Goal: Task Accomplishment & Management: Complete application form

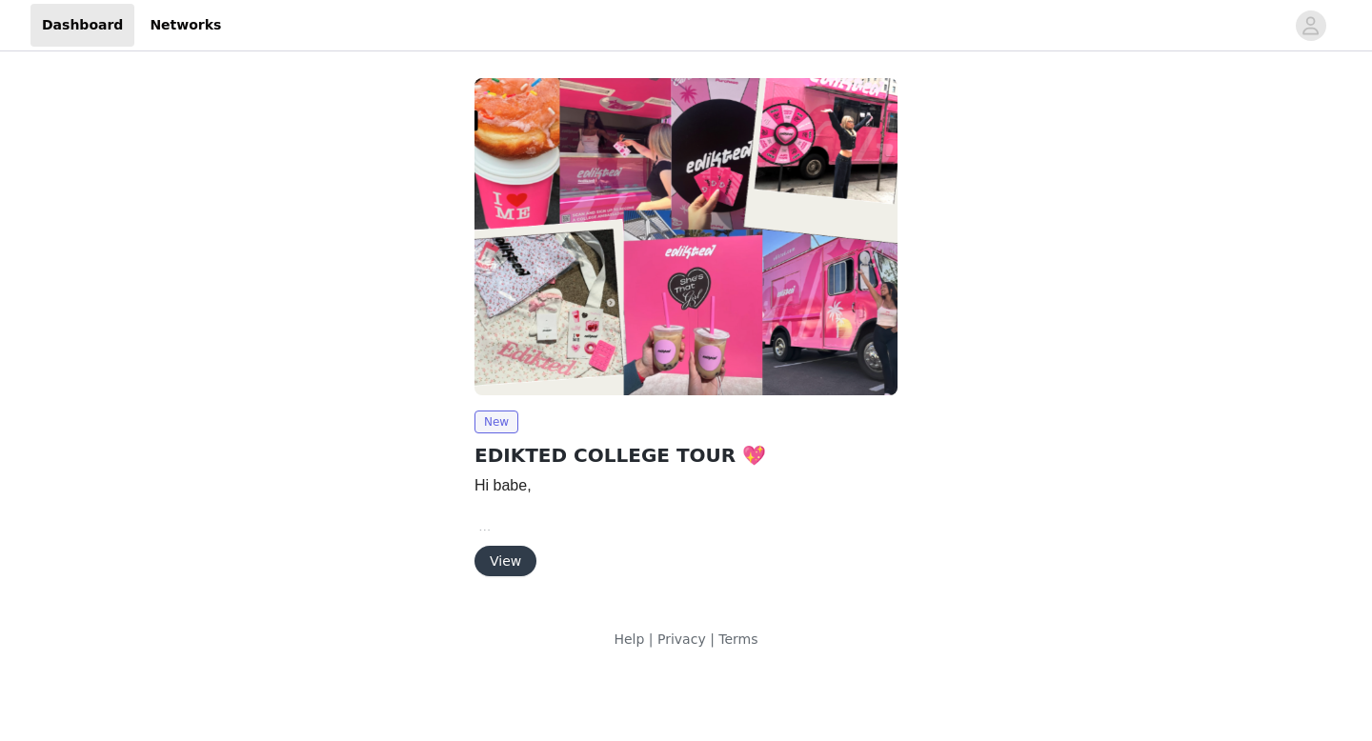
click at [510, 561] on button "View" at bounding box center [505, 561] width 62 height 30
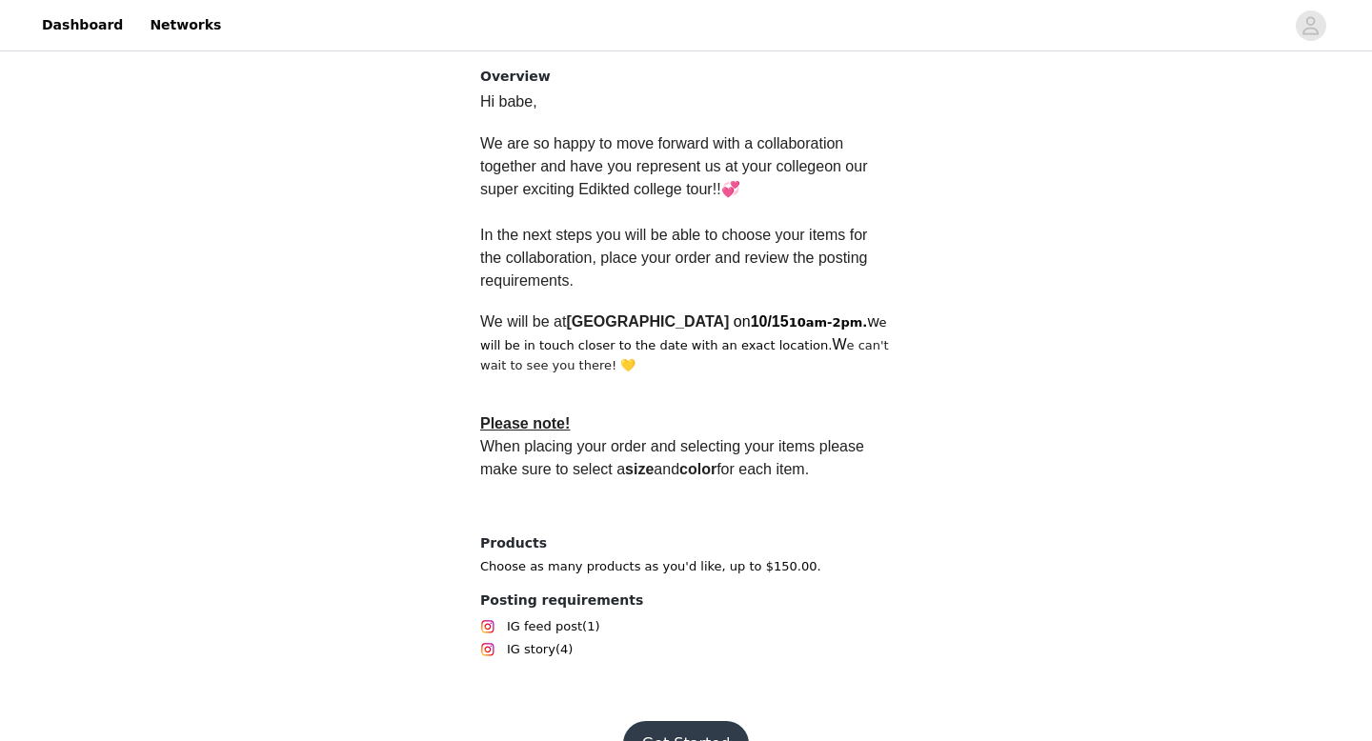
scroll to position [523, 0]
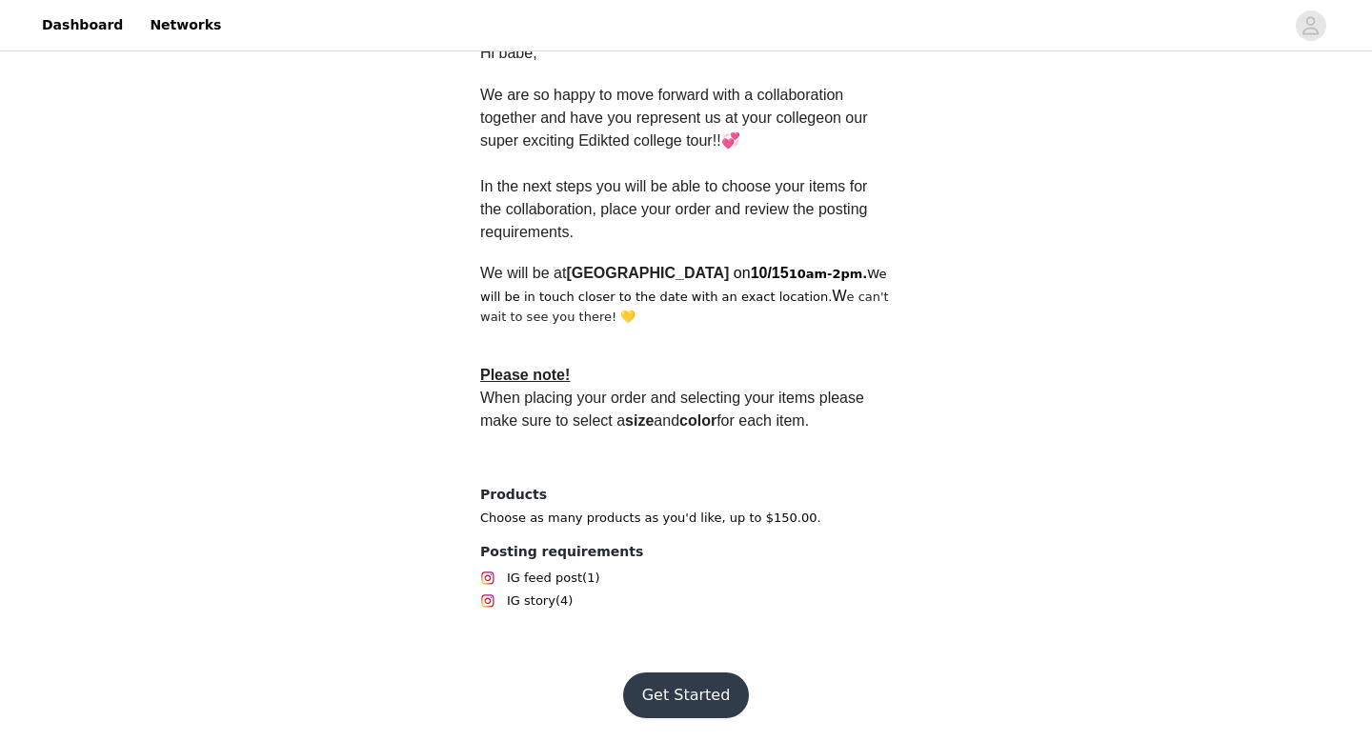
click at [657, 679] on button "Get Started" at bounding box center [686, 695] width 127 height 46
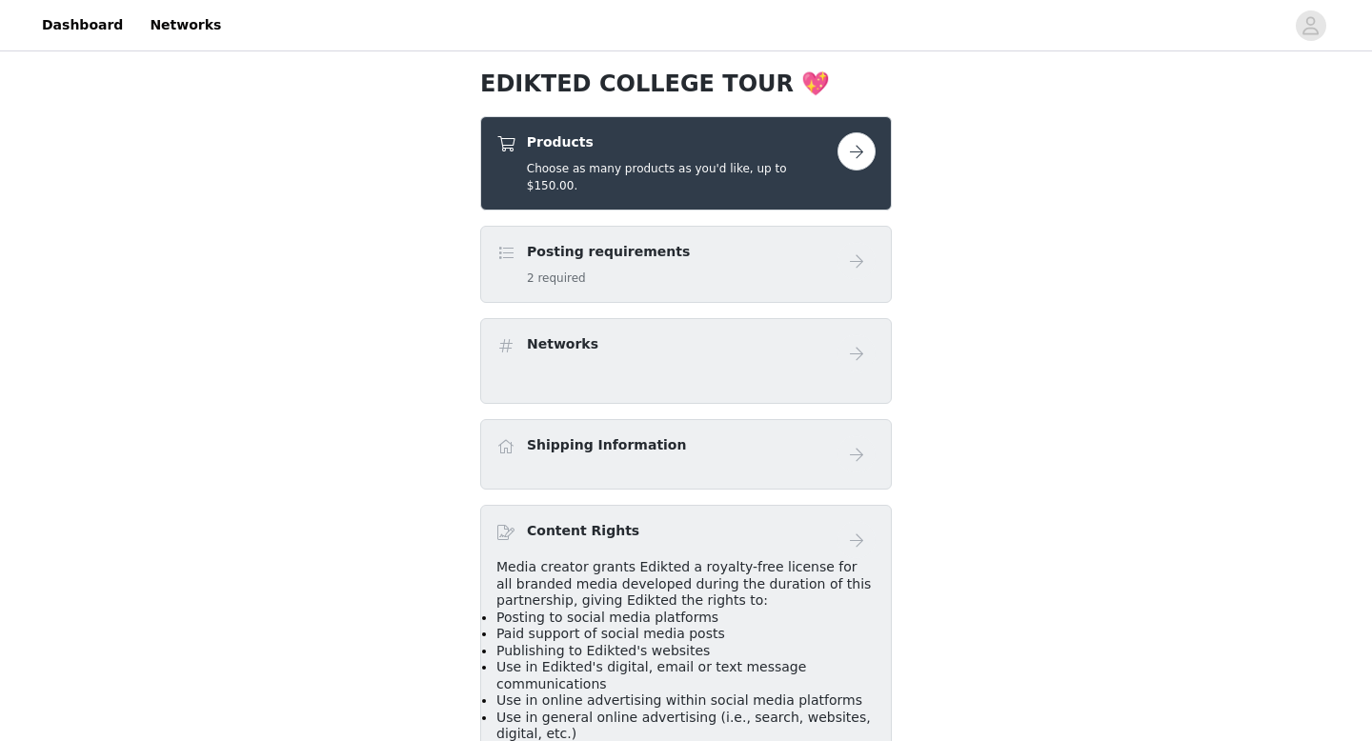
scroll to position [363, 0]
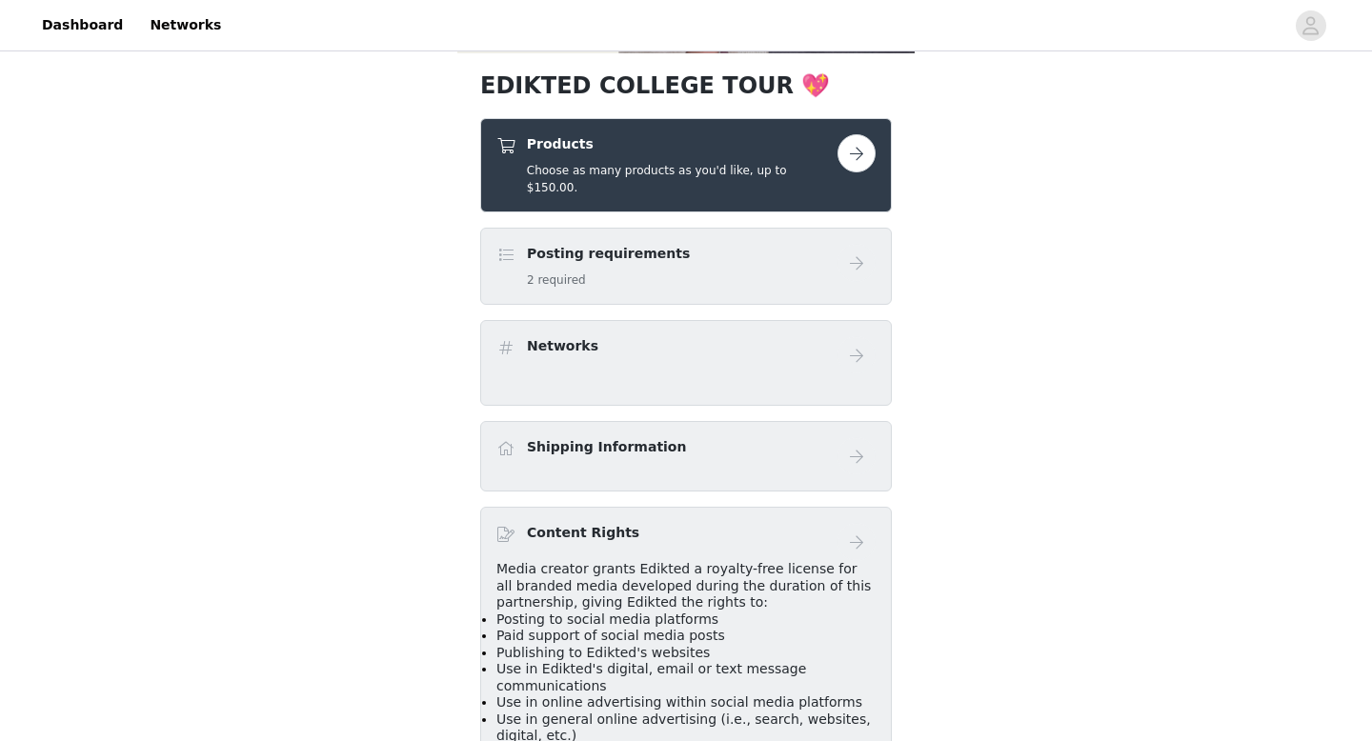
click at [856, 169] on button "button" at bounding box center [856, 153] width 38 height 38
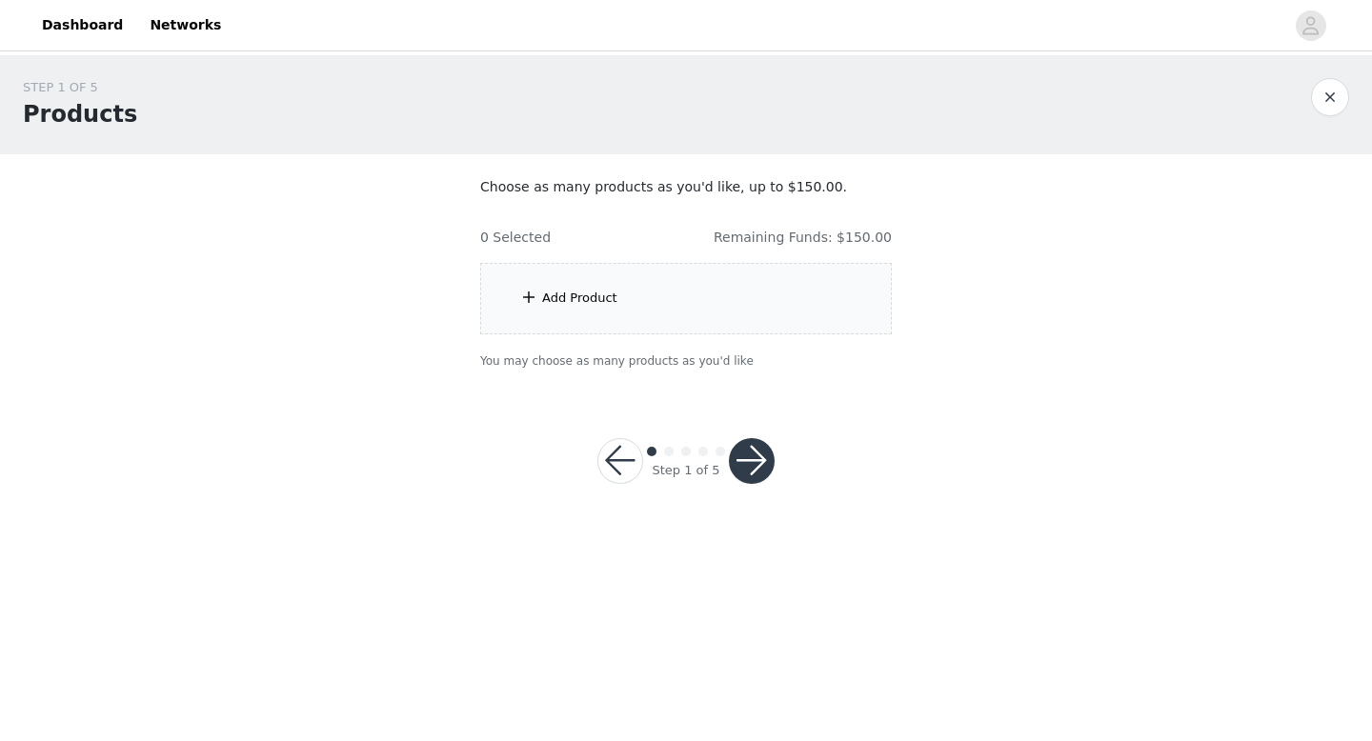
click at [611, 303] on div "Add Product" at bounding box center [579, 298] width 75 height 19
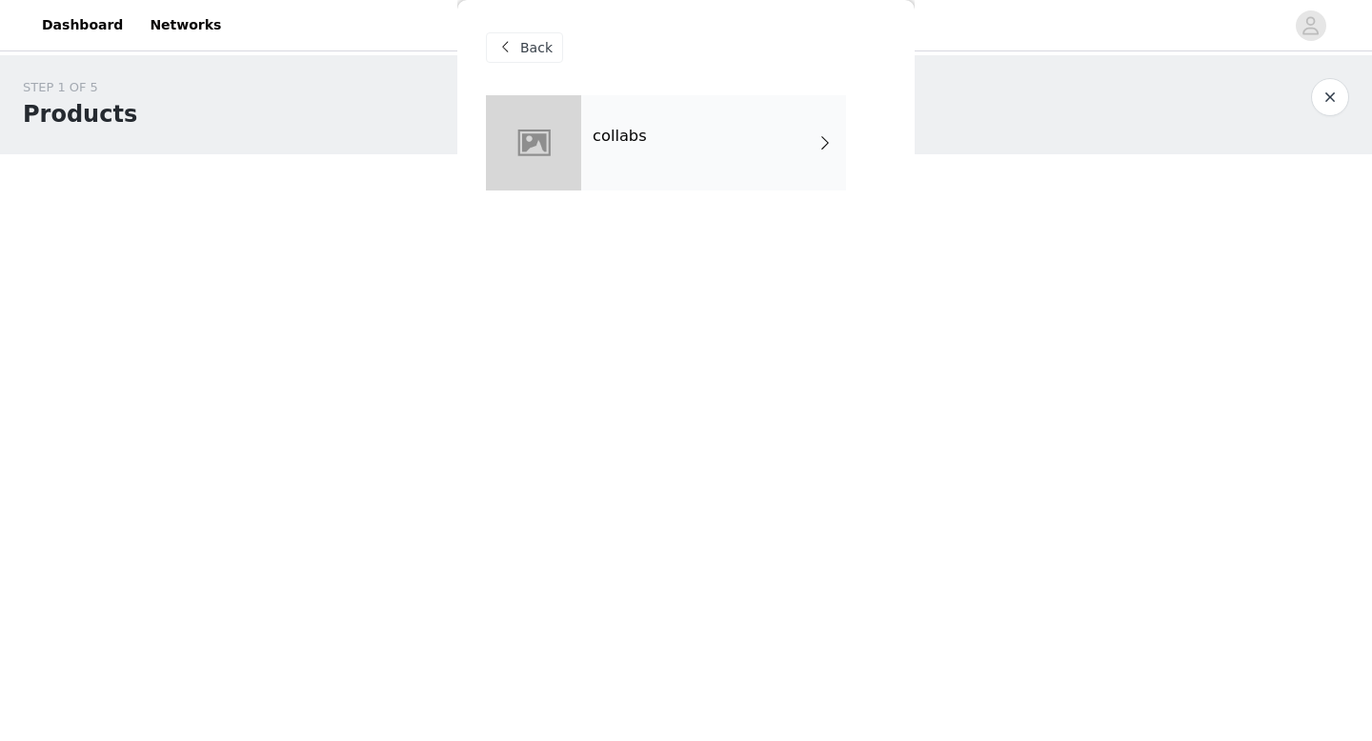
click at [810, 139] on div "collabs" at bounding box center [713, 142] width 265 height 95
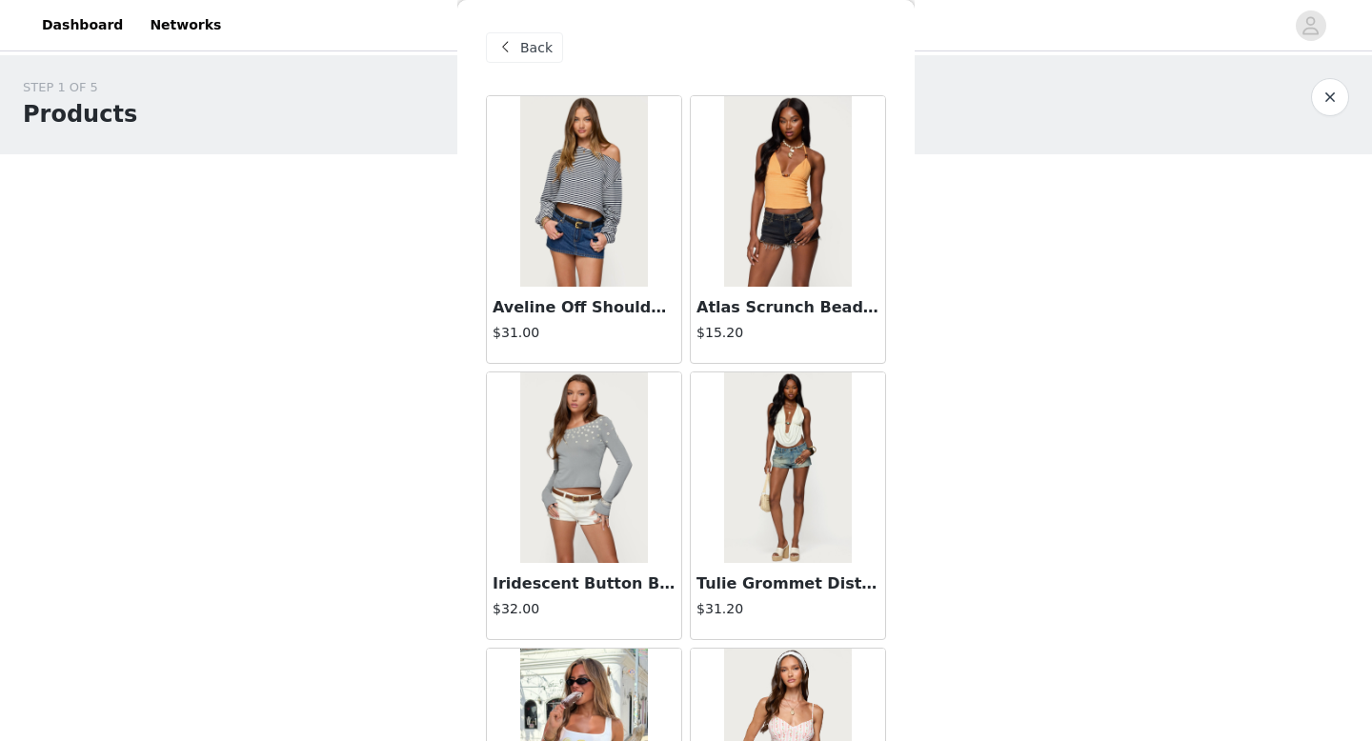
click at [520, 54] on span "Back" at bounding box center [536, 48] width 32 height 20
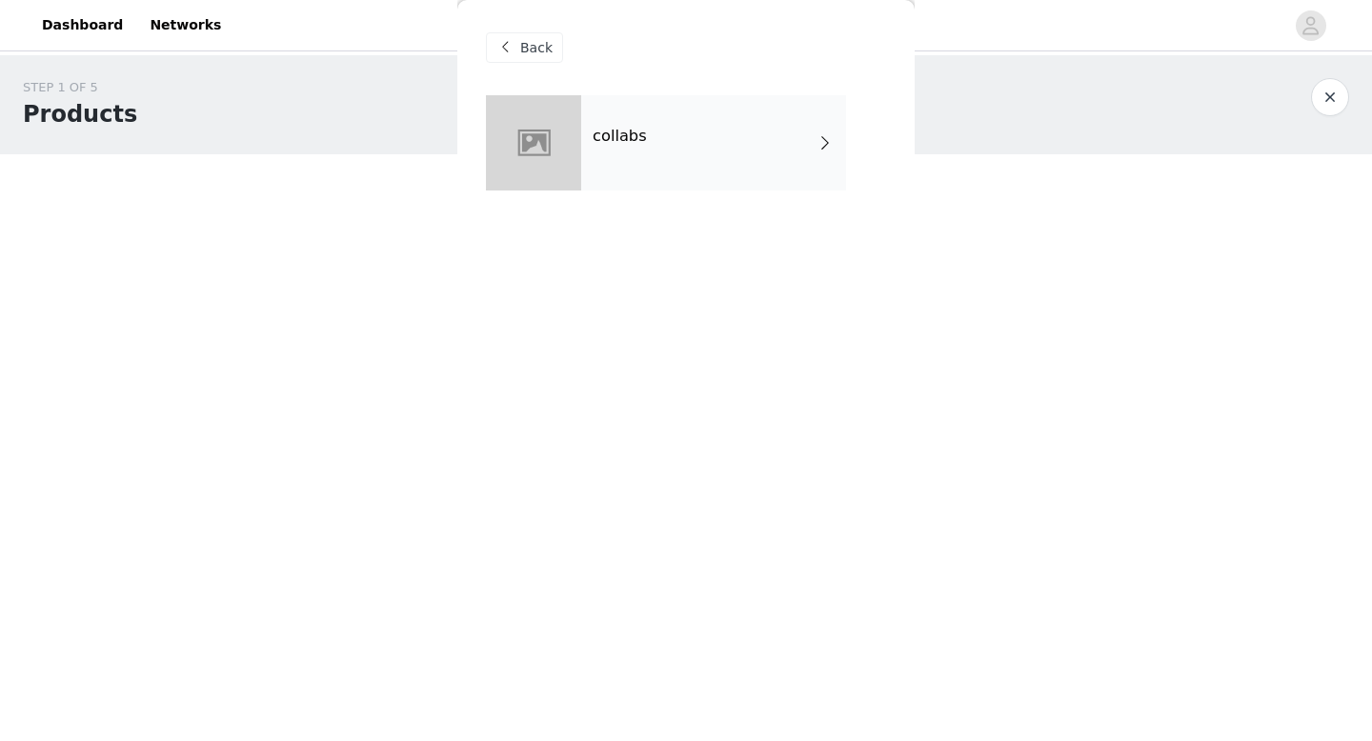
click at [597, 125] on div "collabs" at bounding box center [713, 142] width 265 height 95
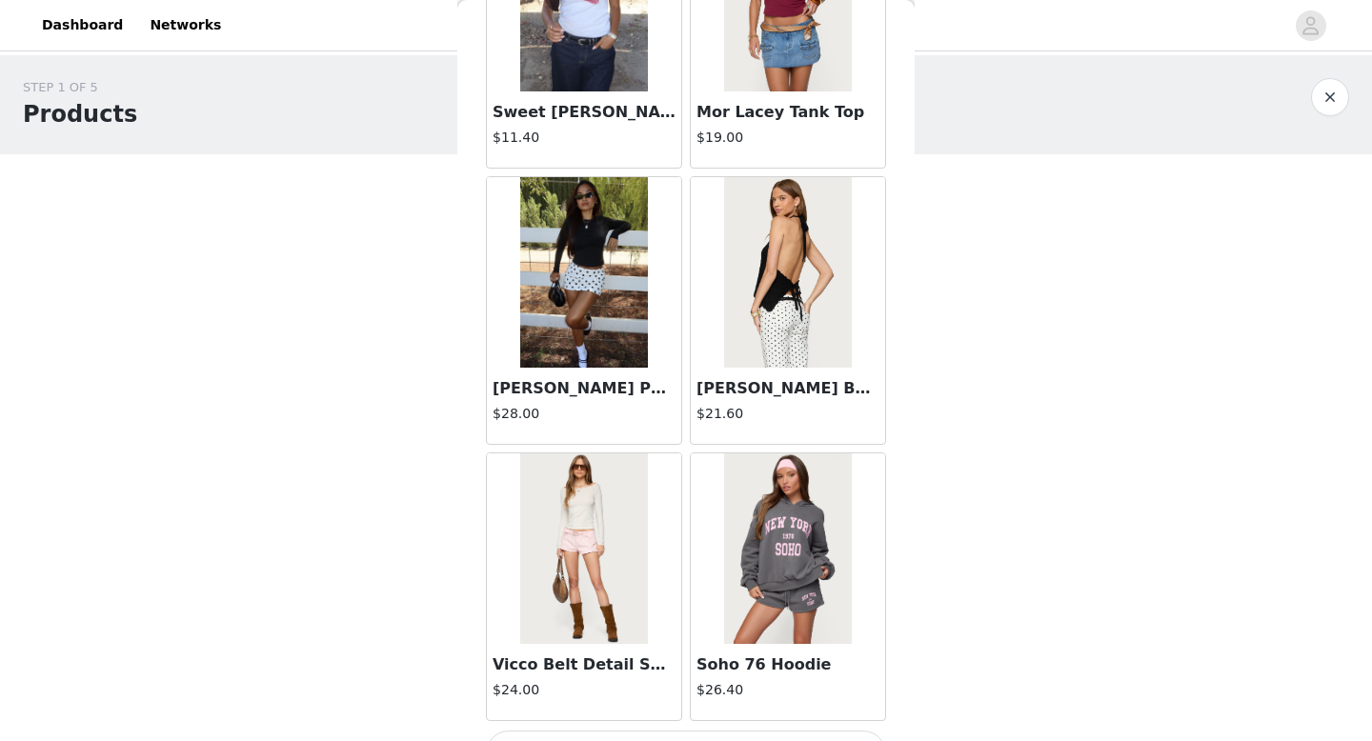
scroll to position [2174, 0]
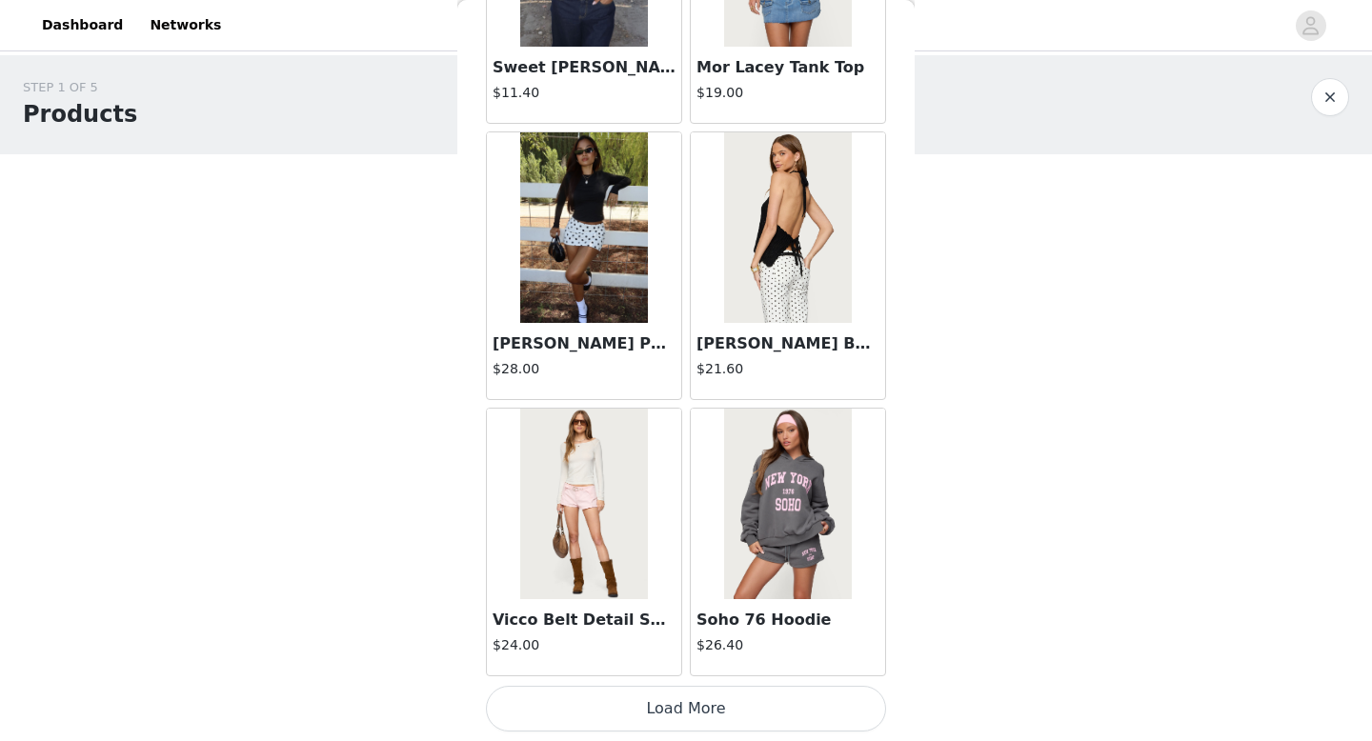
click at [680, 720] on button "Load More" at bounding box center [686, 709] width 400 height 46
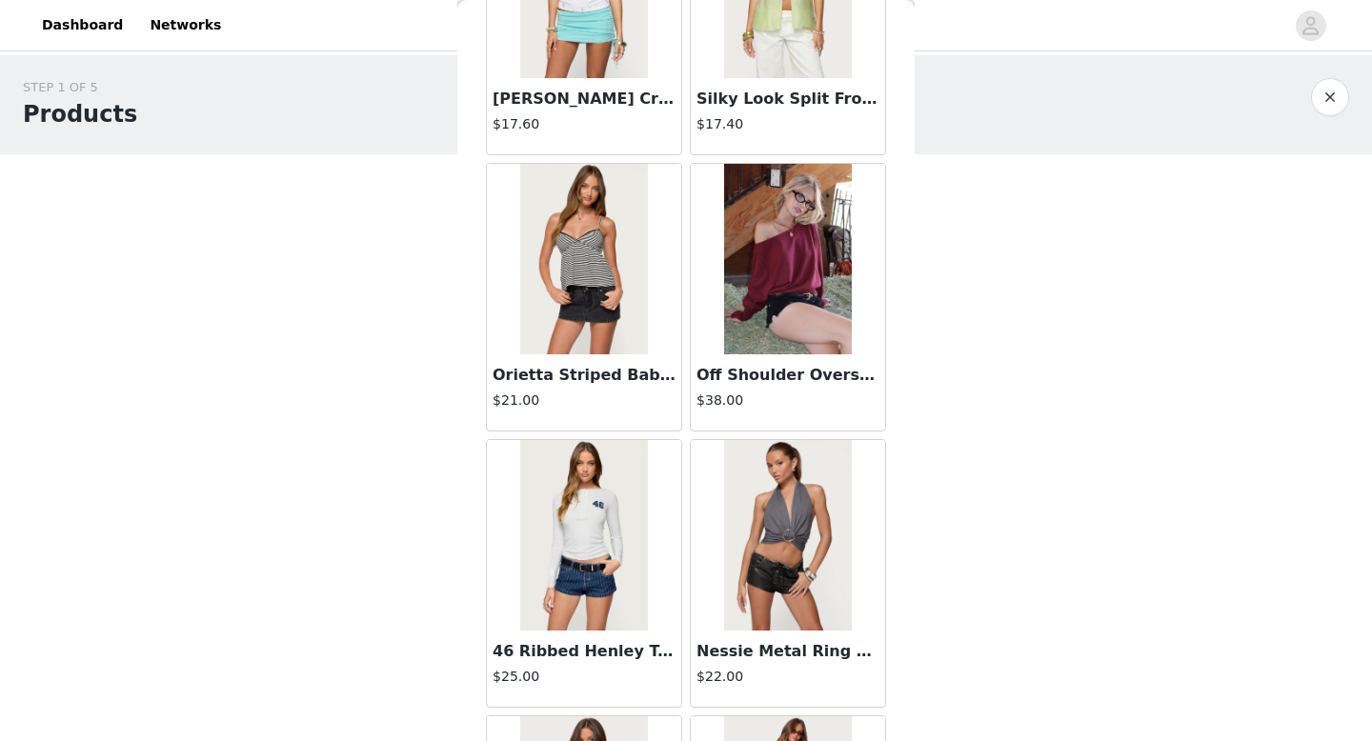
scroll to position [4077, 0]
click at [792, 371] on h3 "Off Shoulder Oversized Sweater" at bounding box center [787, 374] width 183 height 23
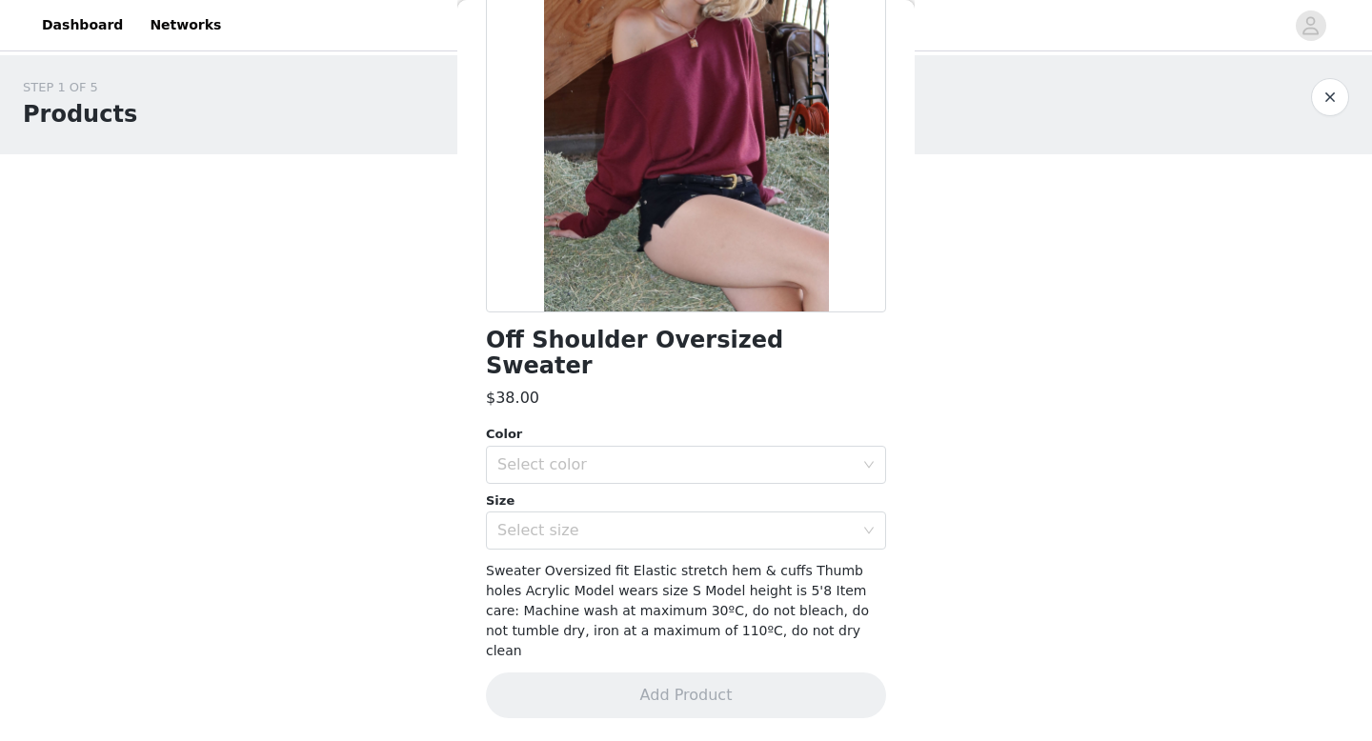
scroll to position [0, 0]
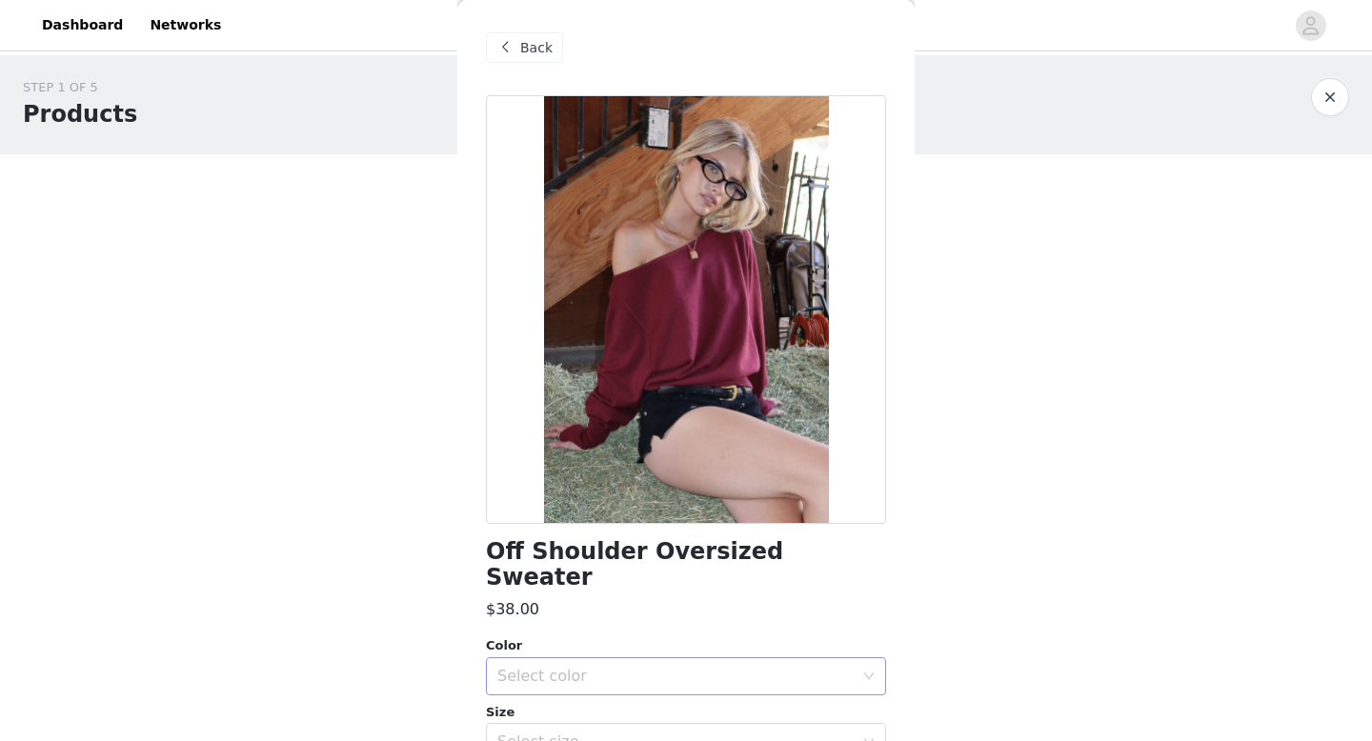
click at [657, 667] on div "Select color" at bounding box center [675, 676] width 356 height 19
click at [656, 694] on li "BURGUNDY" at bounding box center [686, 692] width 400 height 30
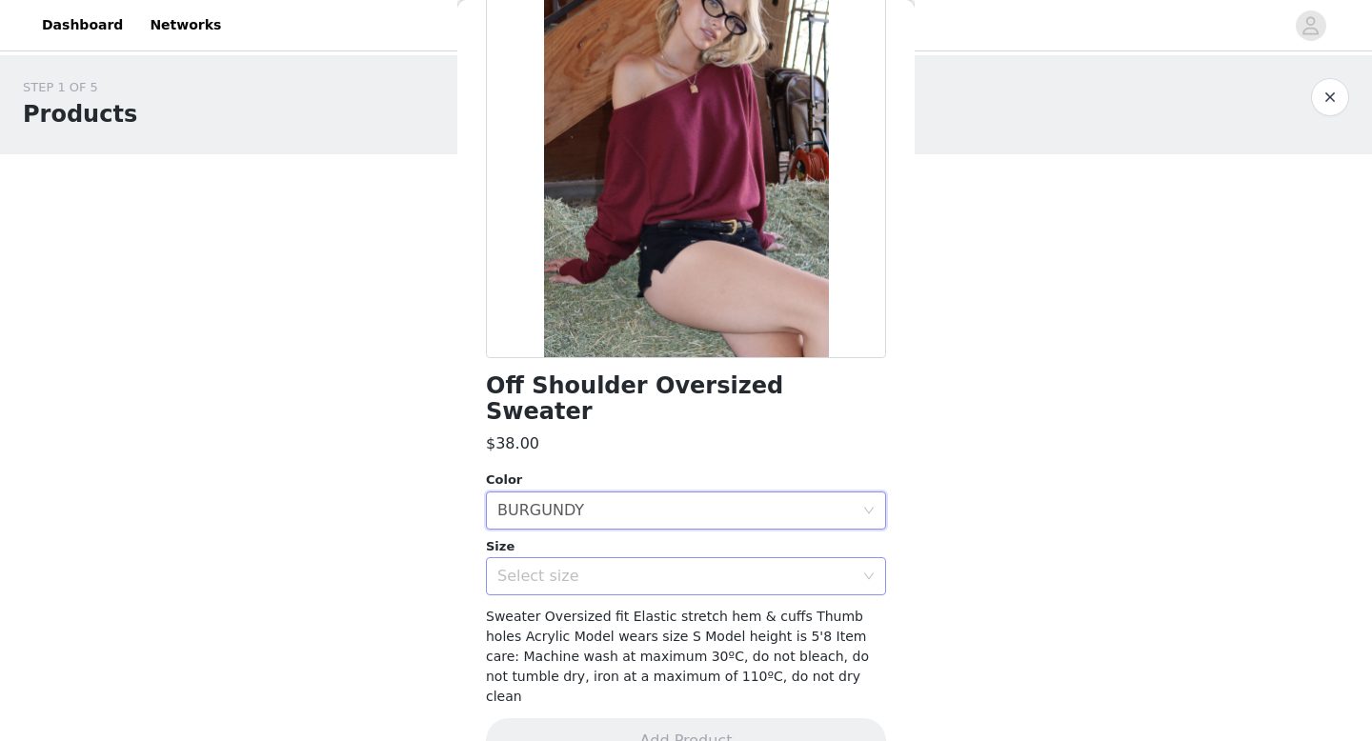
click at [603, 567] on div "Select size" at bounding box center [675, 576] width 356 height 19
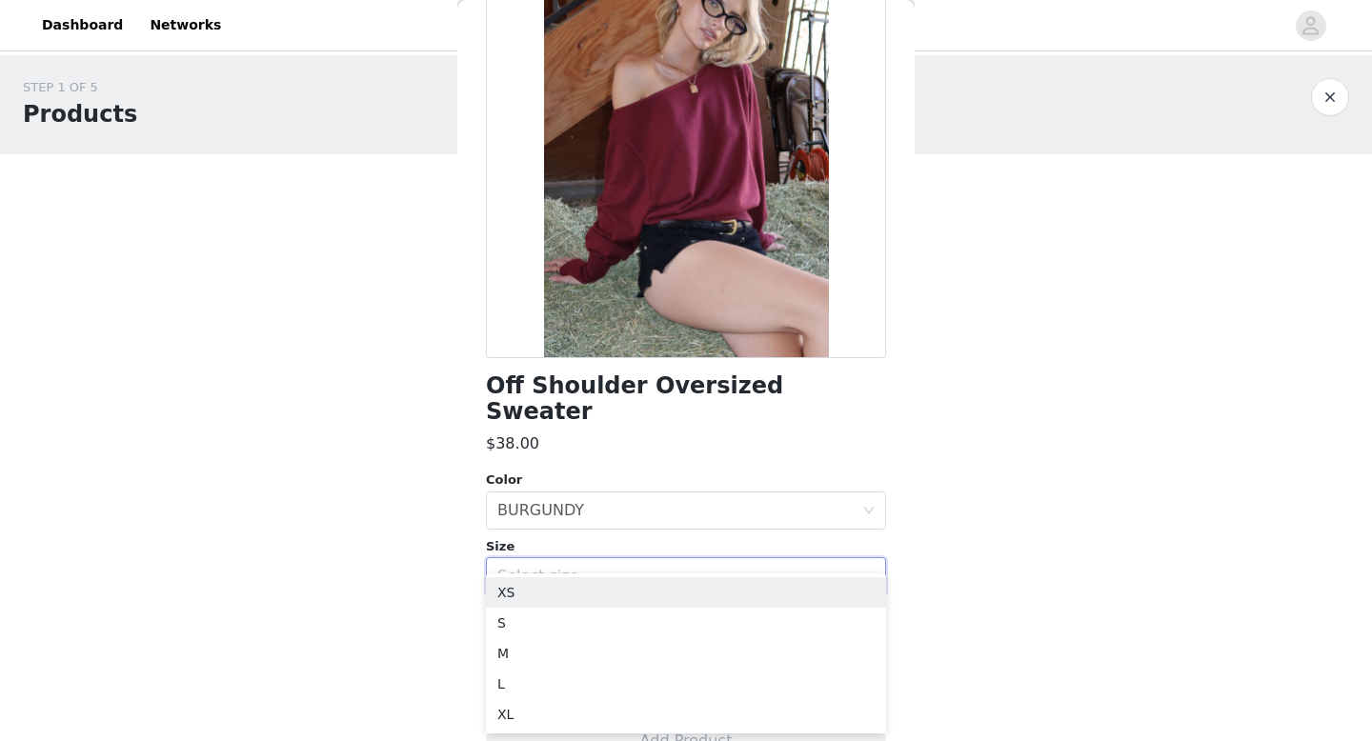
click at [603, 567] on div "Select size" at bounding box center [675, 576] width 356 height 19
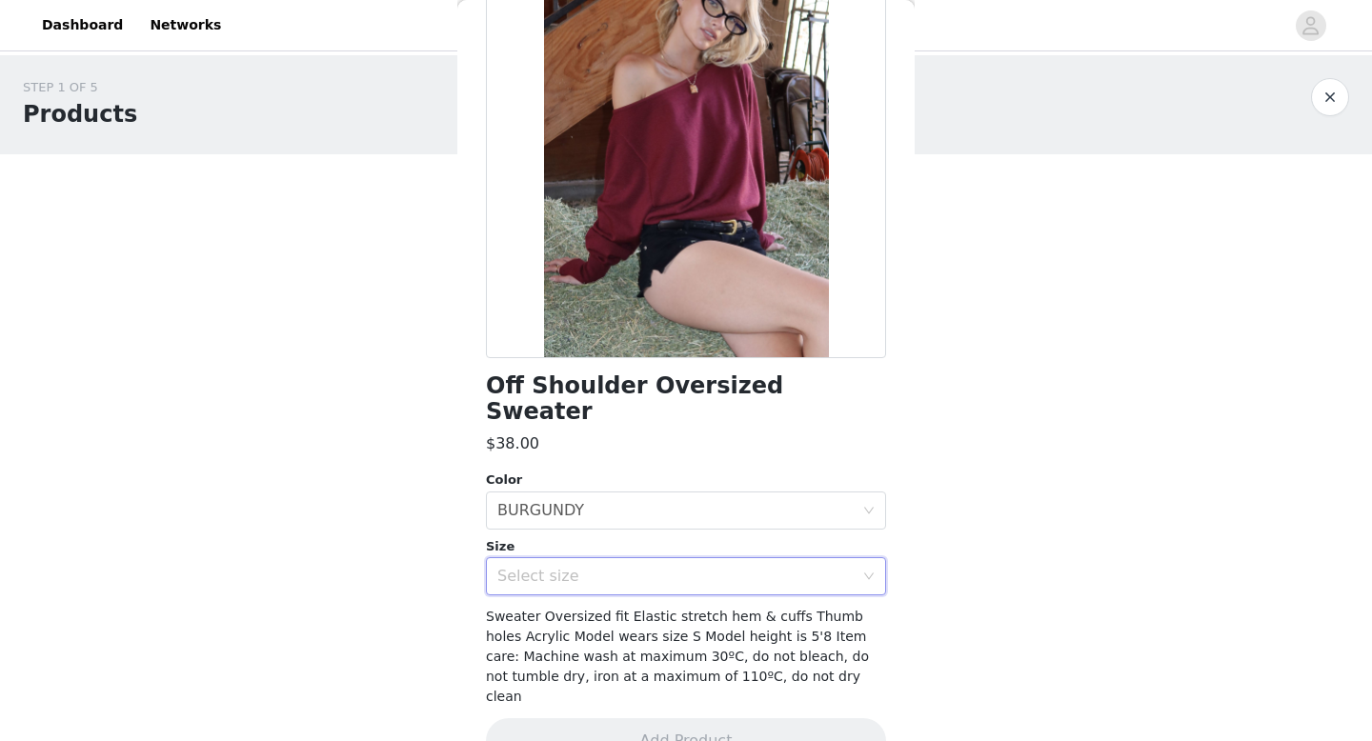
click at [603, 567] on div "Select size" at bounding box center [675, 576] width 356 height 19
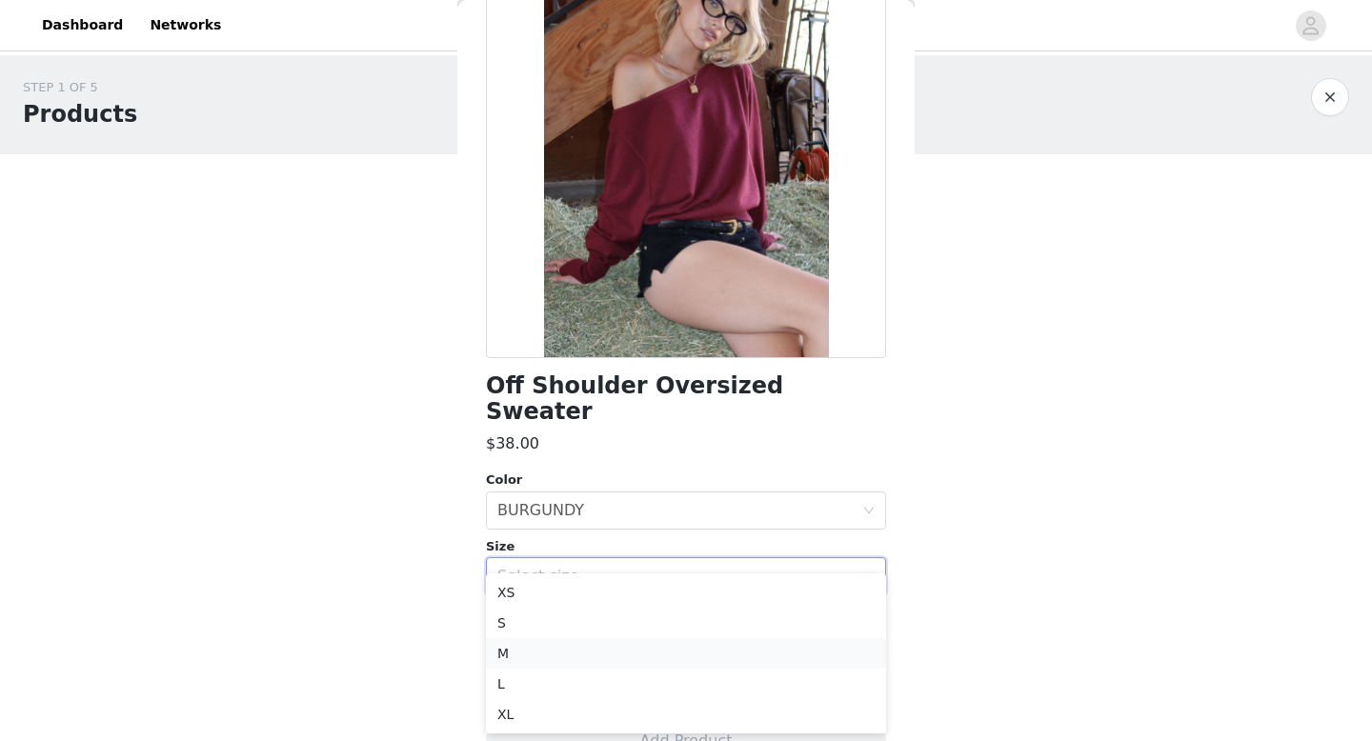
click at [617, 646] on li "M" at bounding box center [686, 653] width 400 height 30
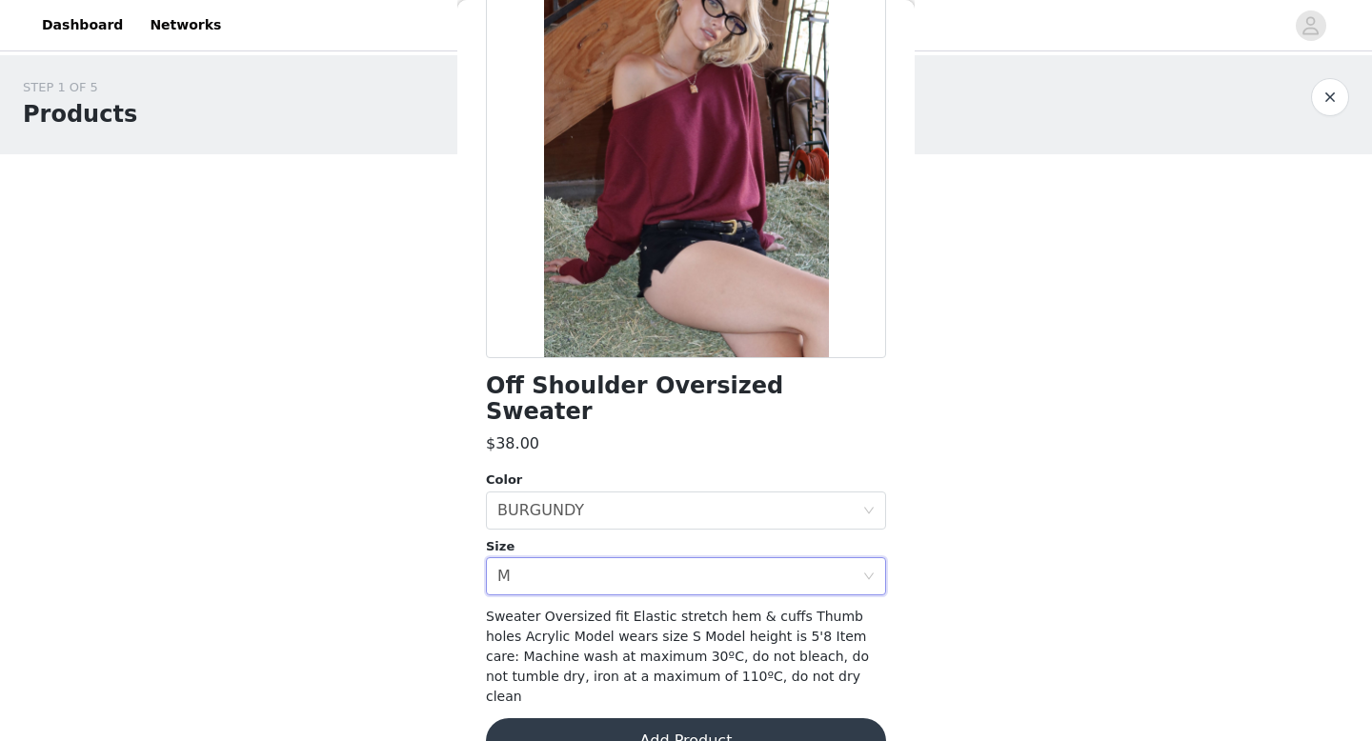
click at [636, 718] on button "Add Product" at bounding box center [686, 741] width 400 height 46
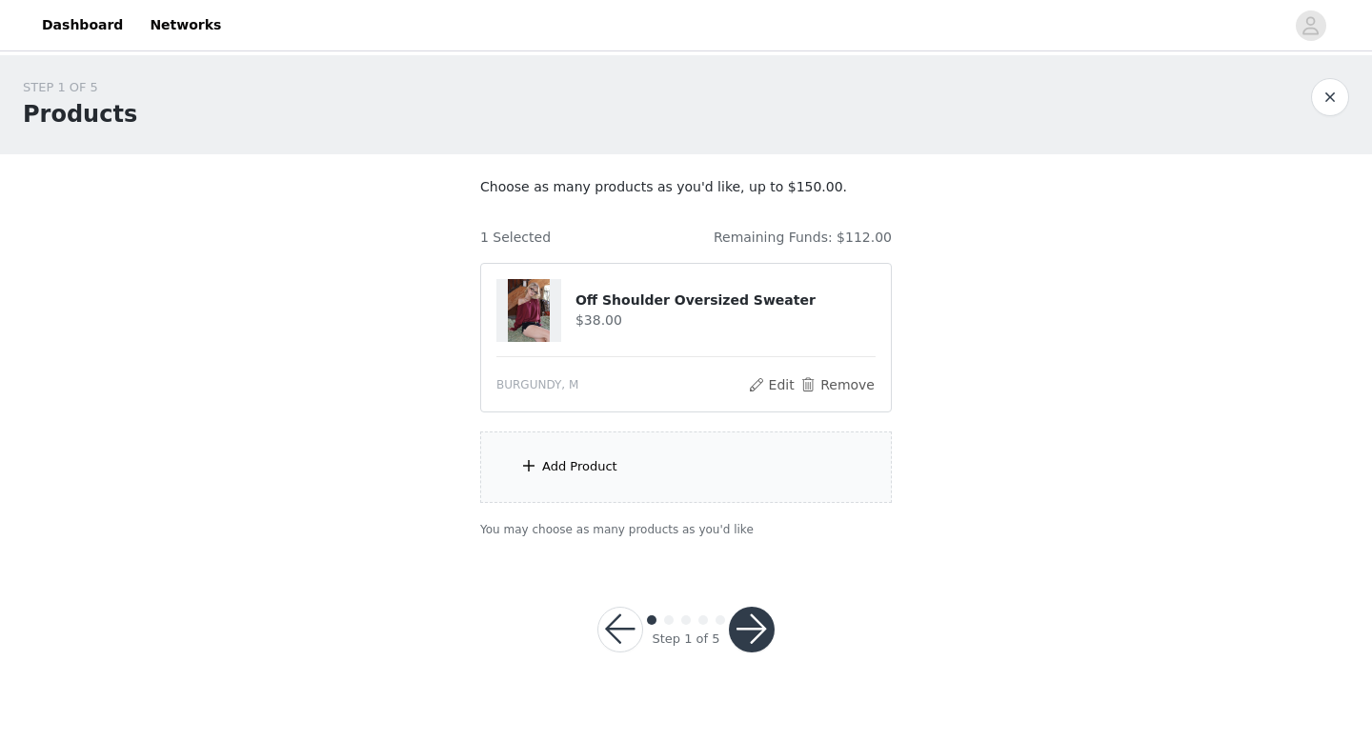
click at [618, 475] on div "Add Product" at bounding box center [685, 466] width 411 height 71
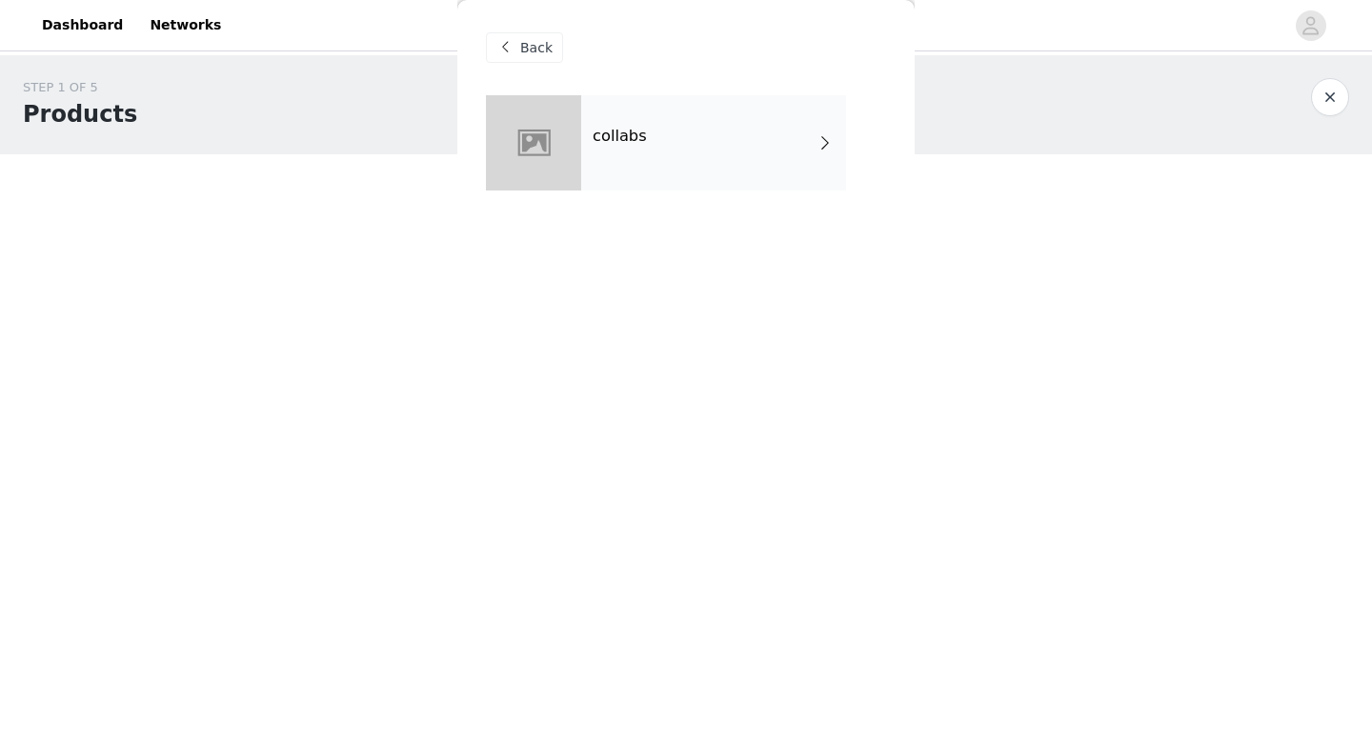
click at [644, 177] on div "collabs" at bounding box center [713, 142] width 265 height 95
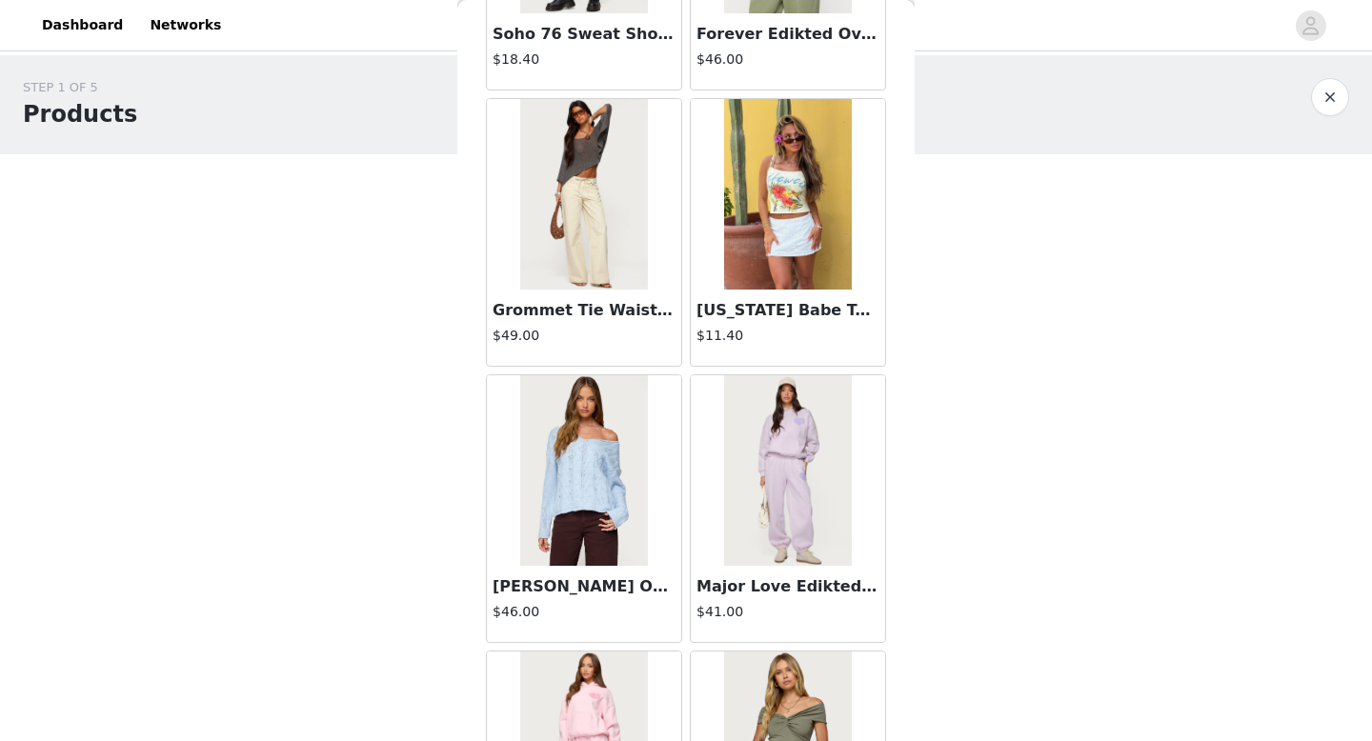
scroll to position [2174, 0]
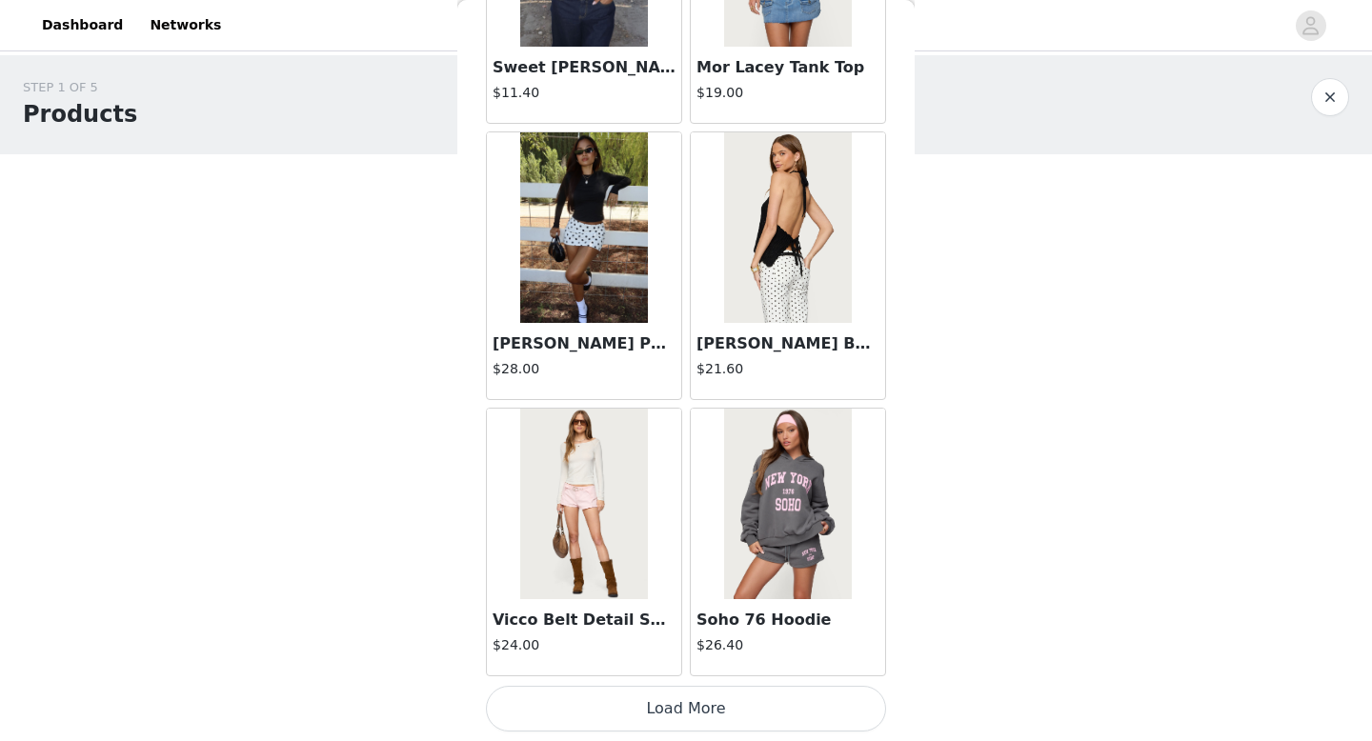
click at [630, 714] on button "Load More" at bounding box center [686, 709] width 400 height 46
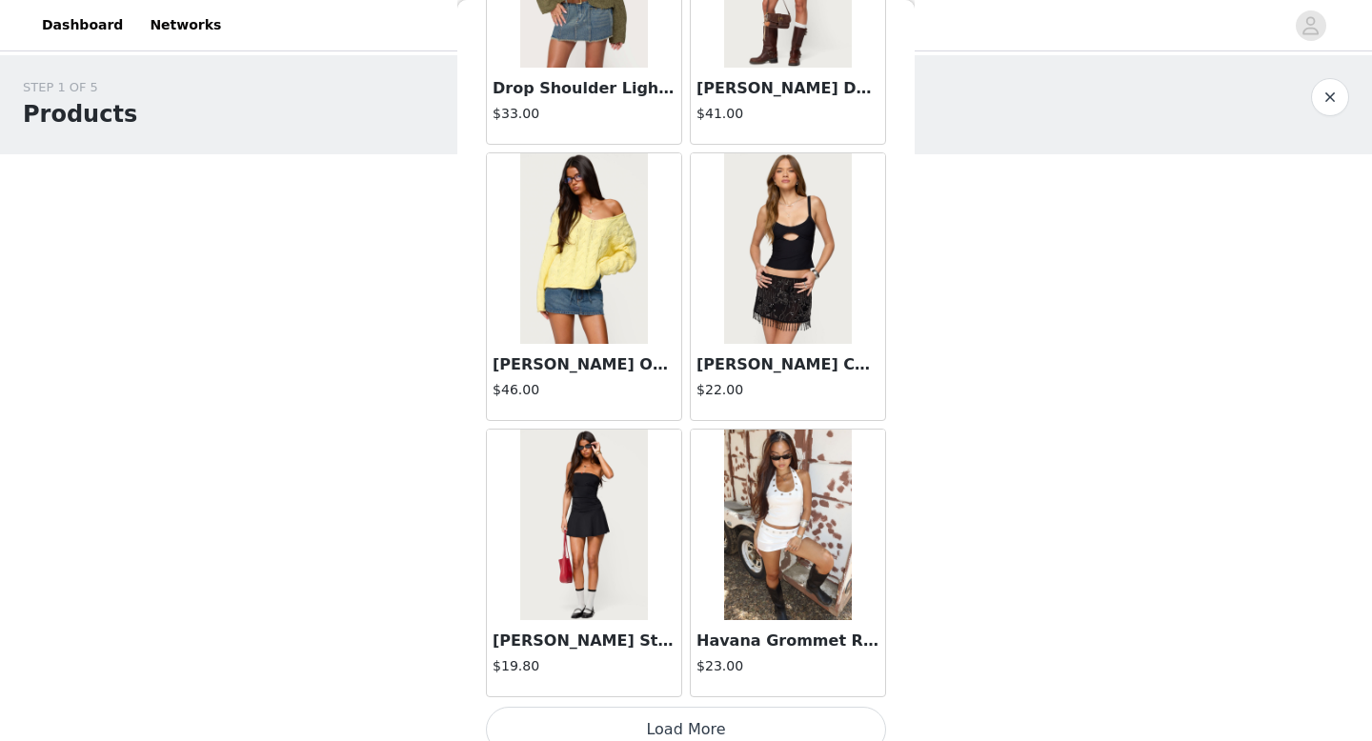
scroll to position [4919, 0]
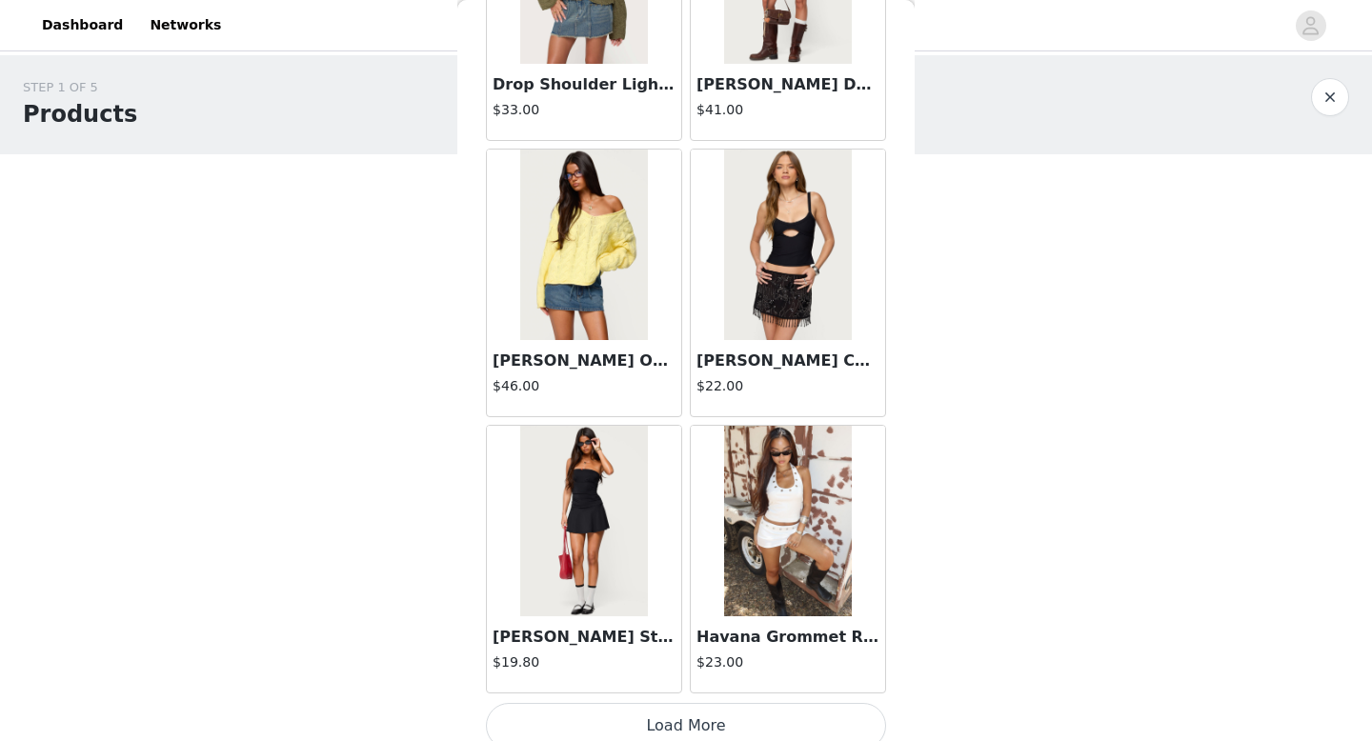
click at [818, 585] on img at bounding box center [787, 521] width 127 height 191
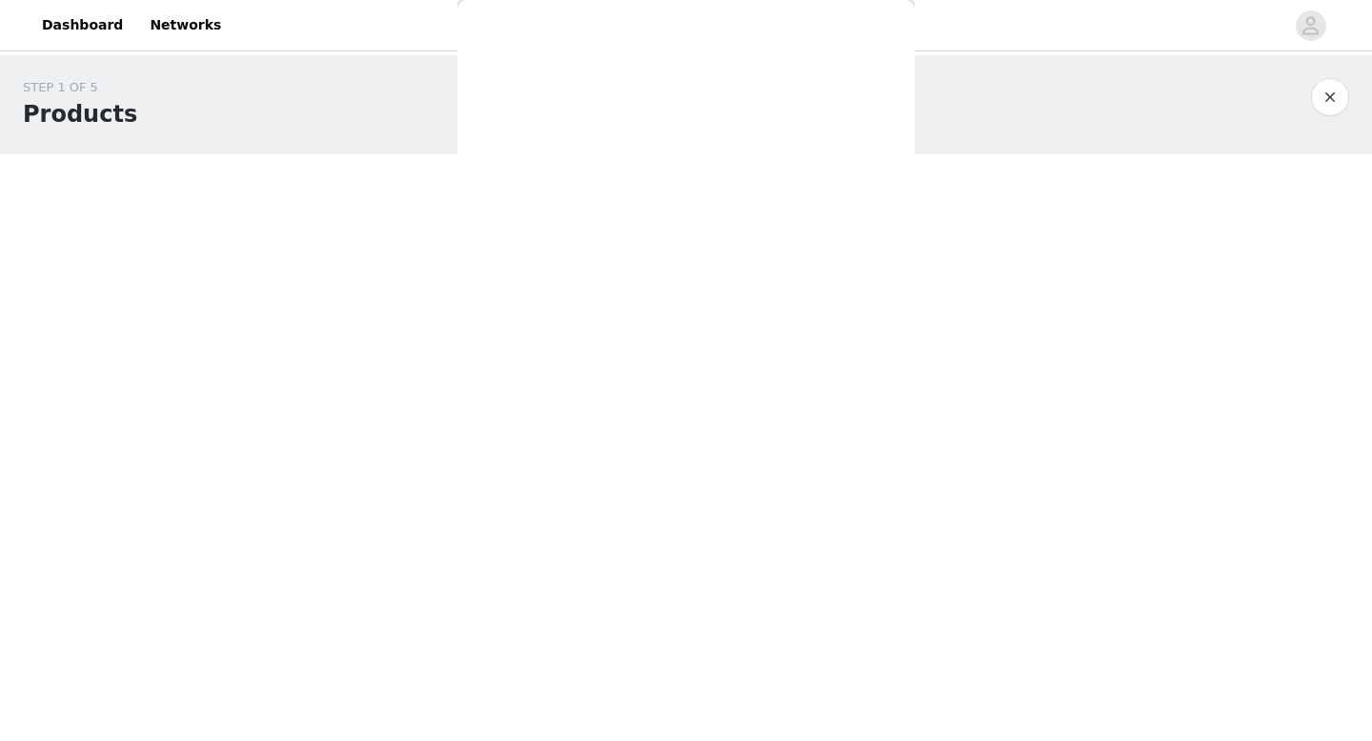
scroll to position [0, 0]
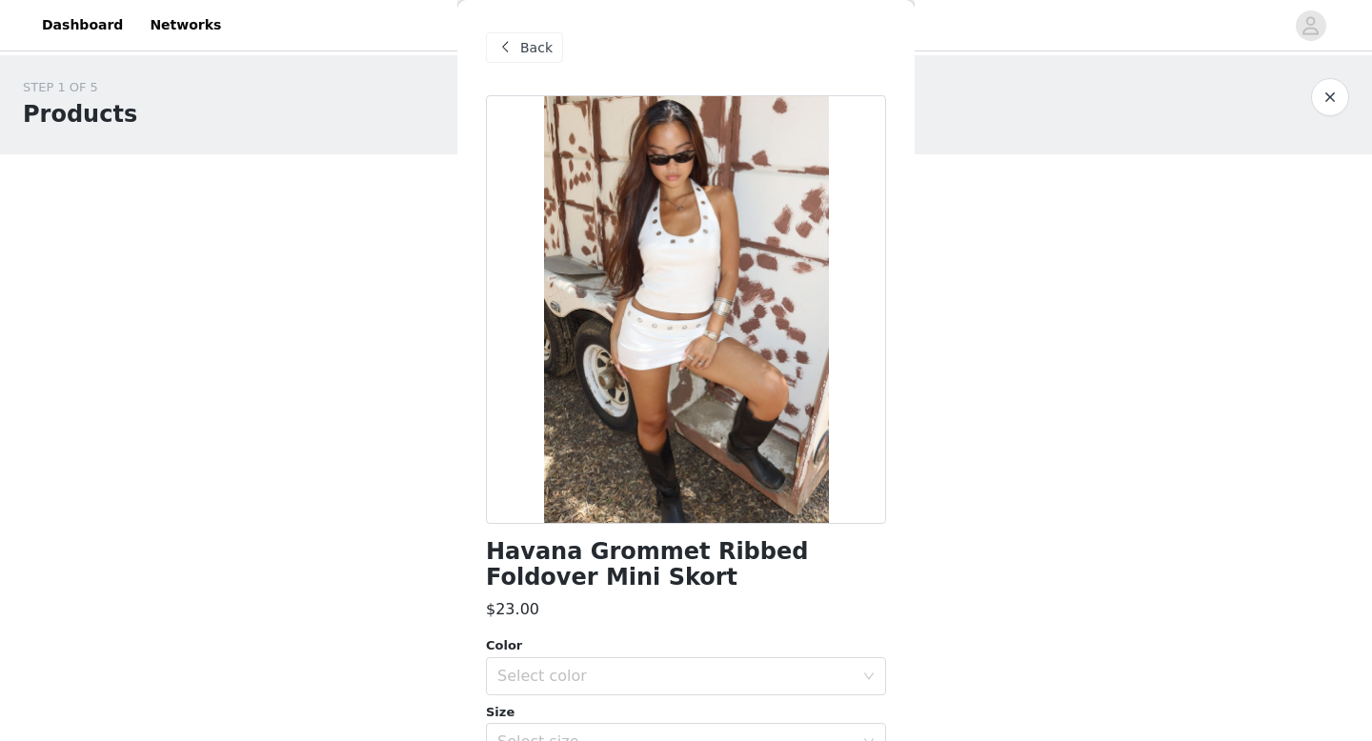
click at [523, 42] on span "Back" at bounding box center [536, 48] width 32 height 20
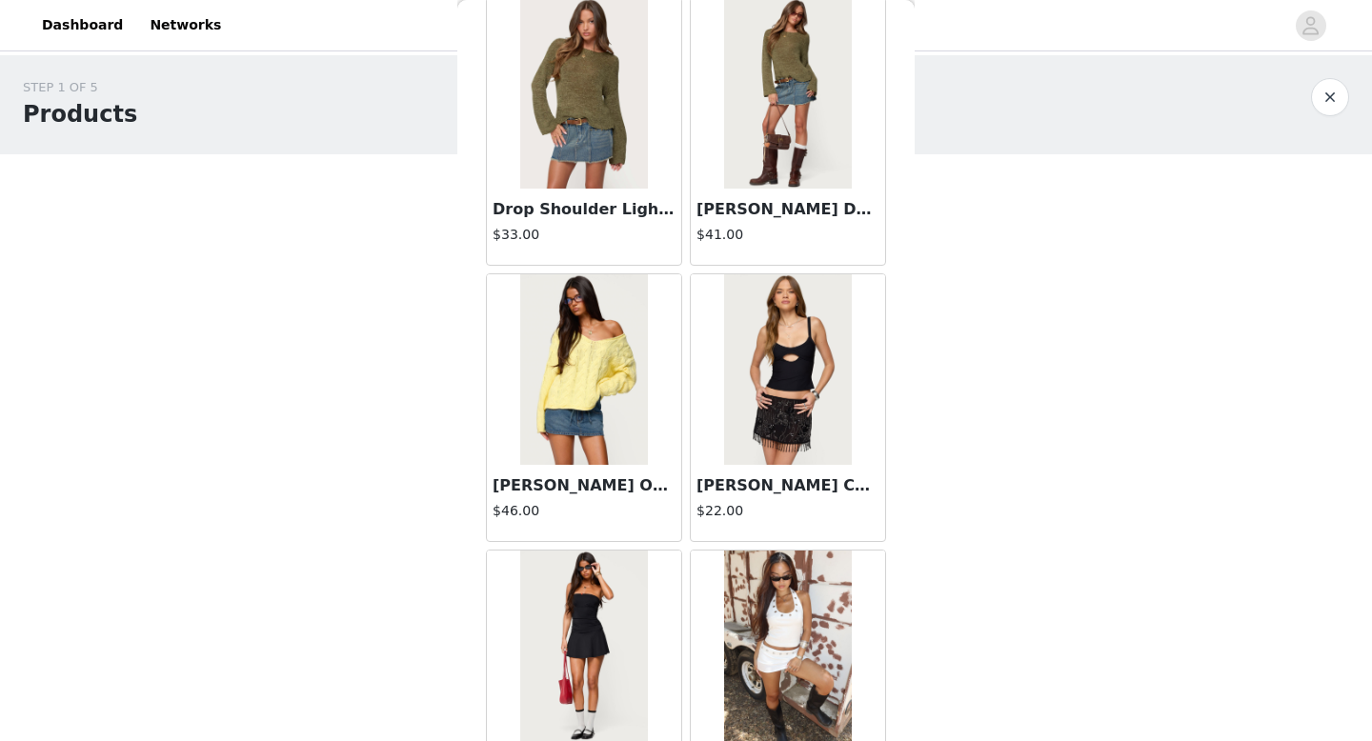
scroll to position [4936, 0]
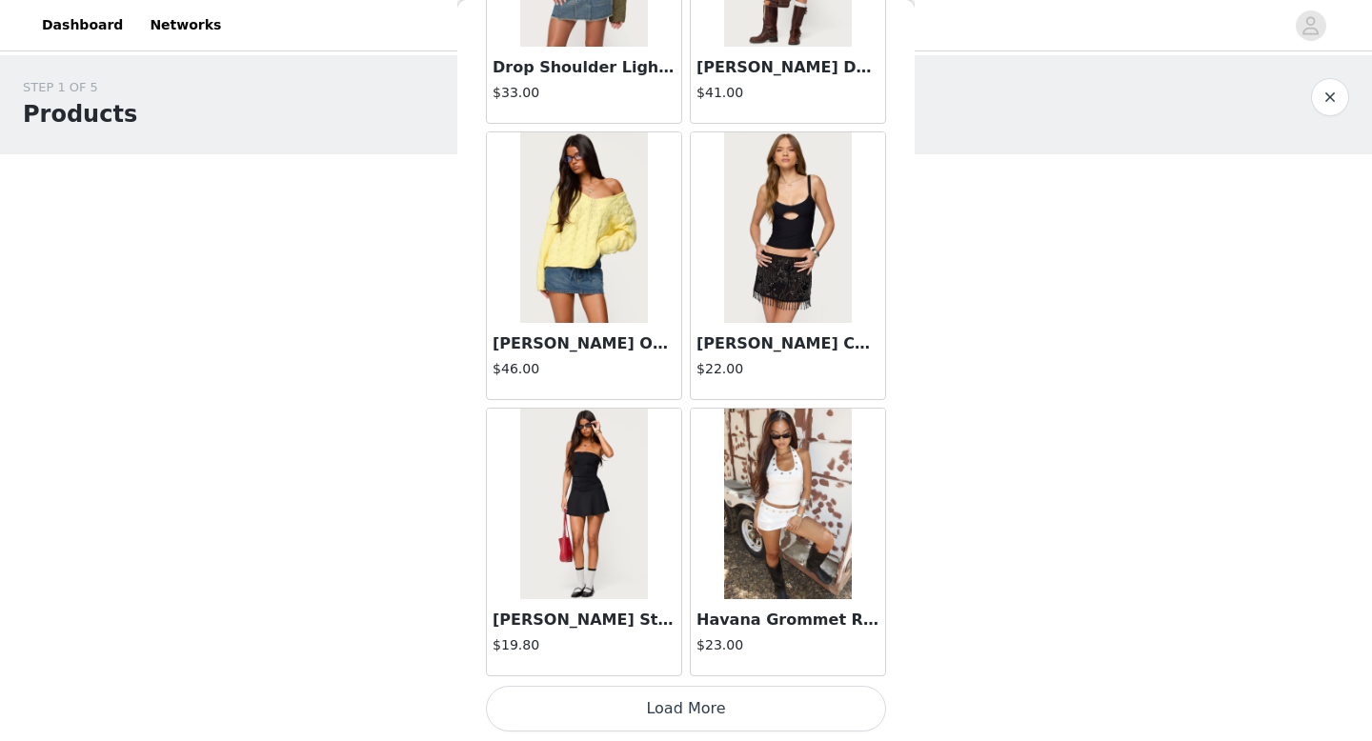
click at [678, 717] on button "Load More" at bounding box center [686, 709] width 400 height 46
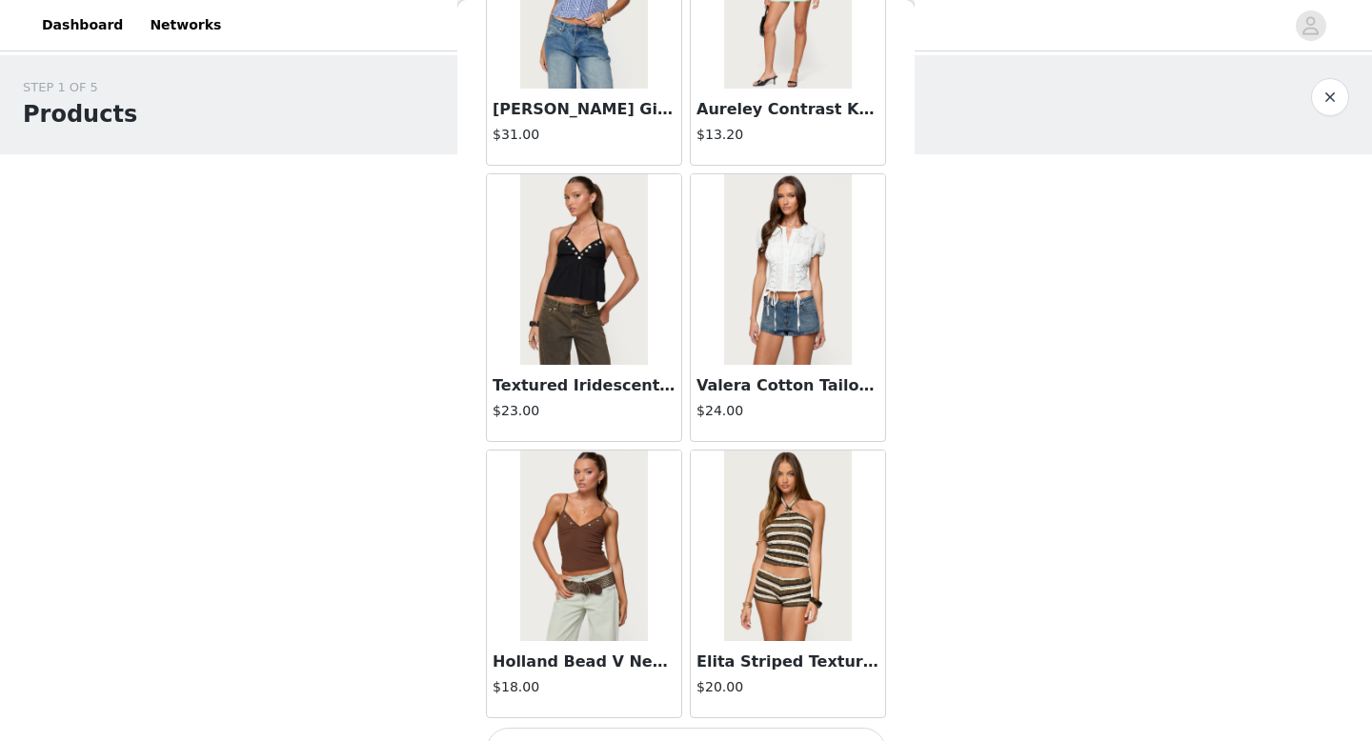
scroll to position [7698, 0]
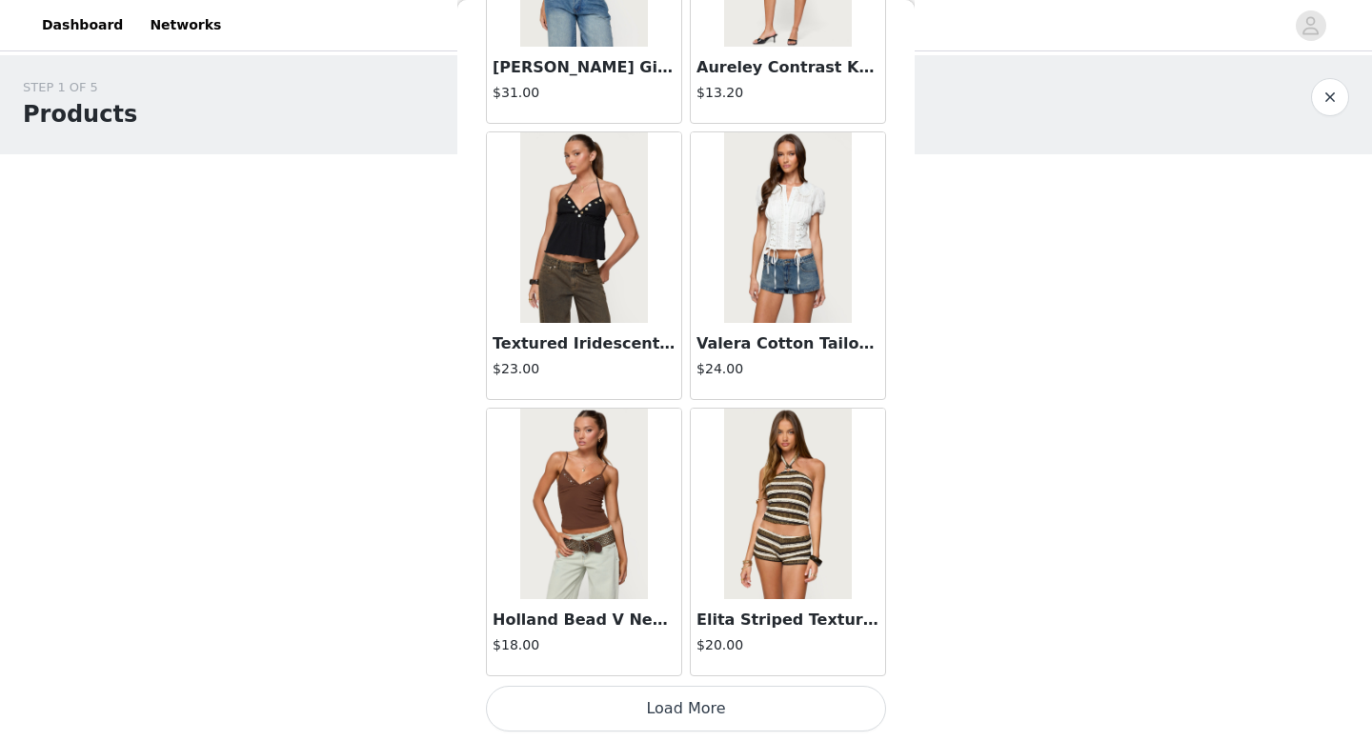
click at [693, 712] on button "Load More" at bounding box center [686, 709] width 400 height 46
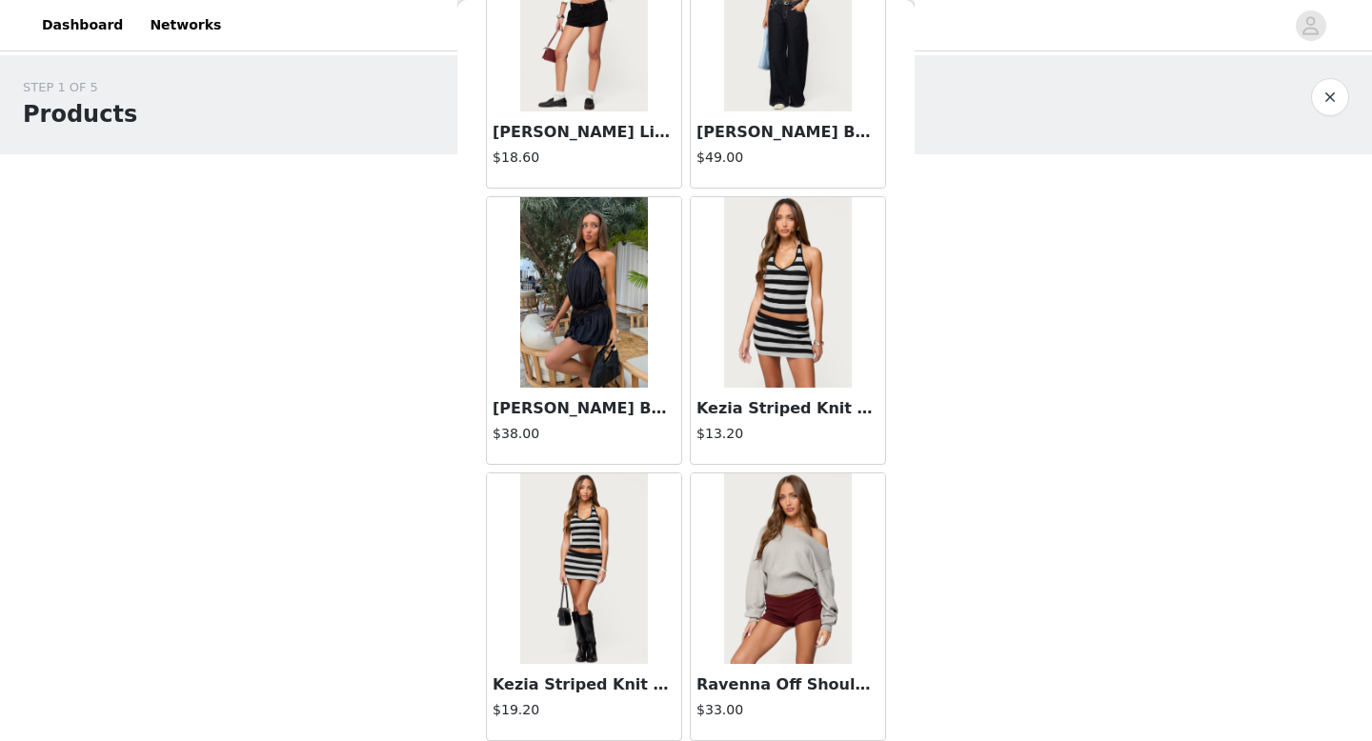
scroll to position [9849, 0]
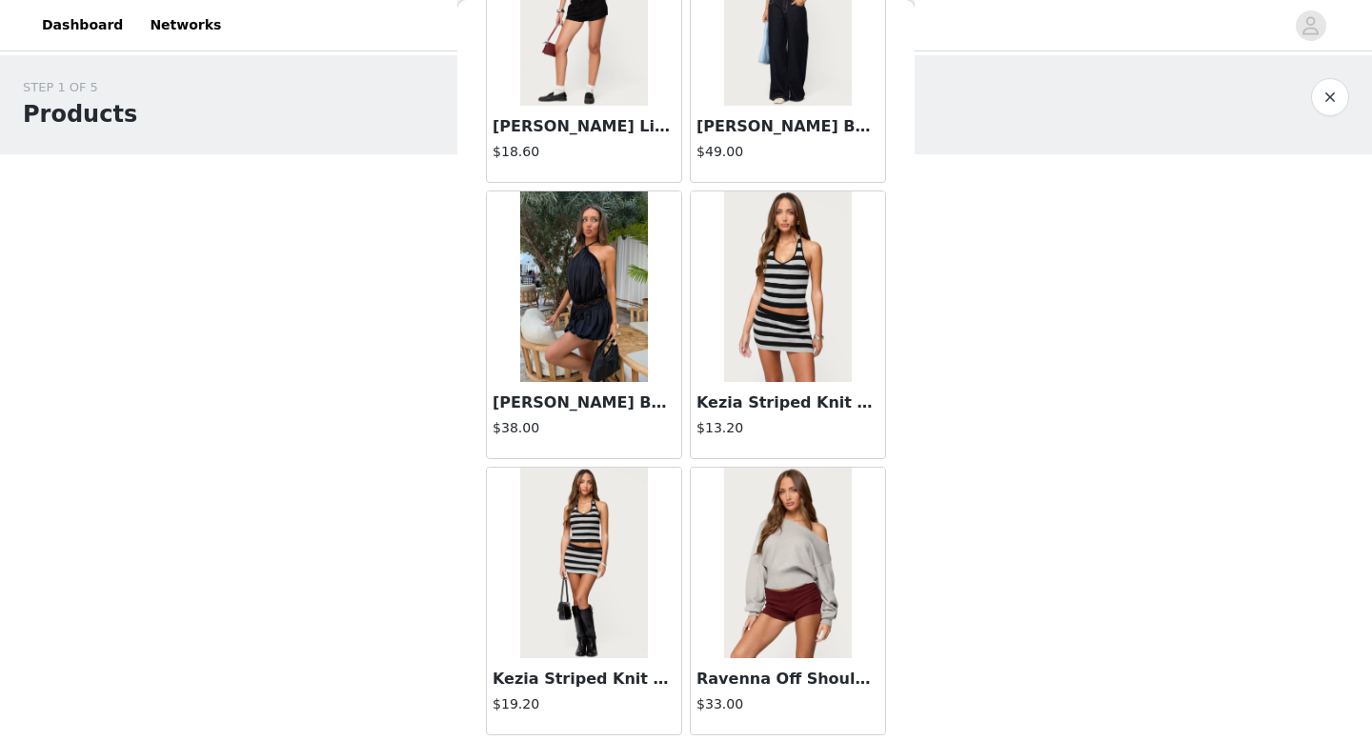
click at [613, 405] on h3 "[PERSON_NAME] Backless Bubble Mini Dress" at bounding box center [583, 402] width 183 height 23
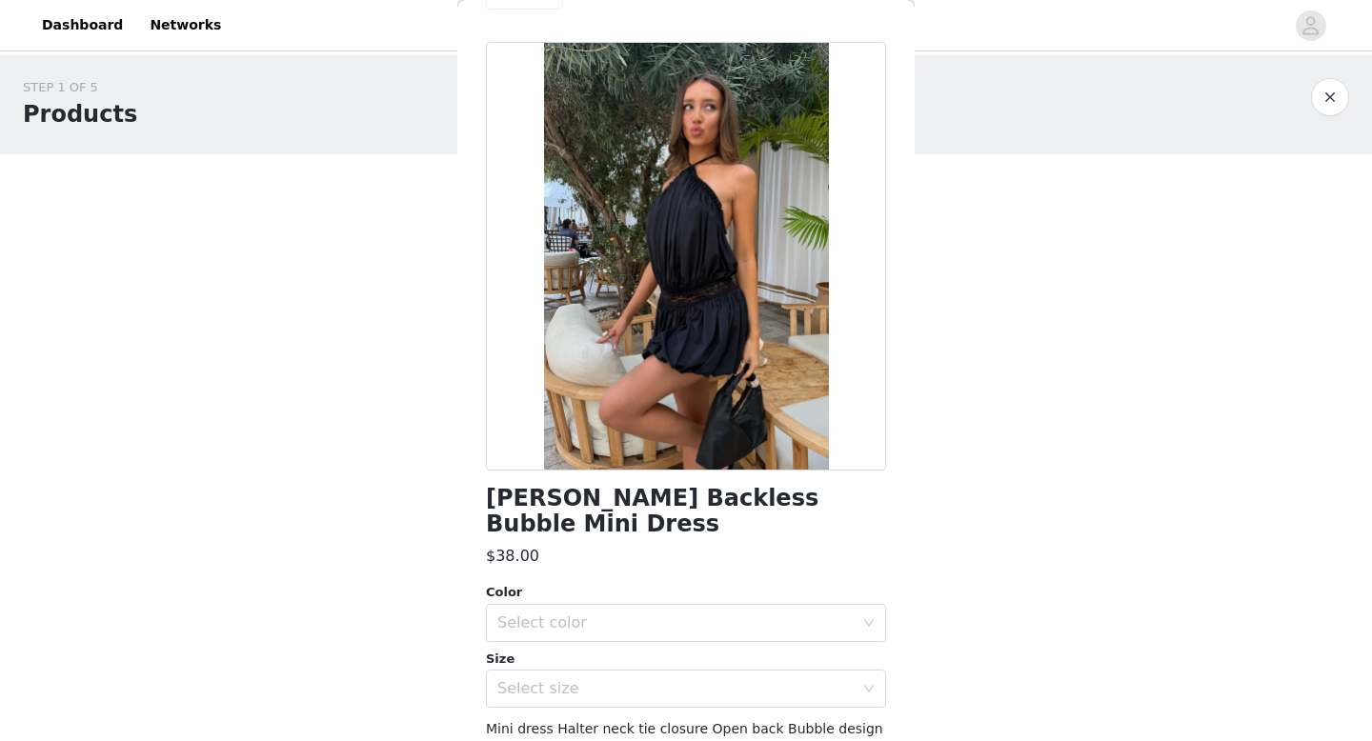
scroll to position [0, 0]
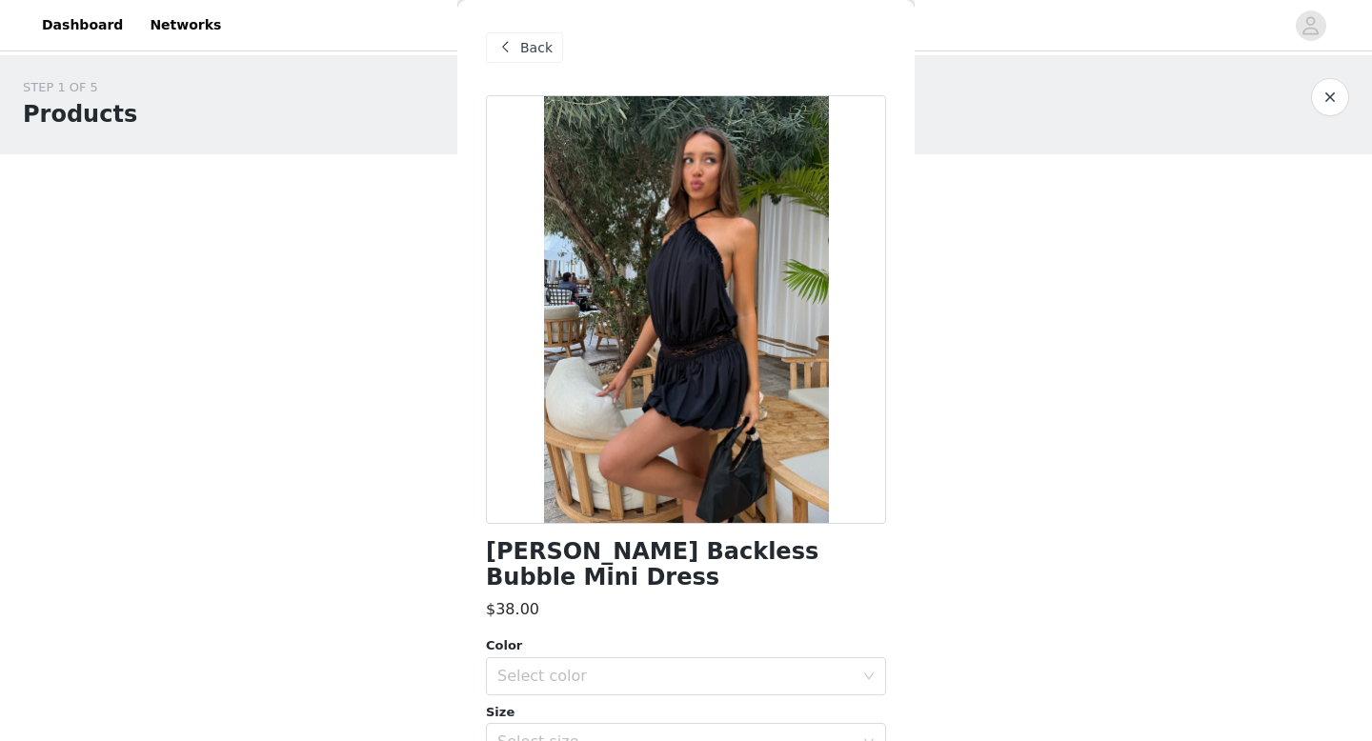
click at [524, 50] on span "Back" at bounding box center [536, 48] width 32 height 20
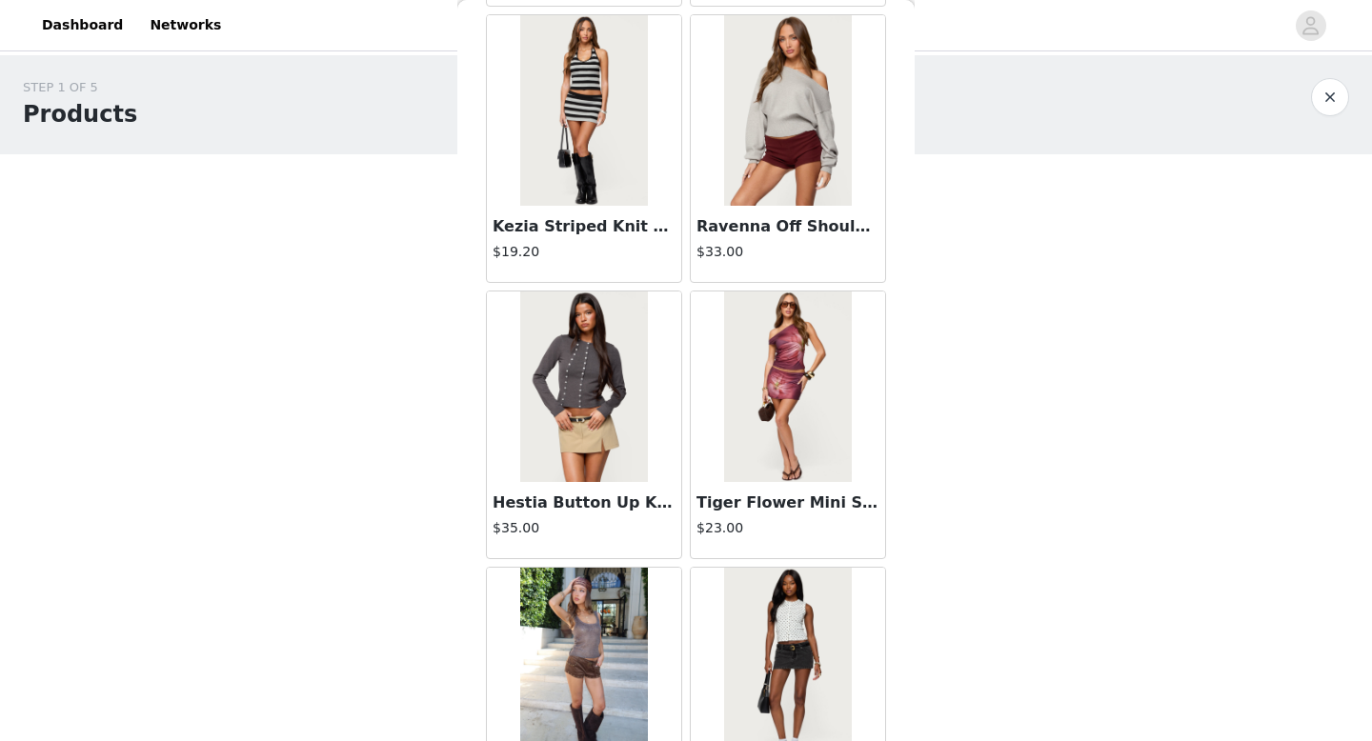
scroll to position [10460, 0]
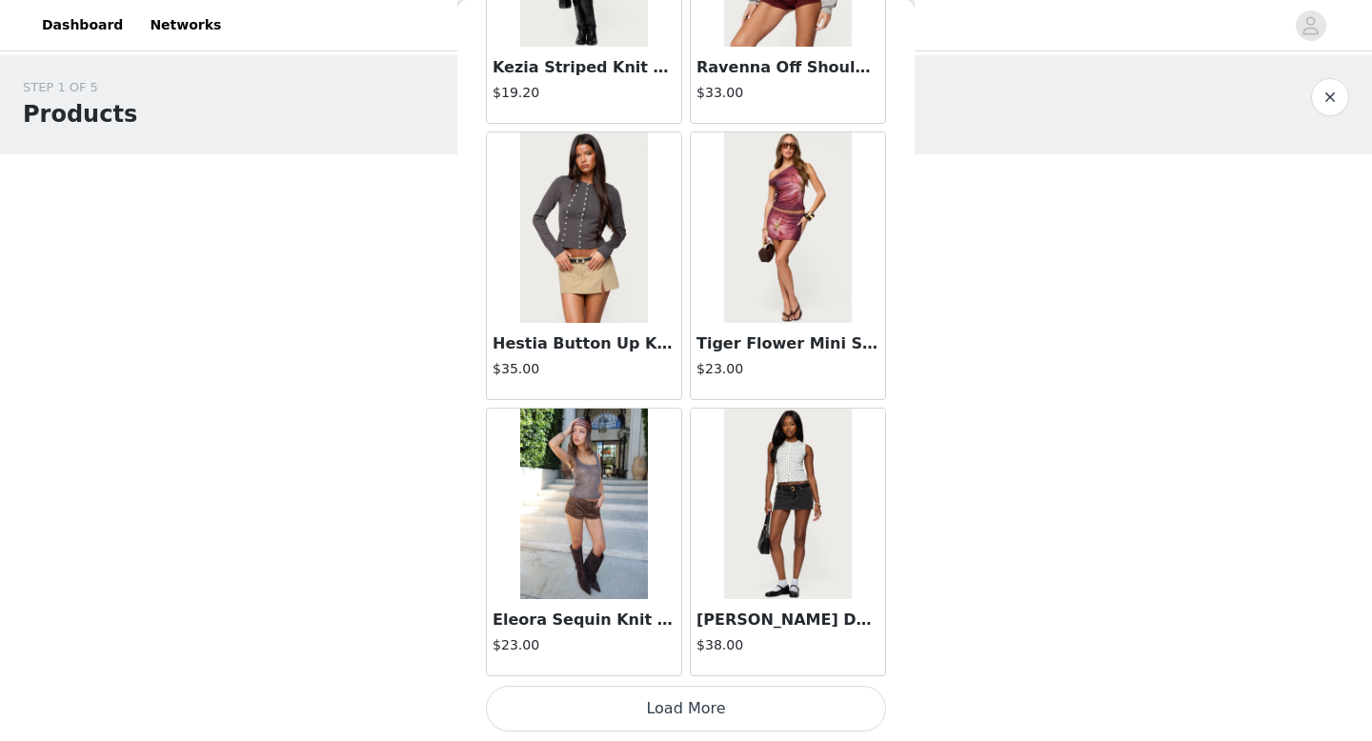
click at [591, 711] on button "Load More" at bounding box center [686, 709] width 400 height 46
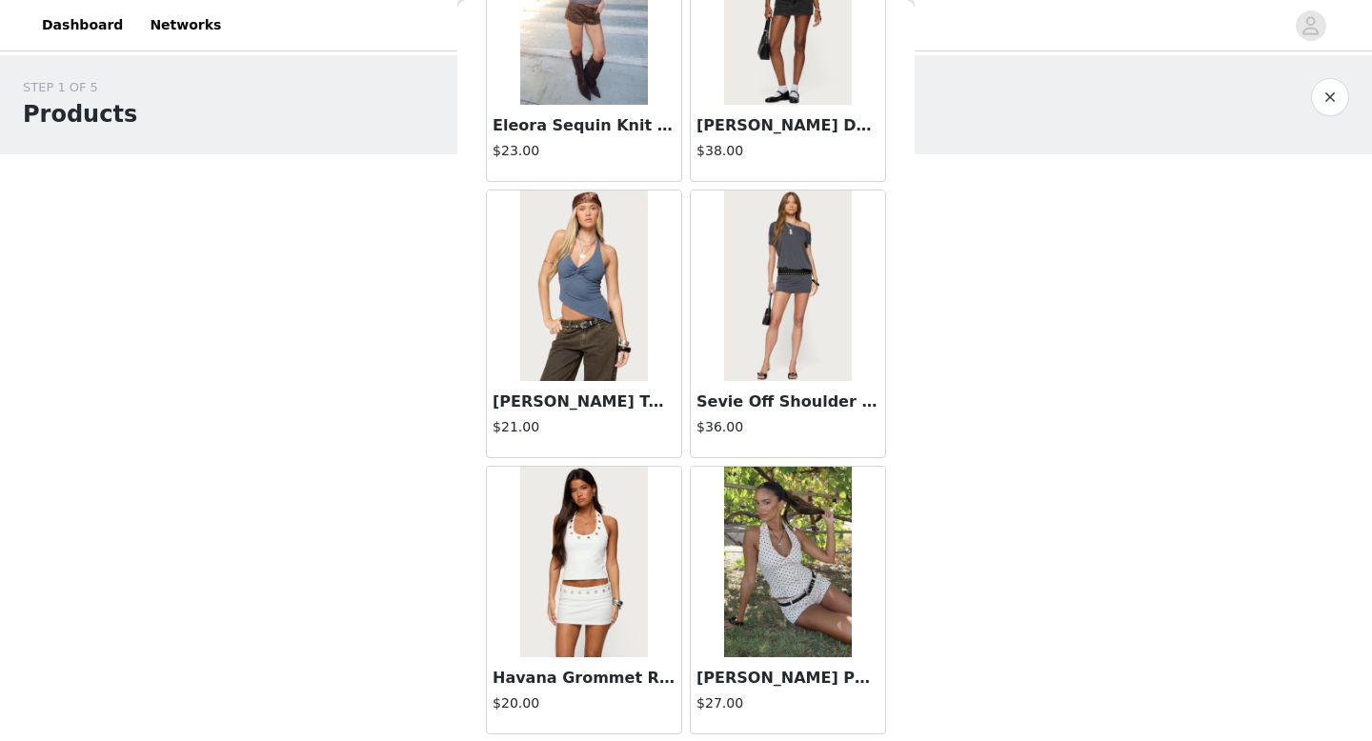
scroll to position [11029, 0]
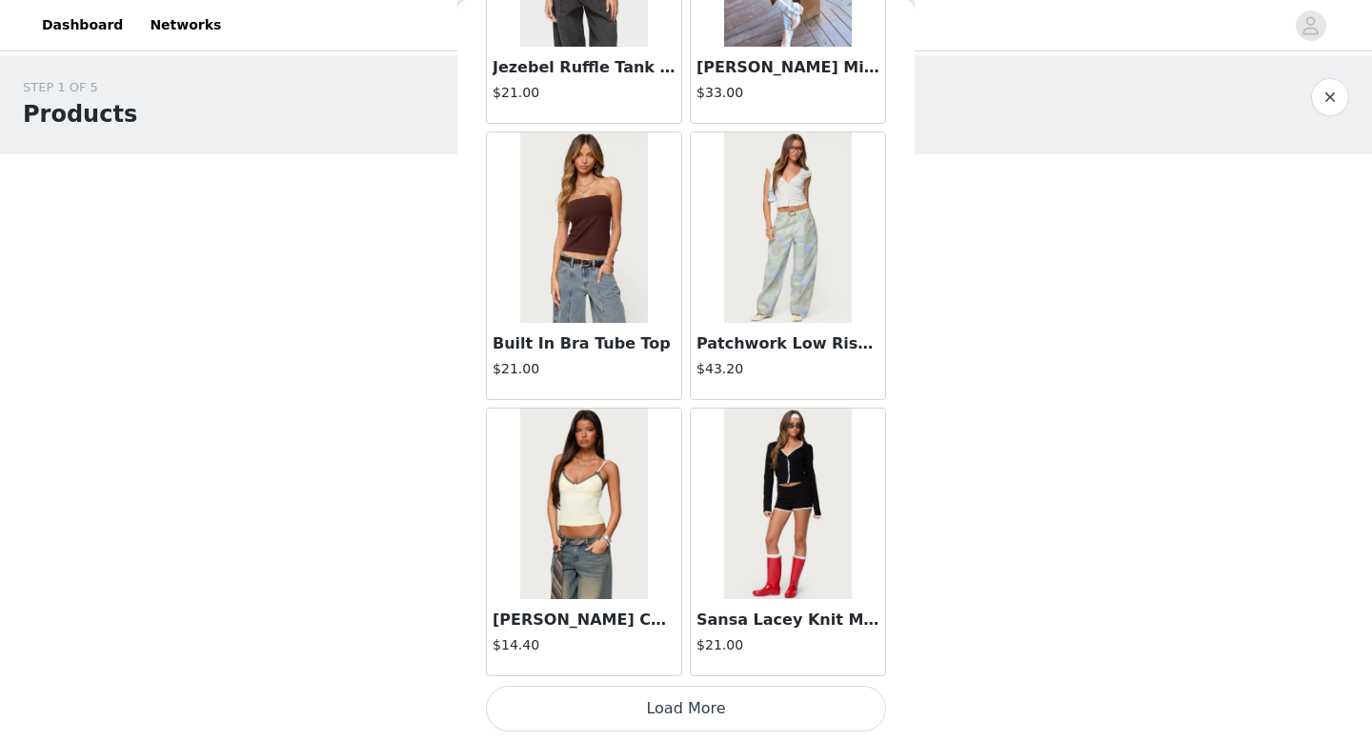
click at [703, 704] on button "Load More" at bounding box center [686, 709] width 400 height 46
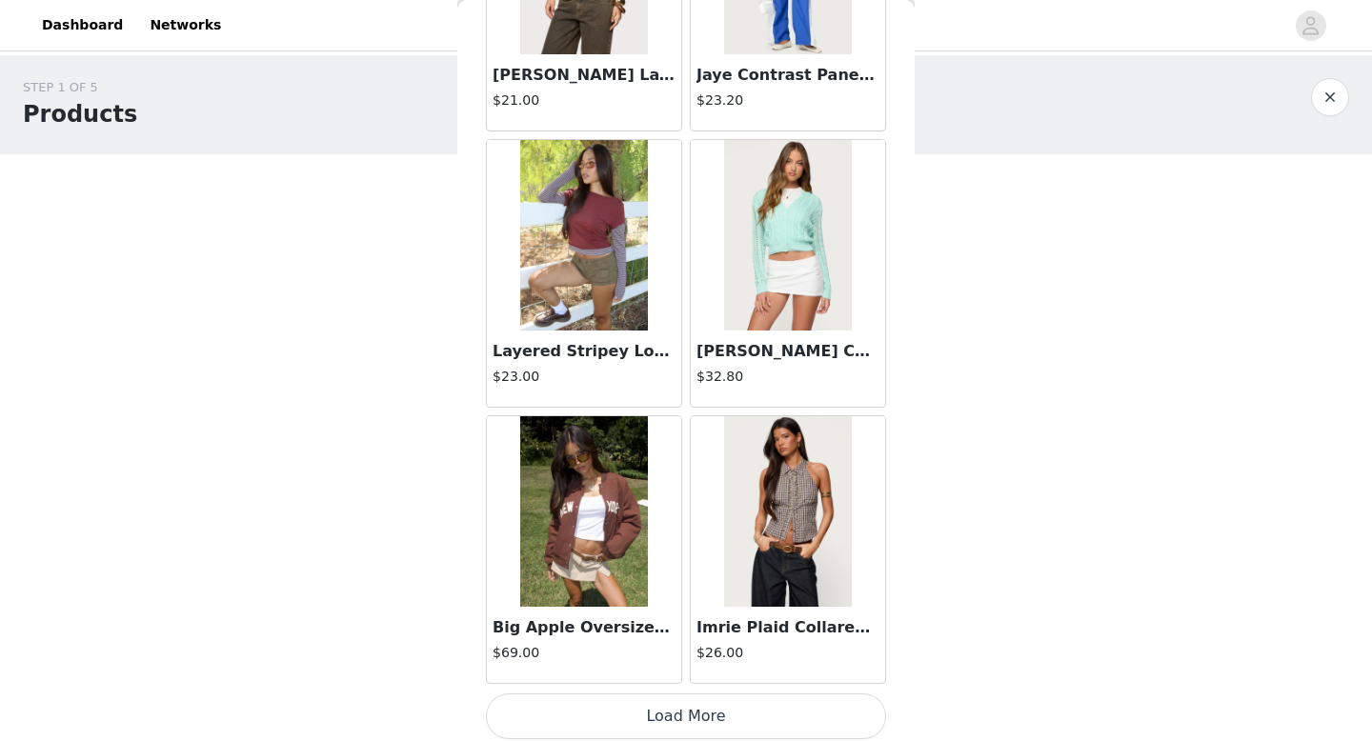
scroll to position [15985, 0]
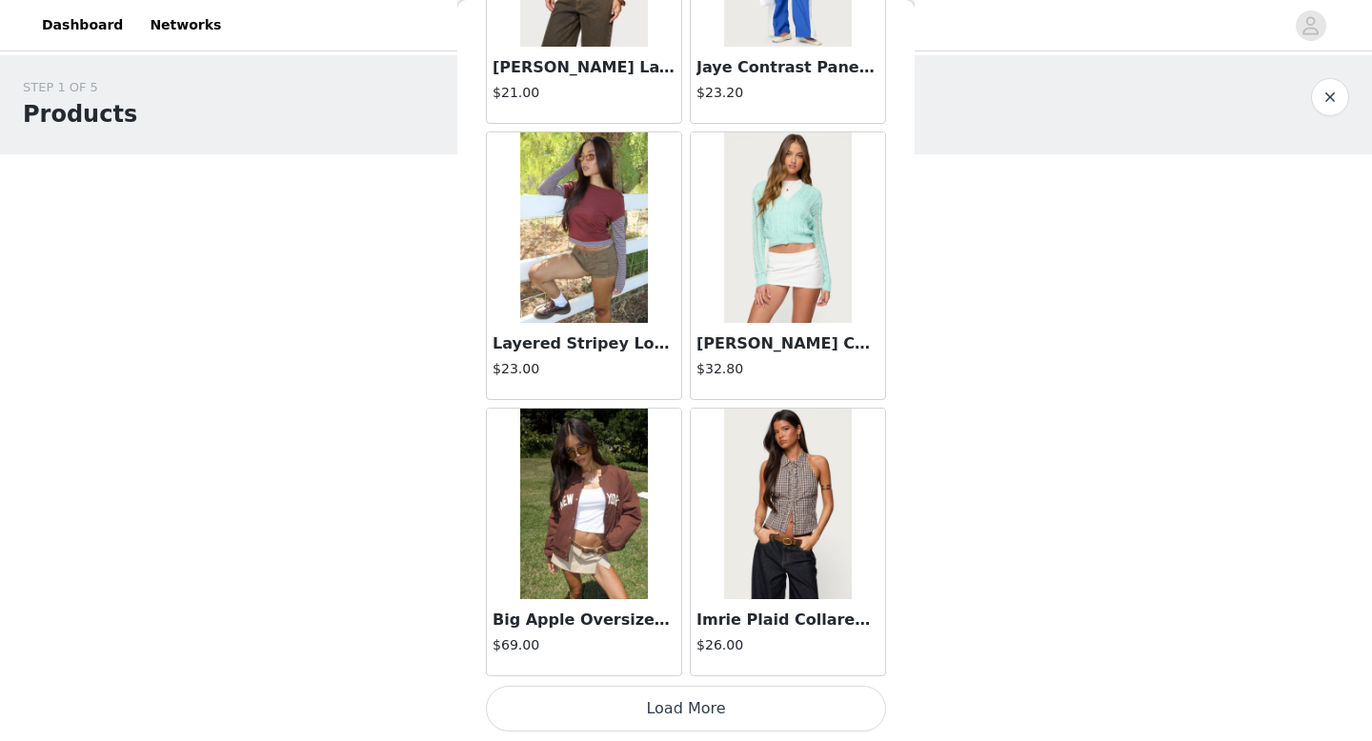
click at [680, 715] on button "Load More" at bounding box center [686, 709] width 400 height 46
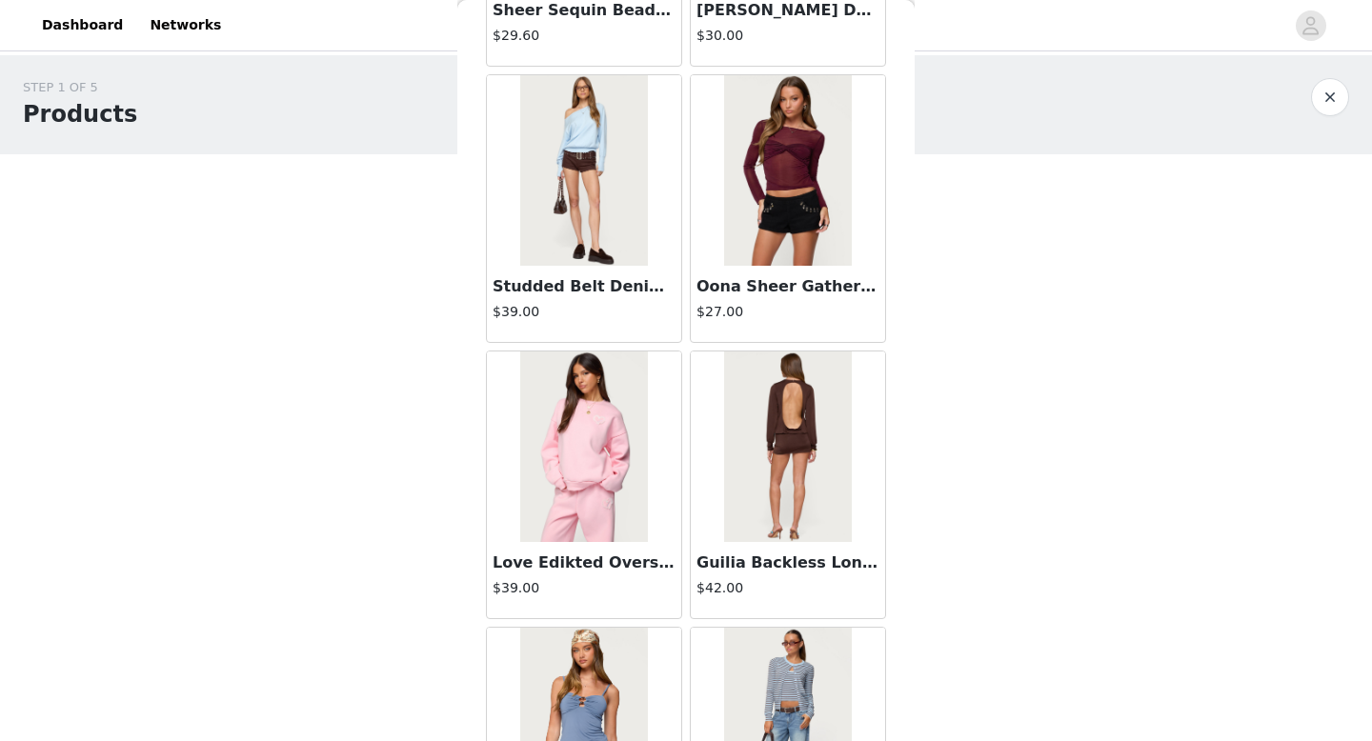
scroll to position [17423, 0]
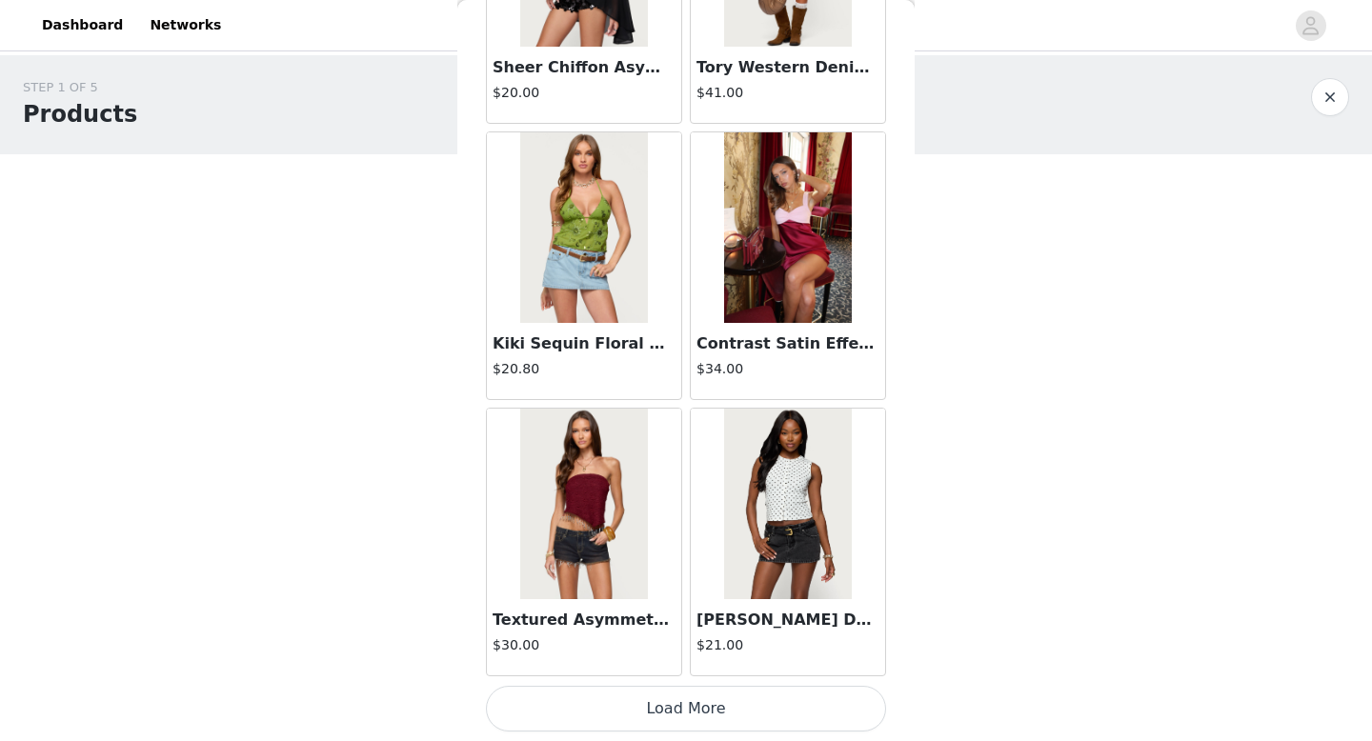
click at [680, 714] on button "Load More" at bounding box center [686, 709] width 400 height 46
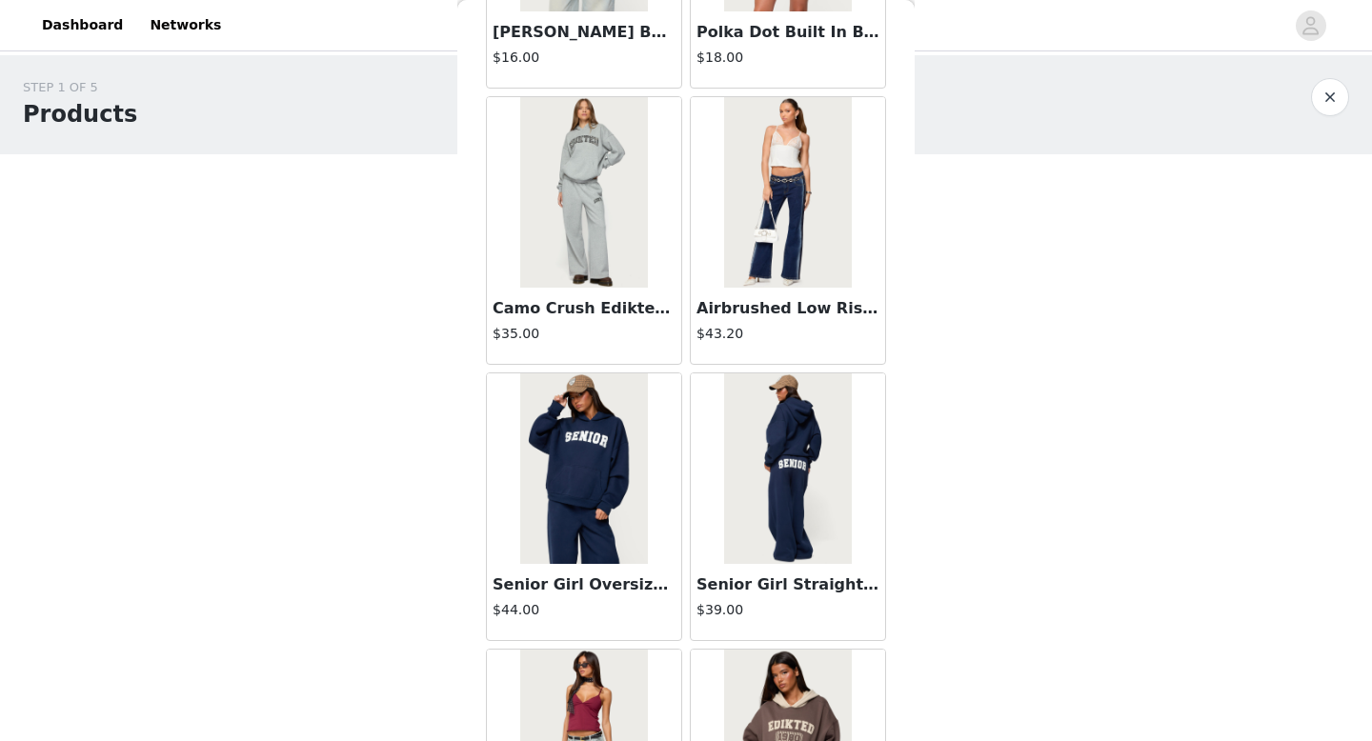
scroll to position [20501, 0]
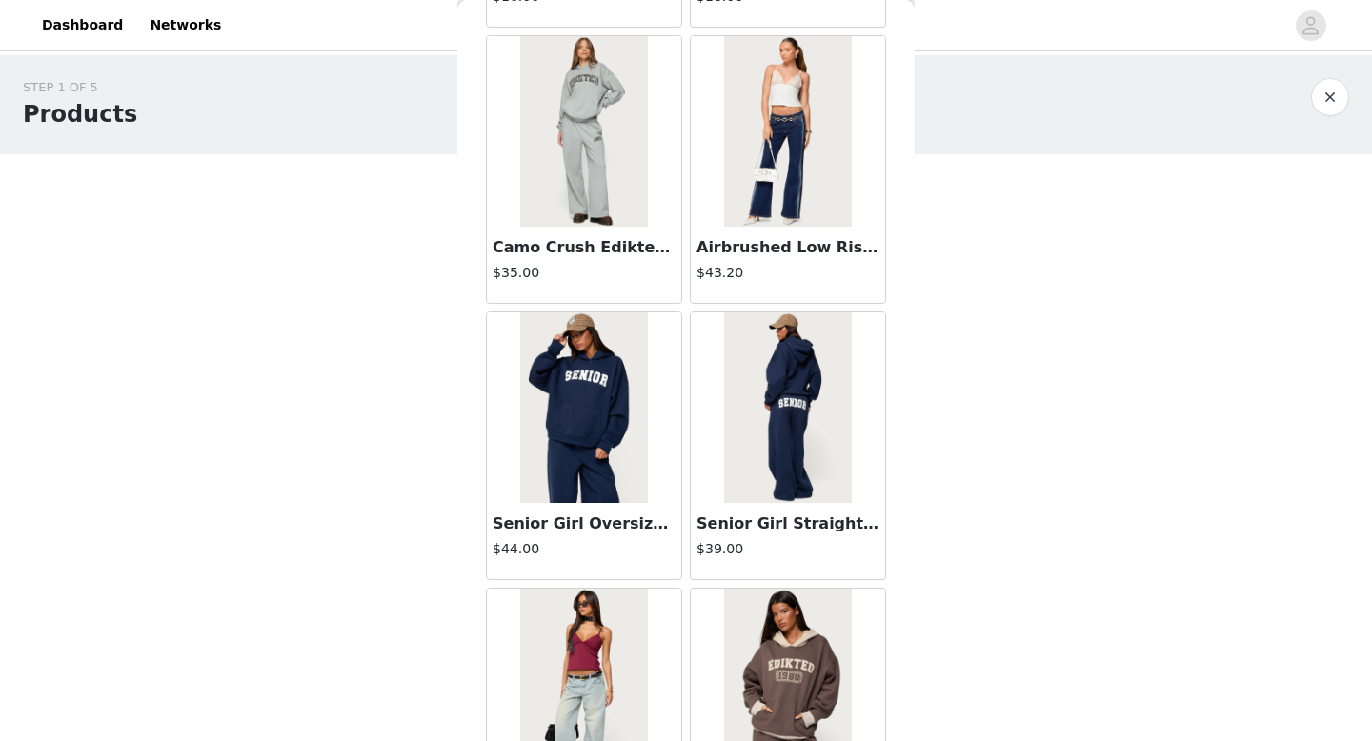
click at [778, 451] on img at bounding box center [787, 407] width 127 height 191
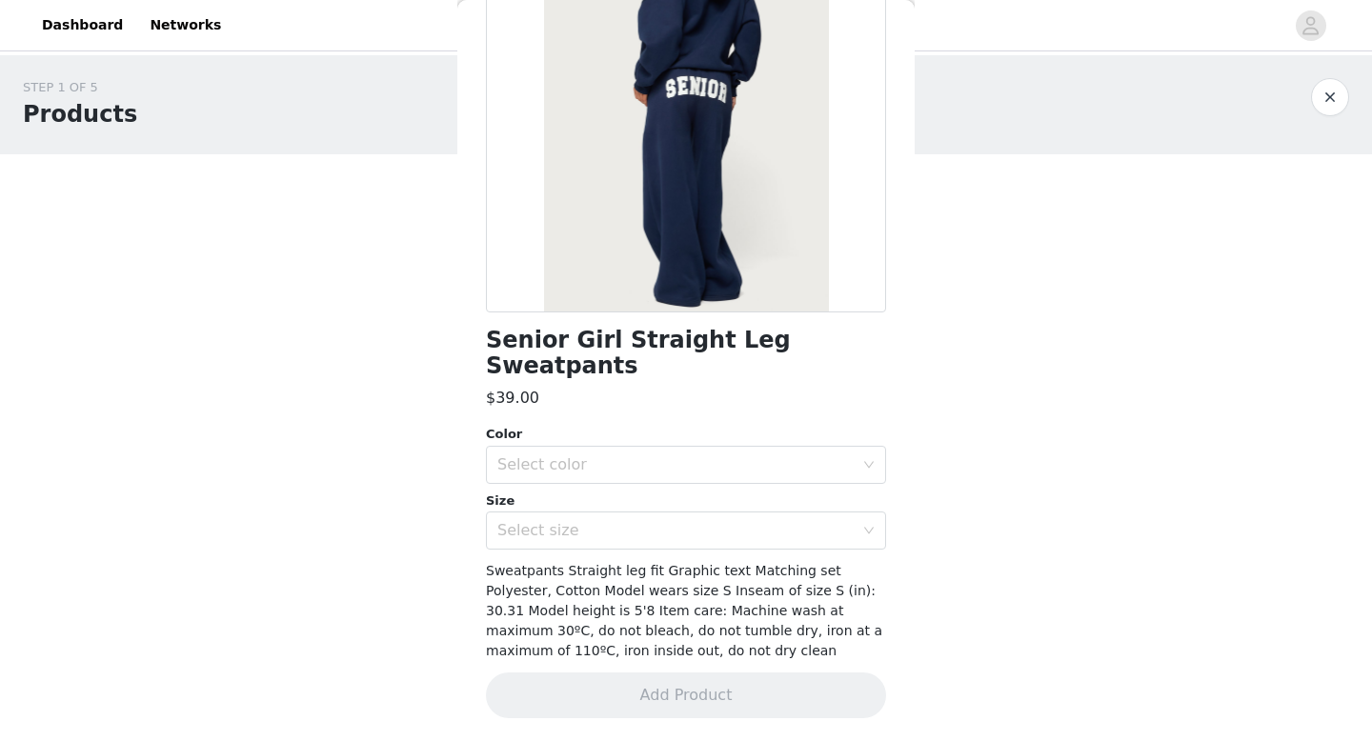
scroll to position [186, 0]
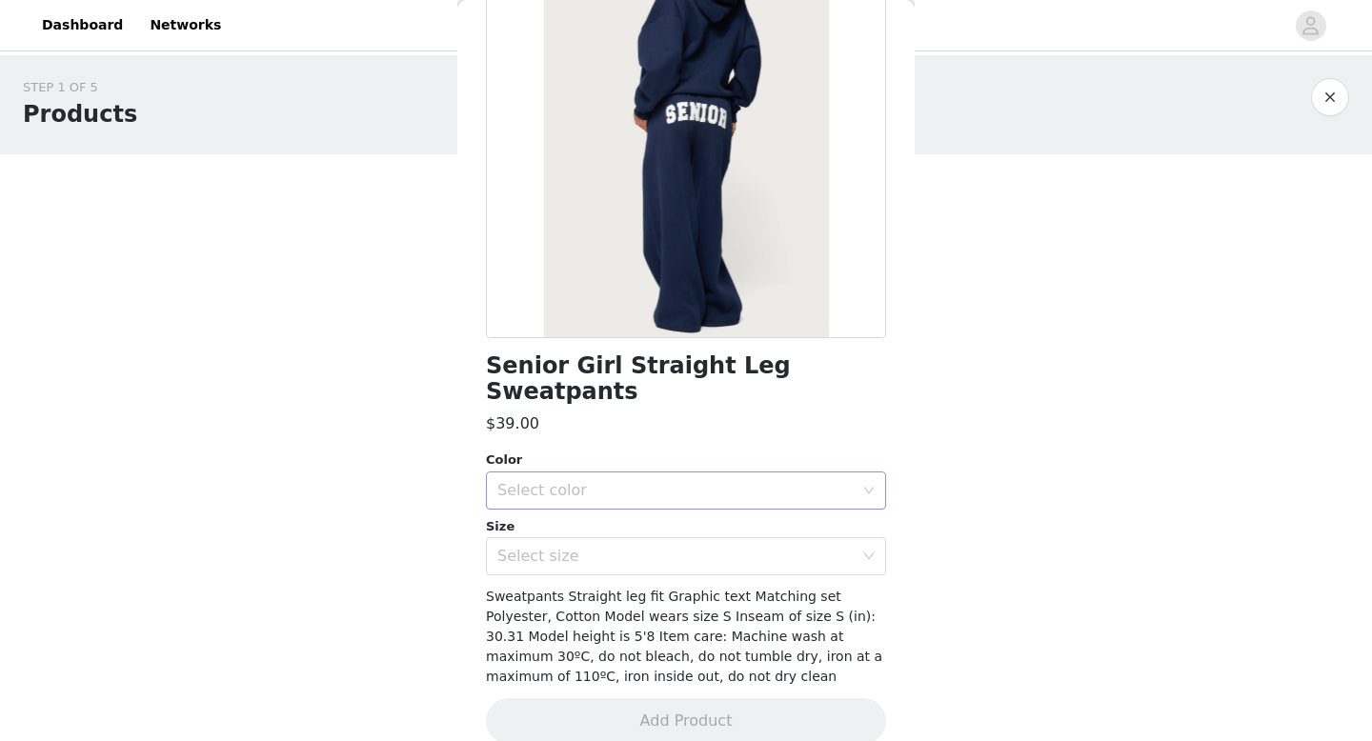
click at [640, 481] on div "Select color" at bounding box center [675, 490] width 356 height 19
click at [635, 512] on li "NAVY" at bounding box center [686, 506] width 400 height 30
click at [635, 547] on div "Select size" at bounding box center [675, 556] width 356 height 19
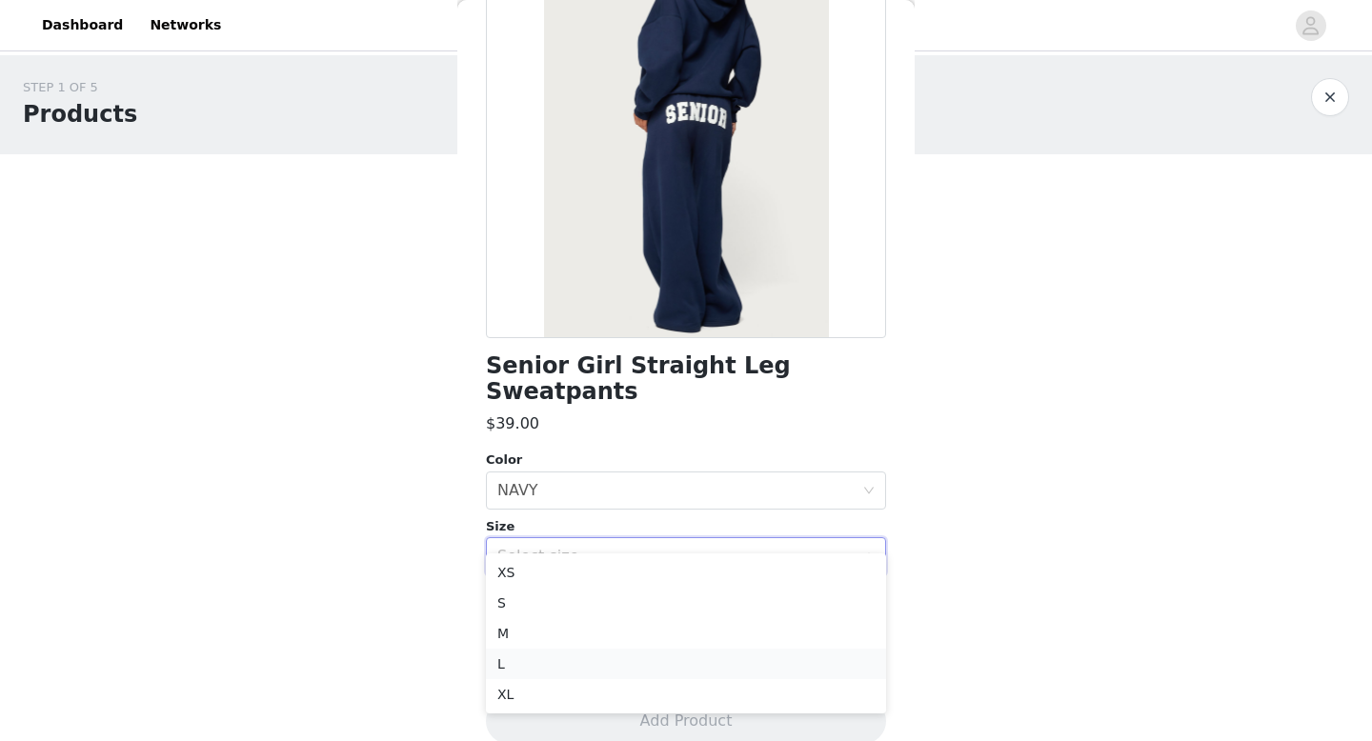
click at [616, 662] on li "L" at bounding box center [686, 664] width 400 height 30
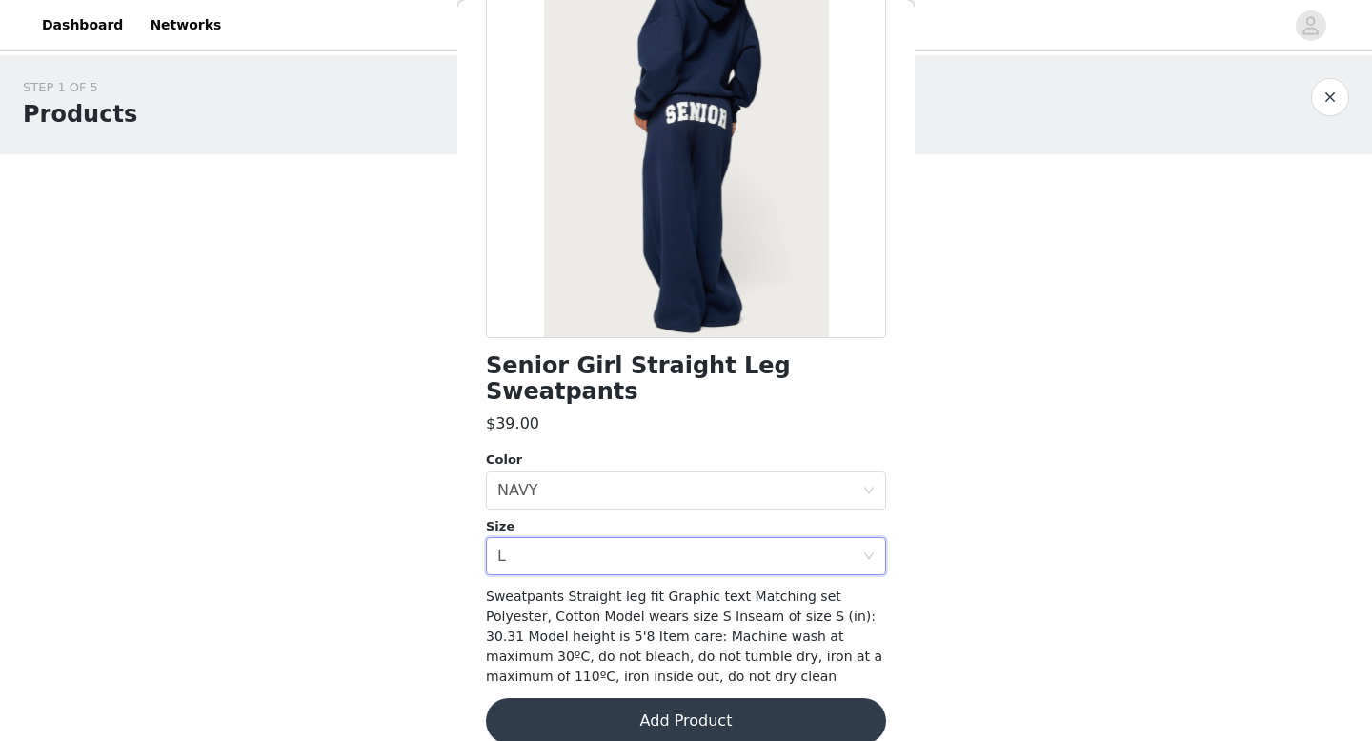
click at [707, 707] on button "Add Product" at bounding box center [686, 721] width 400 height 46
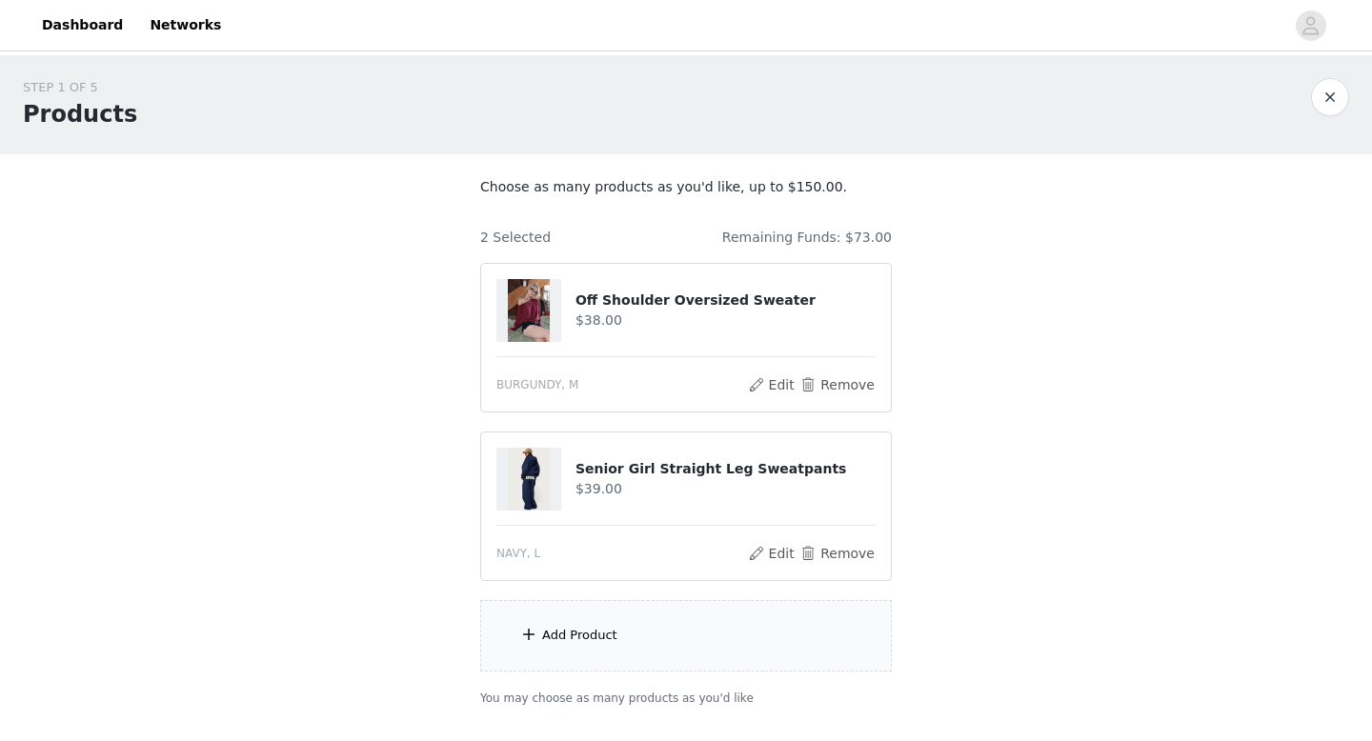
click at [516, 614] on div "Add Product" at bounding box center [685, 635] width 411 height 71
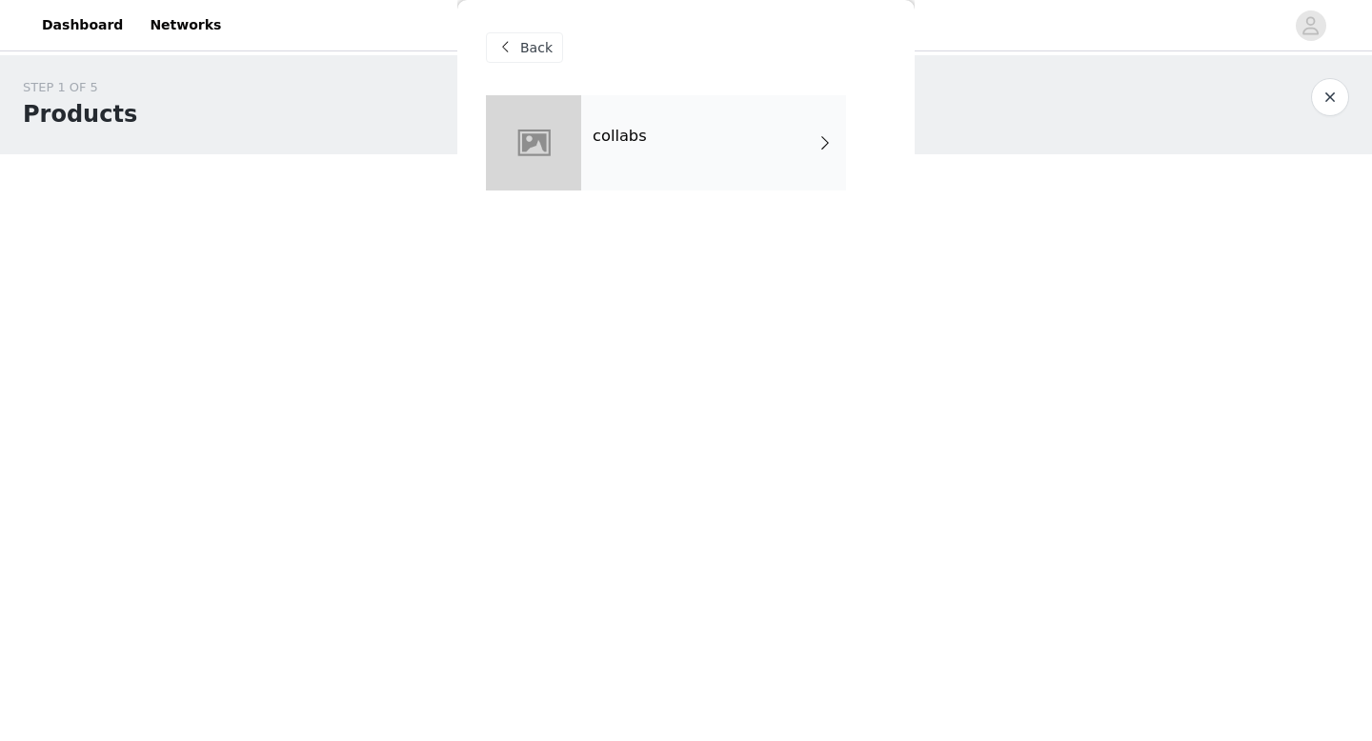
click at [617, 129] on h4 "collabs" at bounding box center [619, 136] width 54 height 17
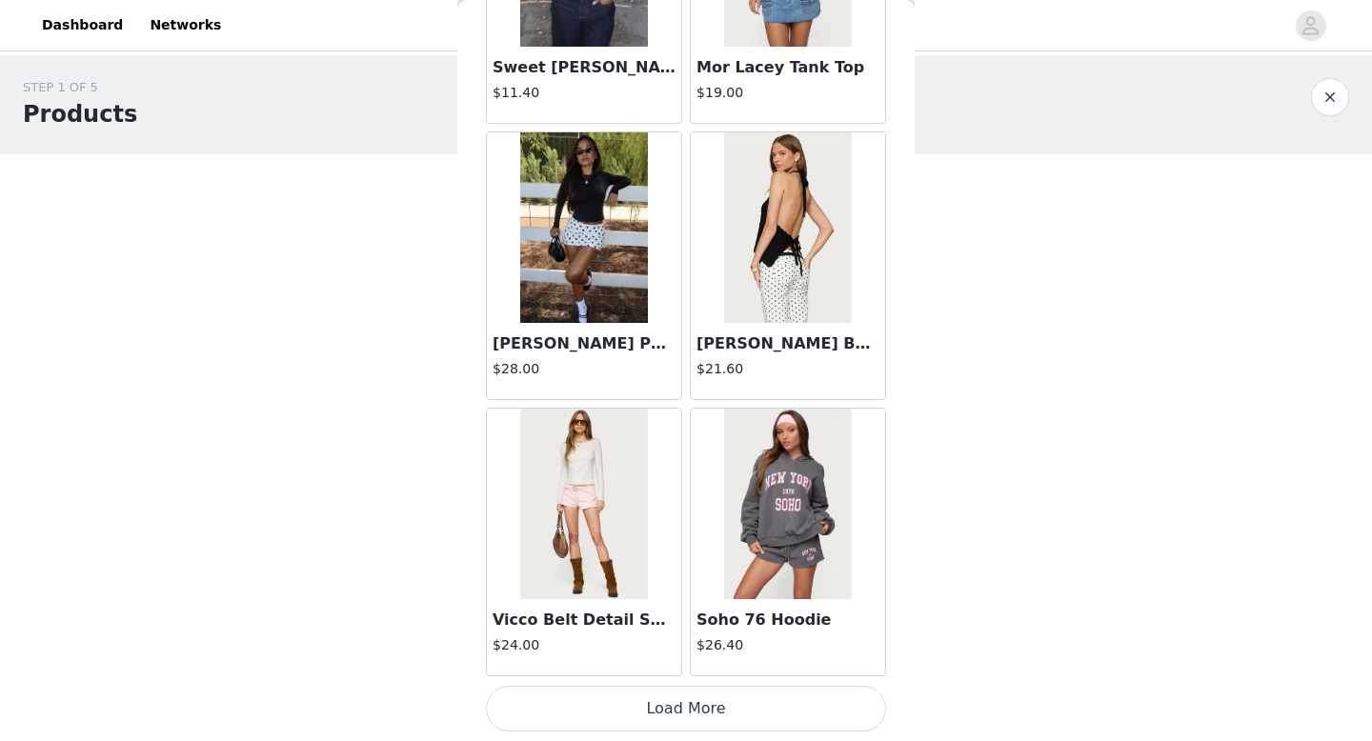
scroll to position [126, 0]
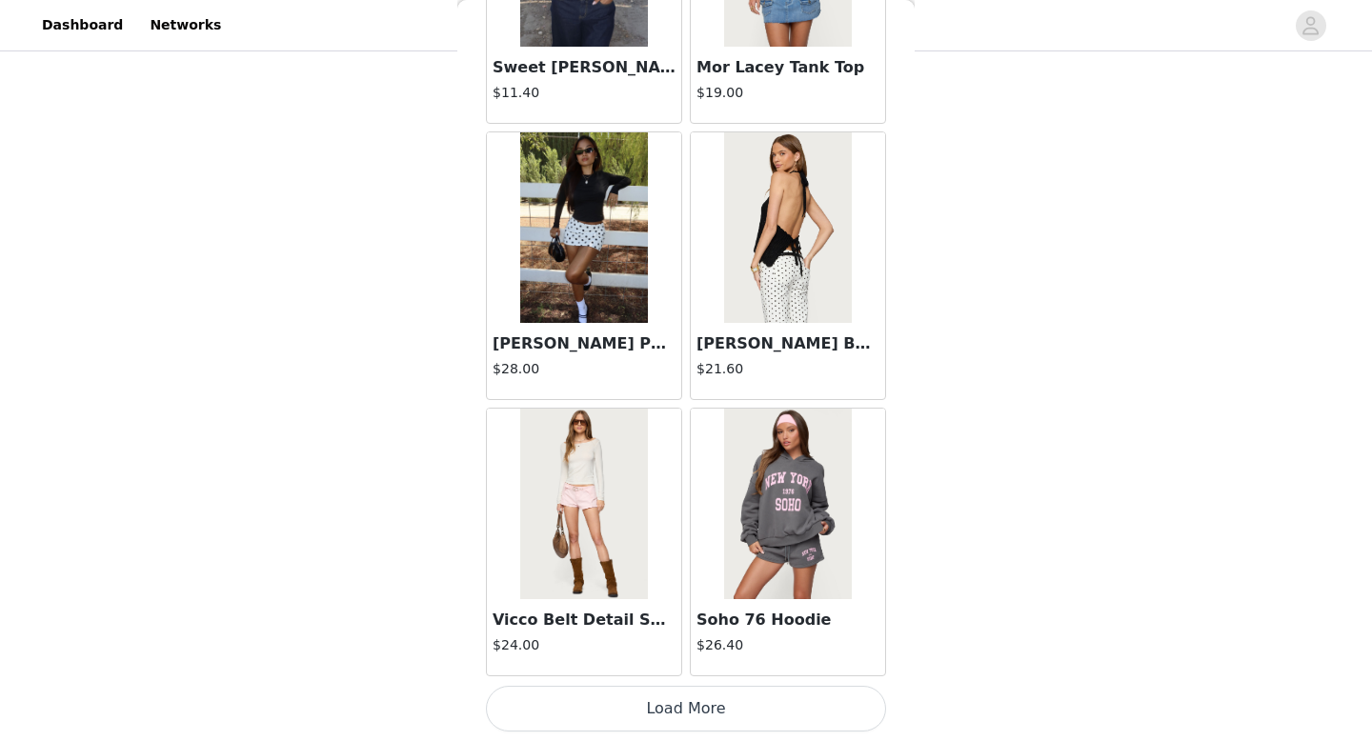
click at [637, 715] on button "Load More" at bounding box center [686, 709] width 400 height 46
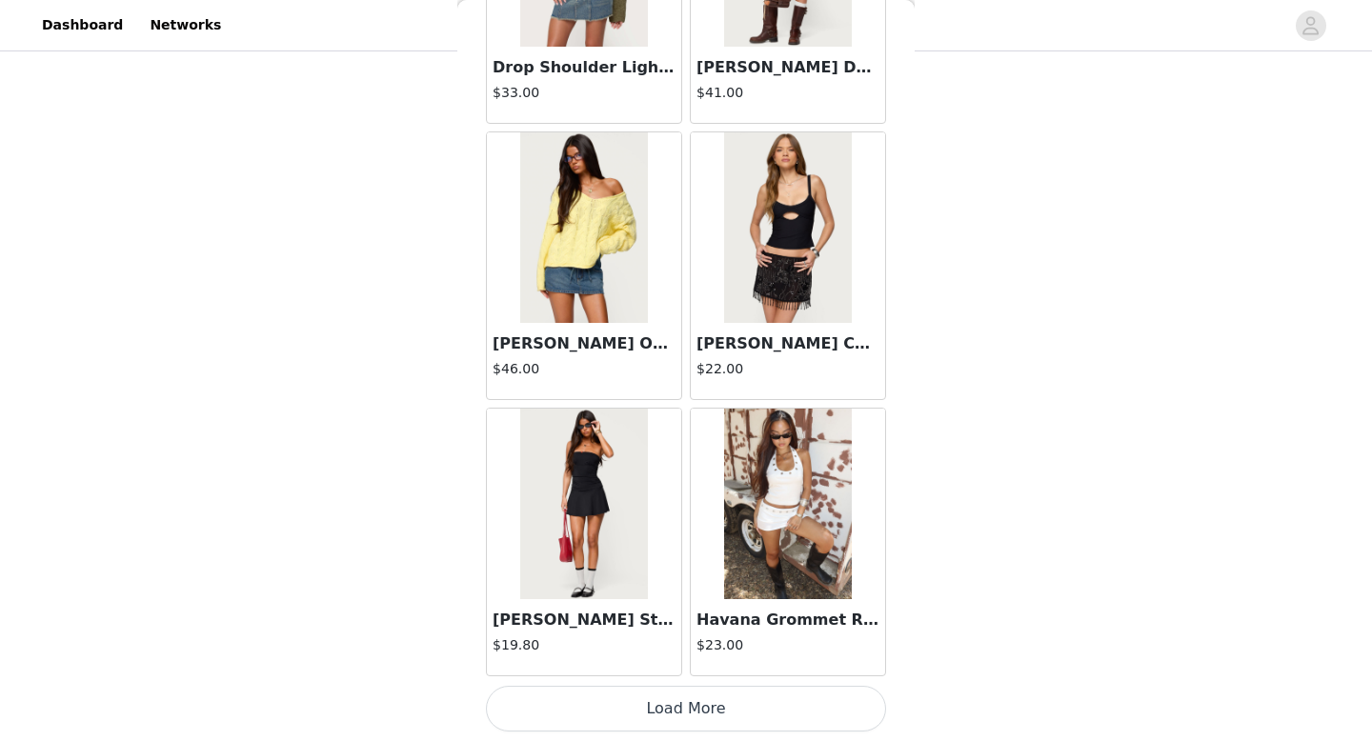
click at [650, 712] on button "Load More" at bounding box center [686, 709] width 400 height 46
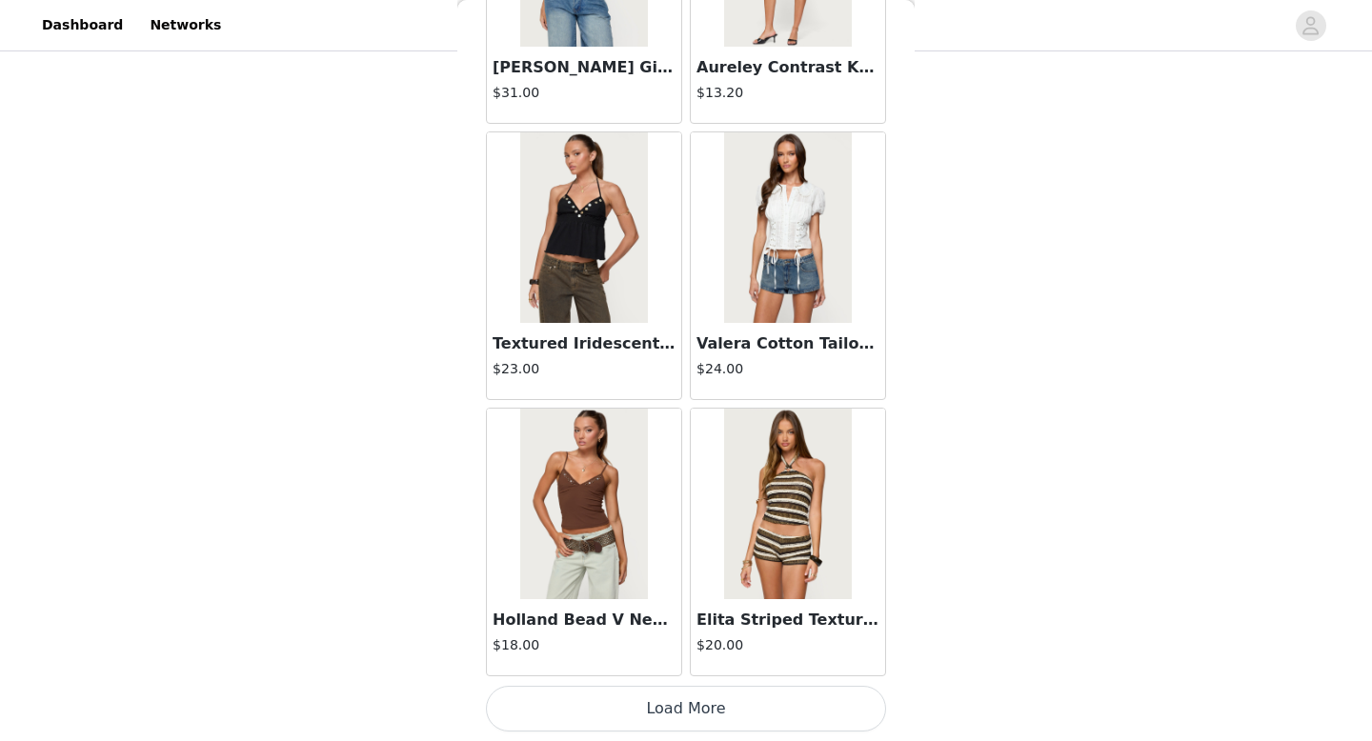
click at [663, 712] on button "Load More" at bounding box center [686, 709] width 400 height 46
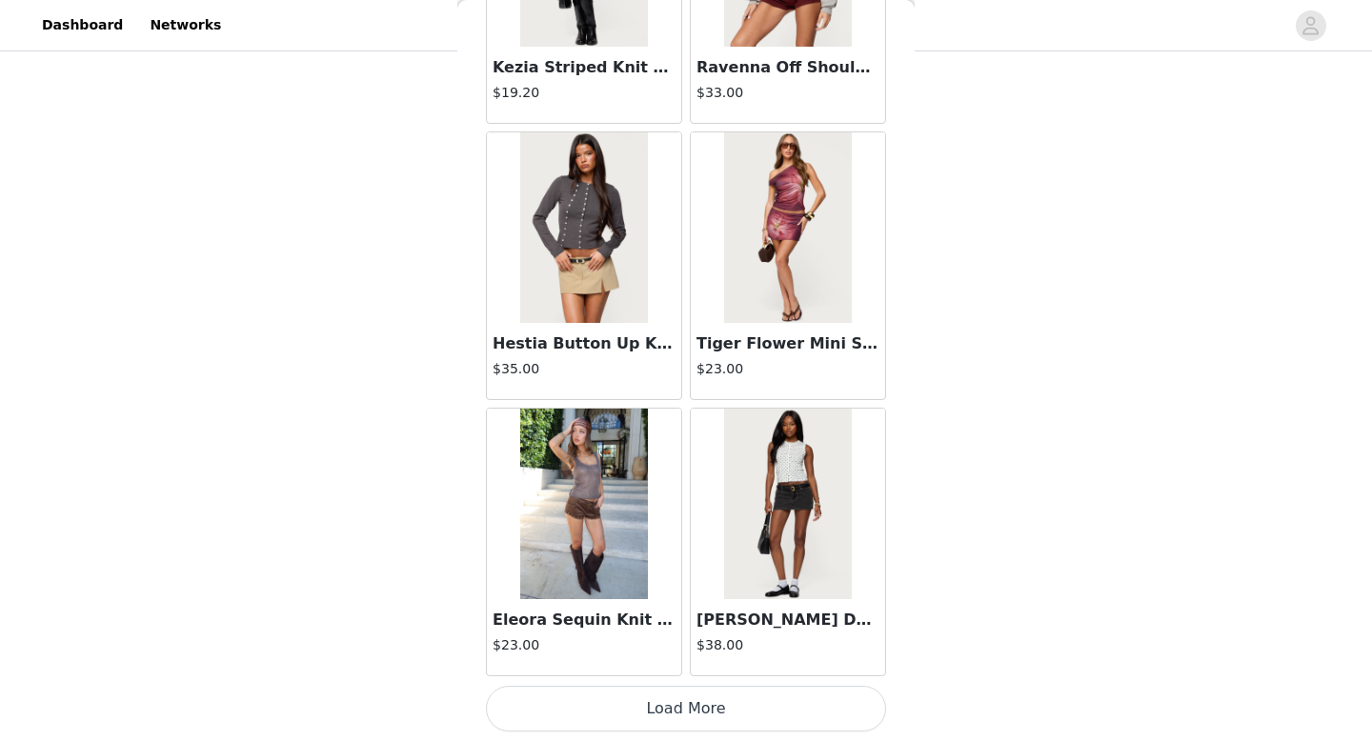
click at [675, 713] on button "Load More" at bounding box center [686, 709] width 400 height 46
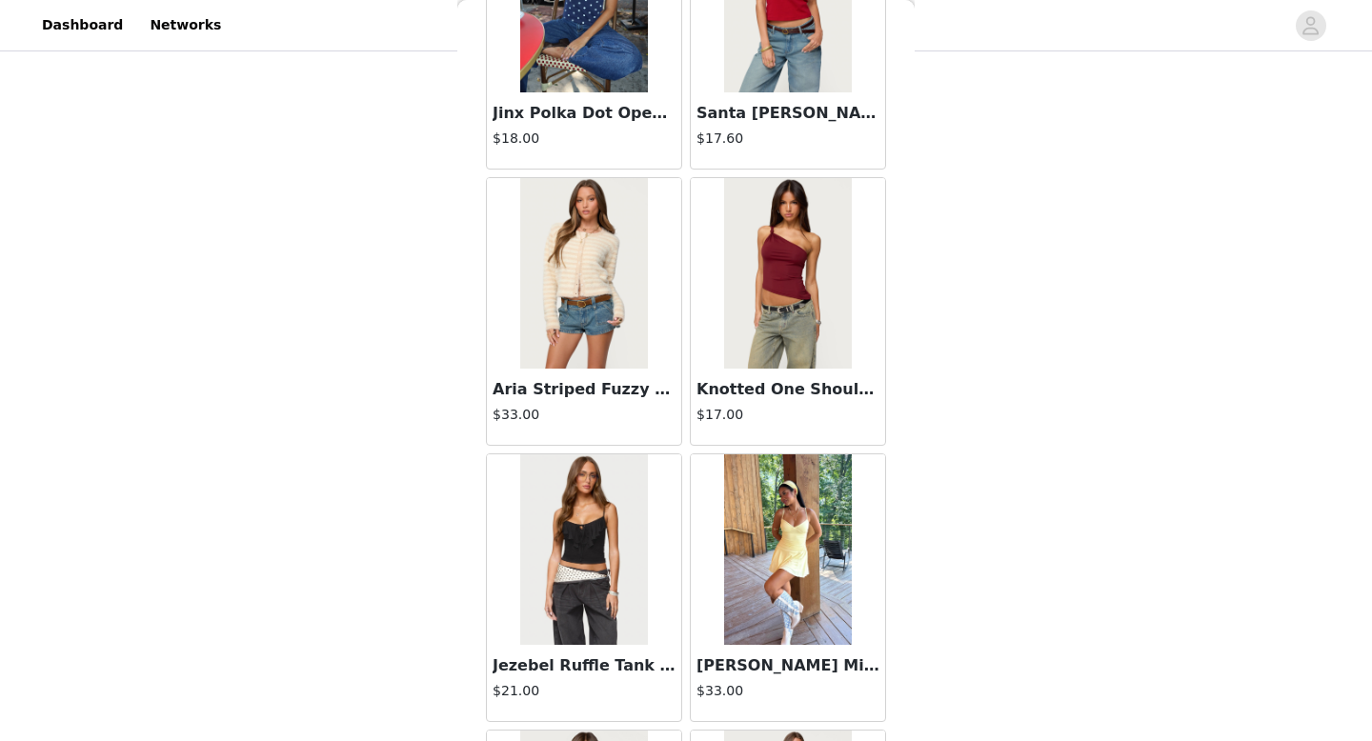
scroll to position [13223, 0]
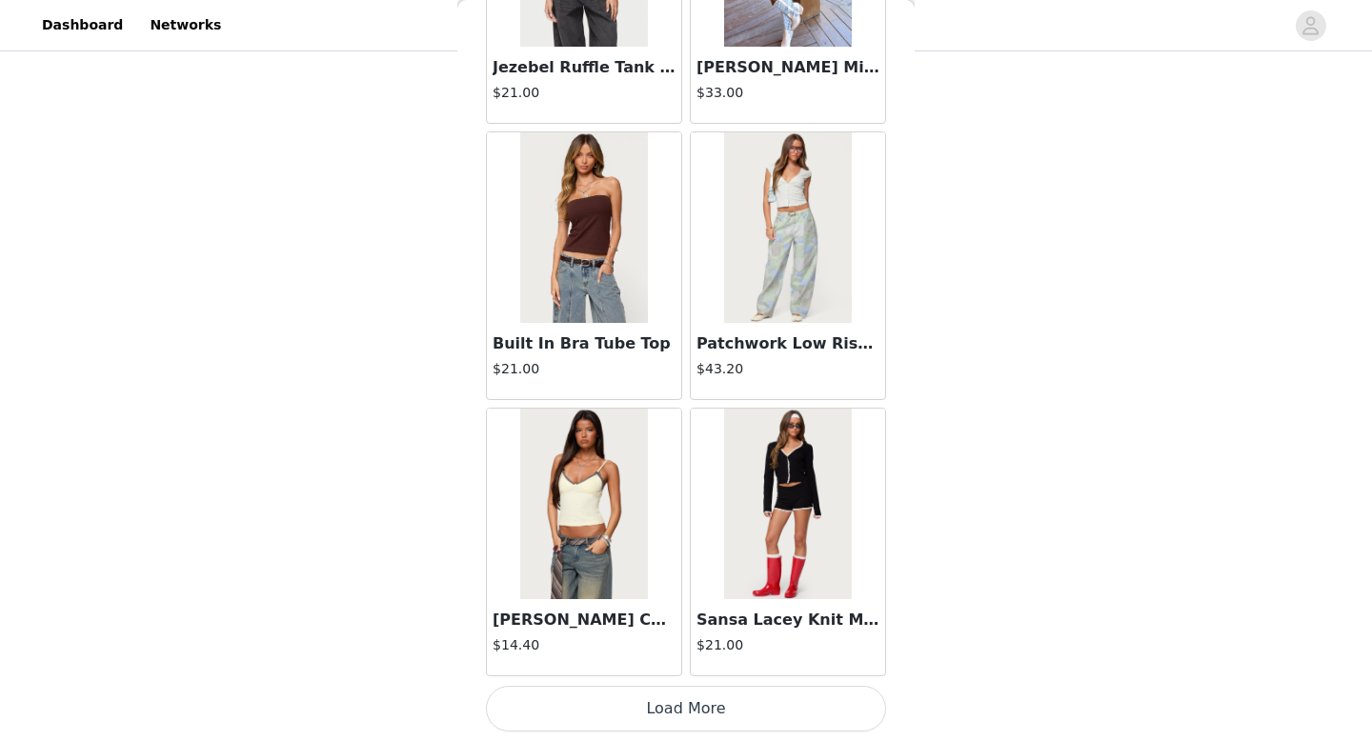
click at [673, 711] on button "Load More" at bounding box center [686, 709] width 400 height 46
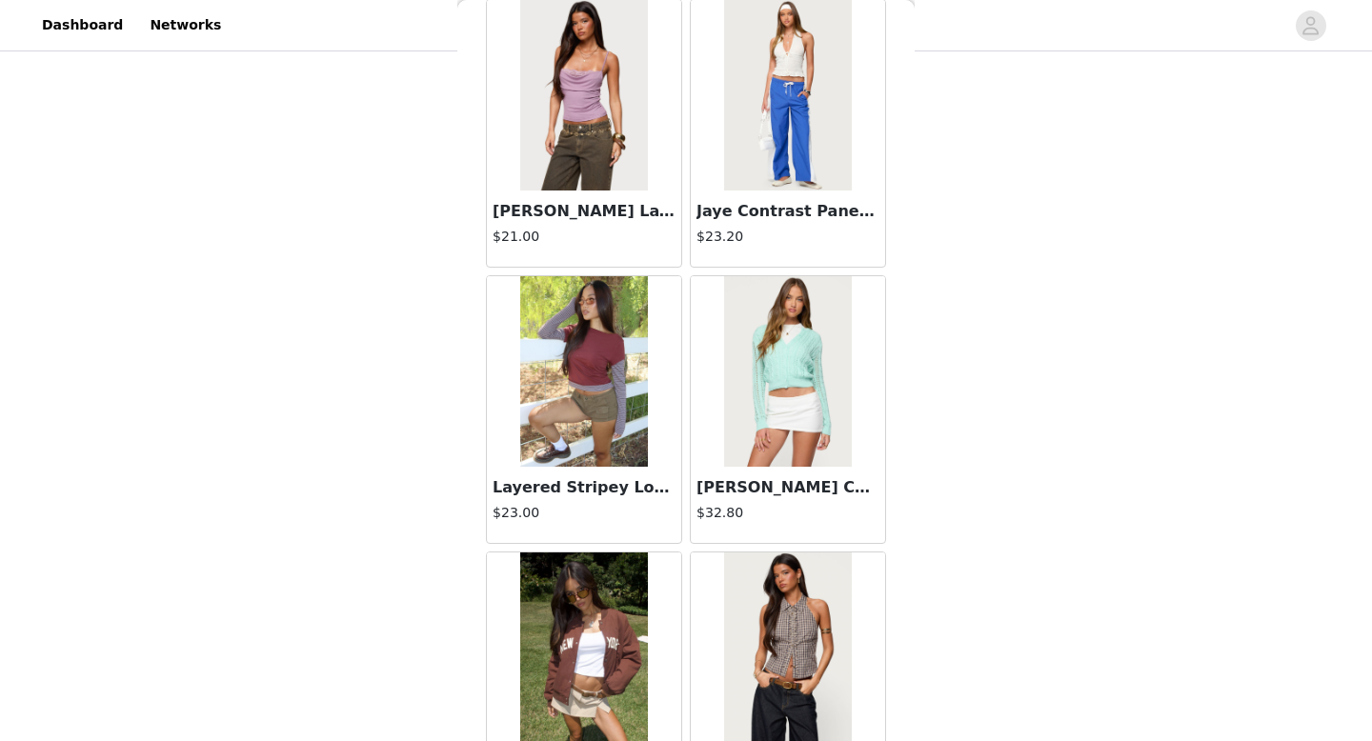
scroll to position [15985, 0]
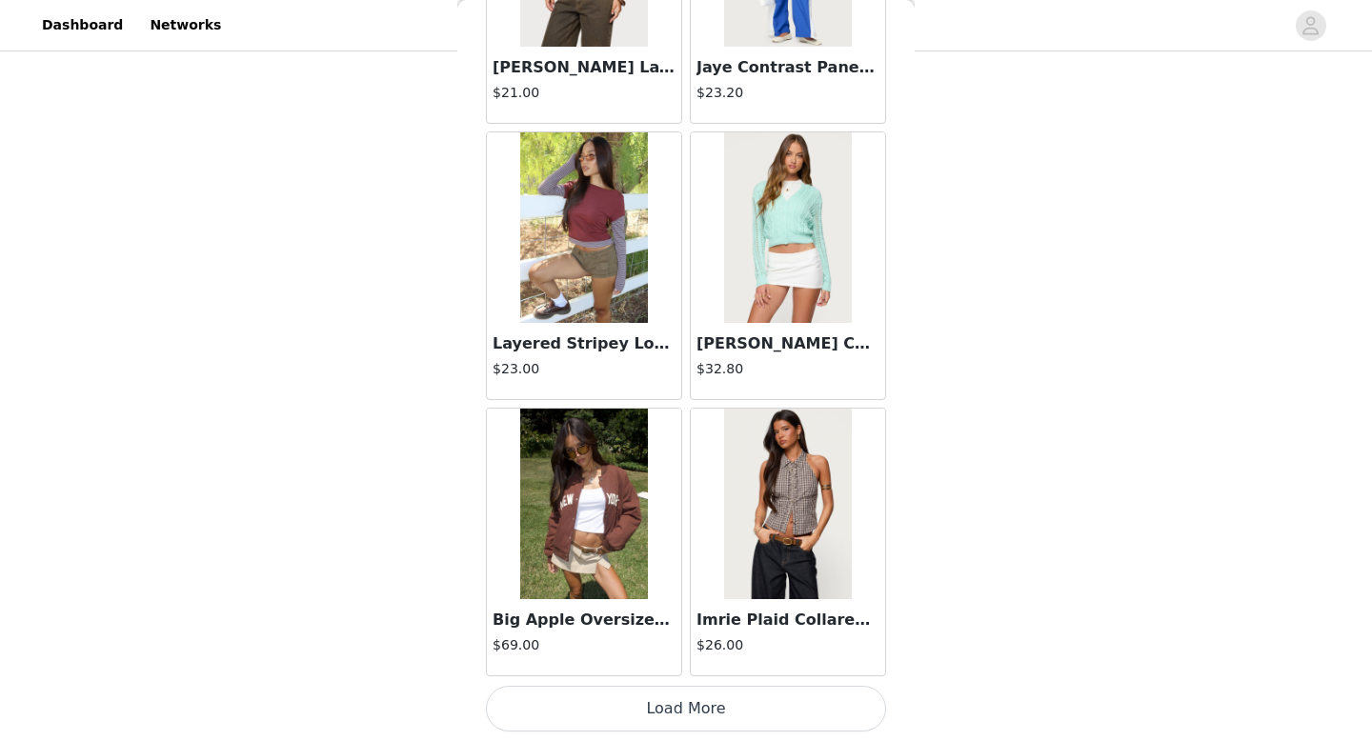
click at [660, 718] on button "Load More" at bounding box center [686, 709] width 400 height 46
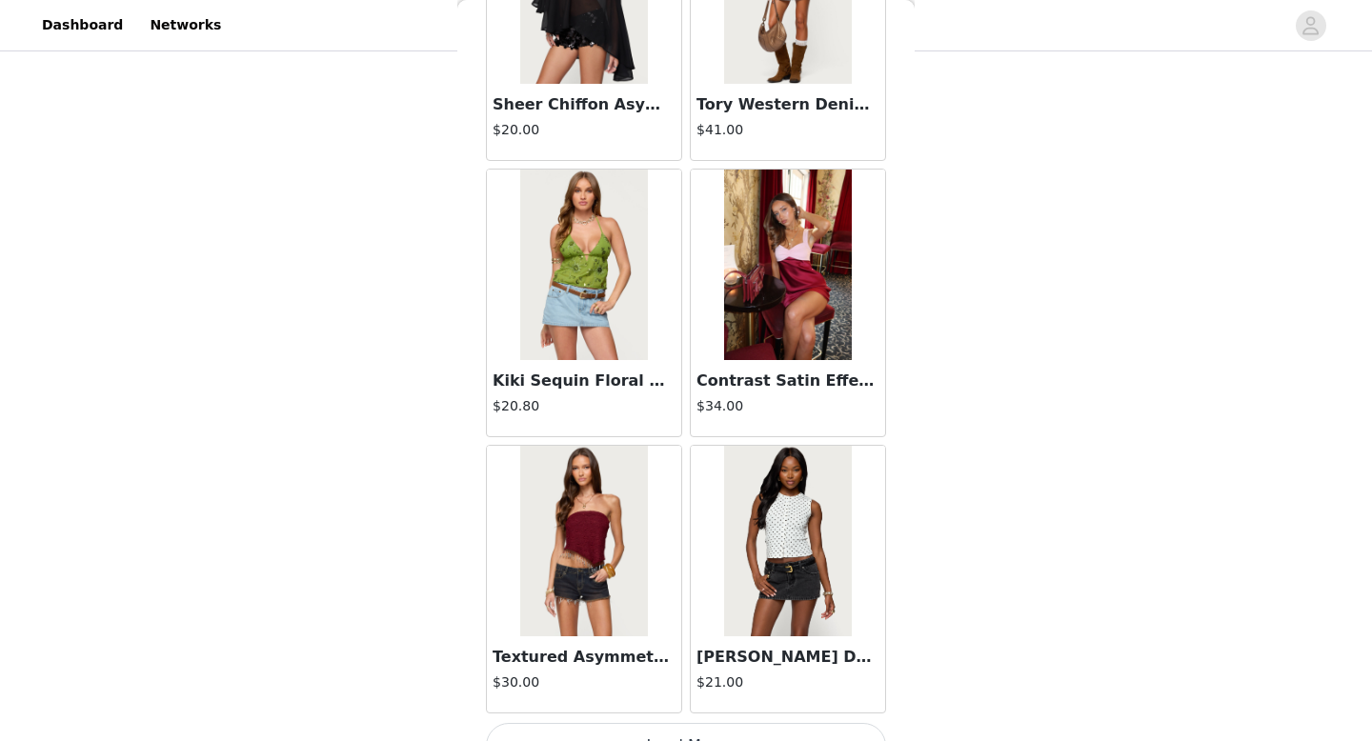
scroll to position [18747, 0]
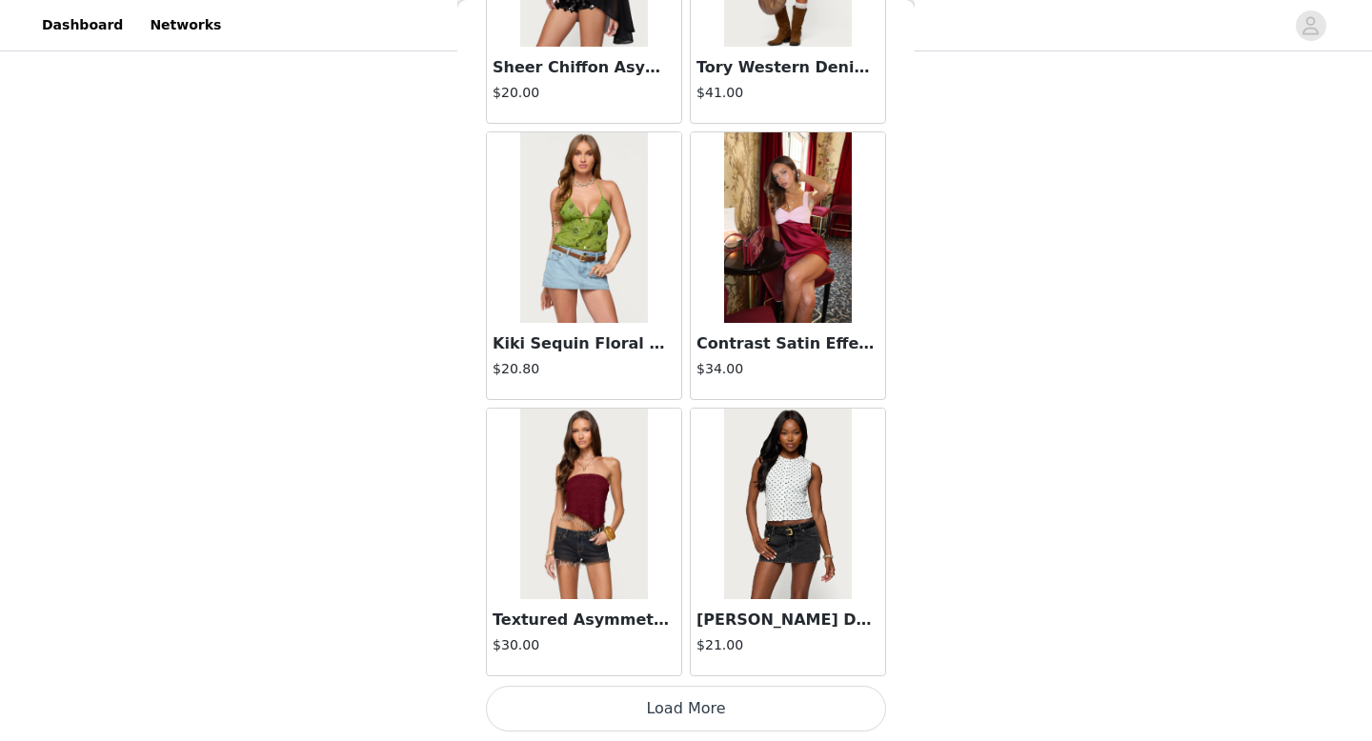
click at [684, 699] on button "Load More" at bounding box center [686, 709] width 400 height 46
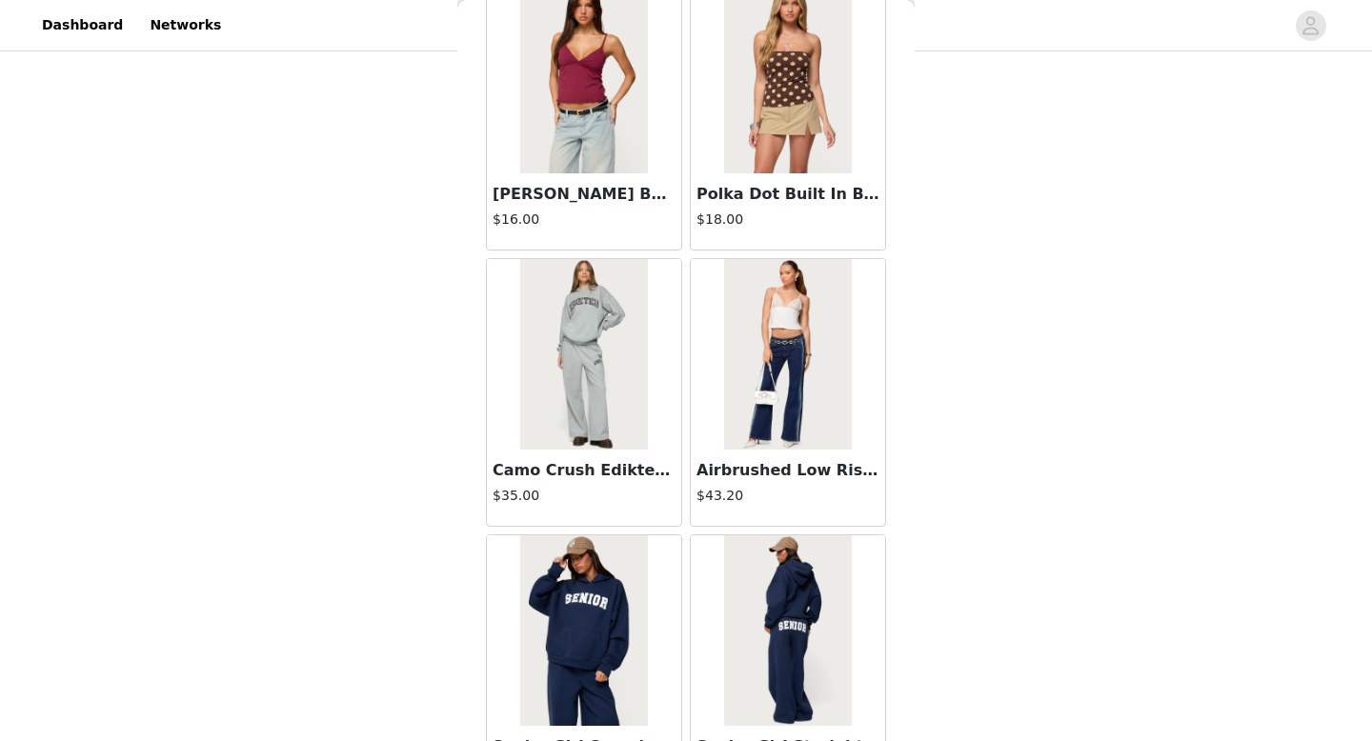
scroll to position [20769, 0]
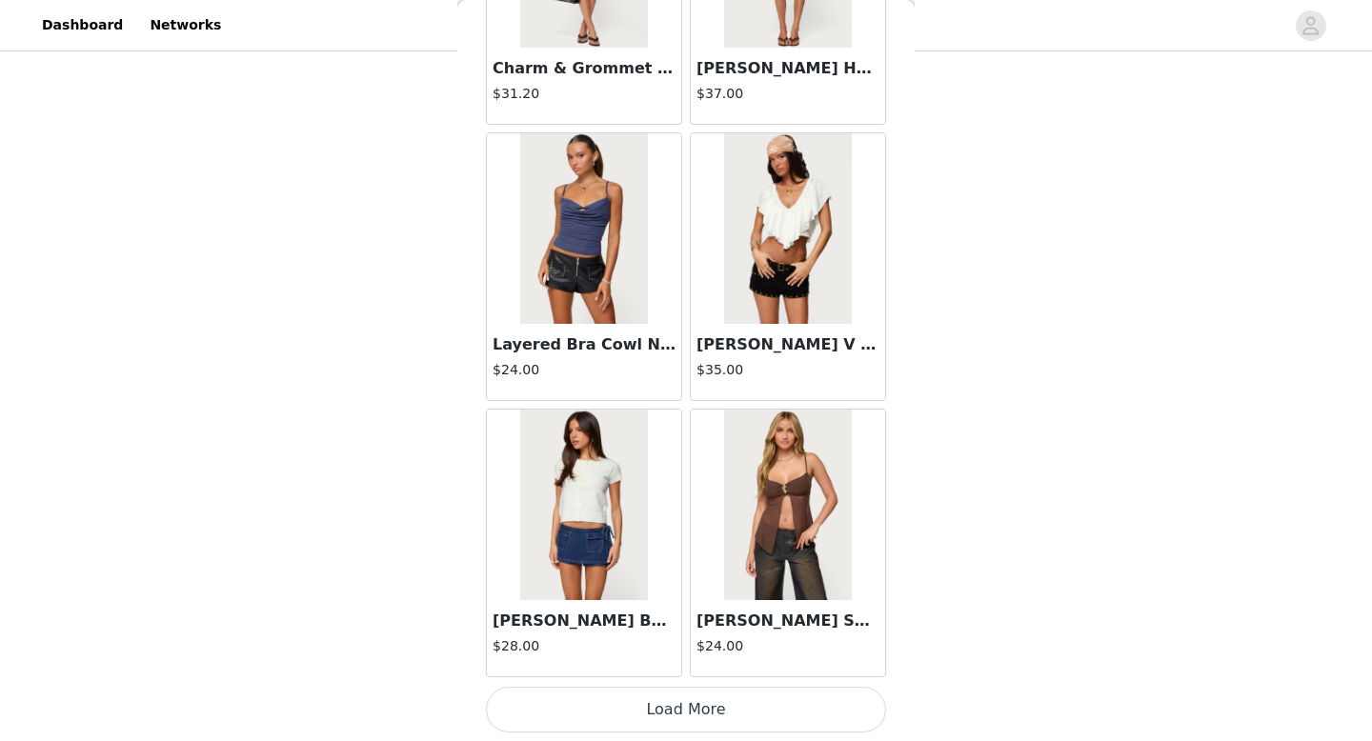
click at [723, 698] on button "Load More" at bounding box center [686, 710] width 400 height 46
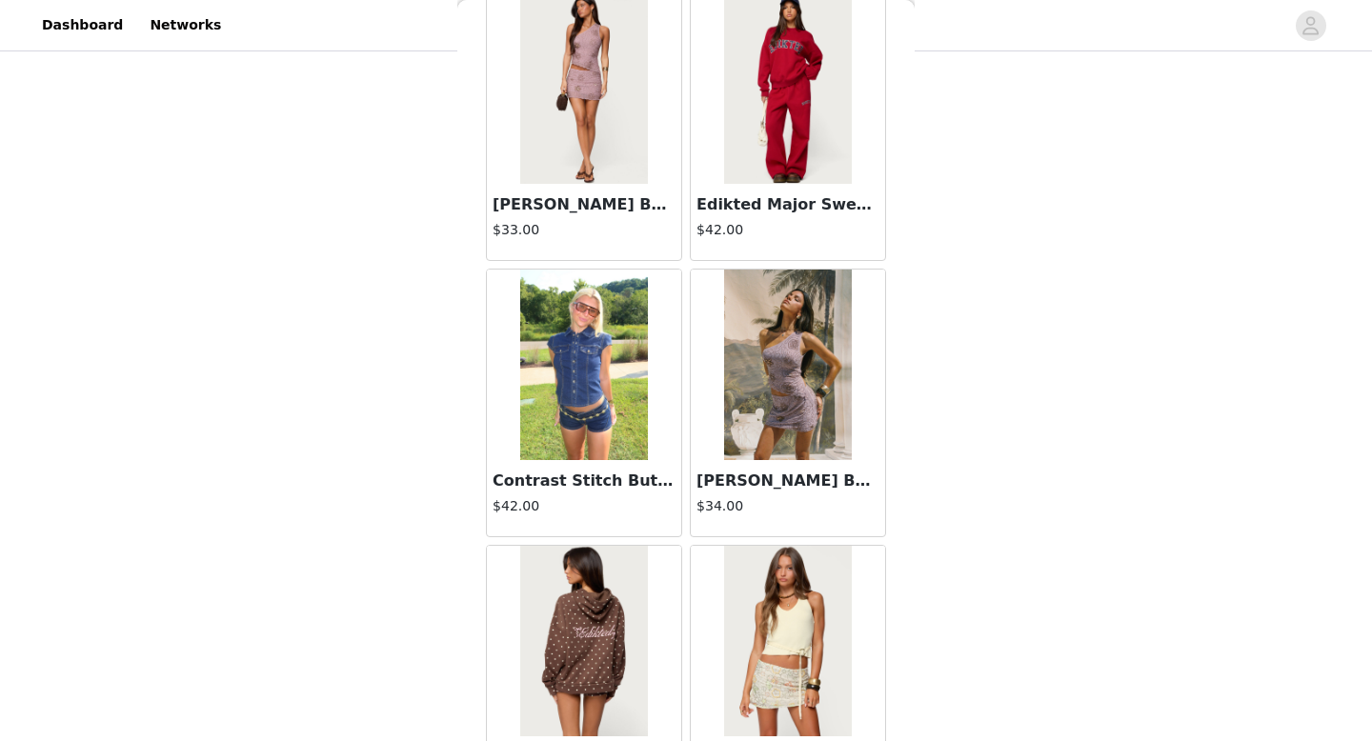
scroll to position [24272, 0]
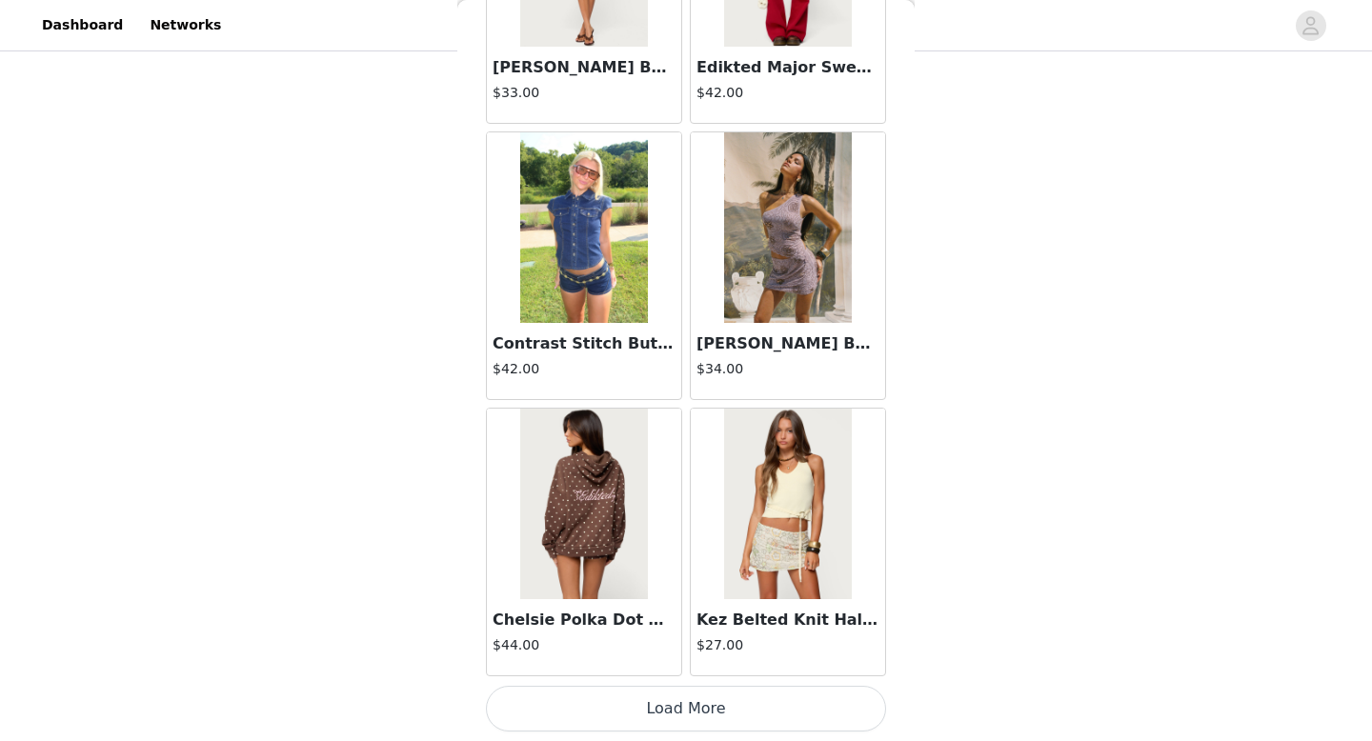
click at [670, 710] on button "Load More" at bounding box center [686, 709] width 400 height 46
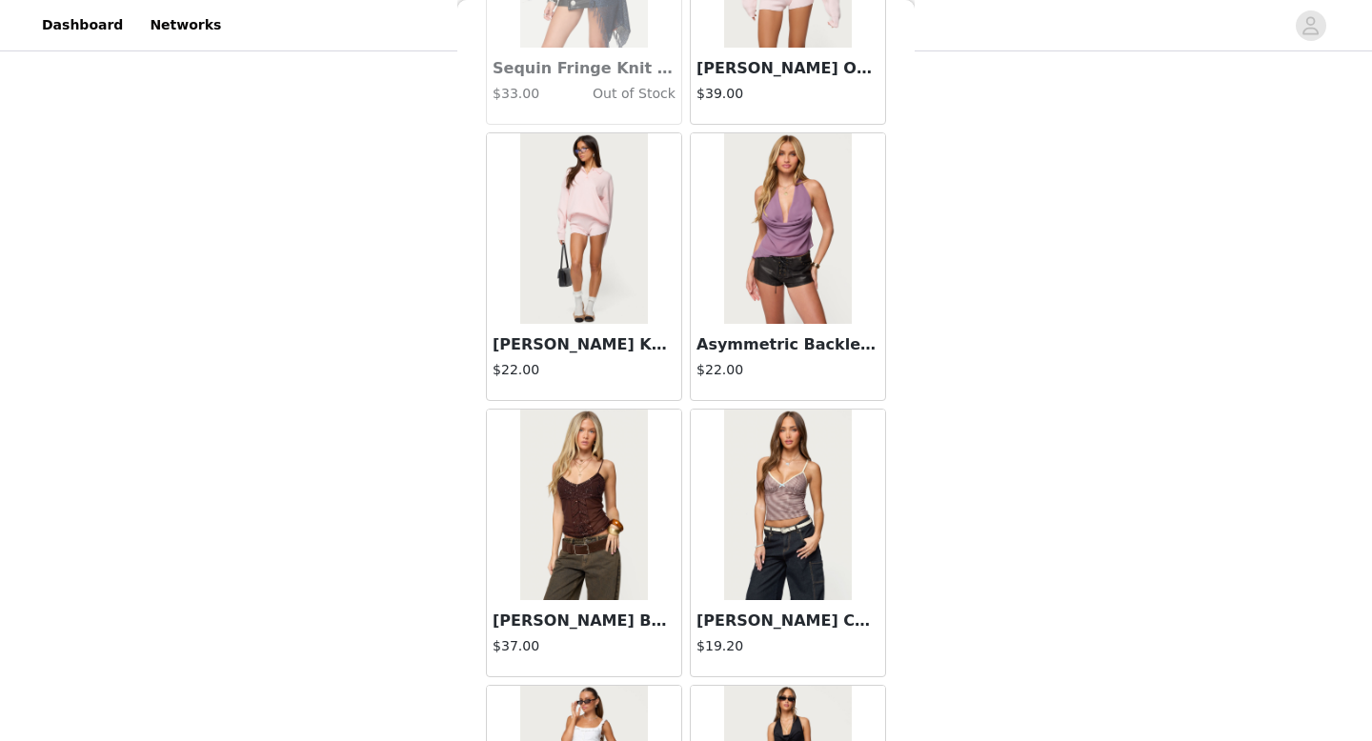
scroll to position [27034, 0]
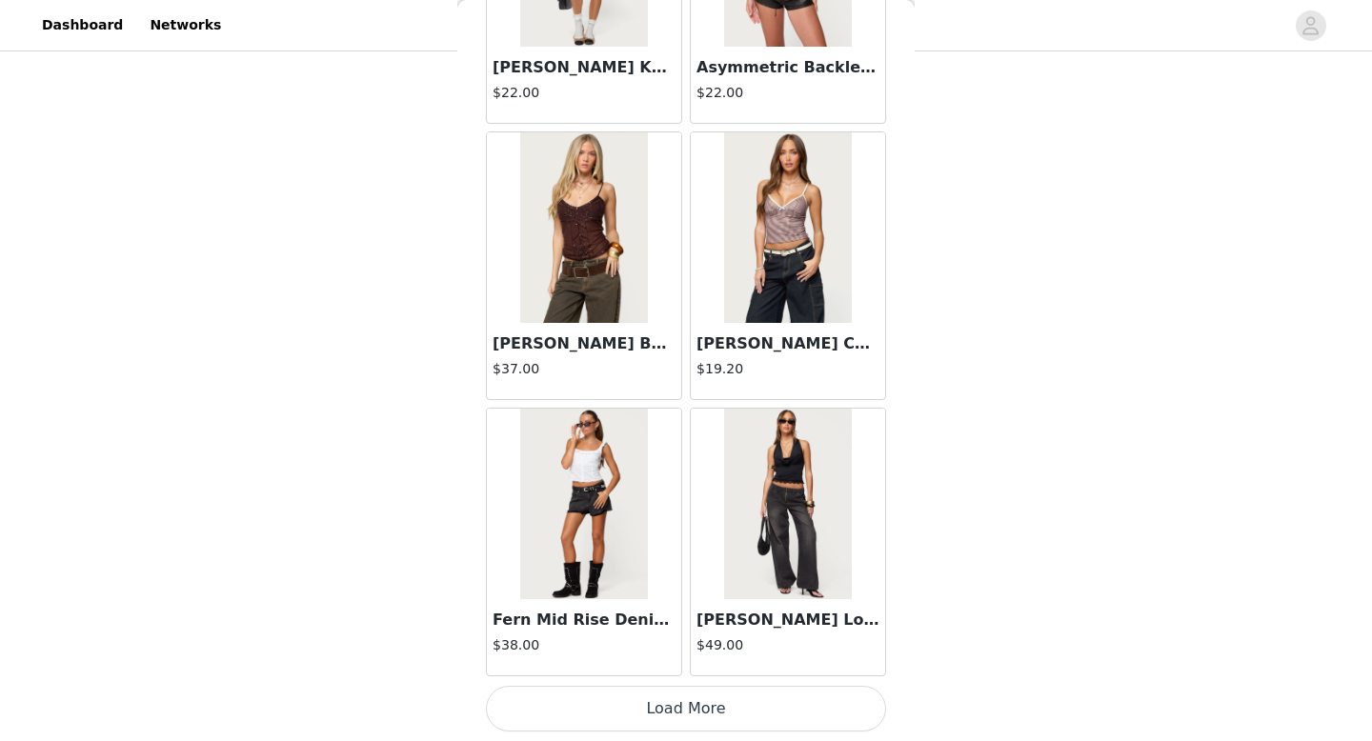
click at [666, 702] on button "Load More" at bounding box center [686, 709] width 400 height 46
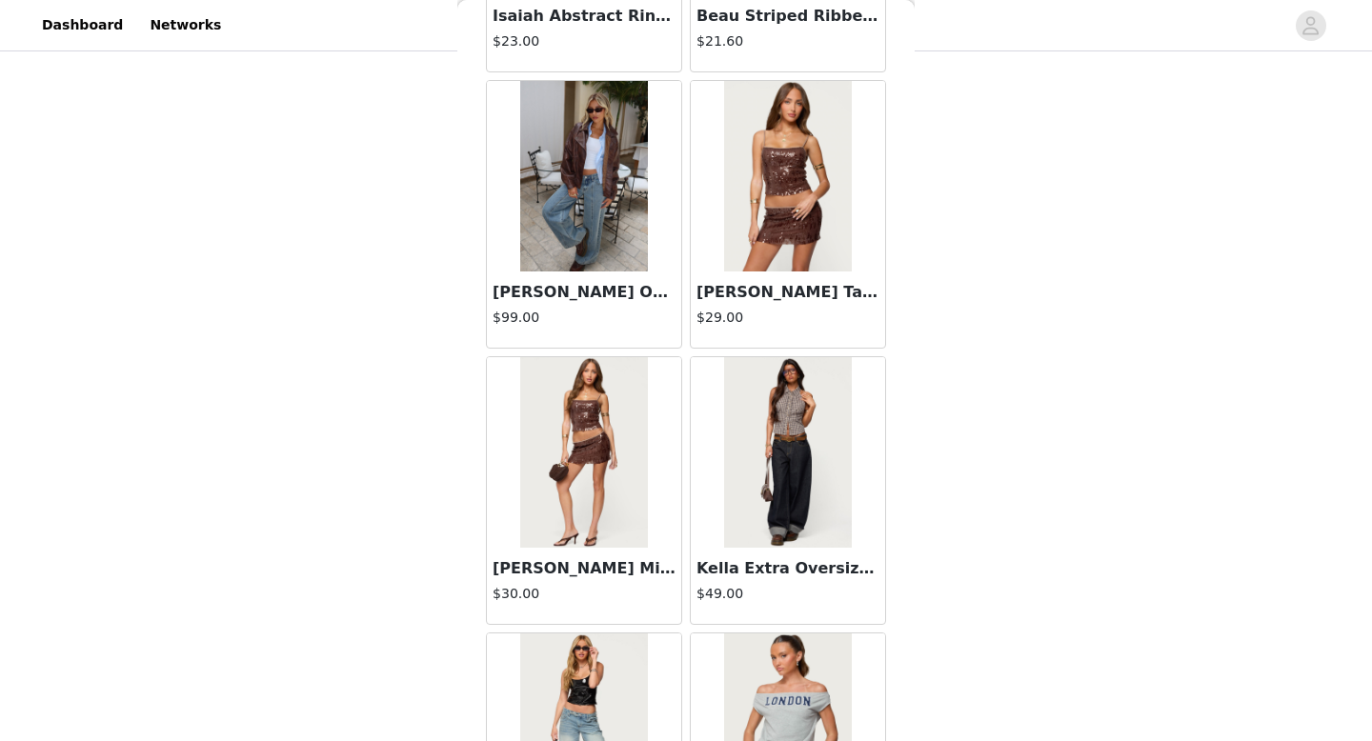
scroll to position [29796, 0]
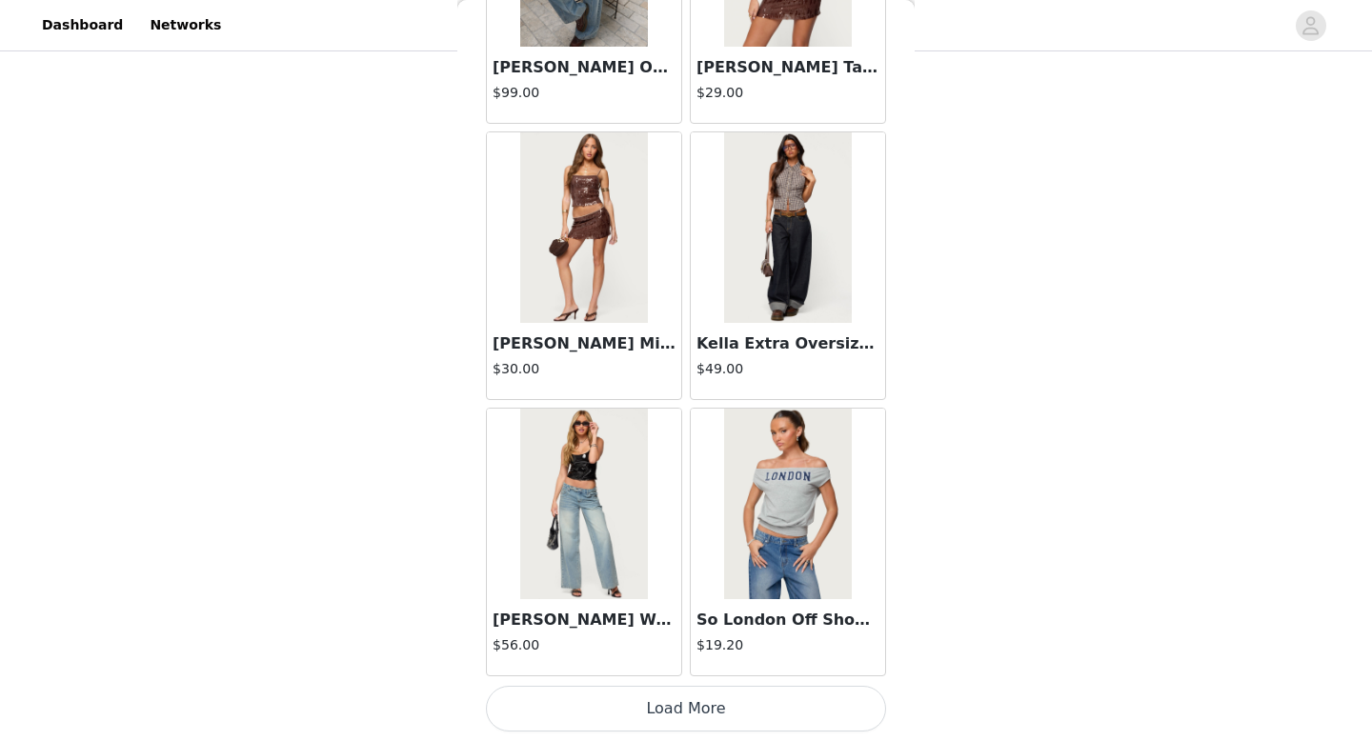
click at [664, 709] on button "Load More" at bounding box center [686, 709] width 400 height 46
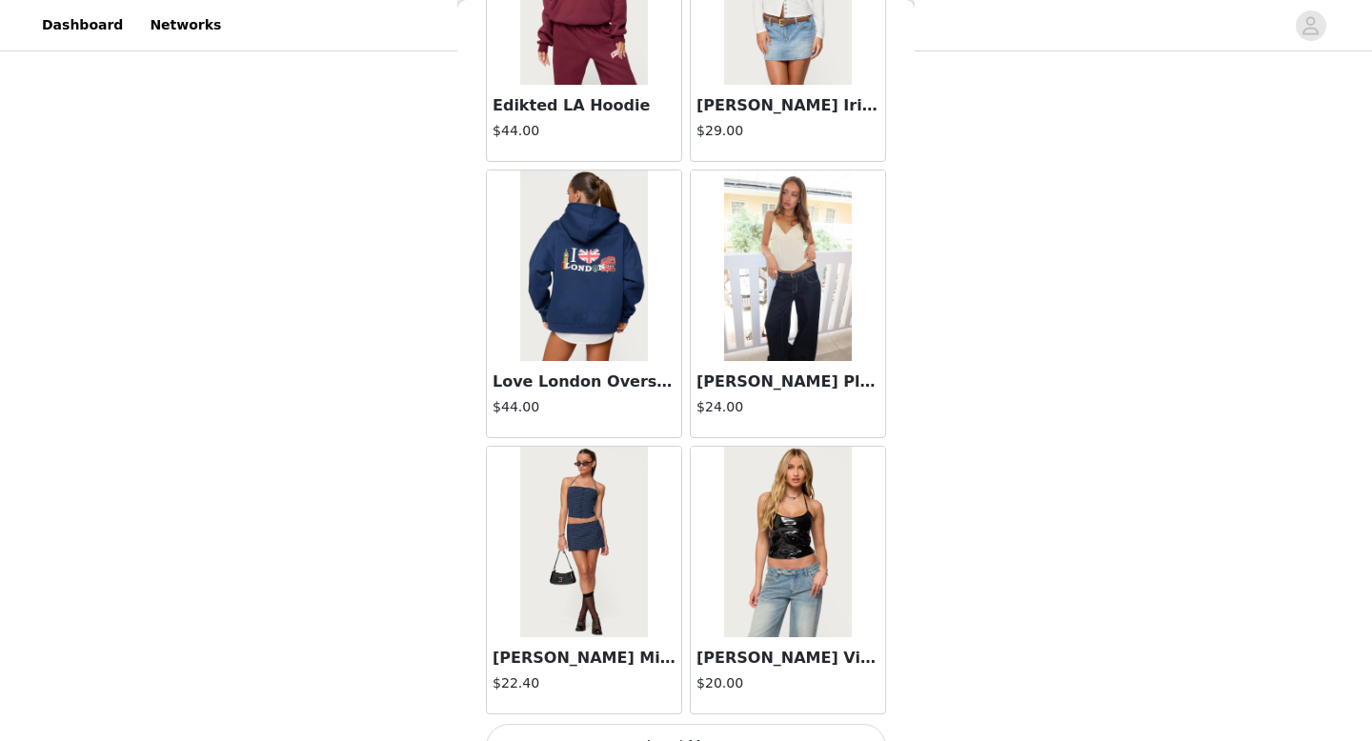
scroll to position [32559, 0]
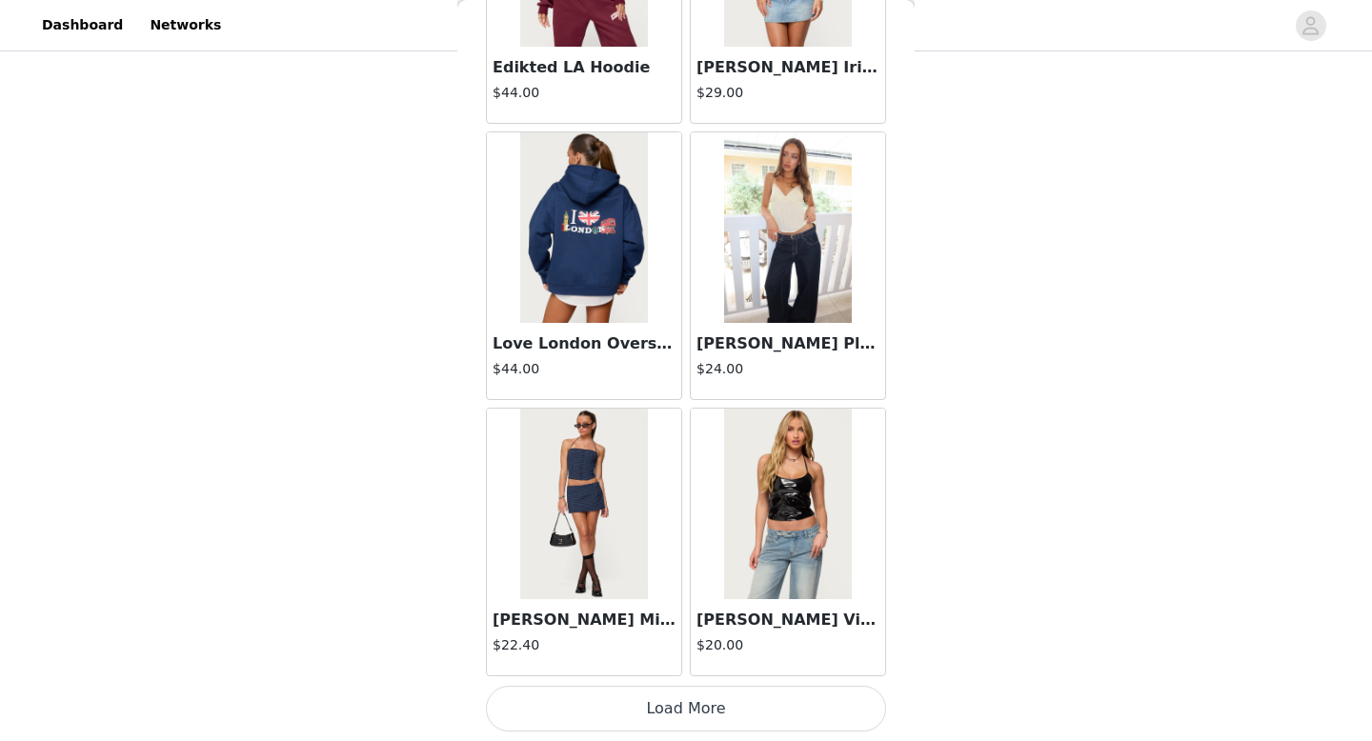
click at [649, 717] on button "Load More" at bounding box center [686, 709] width 400 height 46
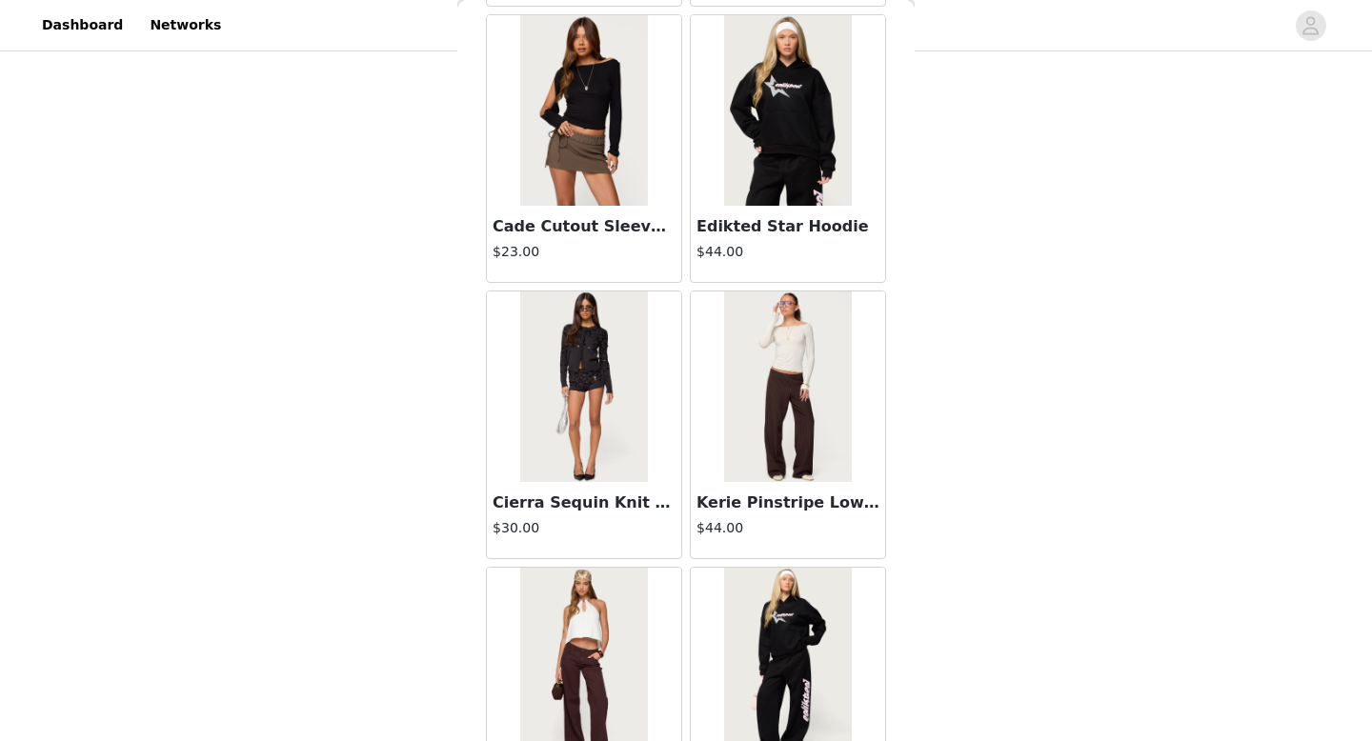
scroll to position [35321, 0]
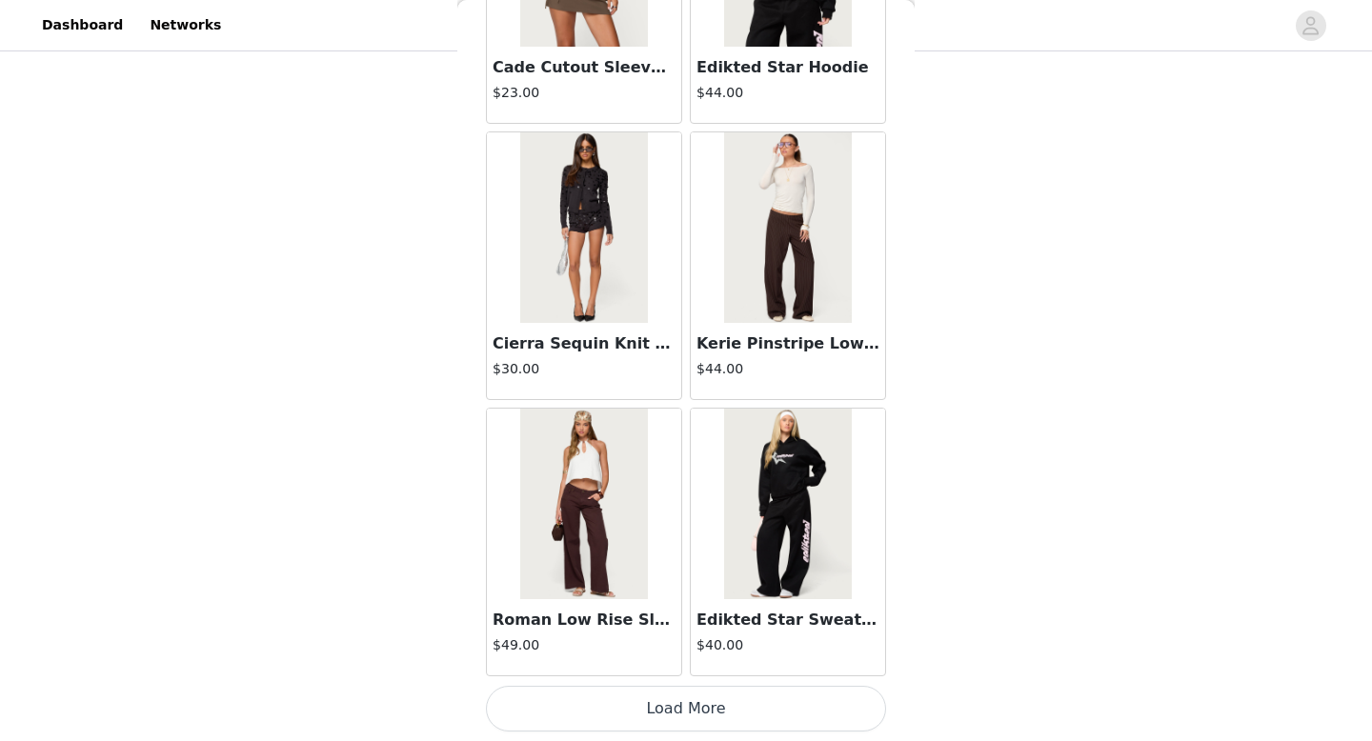
click at [644, 677] on div "Roman Low Rise Slouchy Jeans $49.00" at bounding box center [584, 542] width 204 height 276
click at [646, 716] on button "Load More" at bounding box center [686, 709] width 400 height 46
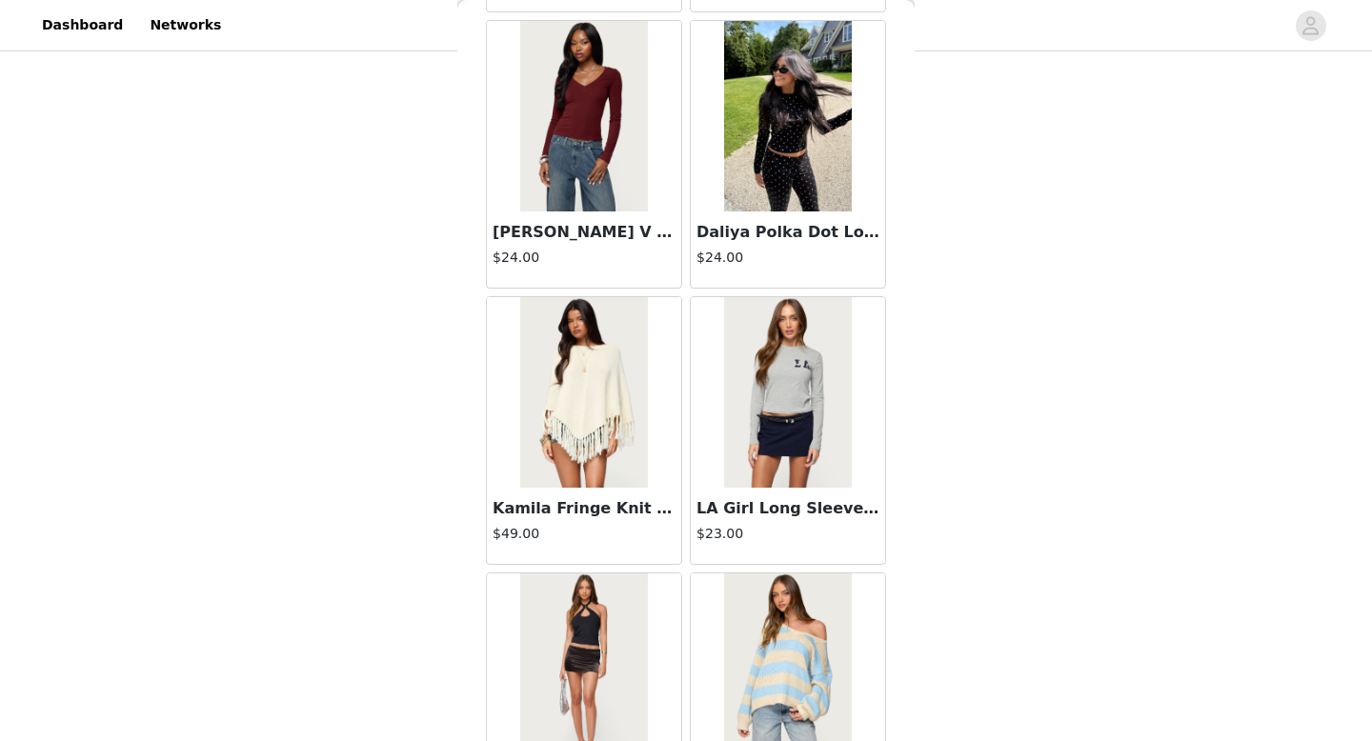
scroll to position [38083, 0]
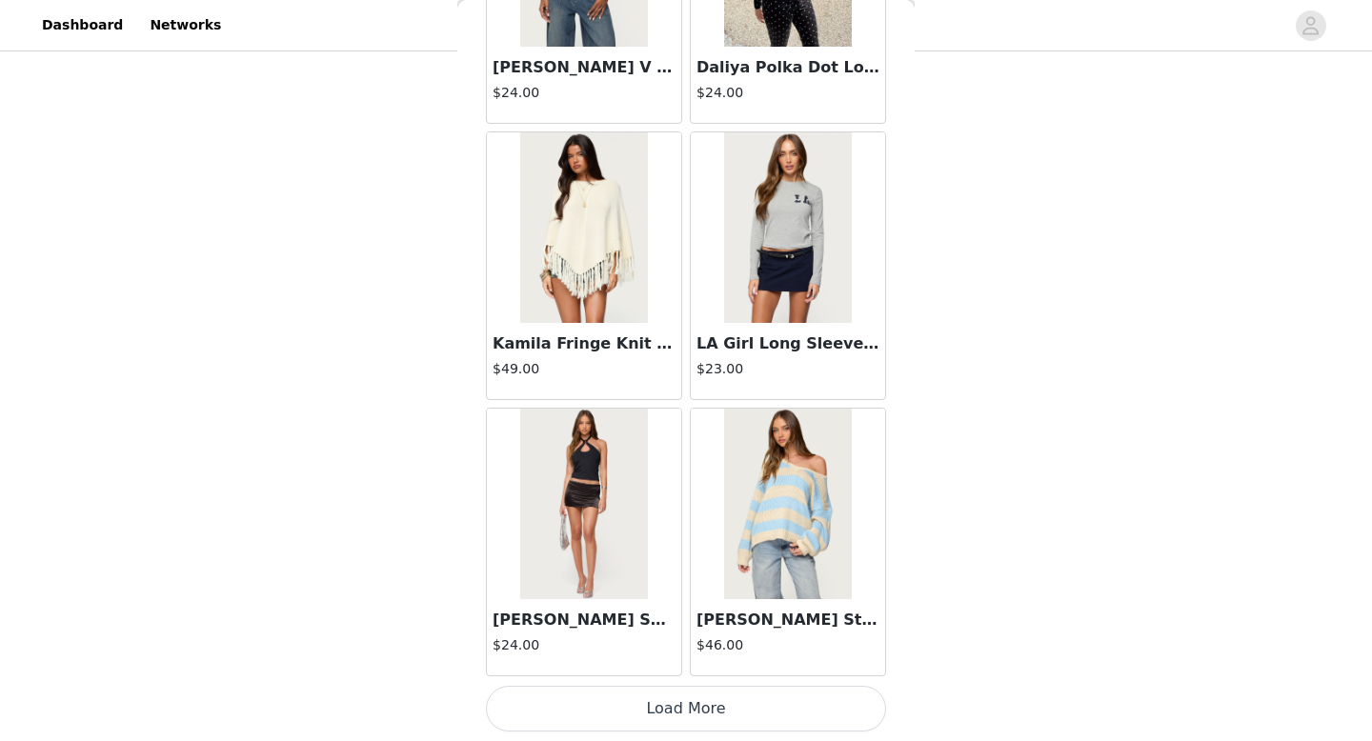
click at [661, 714] on button "Load More" at bounding box center [686, 709] width 400 height 46
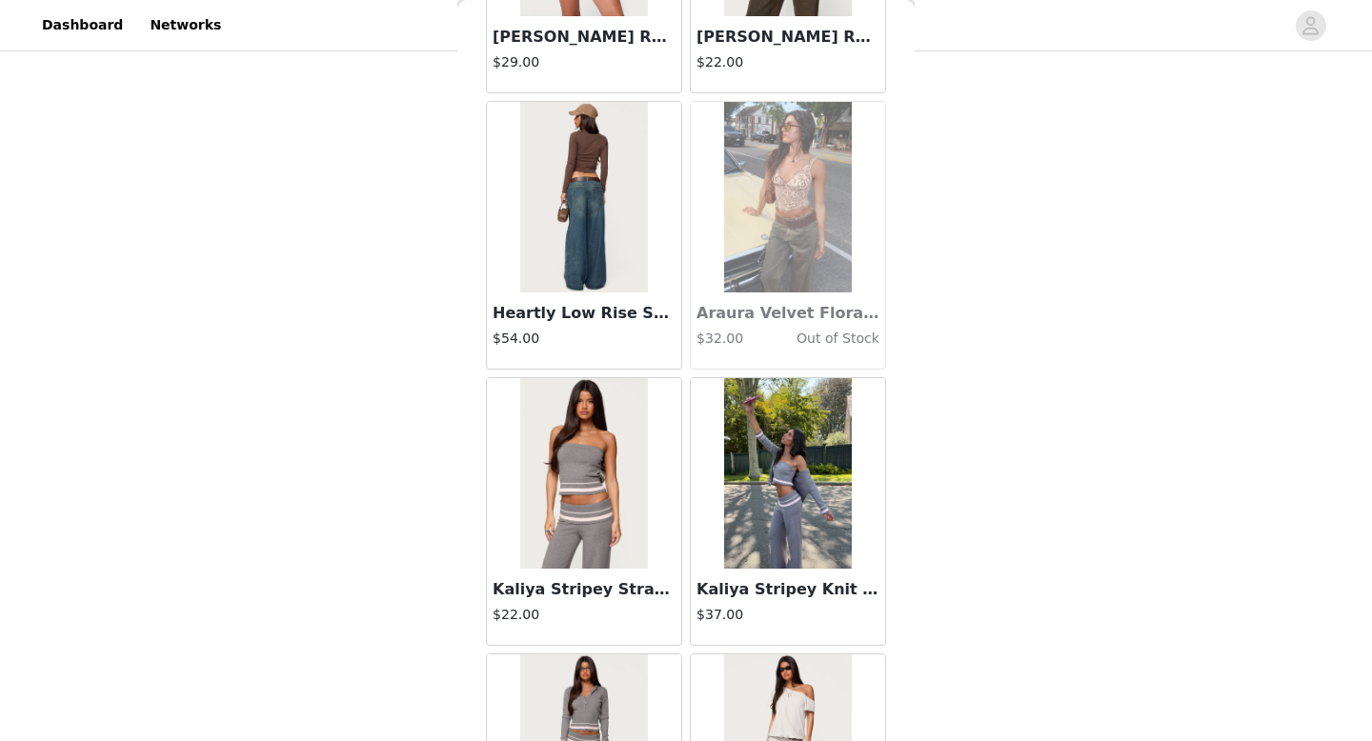
scroll to position [40846, 0]
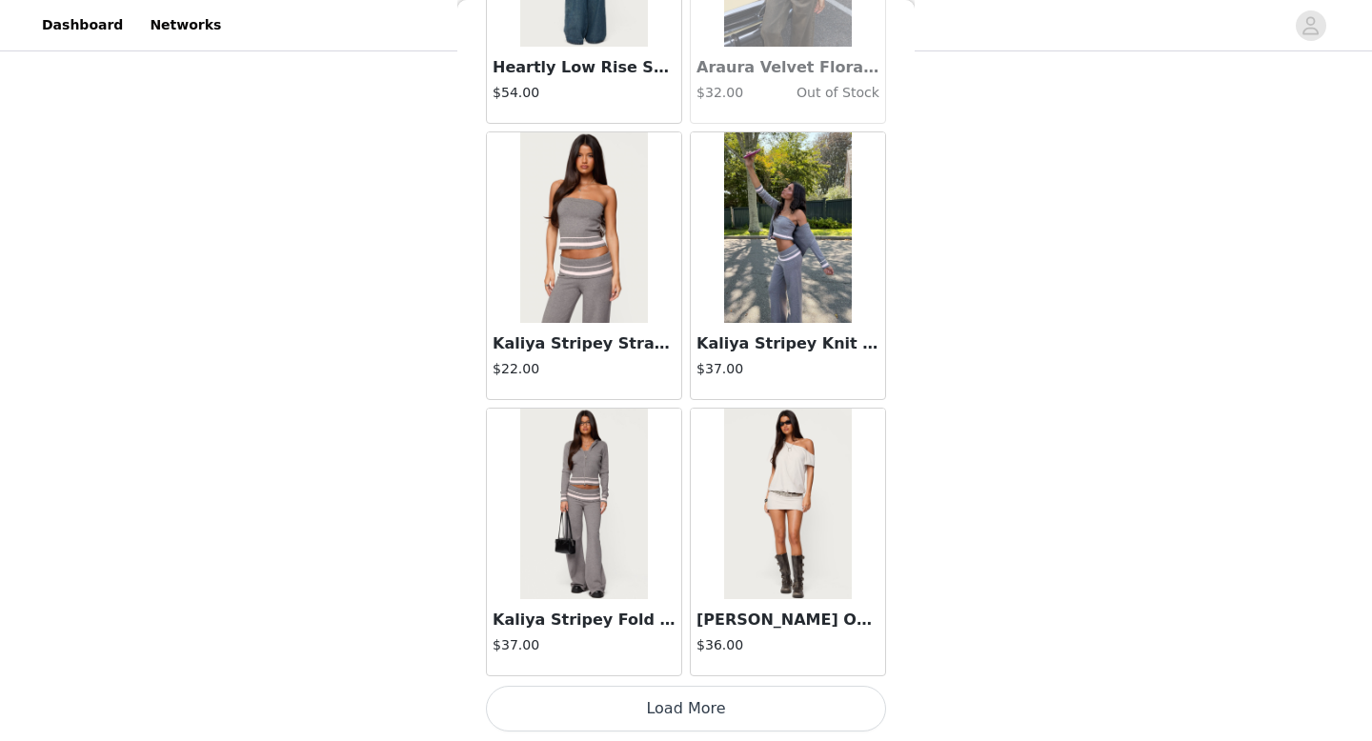
click at [656, 712] on button "Load More" at bounding box center [686, 709] width 400 height 46
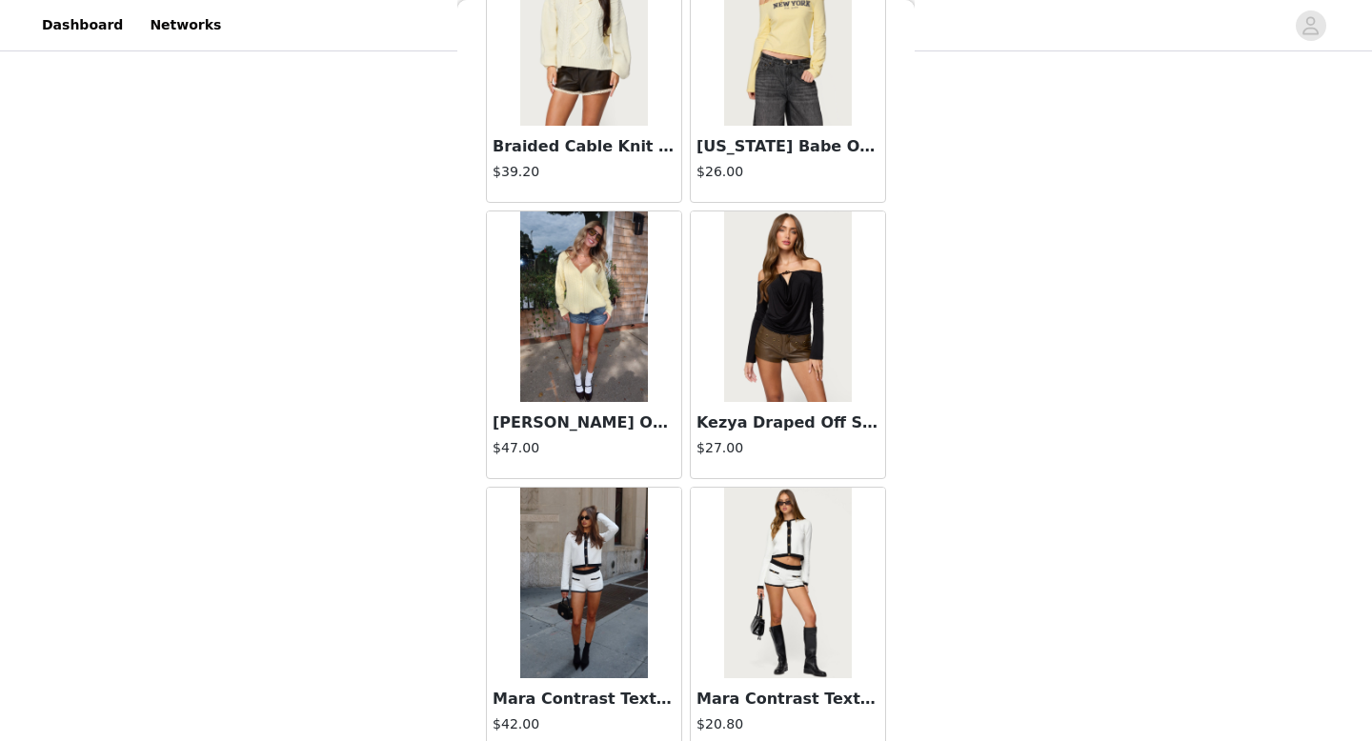
scroll to position [43608, 0]
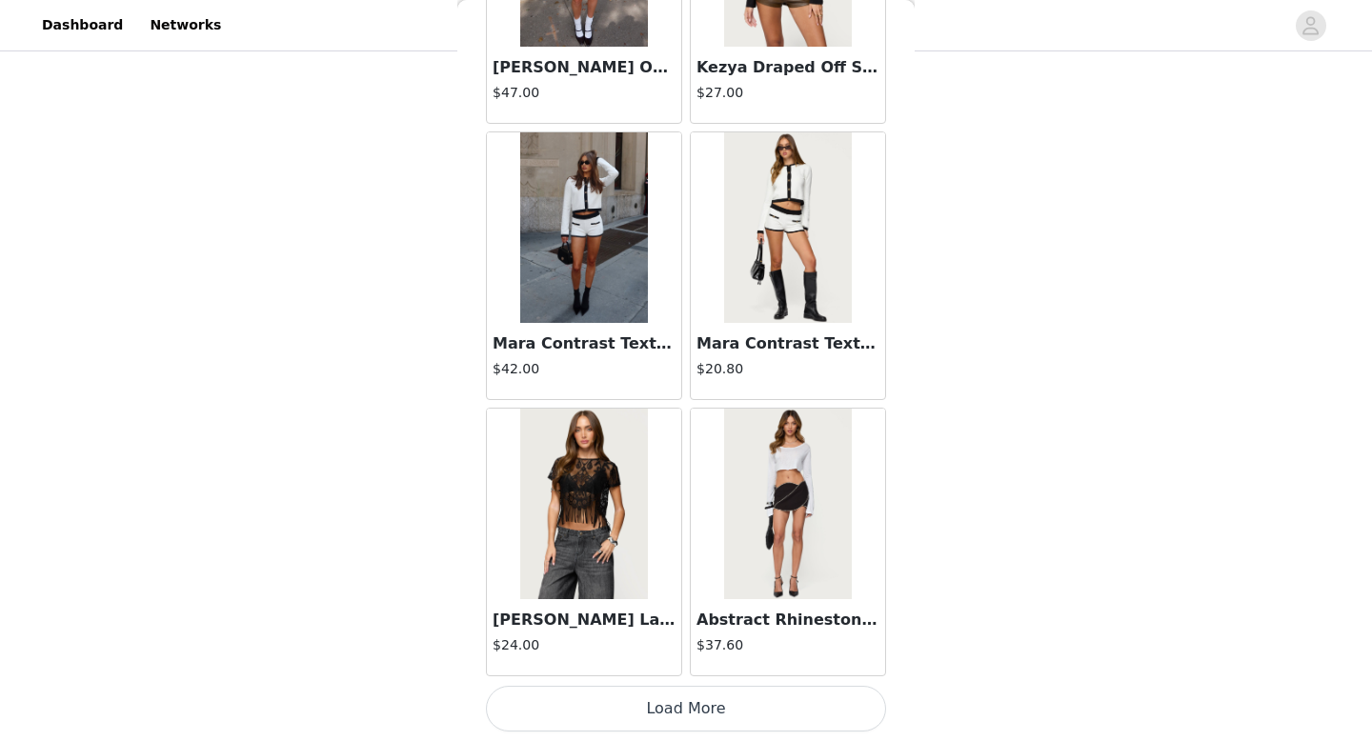
click at [658, 713] on button "Load More" at bounding box center [686, 709] width 400 height 46
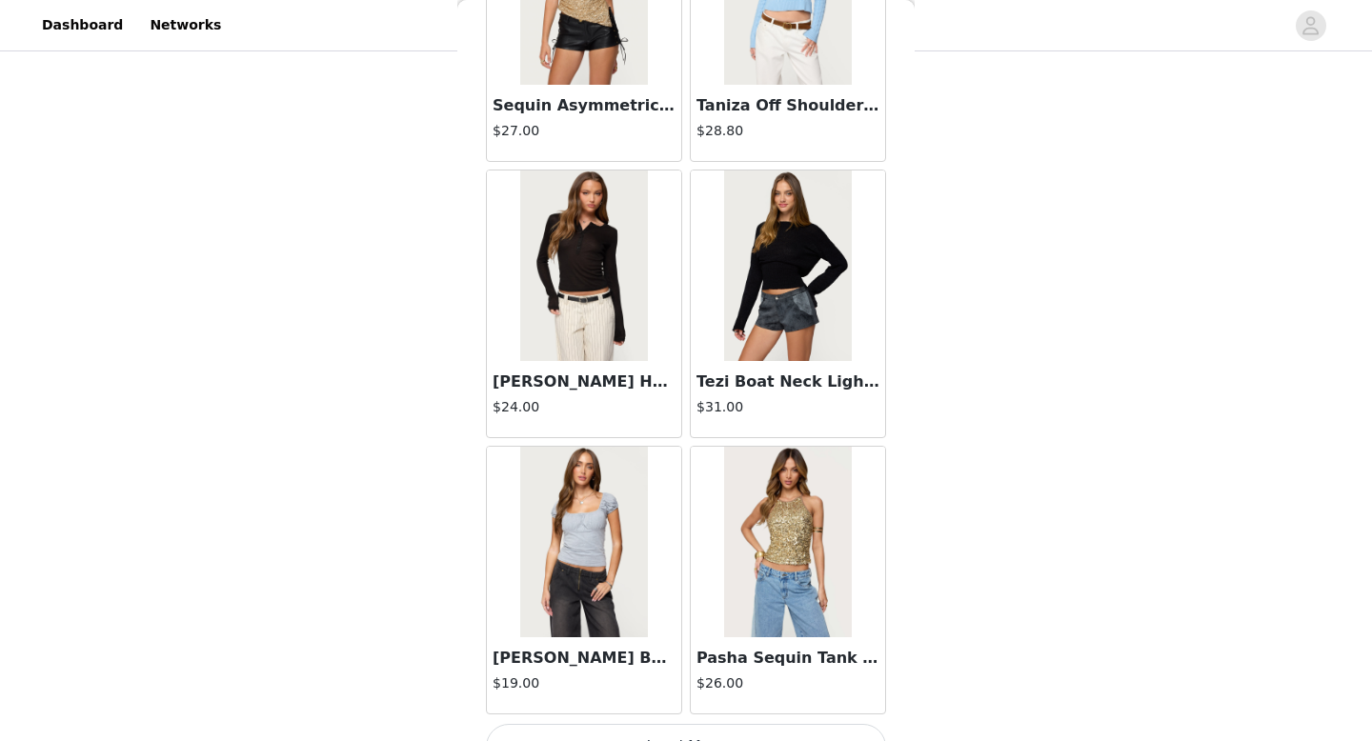
scroll to position [46370, 0]
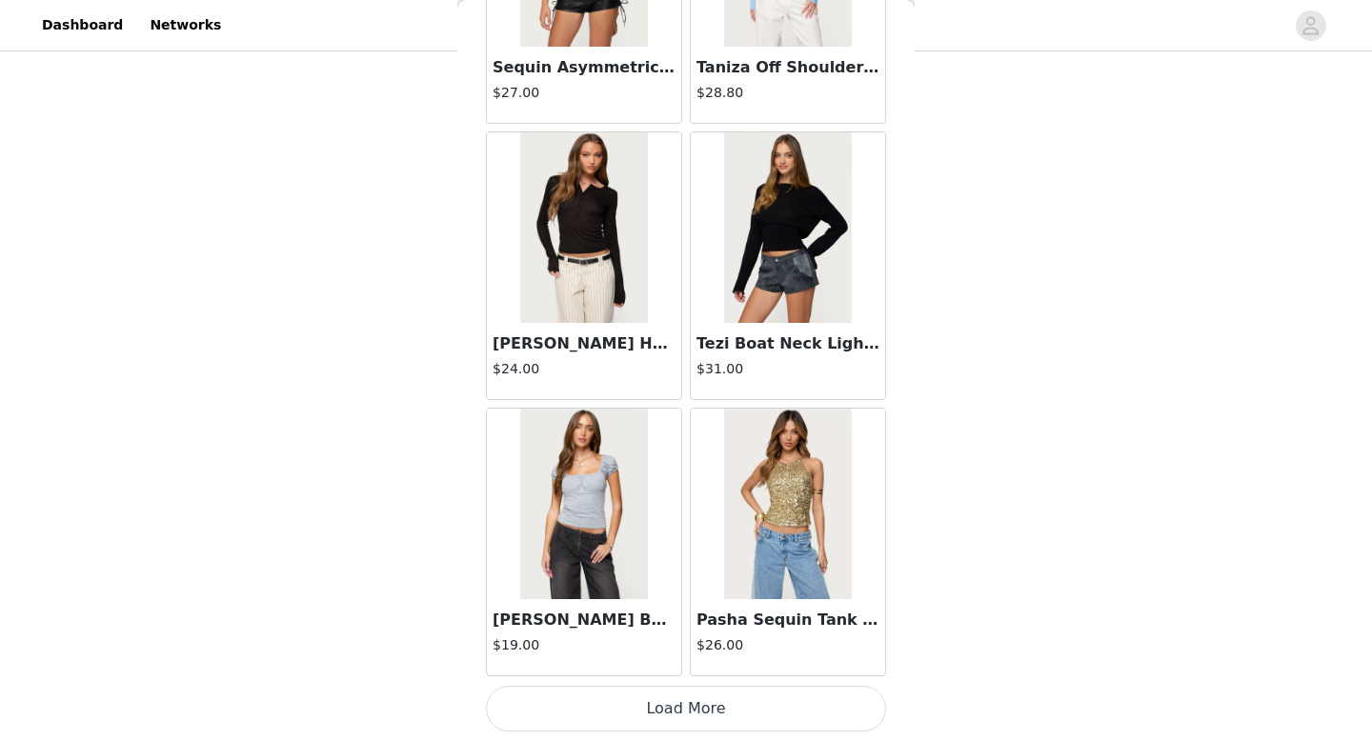
click at [683, 717] on button "Load More" at bounding box center [686, 709] width 400 height 46
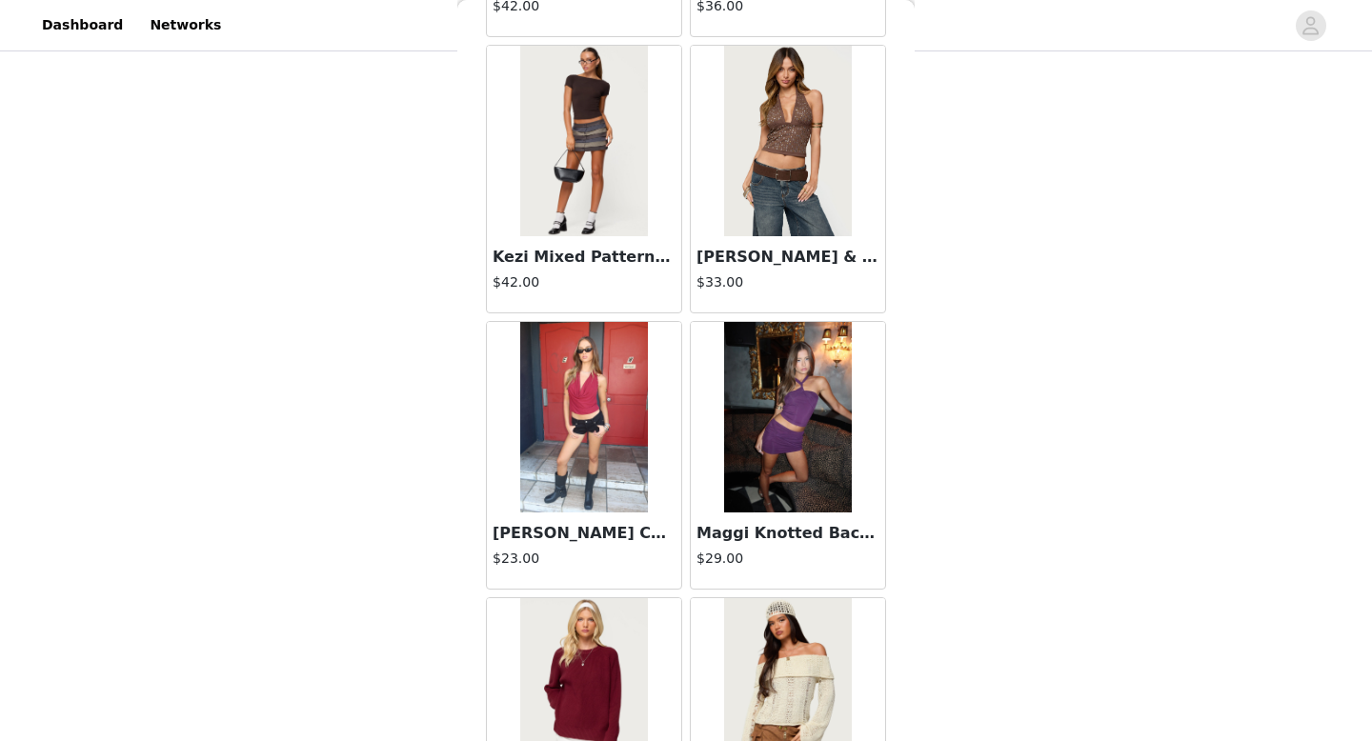
scroll to position [49132, 0]
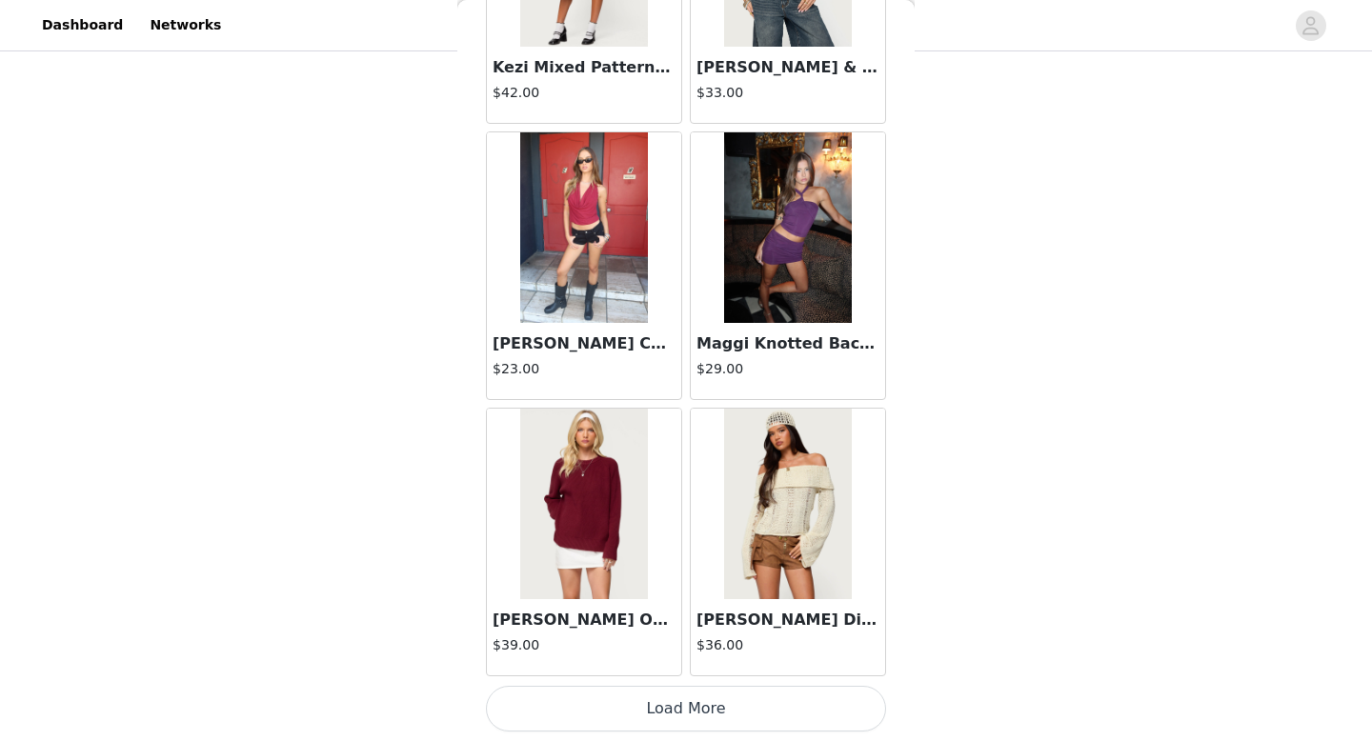
click at [670, 698] on button "Load More" at bounding box center [686, 709] width 400 height 46
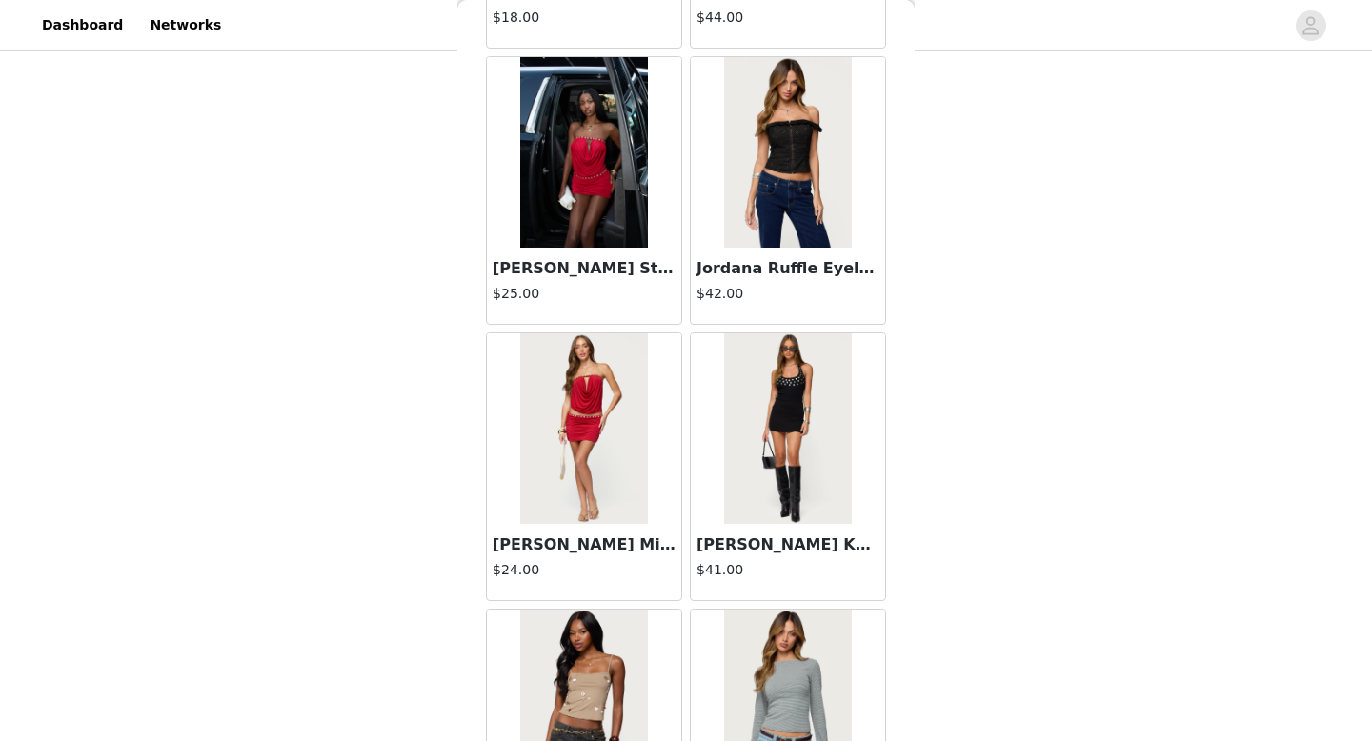
scroll to position [51895, 0]
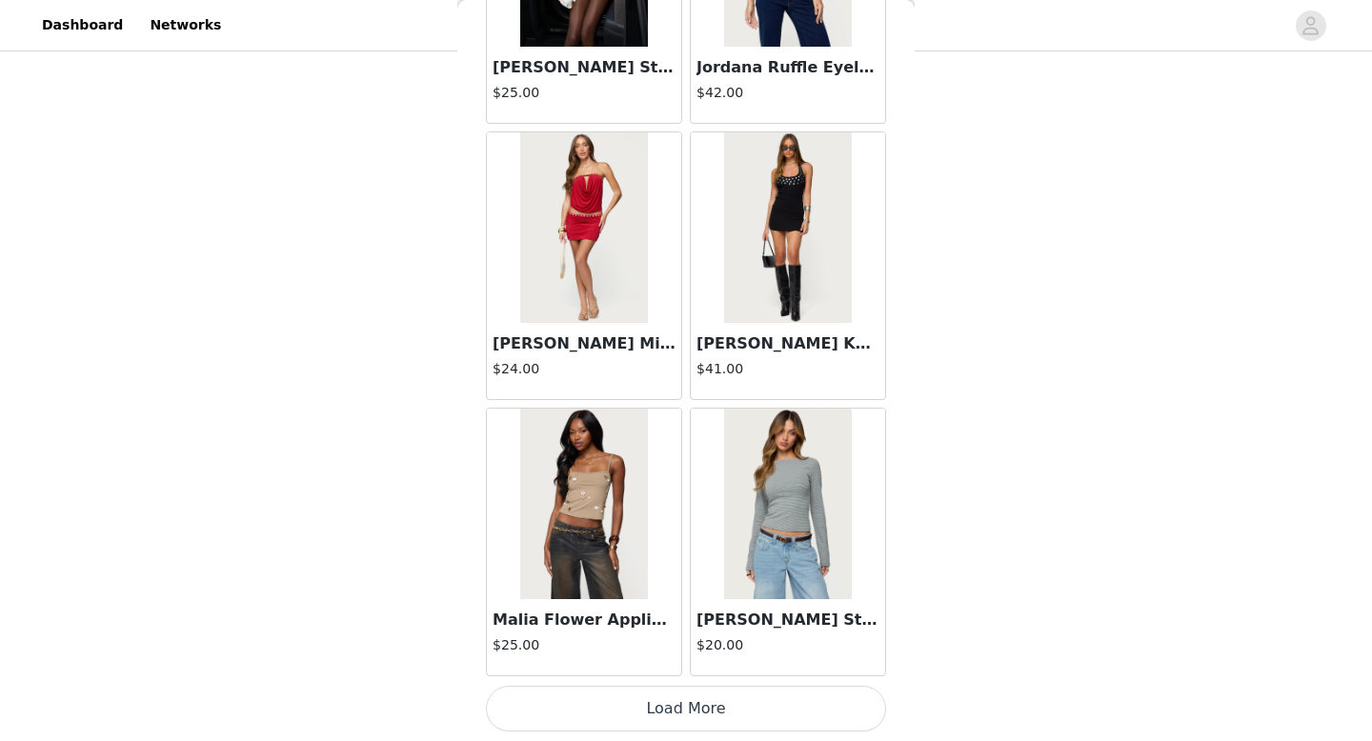
click at [662, 708] on button "Load More" at bounding box center [686, 709] width 400 height 46
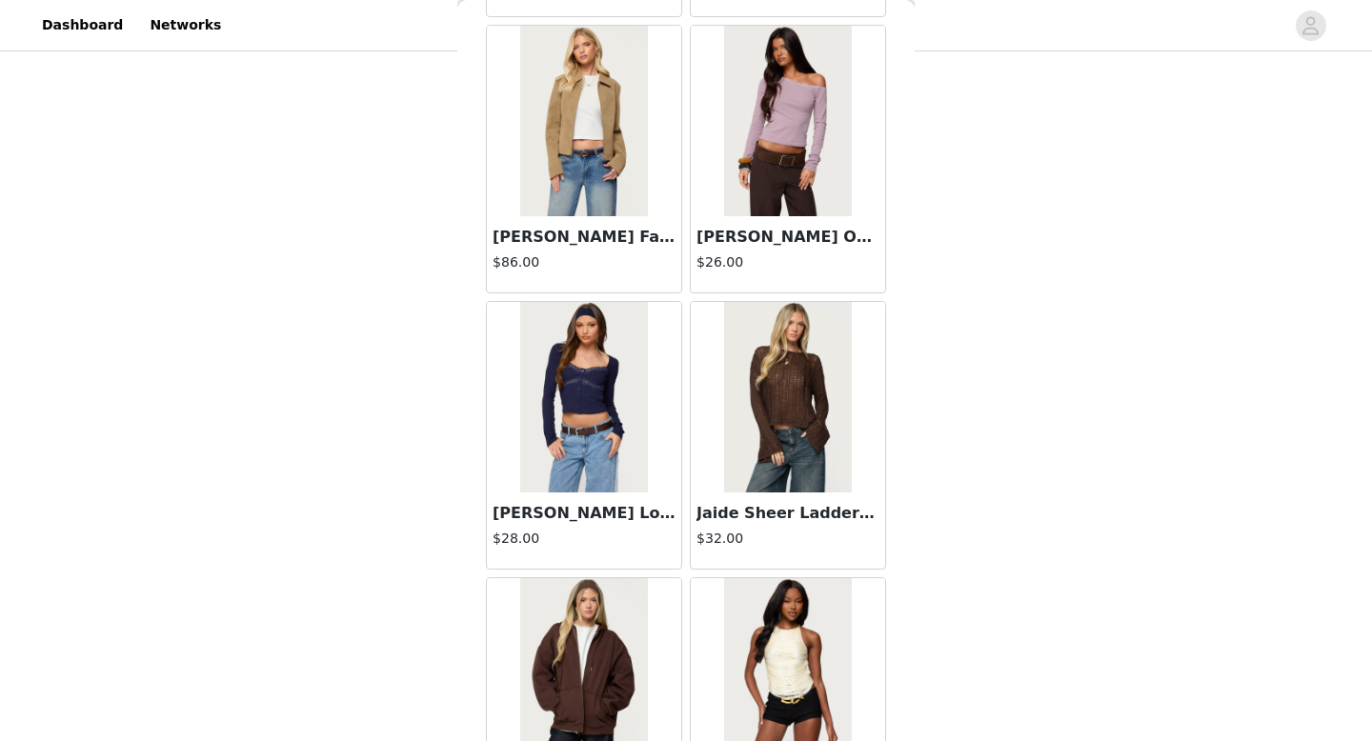
scroll to position [53943, 0]
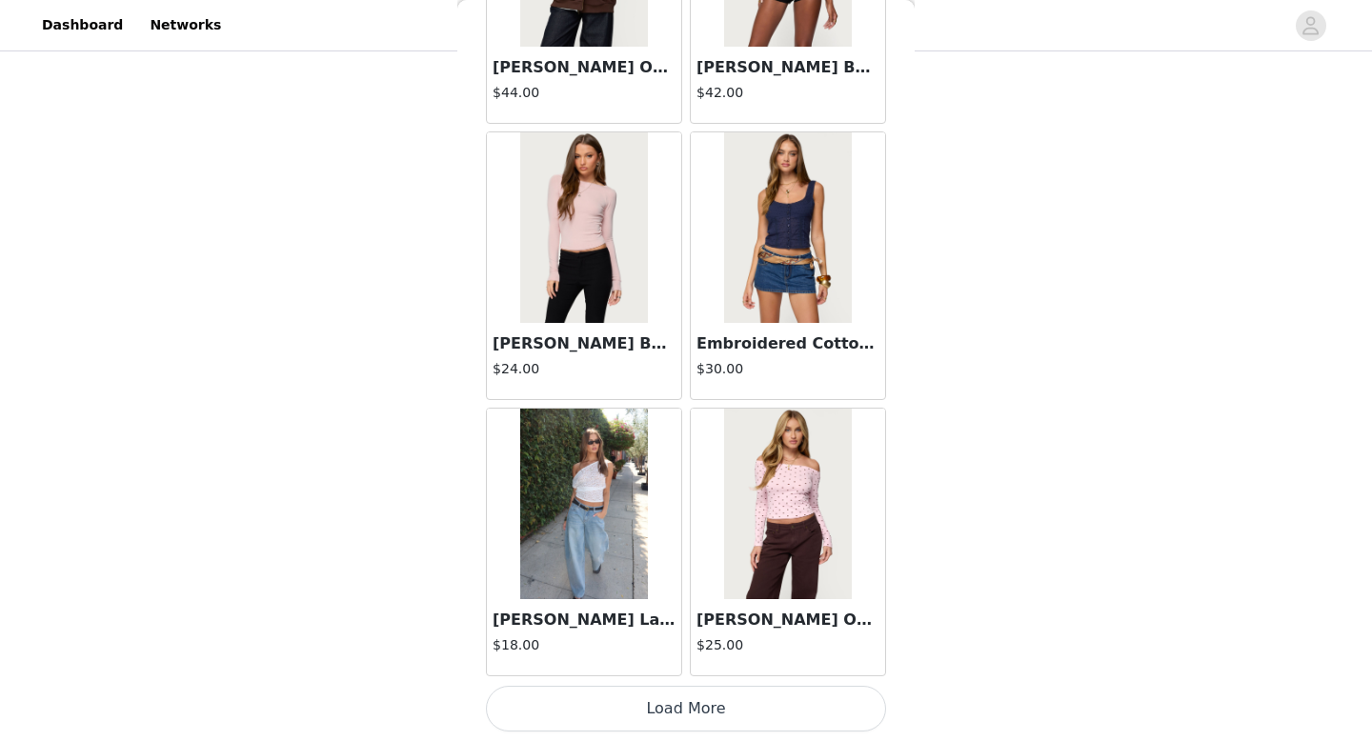
click at [662, 708] on button "Load More" at bounding box center [686, 709] width 400 height 46
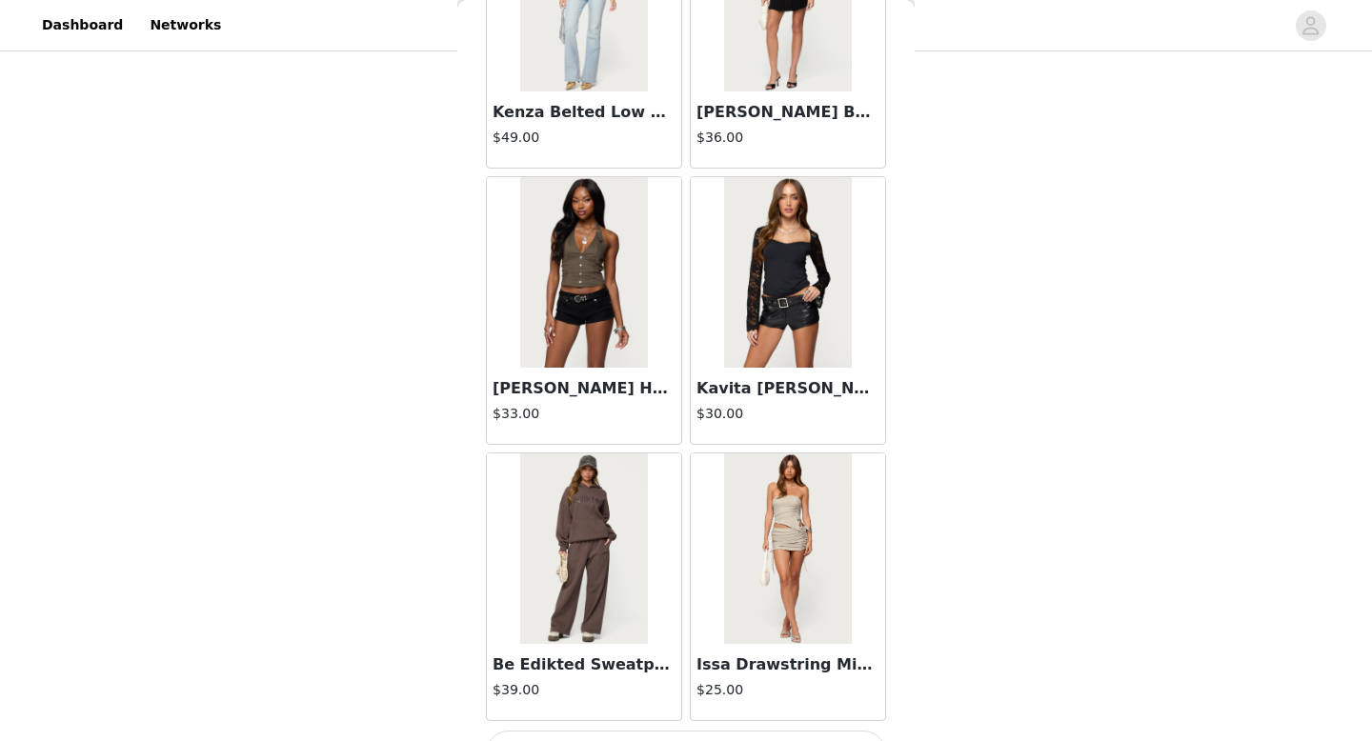
scroll to position [57419, 0]
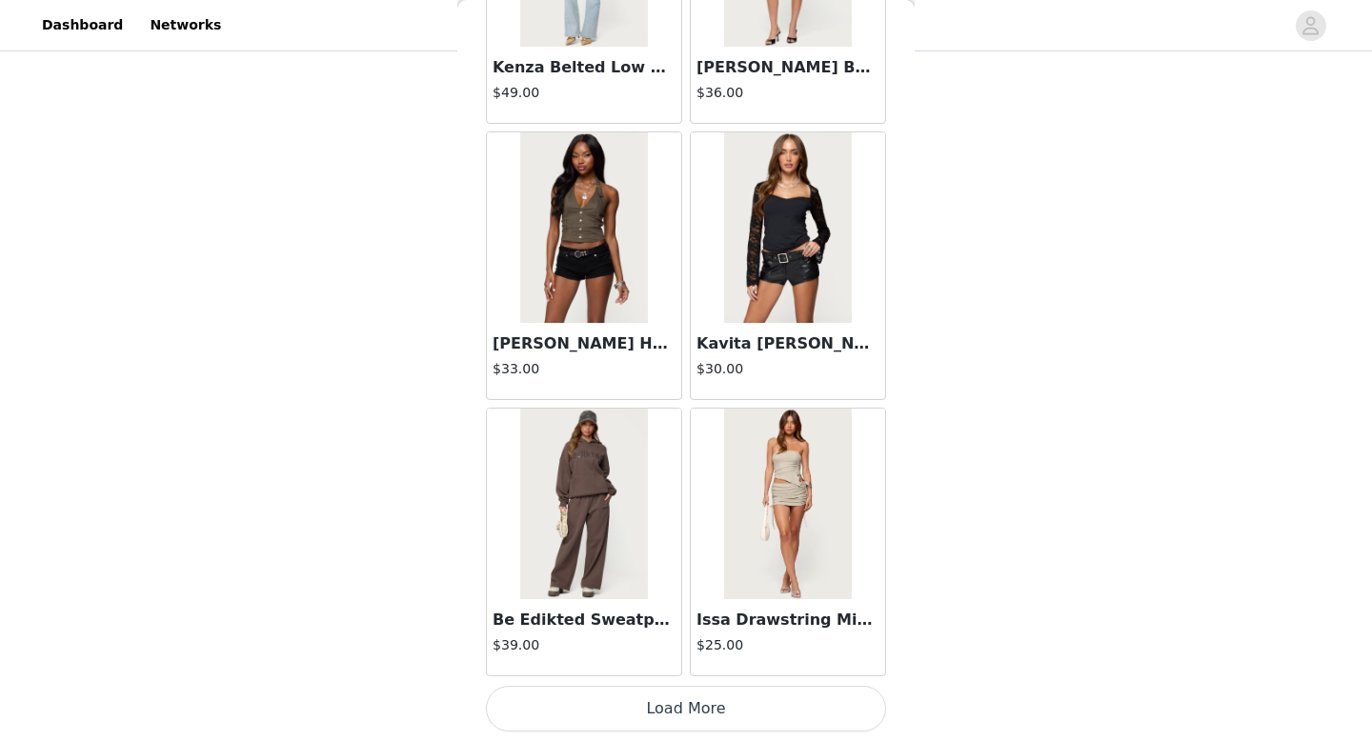
click at [636, 698] on button "Load More" at bounding box center [686, 709] width 400 height 46
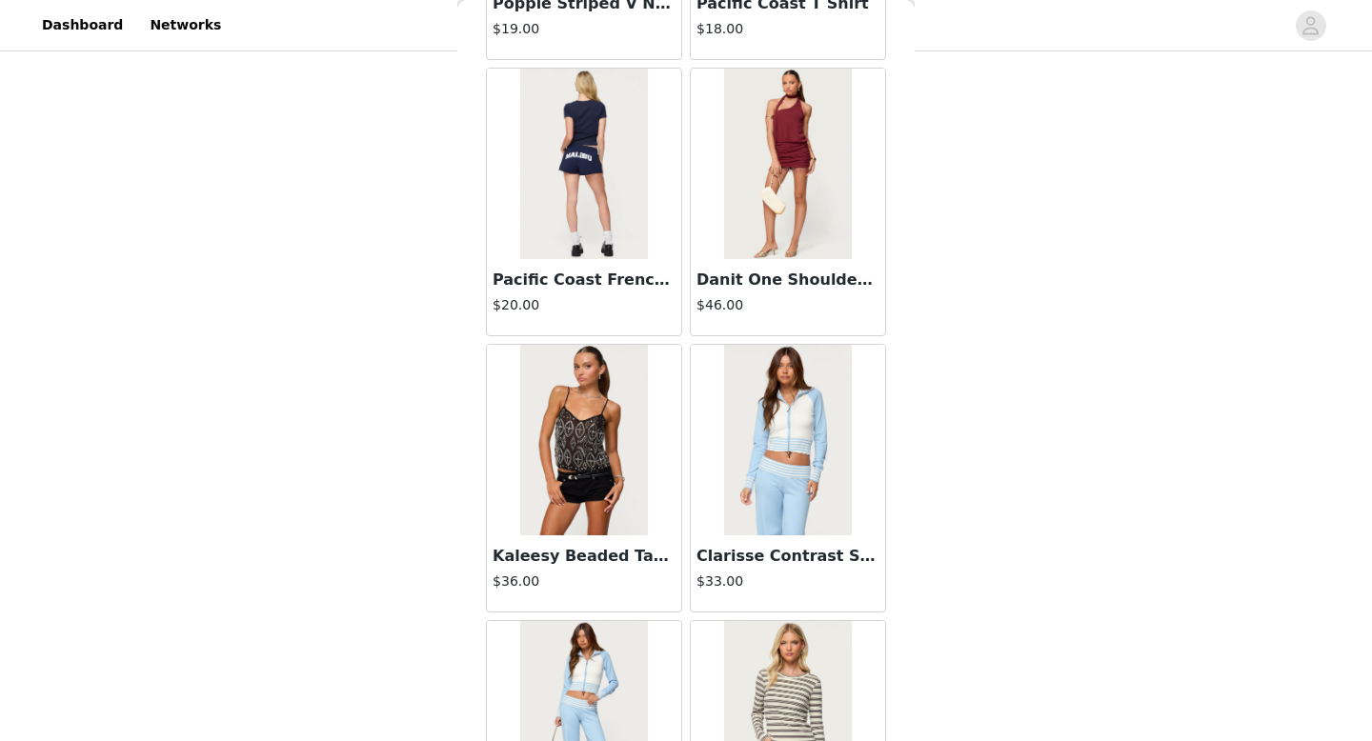
scroll to position [60181, 0]
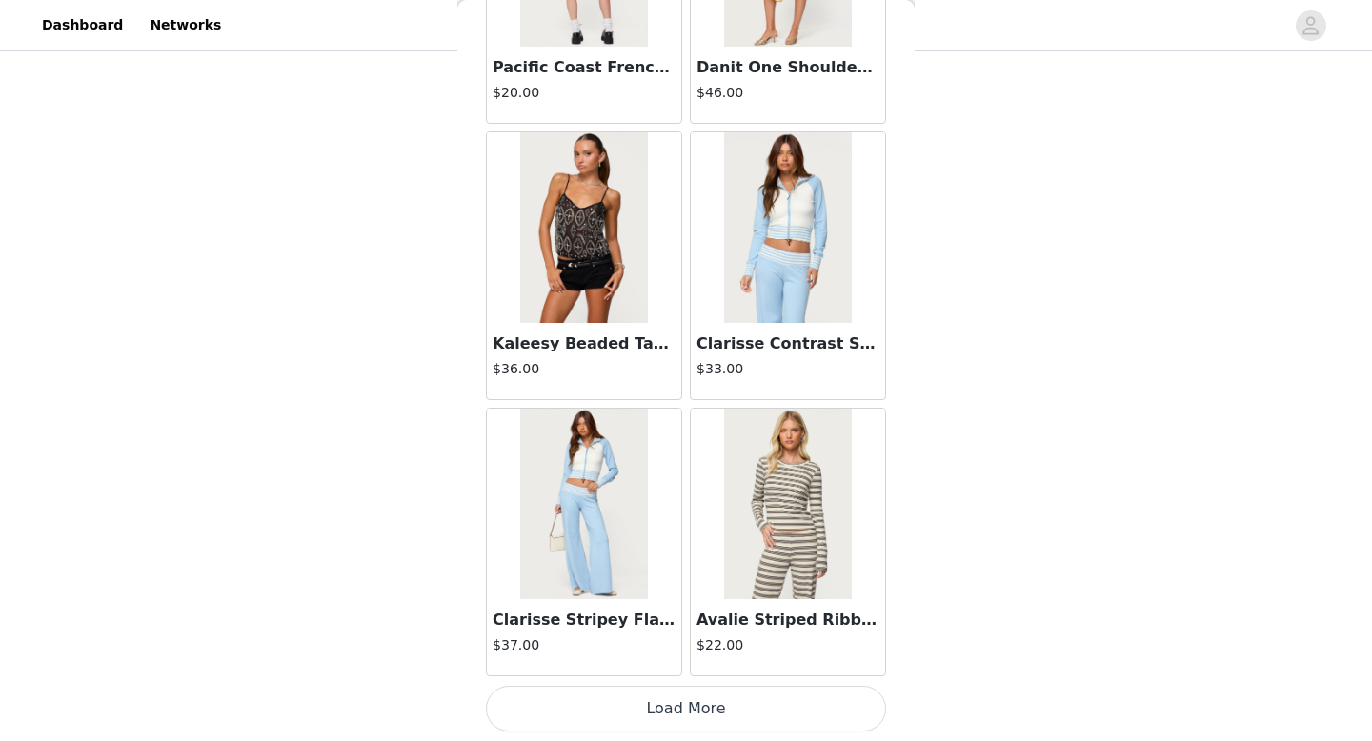
click at [645, 708] on button "Load More" at bounding box center [686, 709] width 400 height 46
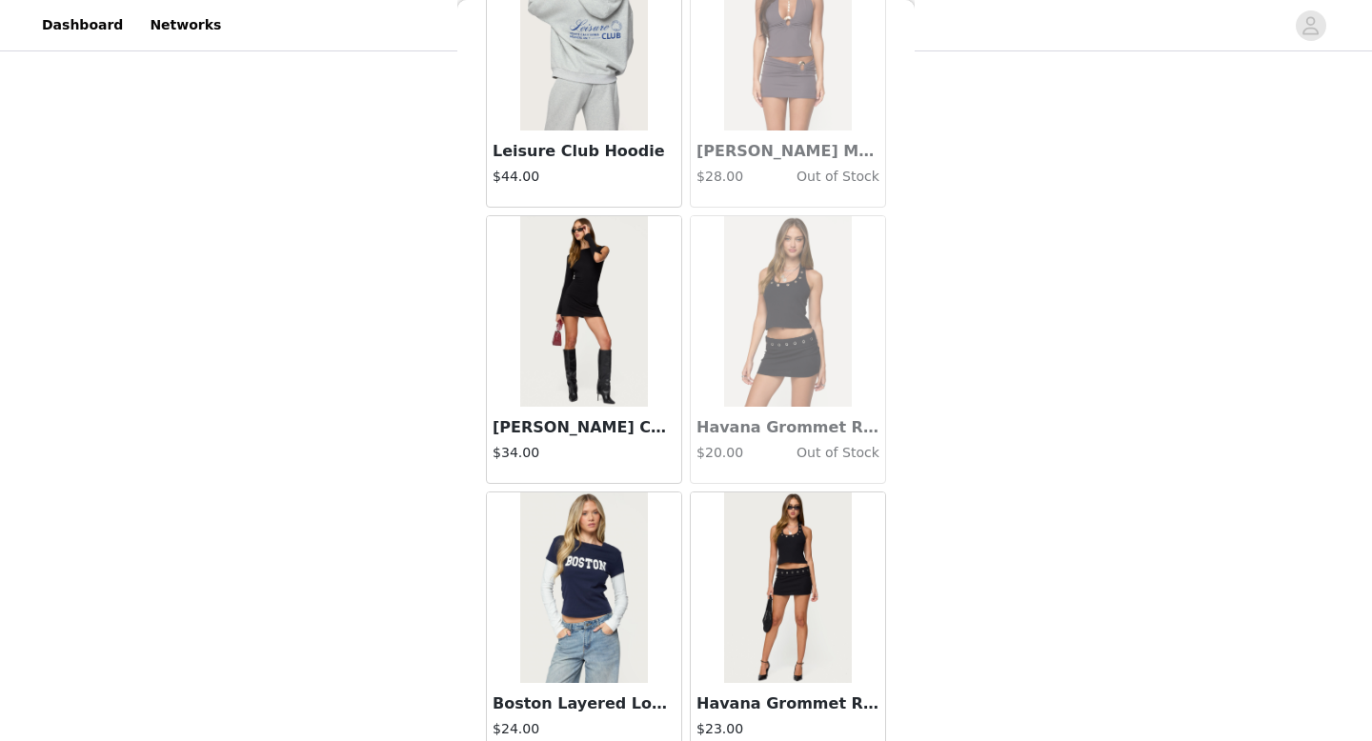
scroll to position [62944, 0]
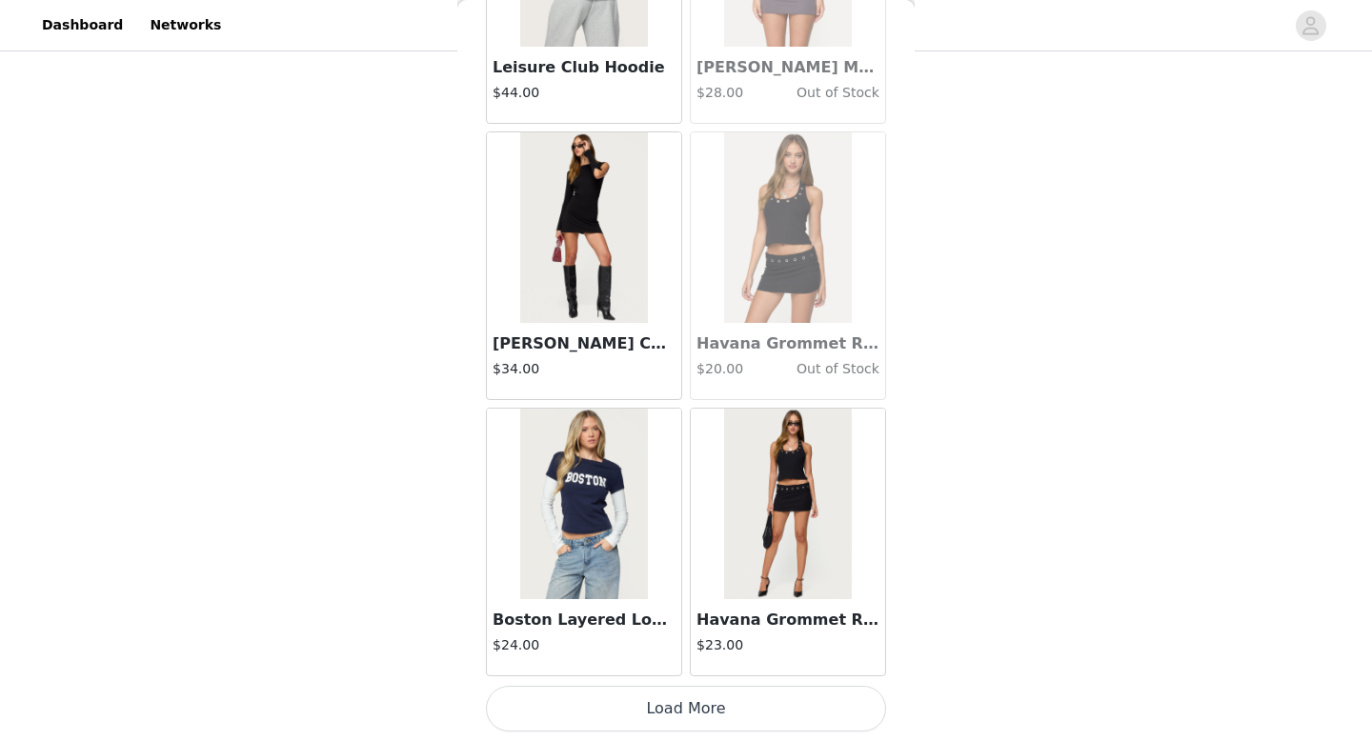
click at [676, 696] on button "Load More" at bounding box center [686, 709] width 400 height 46
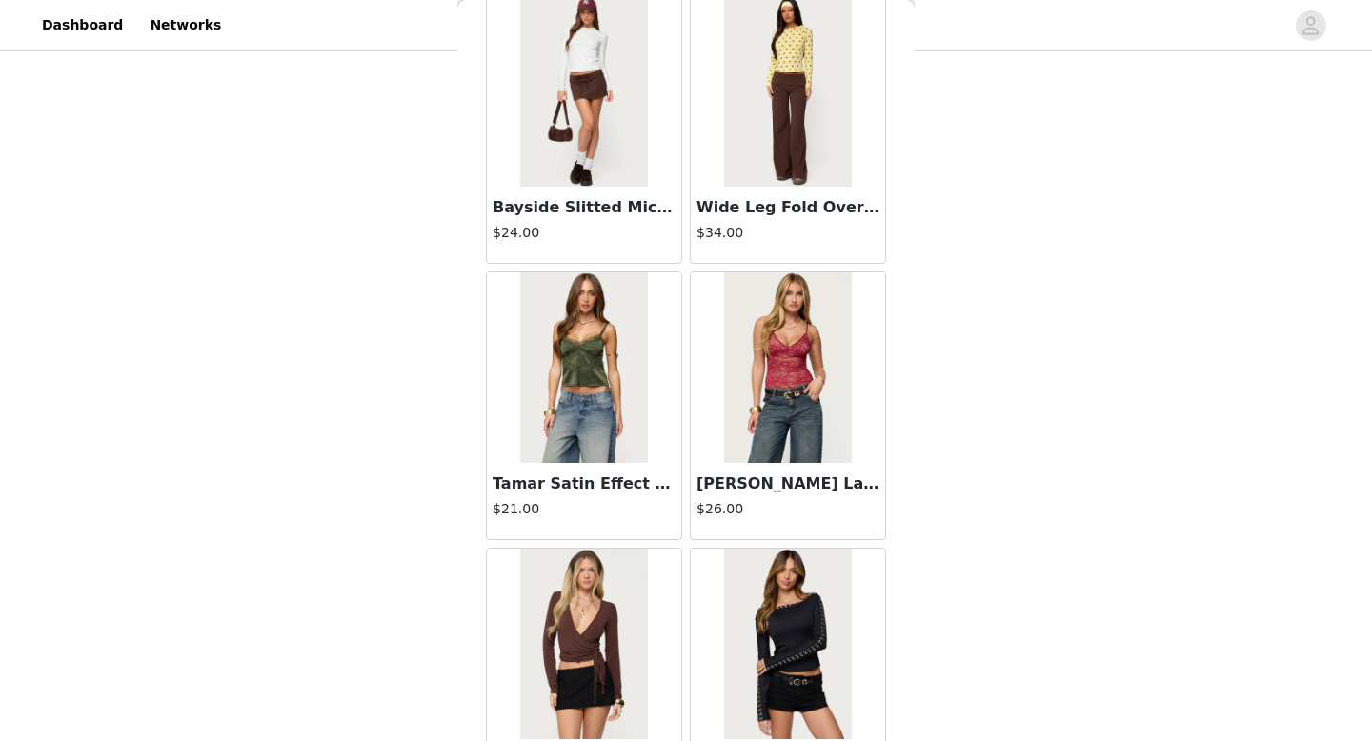
scroll to position [58957, 0]
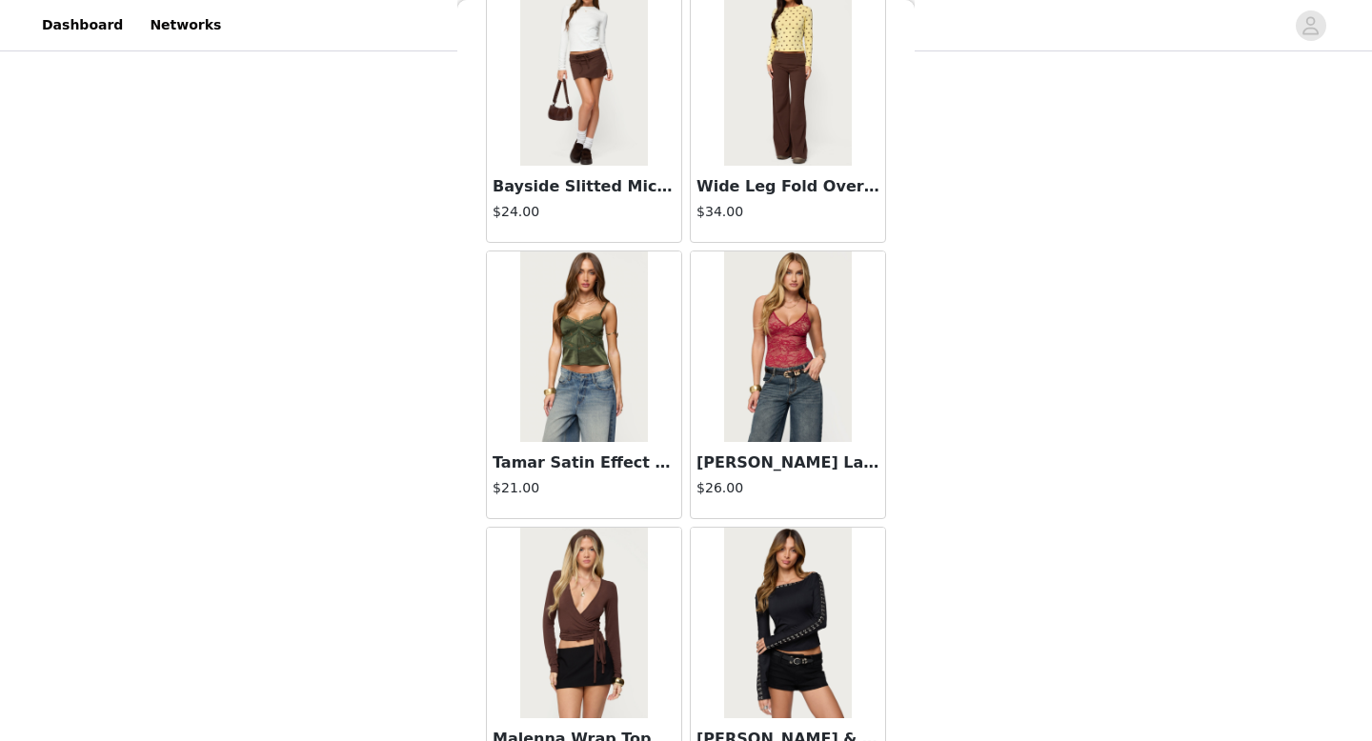
click at [640, 638] on img at bounding box center [583, 623] width 127 height 191
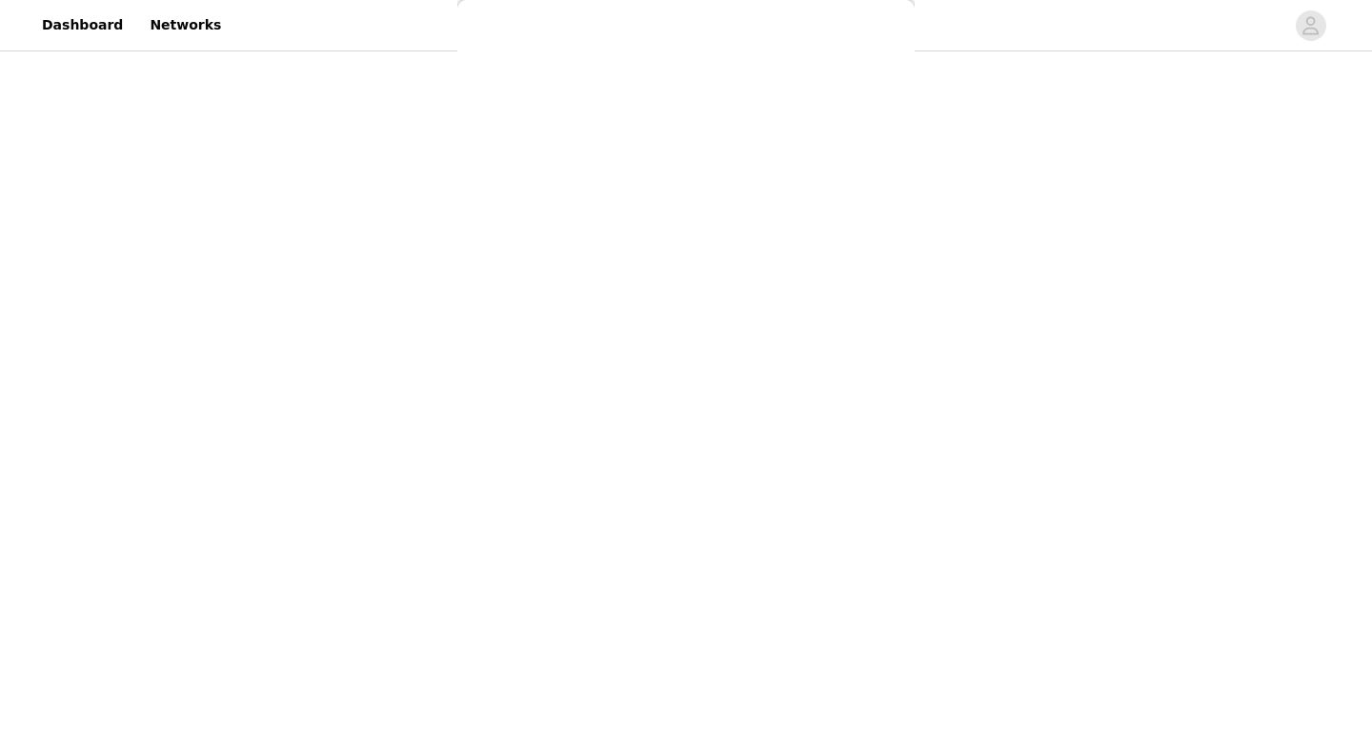
scroll to position [0, 0]
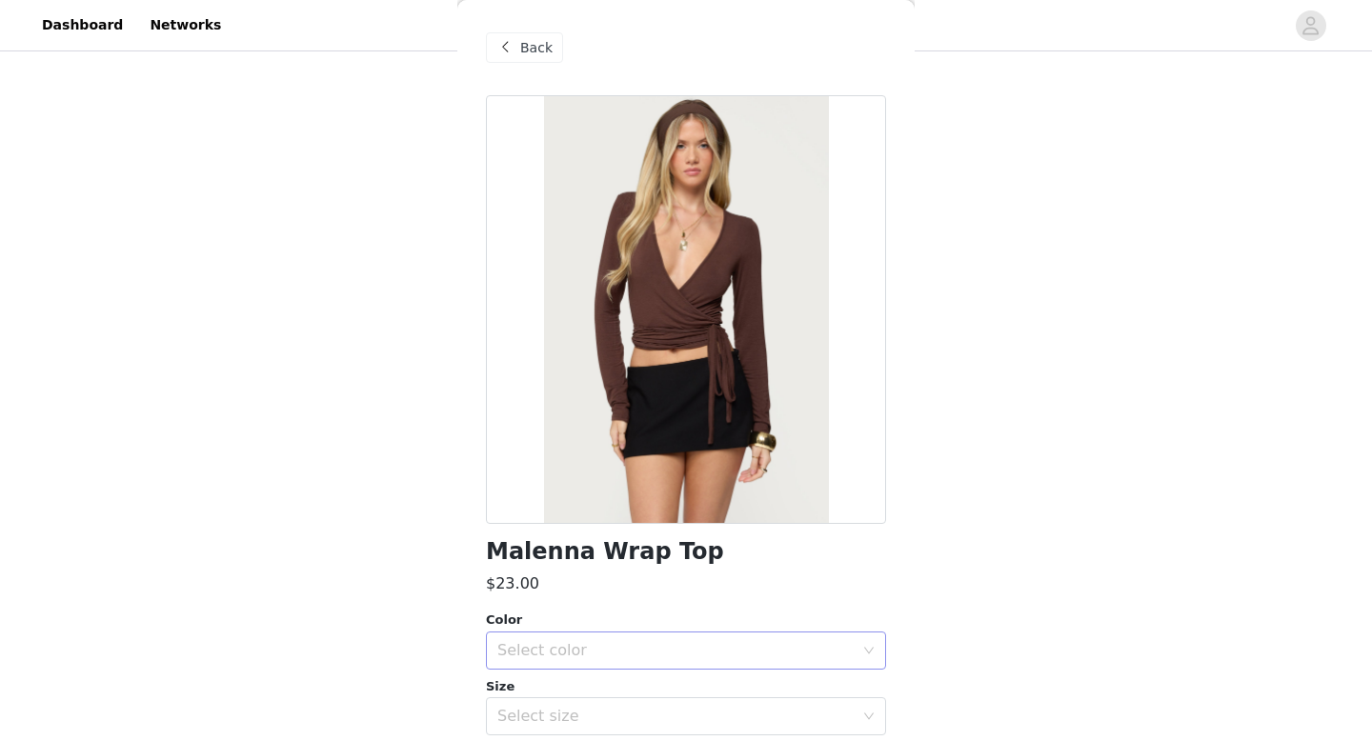
click at [632, 648] on div "Select color" at bounding box center [675, 650] width 356 height 19
click at [632, 720] on div "Select size" at bounding box center [675, 716] width 356 height 19
click at [621, 658] on div "Select color" at bounding box center [675, 650] width 356 height 19
click at [620, 698] on li "BROWN" at bounding box center [686, 692] width 400 height 30
click at [616, 715] on div "Select size" at bounding box center [675, 716] width 356 height 19
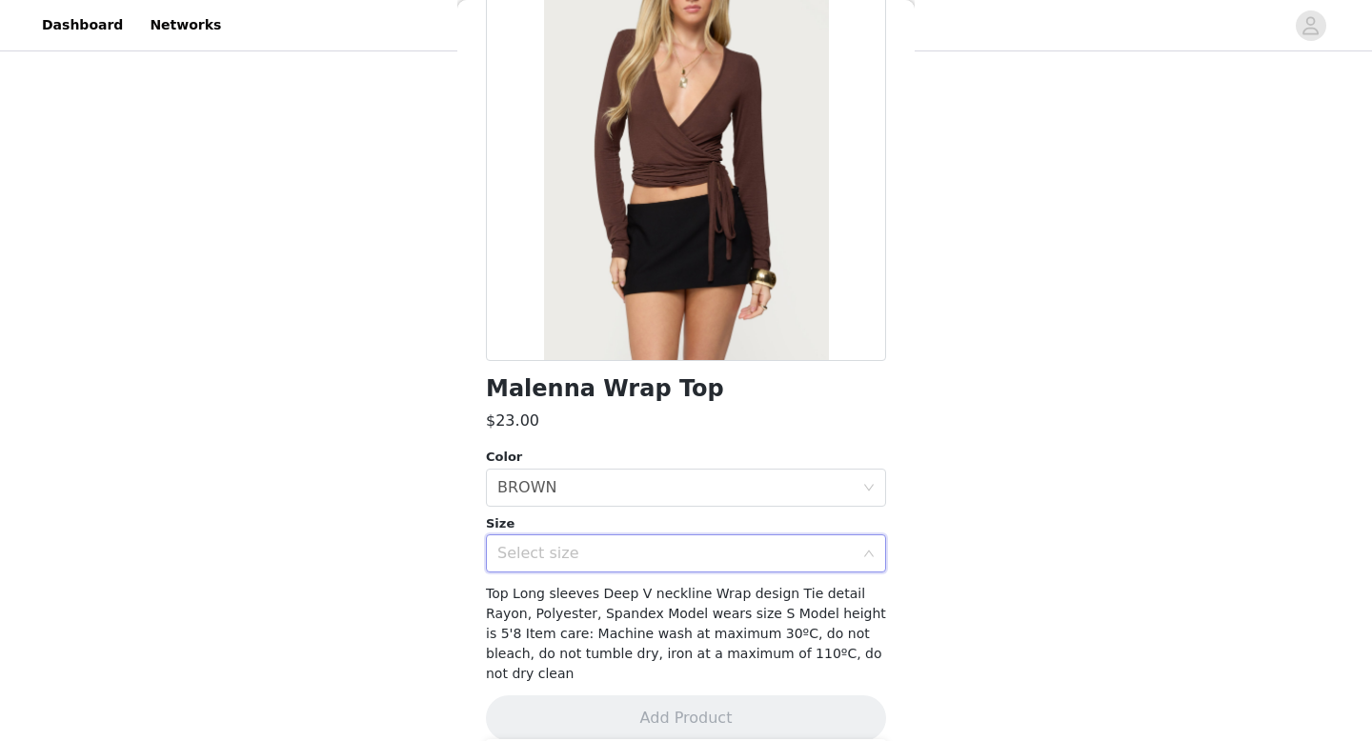
scroll to position [166, 0]
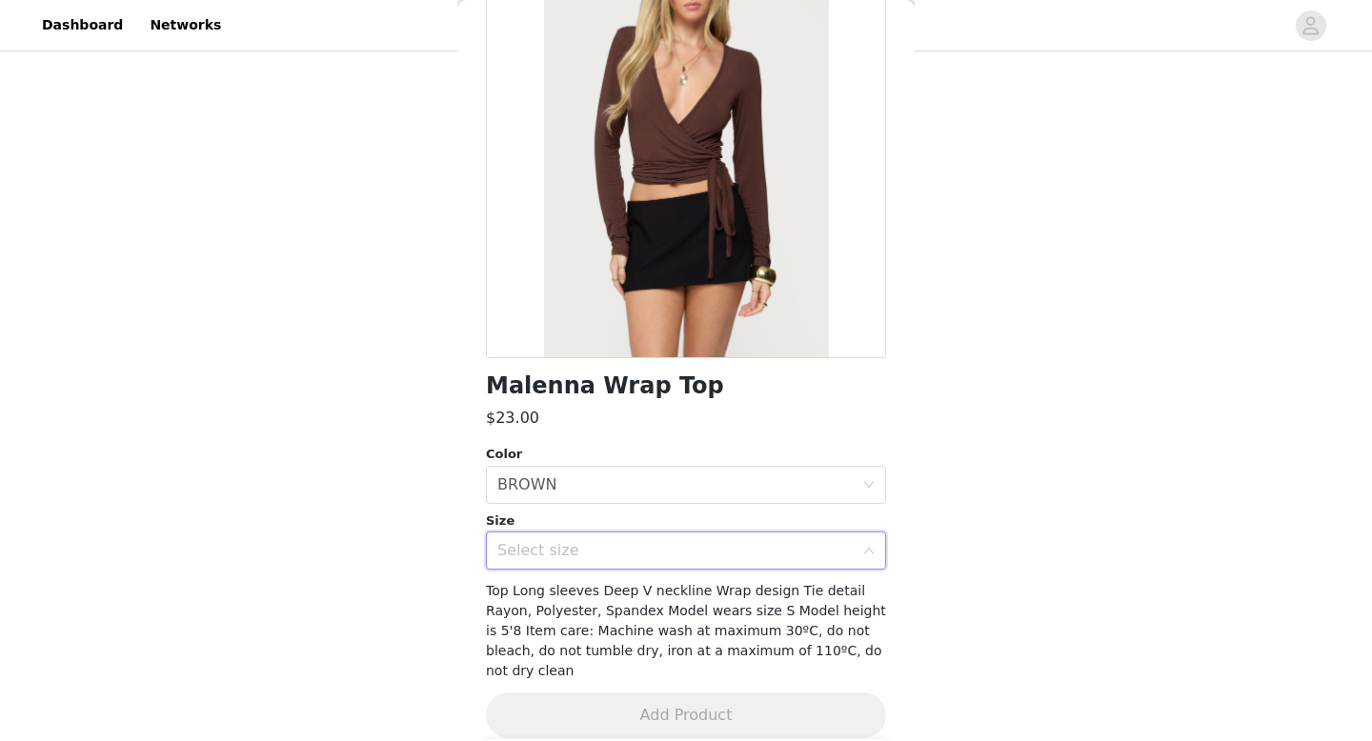
click at [585, 547] on div "Select size" at bounding box center [675, 550] width 356 height 19
click at [794, 542] on div "Select size" at bounding box center [675, 550] width 356 height 19
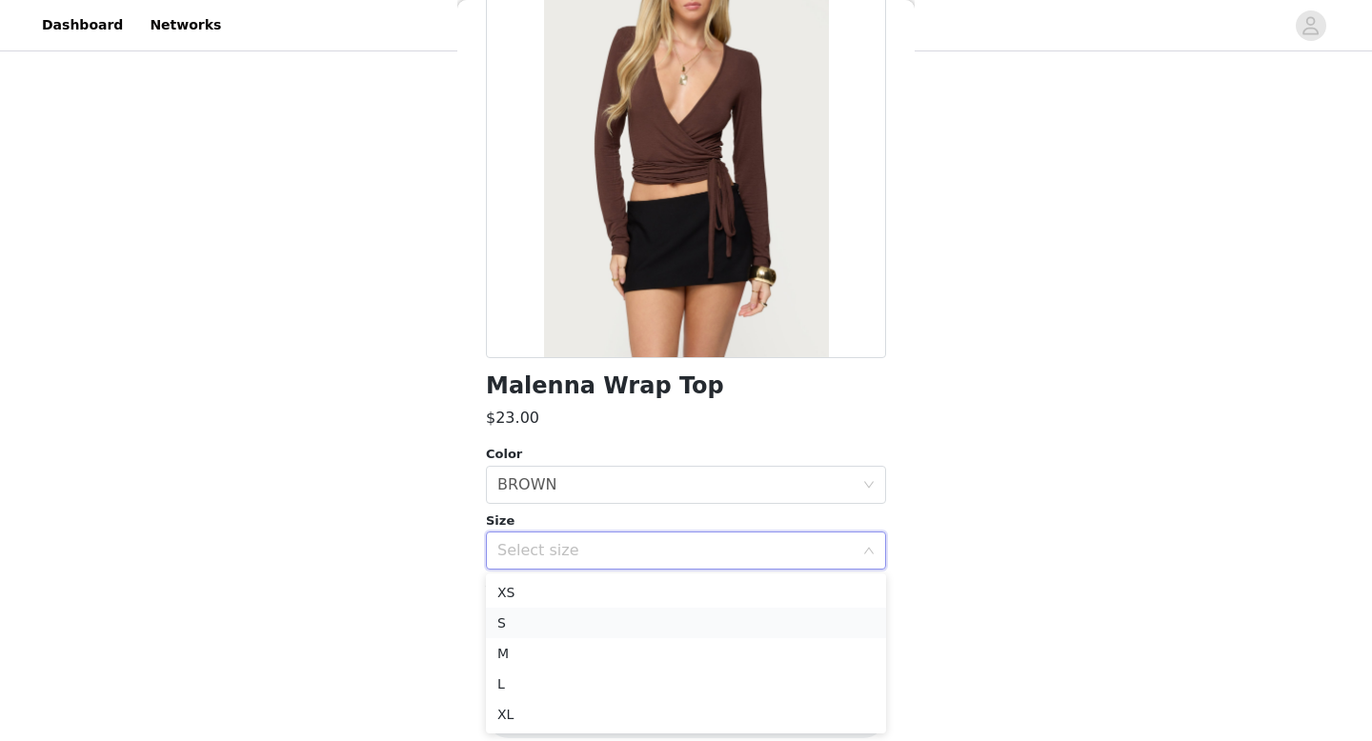
click at [623, 622] on li "S" at bounding box center [686, 623] width 400 height 30
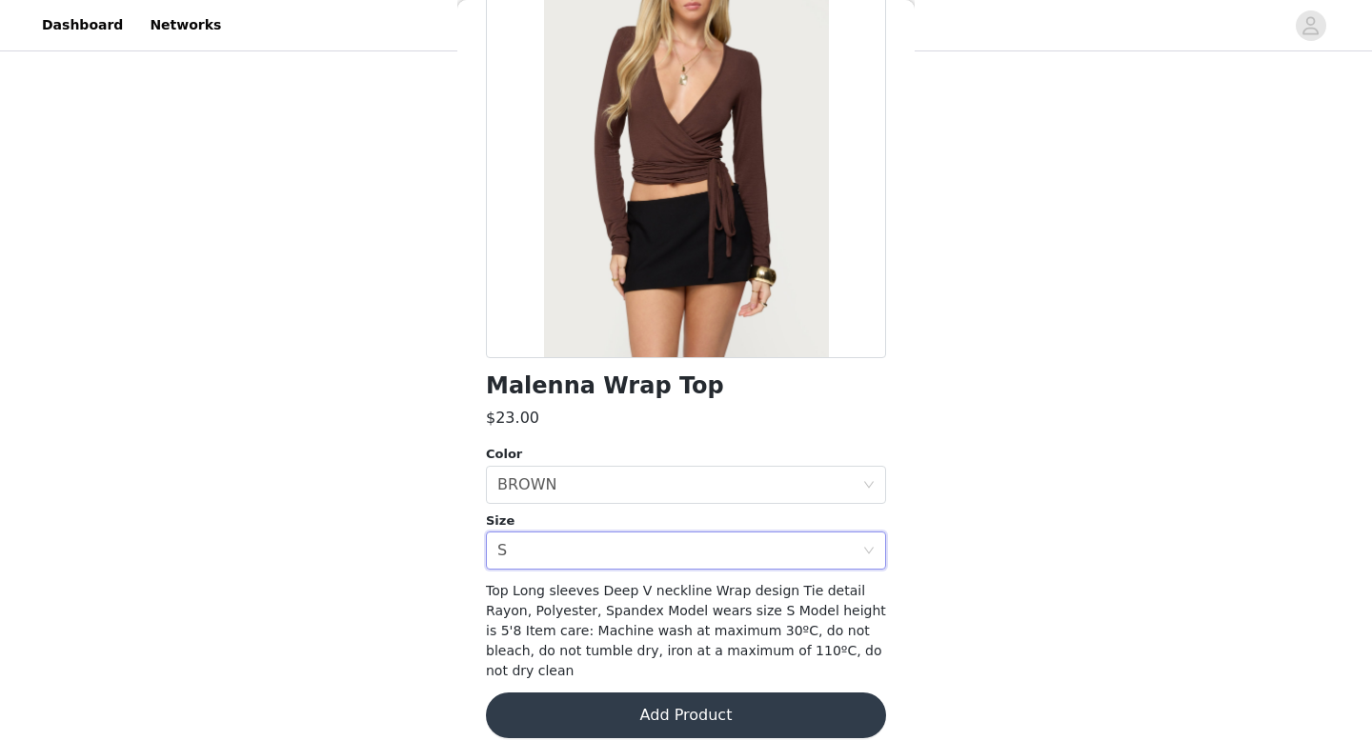
click at [615, 706] on button "Add Product" at bounding box center [686, 715] width 400 height 46
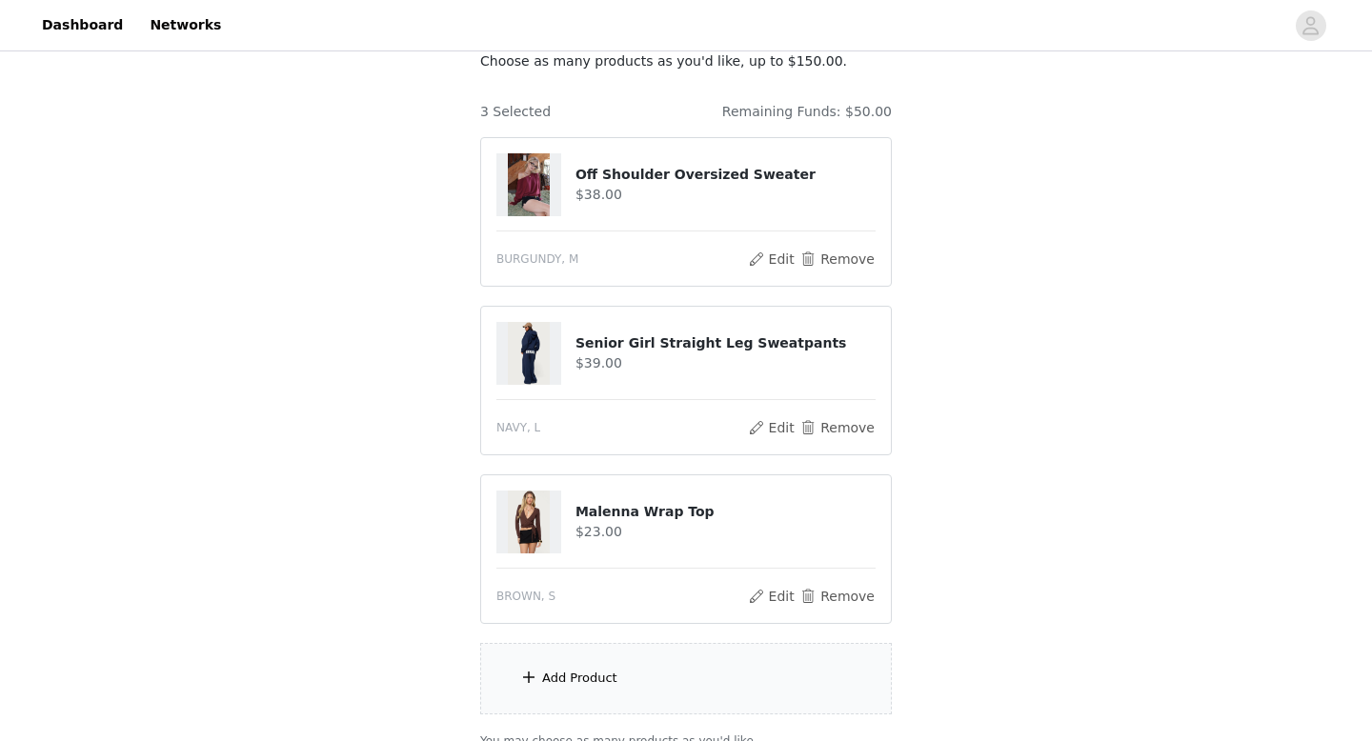
click at [664, 685] on div "Add Product" at bounding box center [685, 678] width 411 height 71
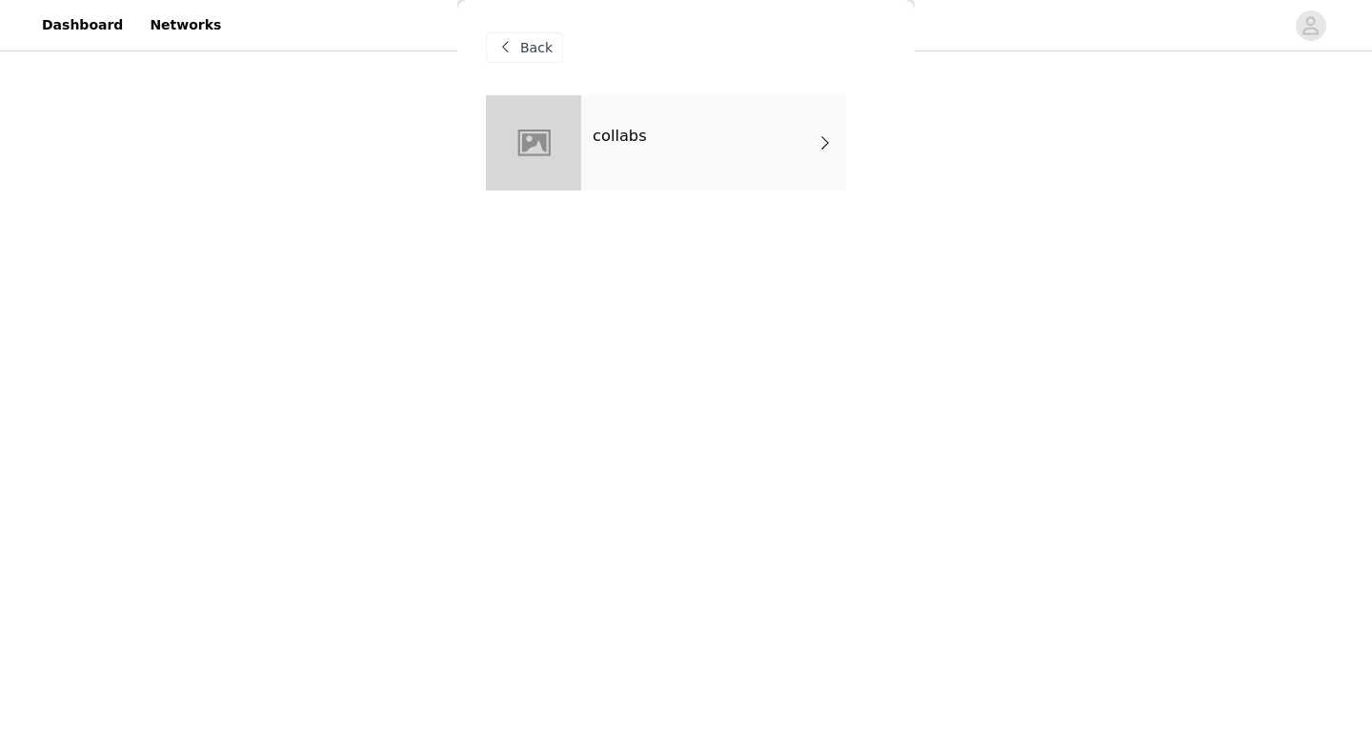
click at [530, 48] on span "Back" at bounding box center [536, 48] width 32 height 20
click at [592, 136] on h4 "collabs" at bounding box center [619, 136] width 54 height 17
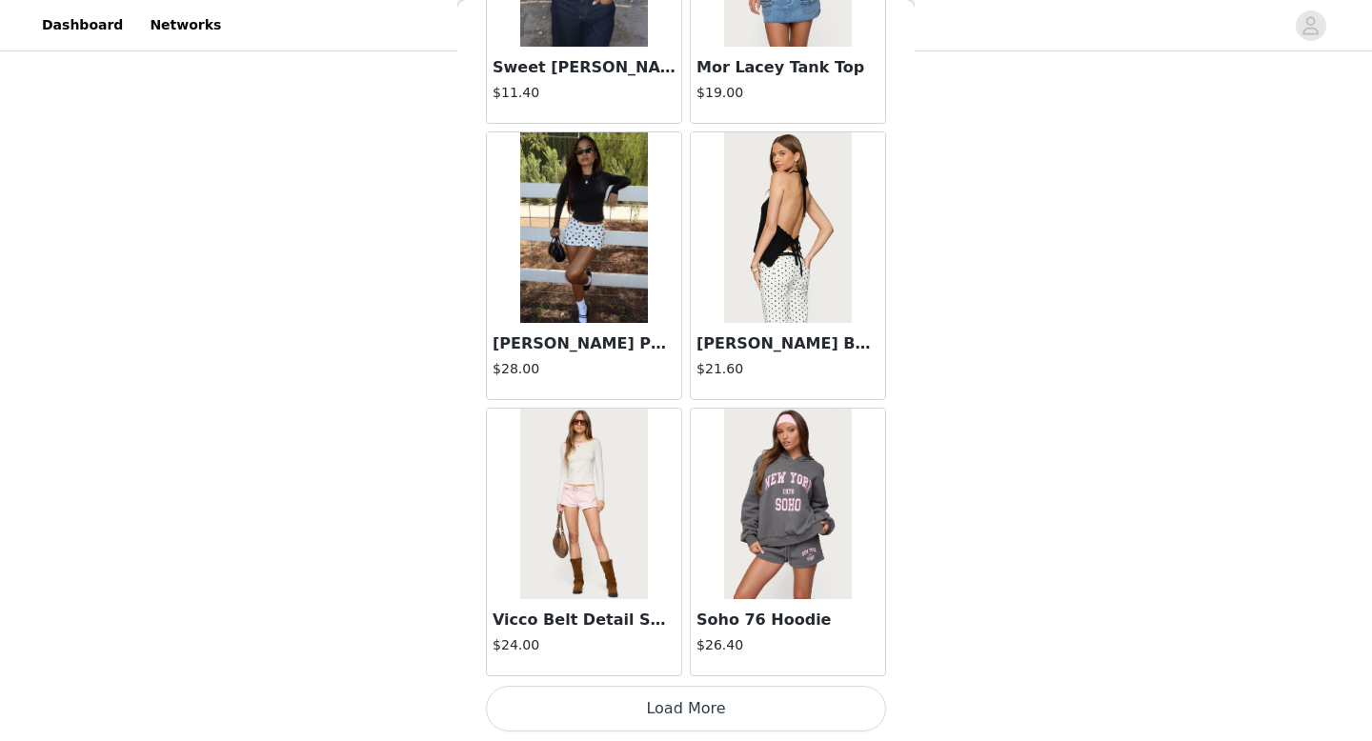
scroll to position [294, 0]
click at [651, 699] on button "Load More" at bounding box center [686, 709] width 400 height 46
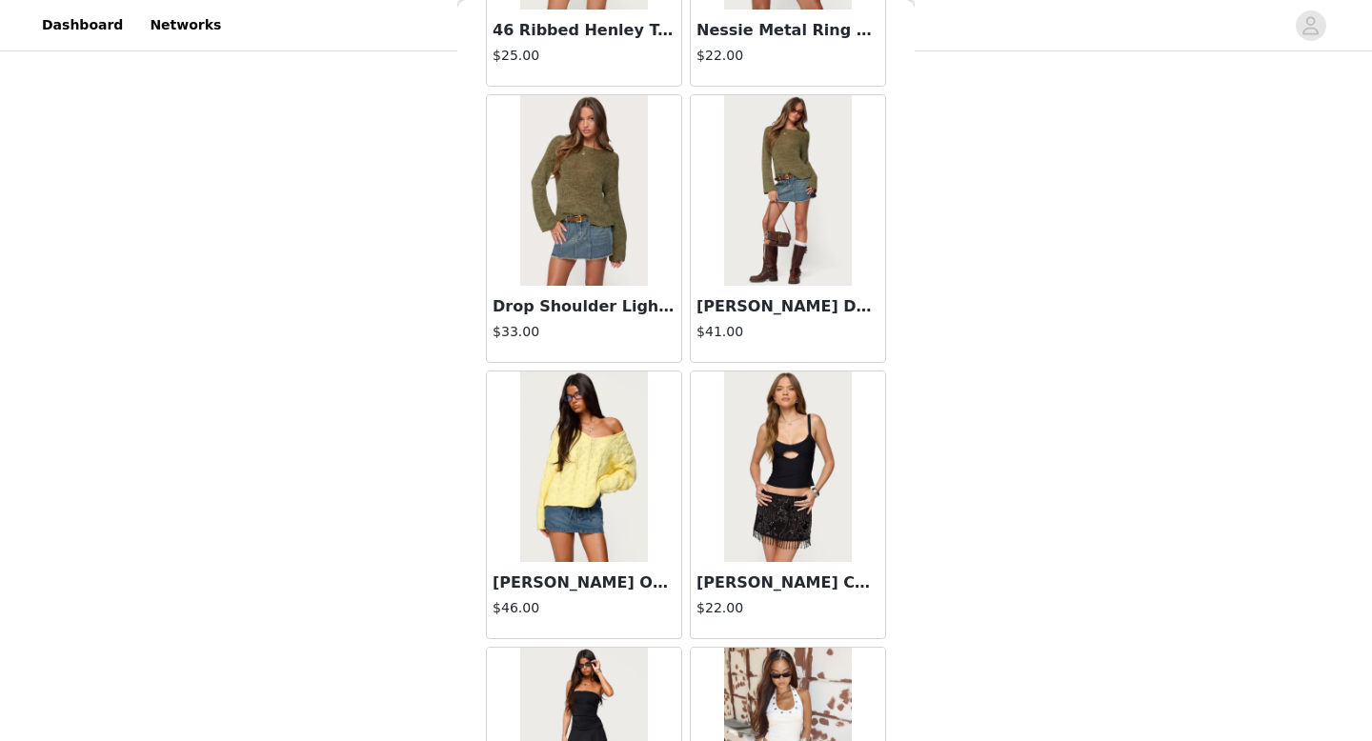
scroll to position [4936, 0]
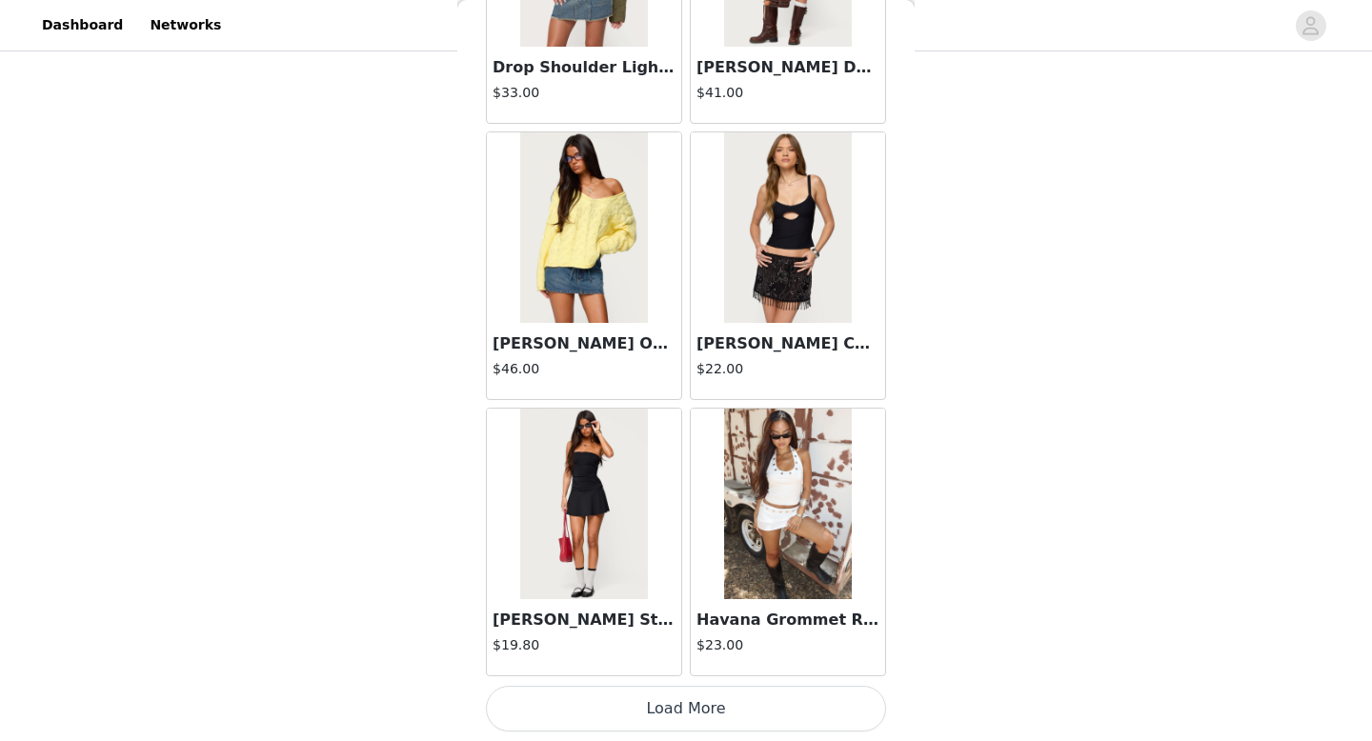
click at [653, 717] on button "Load More" at bounding box center [686, 709] width 400 height 46
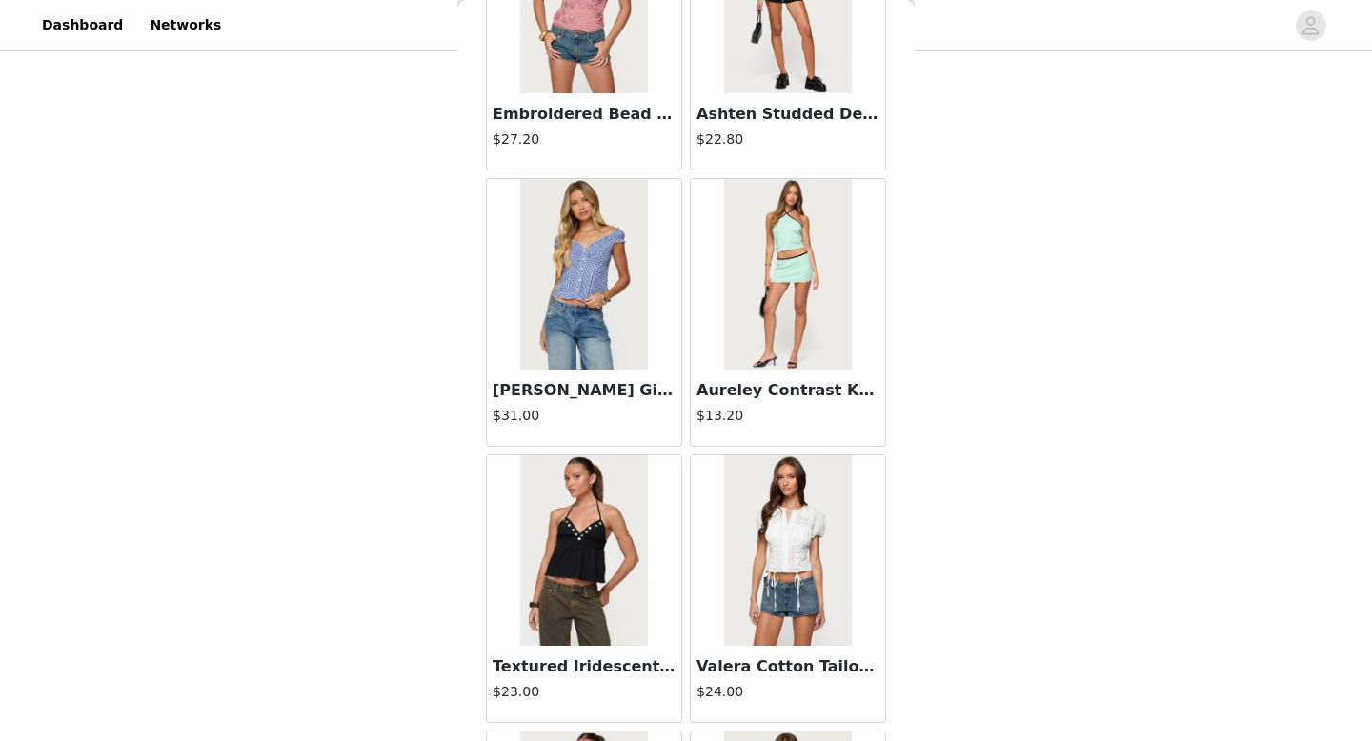
scroll to position [7698, 0]
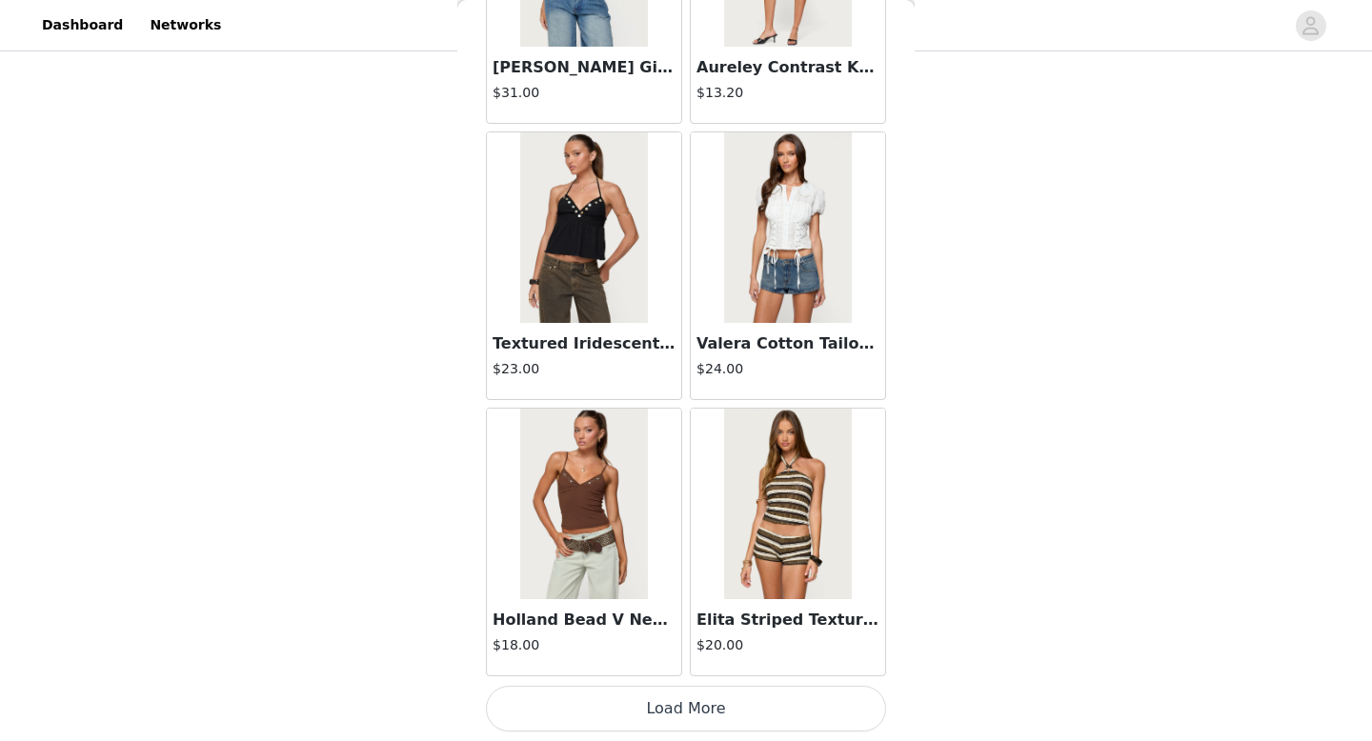
click at [632, 702] on button "Load More" at bounding box center [686, 709] width 400 height 46
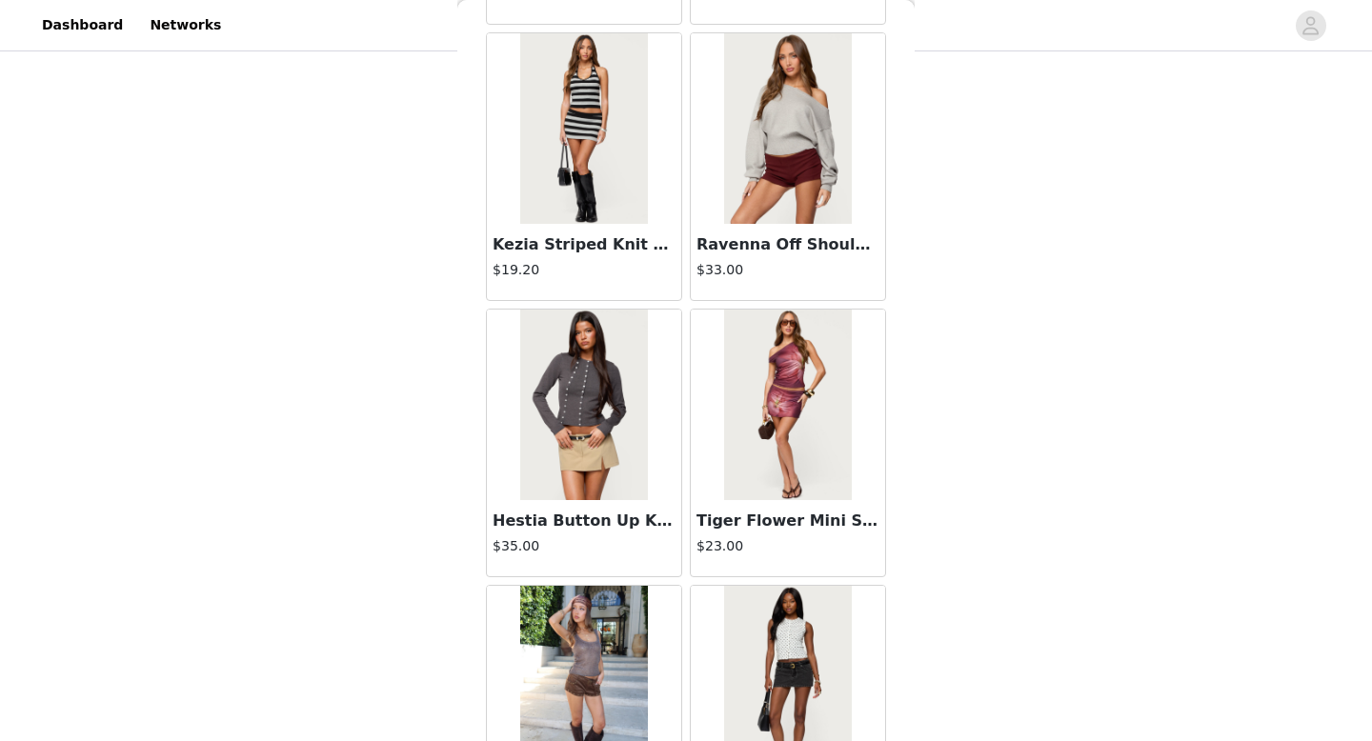
scroll to position [10460, 0]
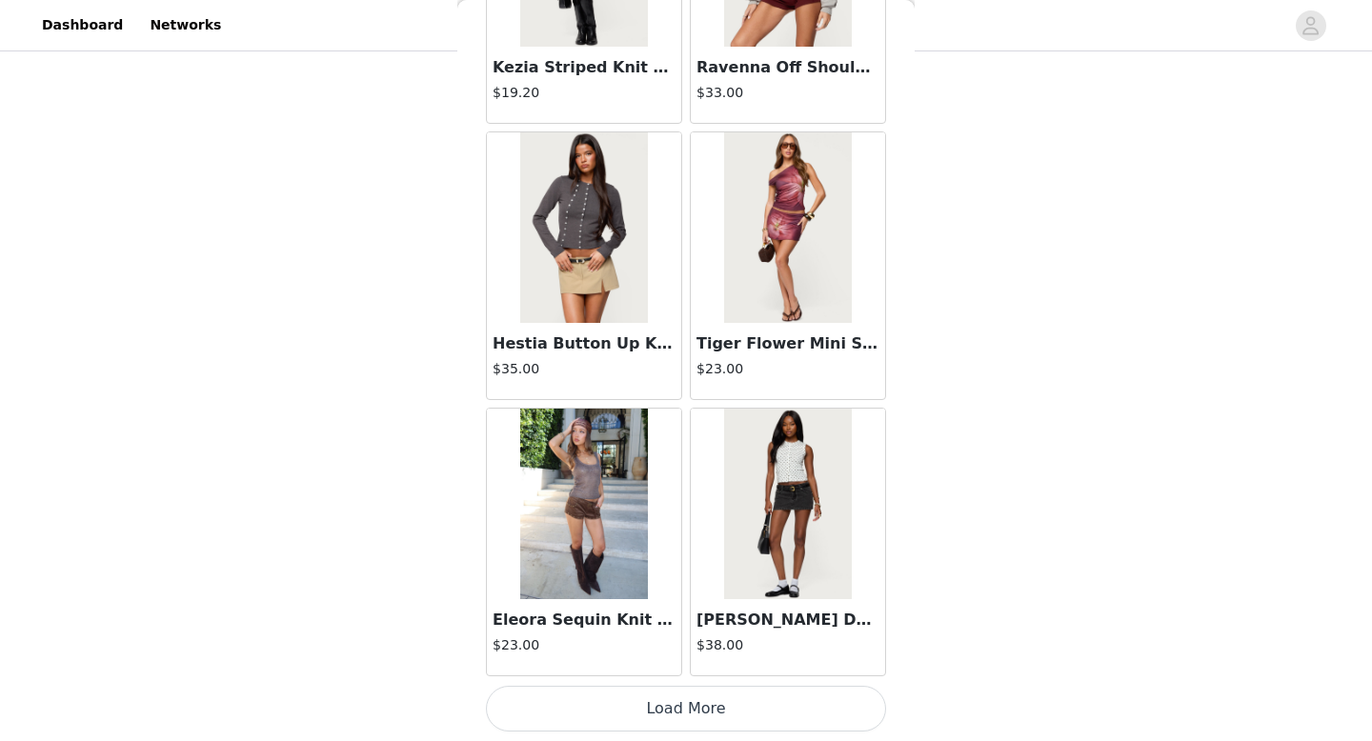
click at [627, 724] on button "Load More" at bounding box center [686, 709] width 400 height 46
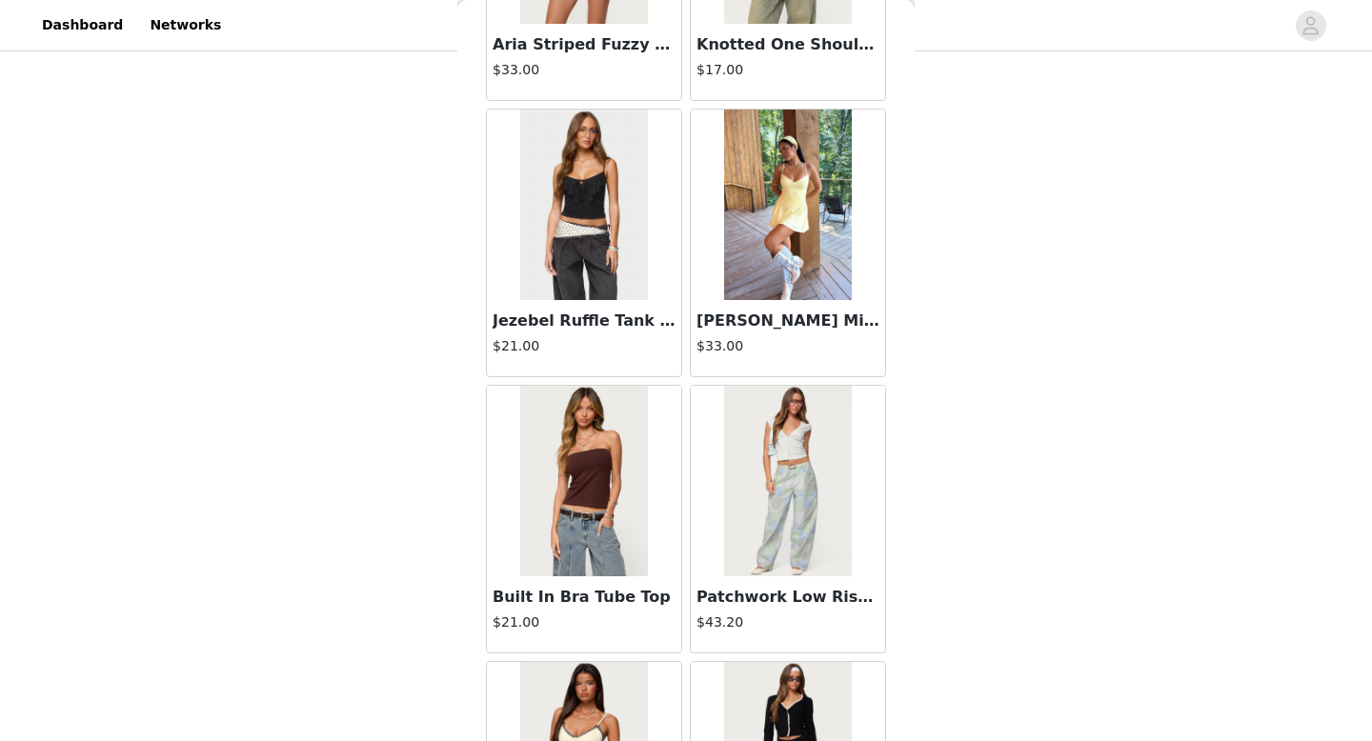
scroll to position [13223, 0]
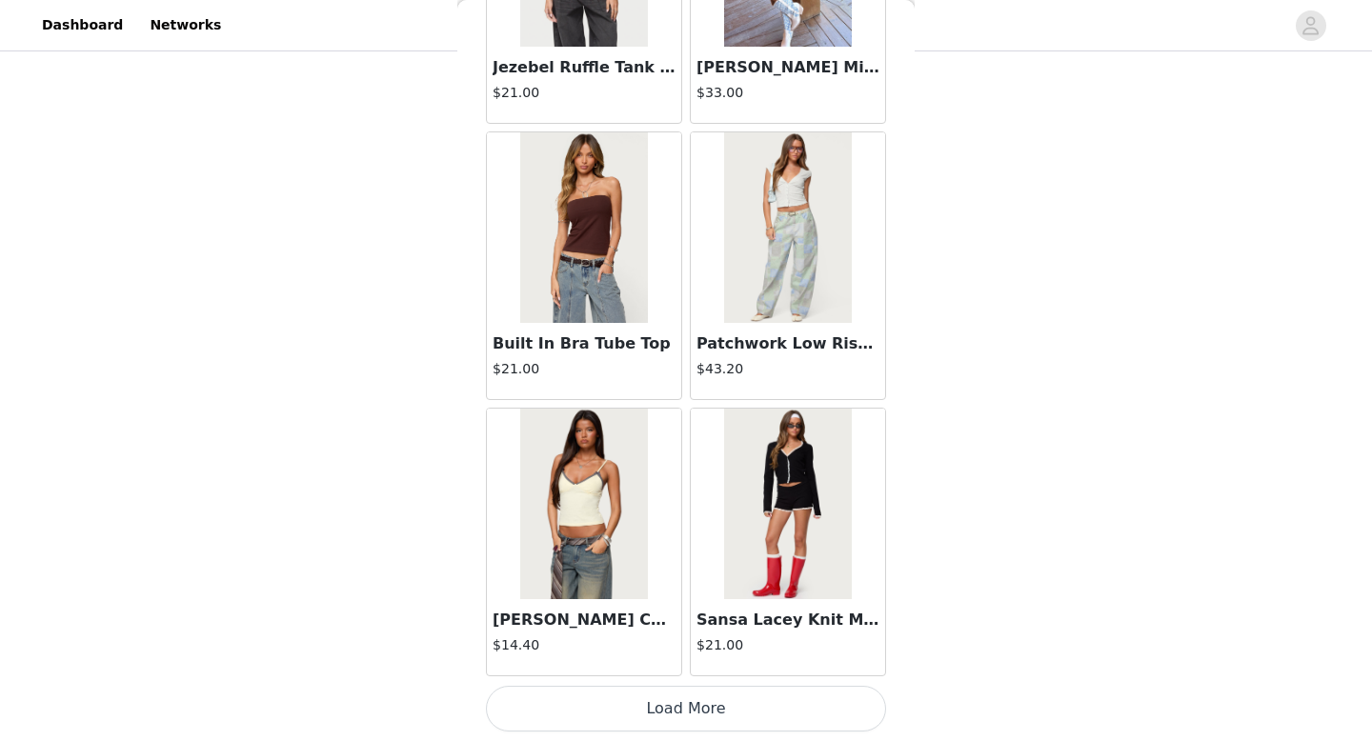
click at [562, 709] on button "Load More" at bounding box center [686, 709] width 400 height 46
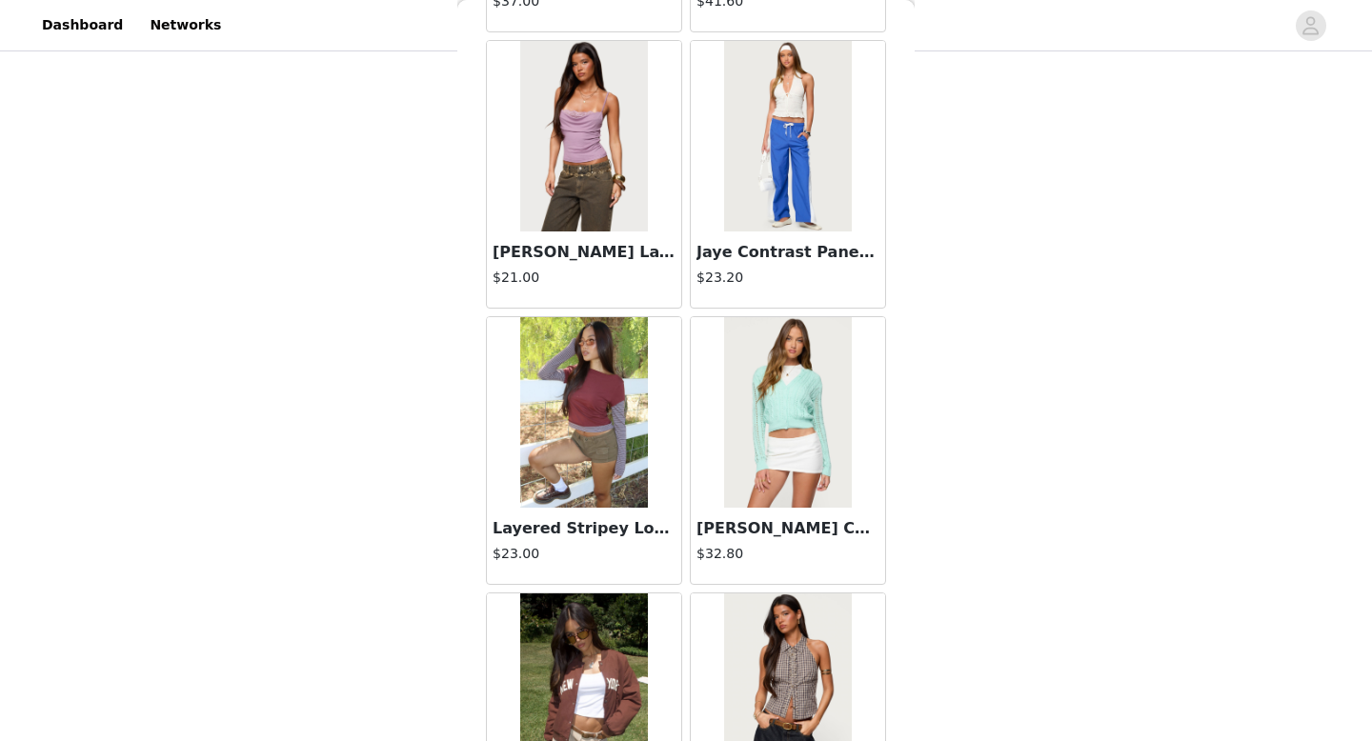
scroll to position [15985, 0]
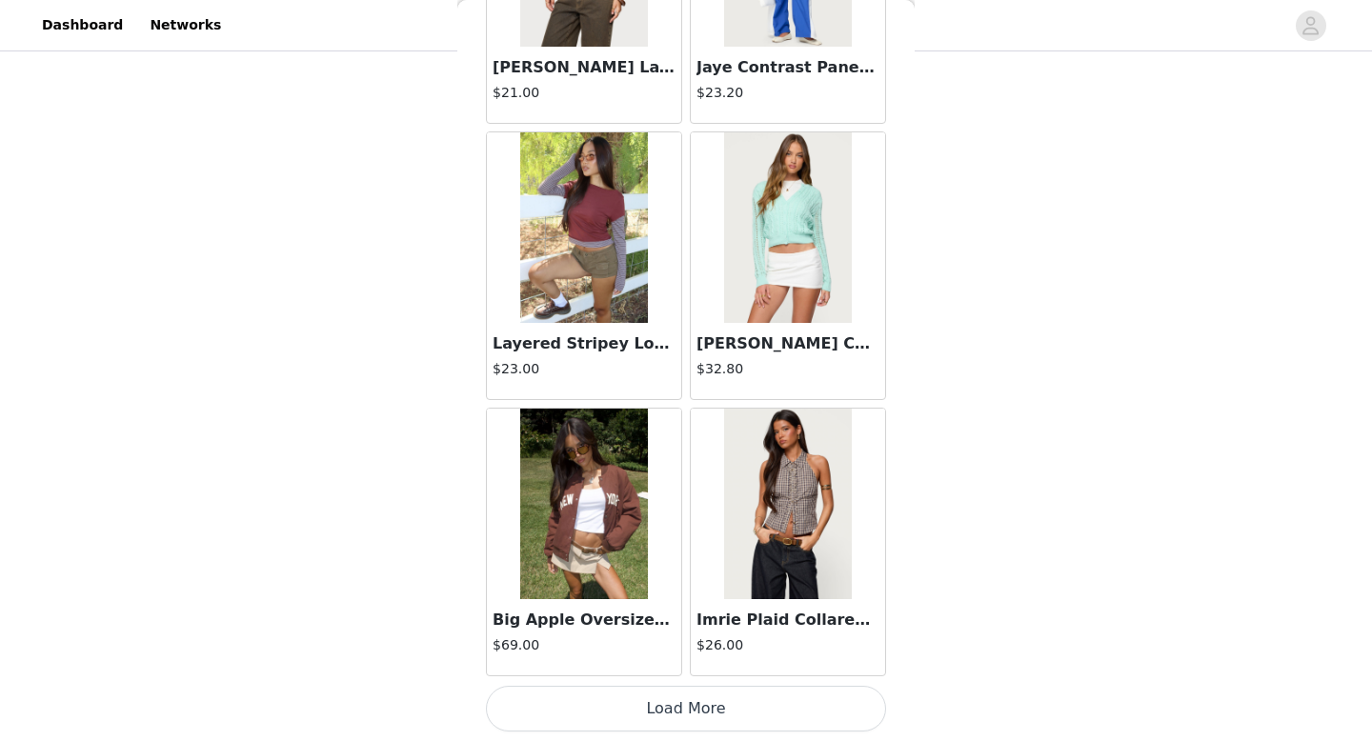
click at [632, 708] on button "Load More" at bounding box center [686, 709] width 400 height 46
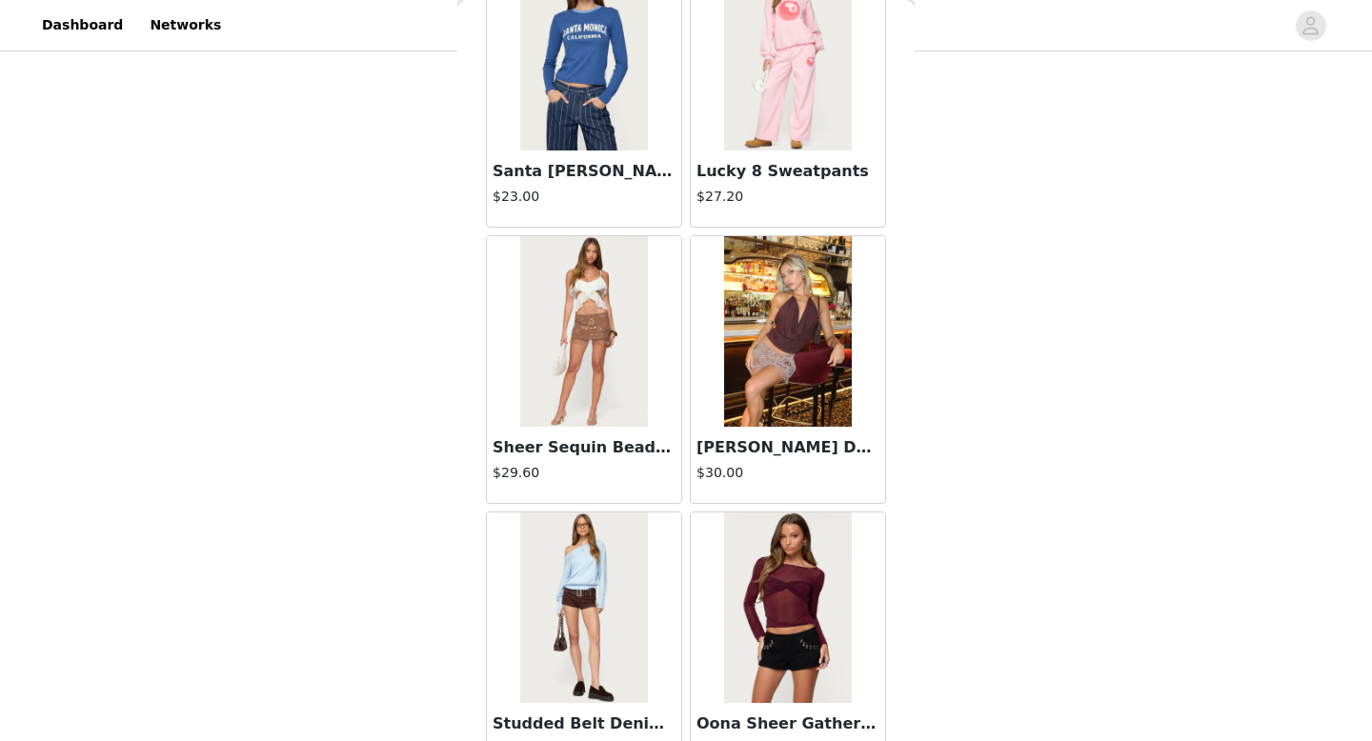
scroll to position [16988, 0]
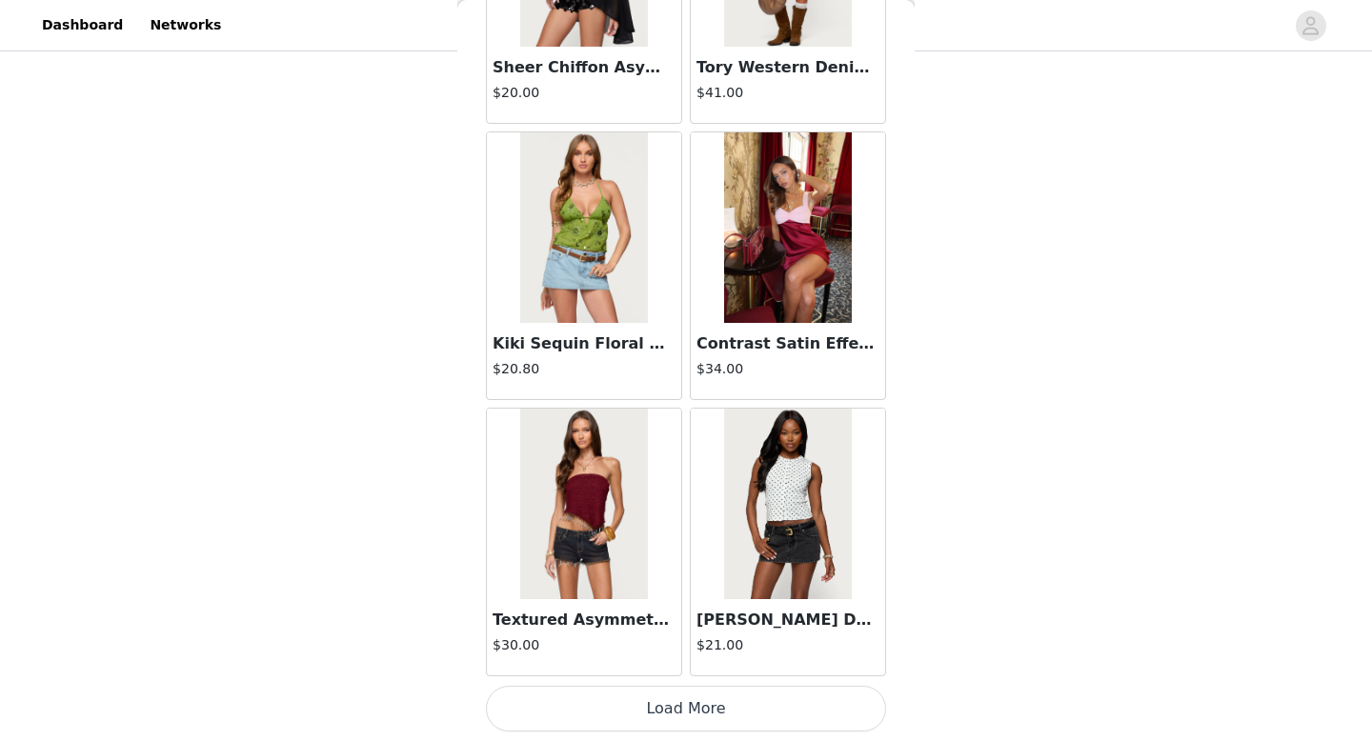
click at [632, 702] on button "Load More" at bounding box center [686, 709] width 400 height 46
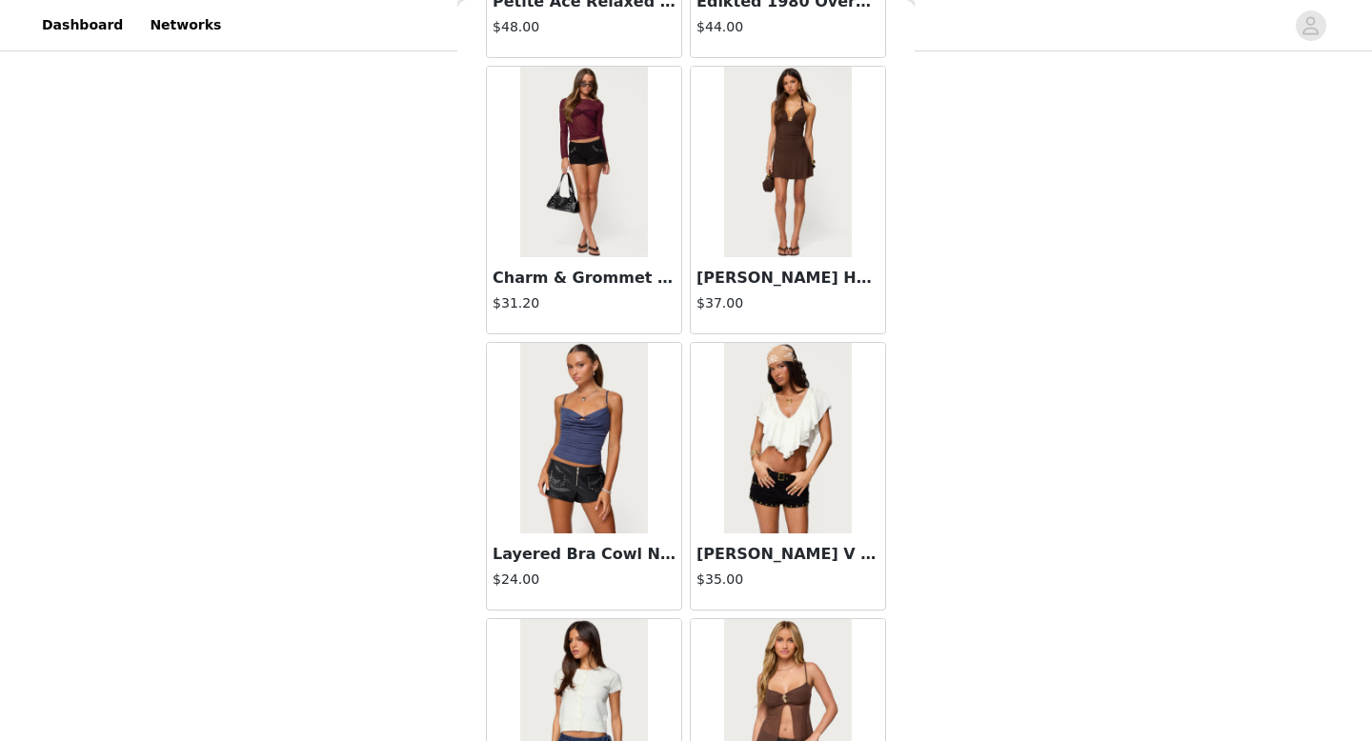
scroll to position [21510, 0]
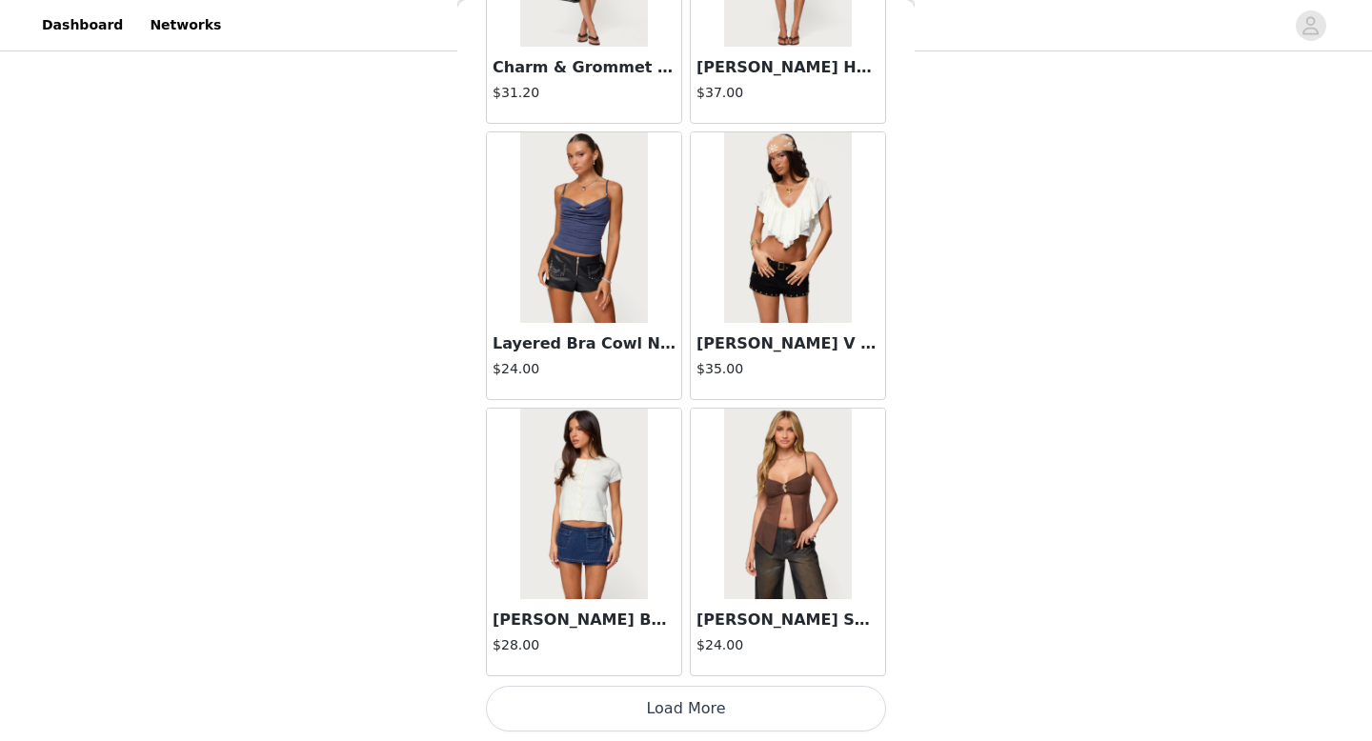
click at [619, 705] on button "Load More" at bounding box center [686, 709] width 400 height 46
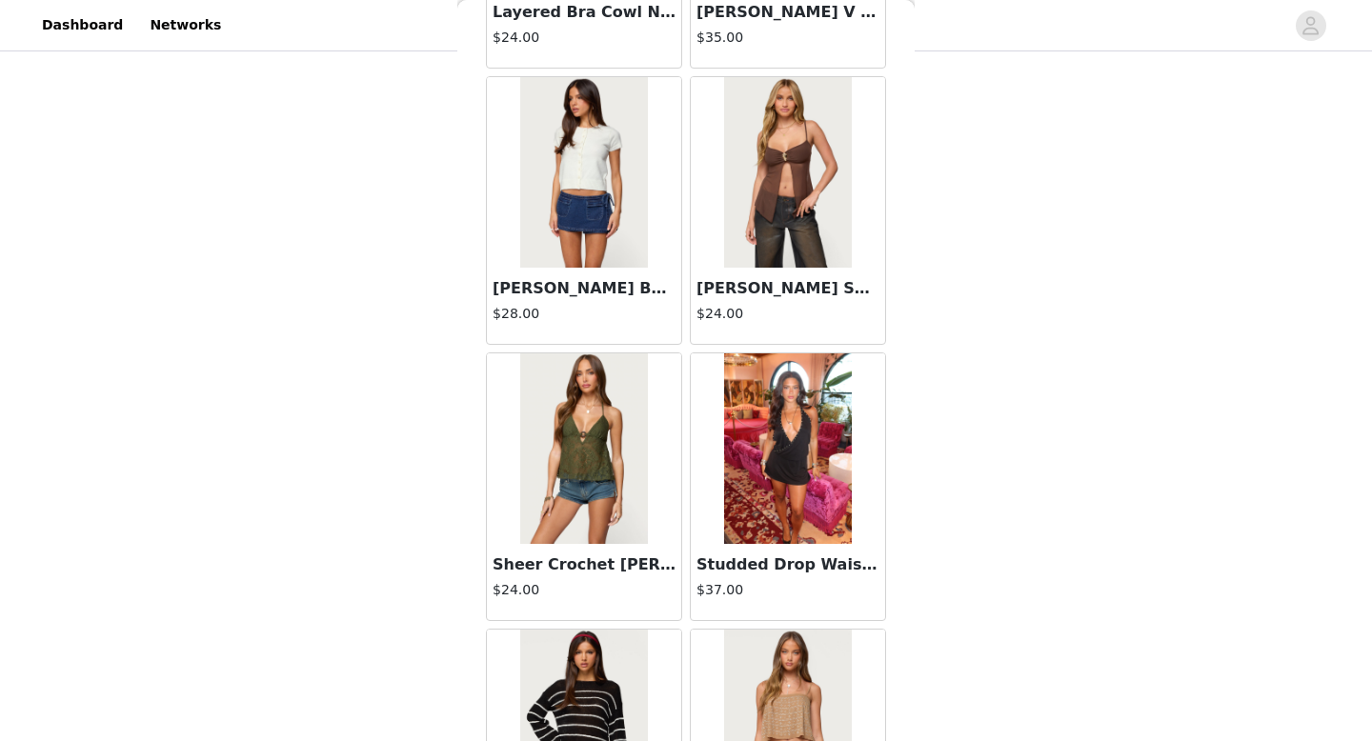
scroll to position [21842, 0]
click at [729, 542] on img at bounding box center [787, 447] width 127 height 191
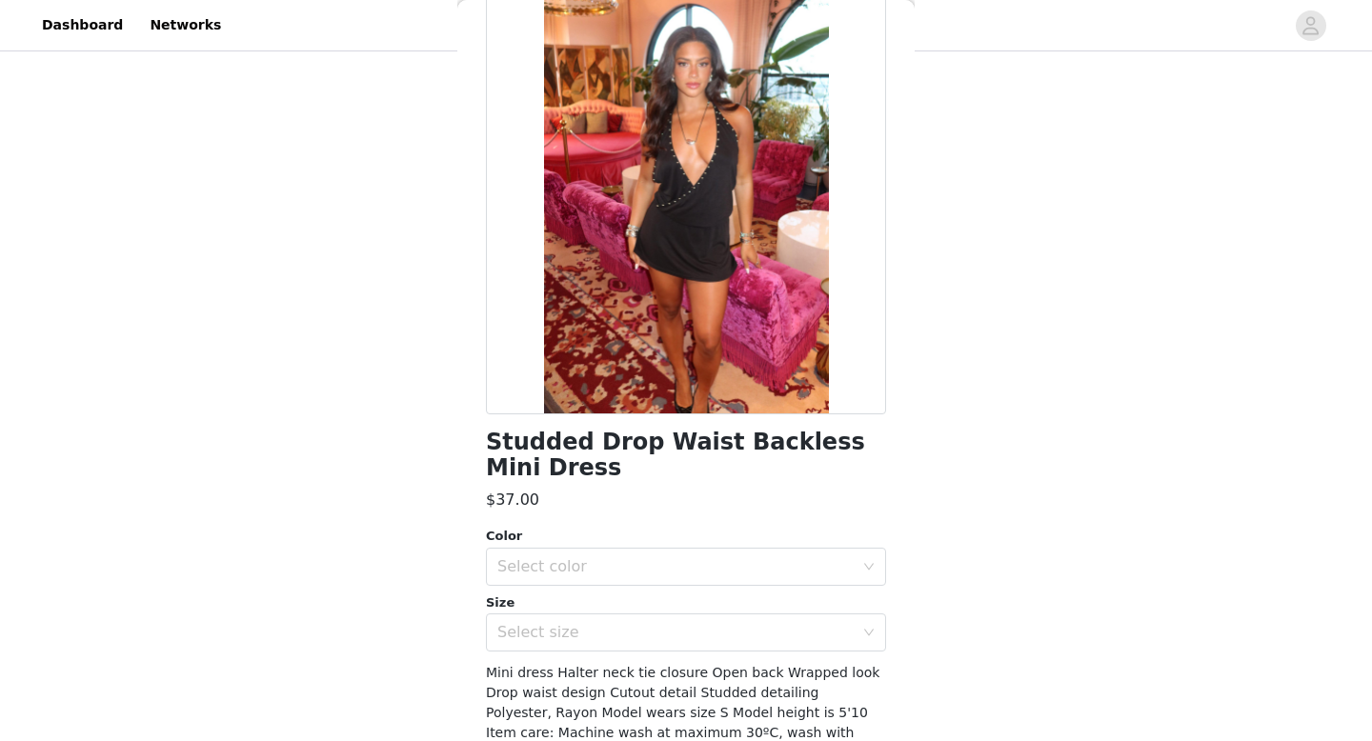
scroll to position [114, 0]
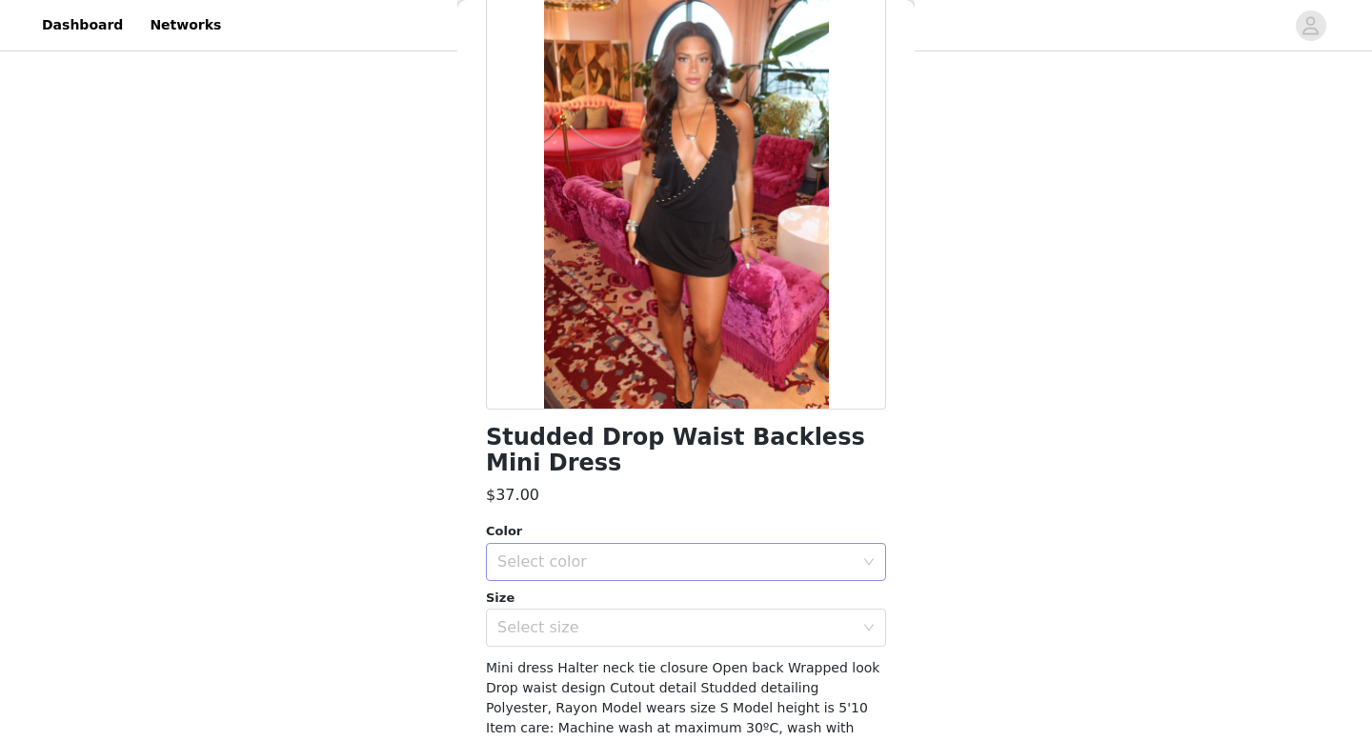
click at [741, 556] on div "Select color" at bounding box center [675, 561] width 356 height 19
click at [727, 612] on li "BLACK" at bounding box center [686, 604] width 400 height 30
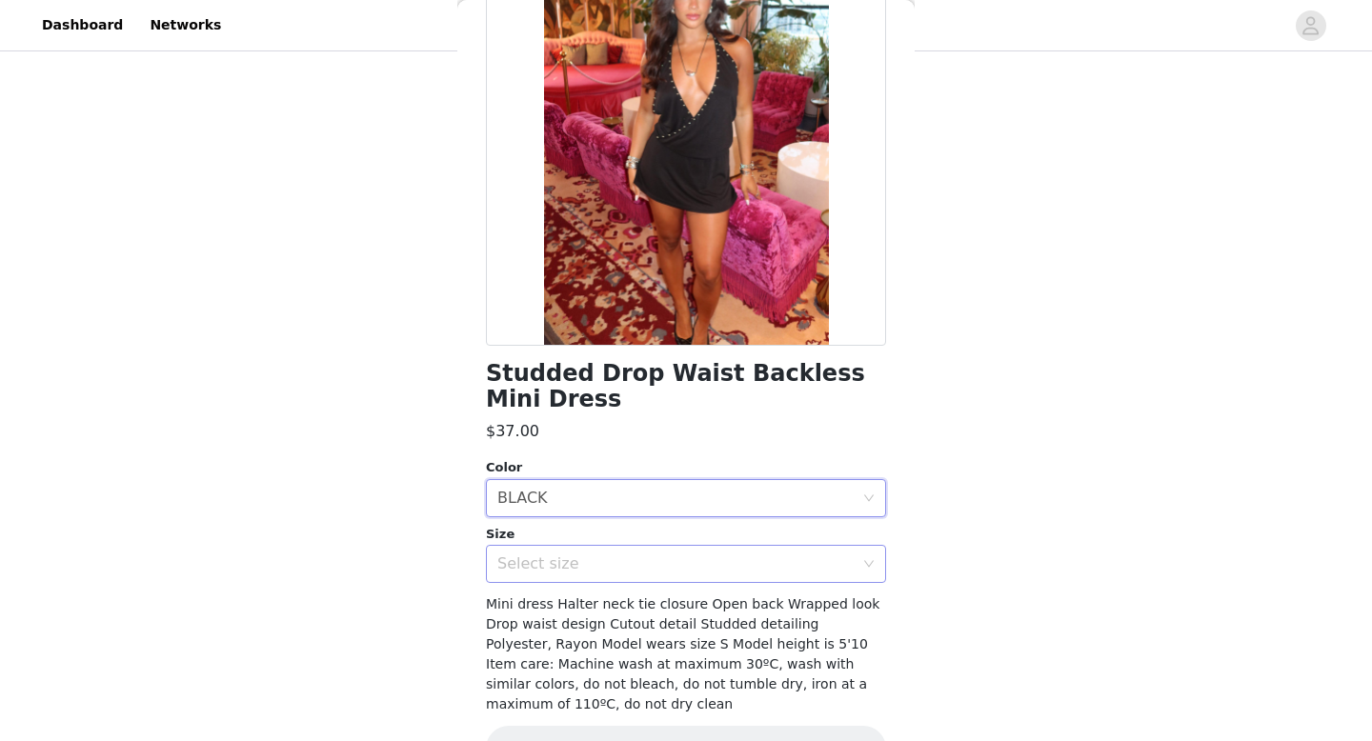
scroll to position [192, 0]
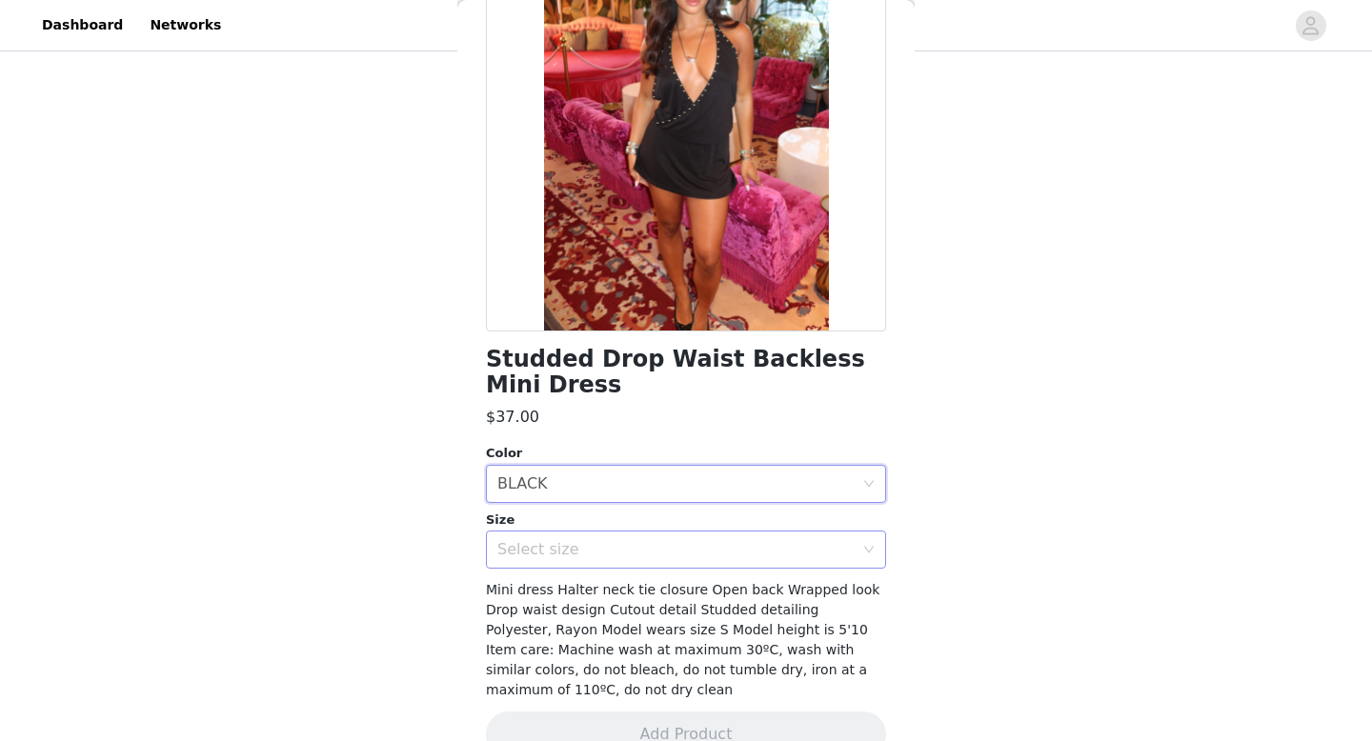
click at [705, 537] on div "Select size" at bounding box center [679, 550] width 365 height 36
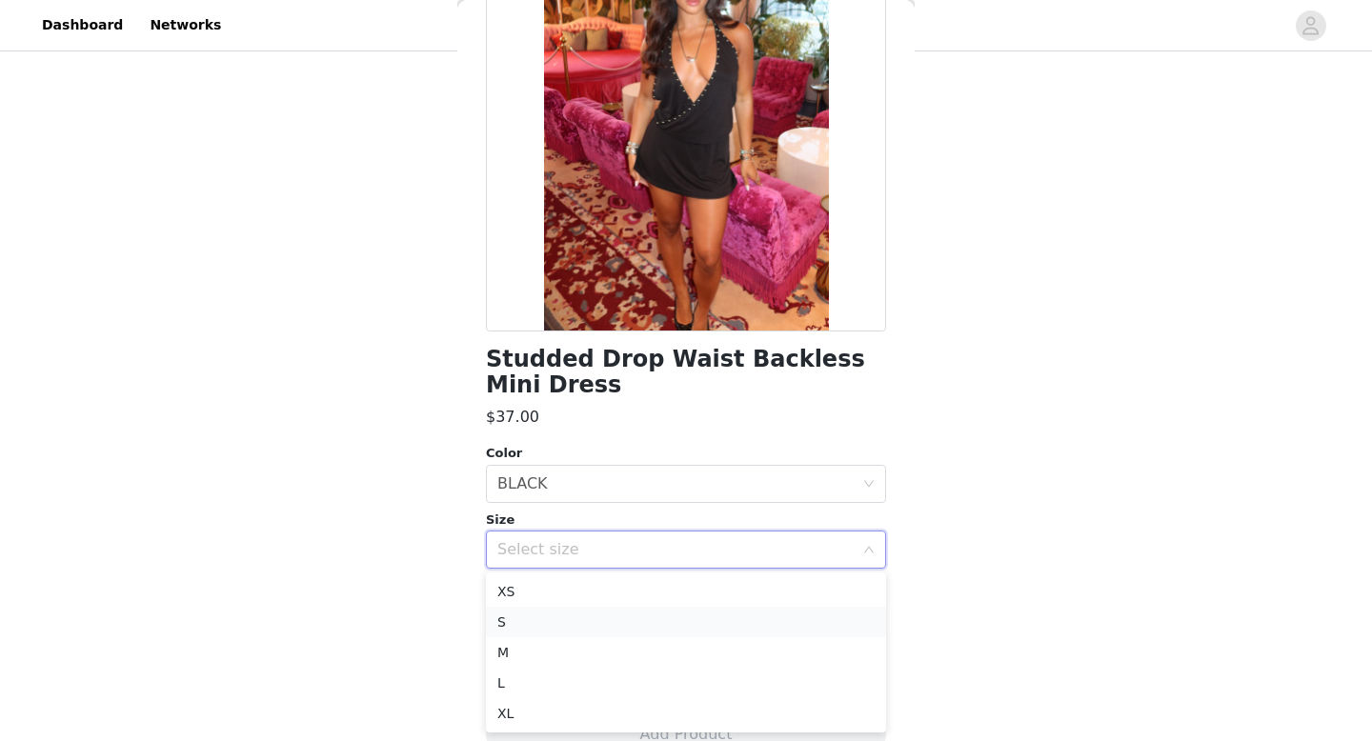
click at [705, 623] on li "S" at bounding box center [686, 622] width 400 height 30
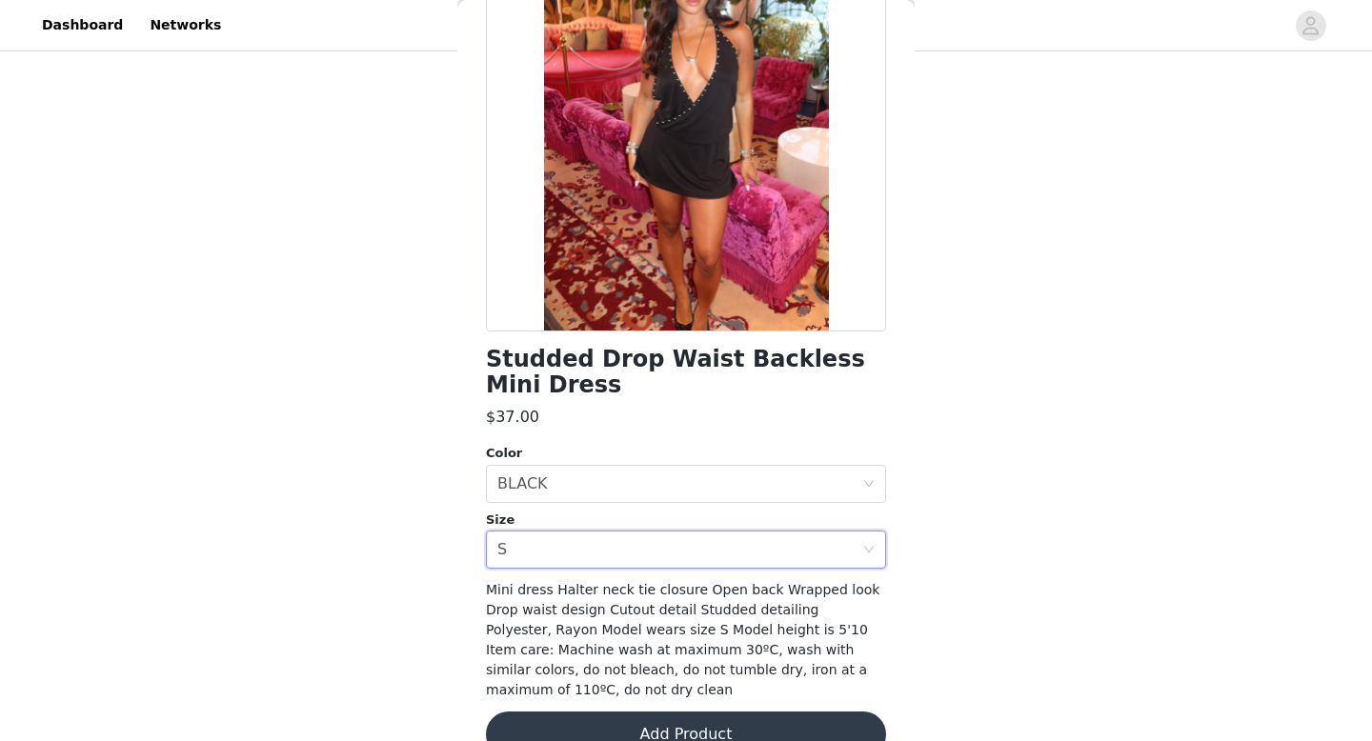
click at [714, 712] on button "Add Product" at bounding box center [686, 735] width 400 height 46
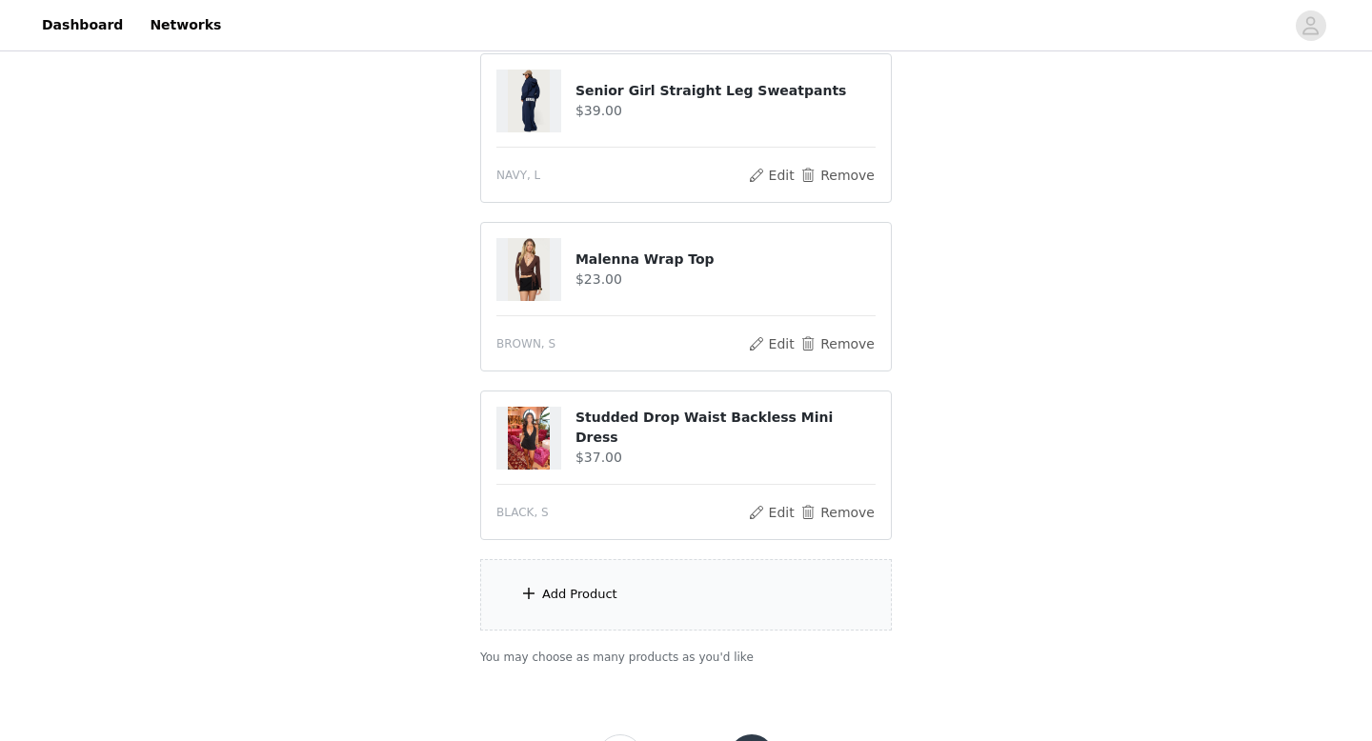
scroll to position [399, 0]
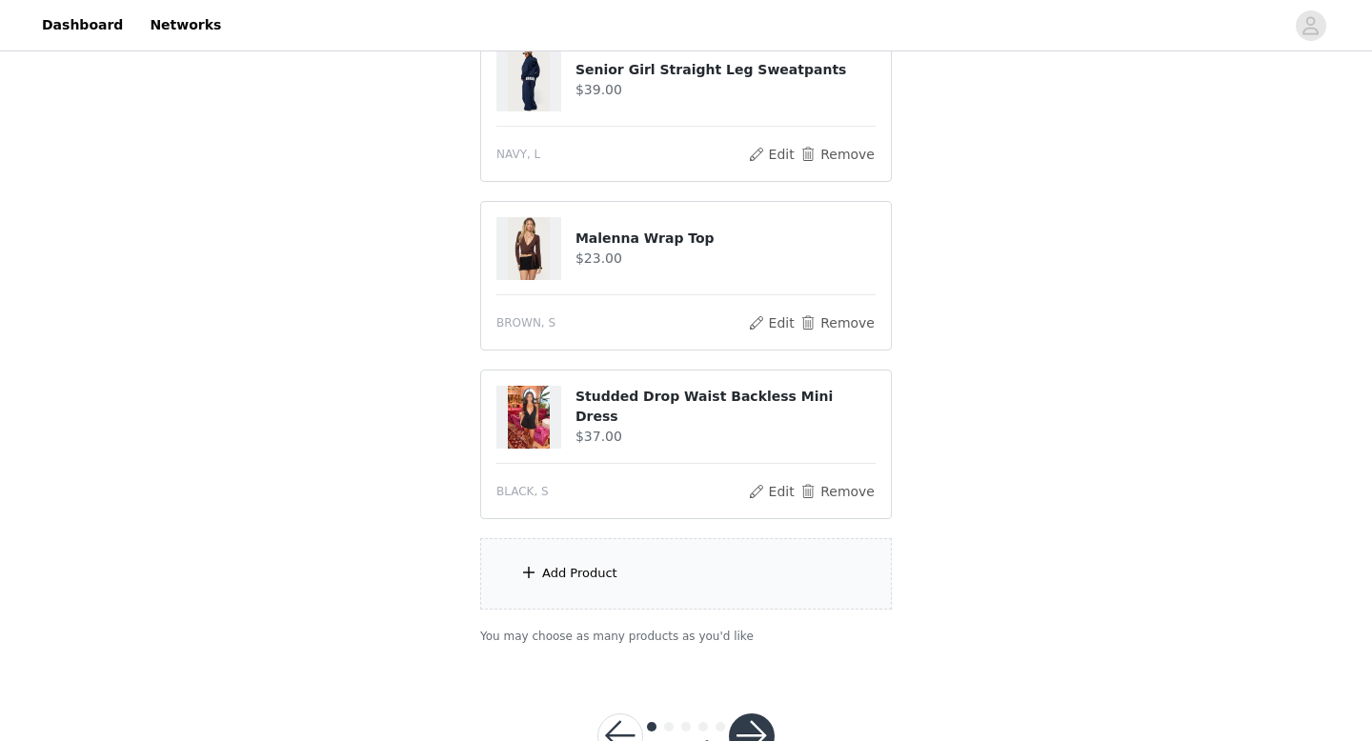
click at [597, 557] on div "Add Product" at bounding box center [685, 573] width 411 height 71
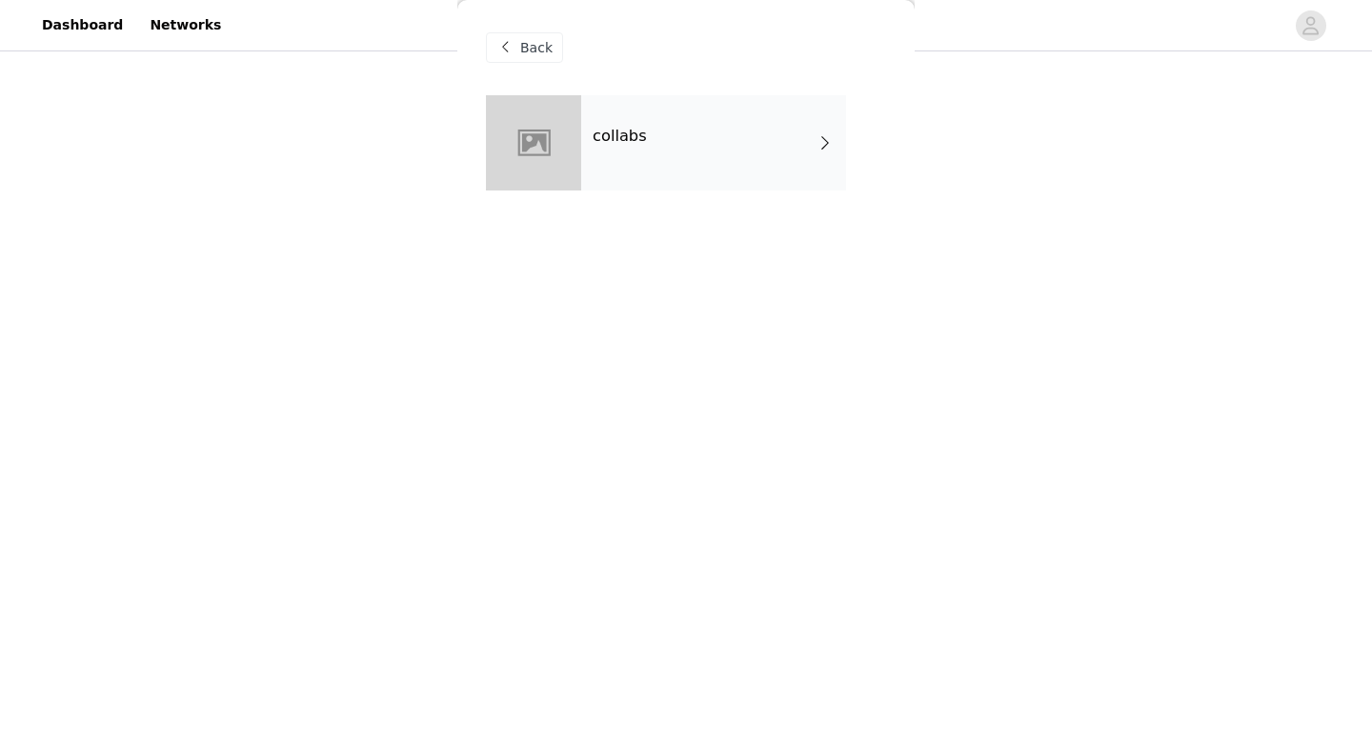
click at [594, 106] on div "collabs" at bounding box center [713, 142] width 265 height 95
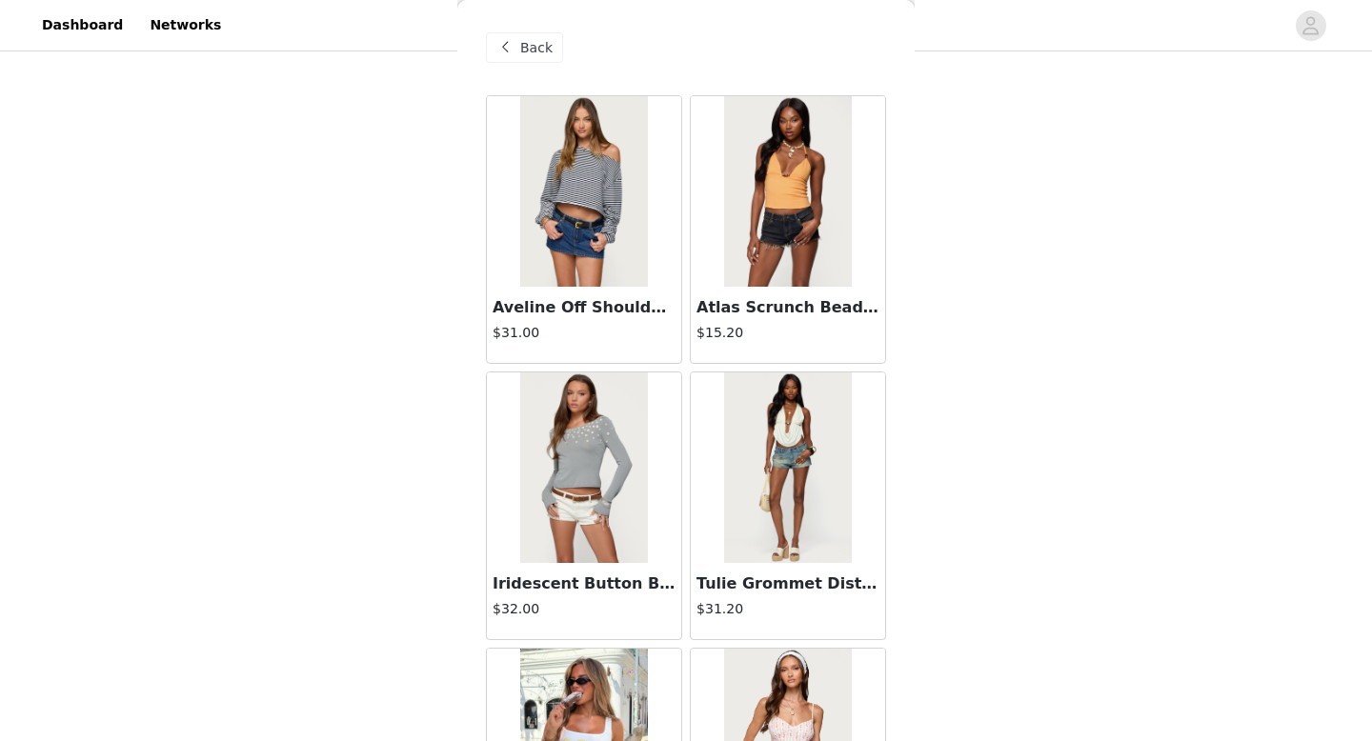
scroll to position [463, 0]
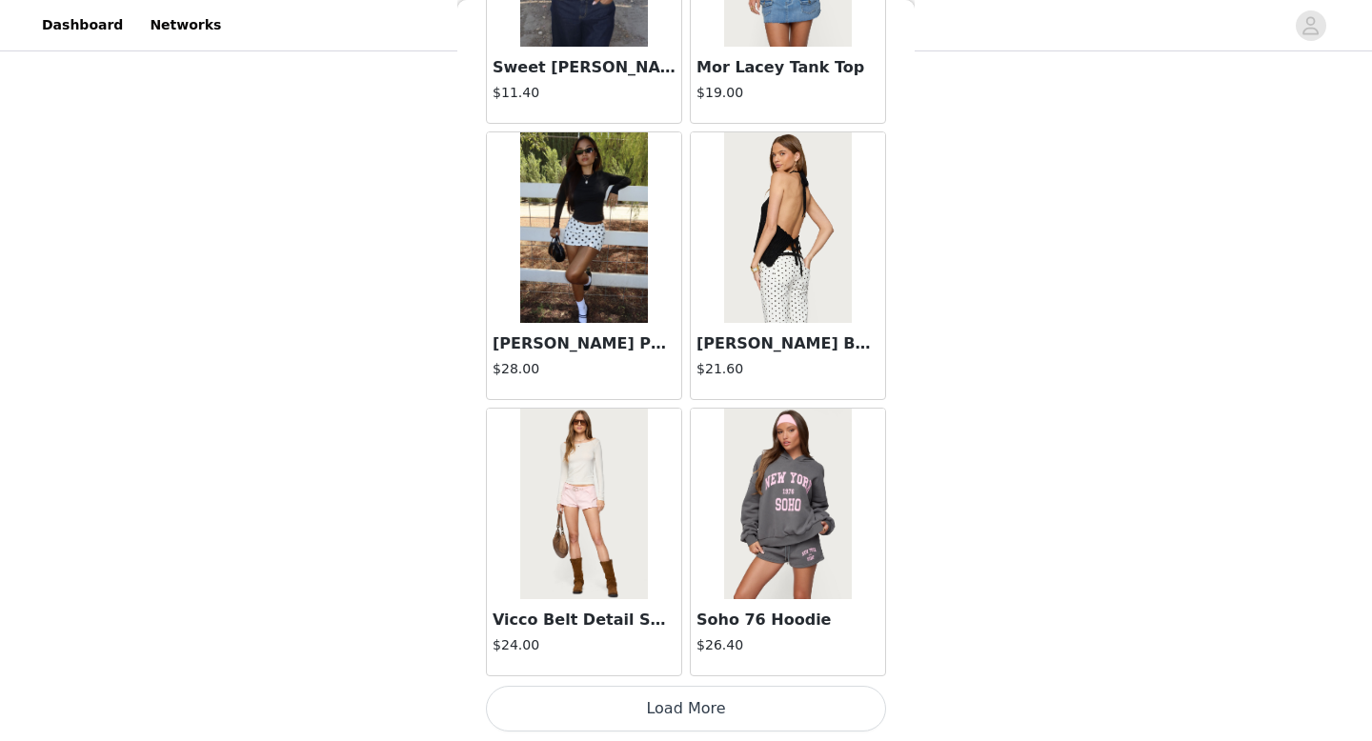
click at [692, 712] on button "Load More" at bounding box center [686, 709] width 400 height 46
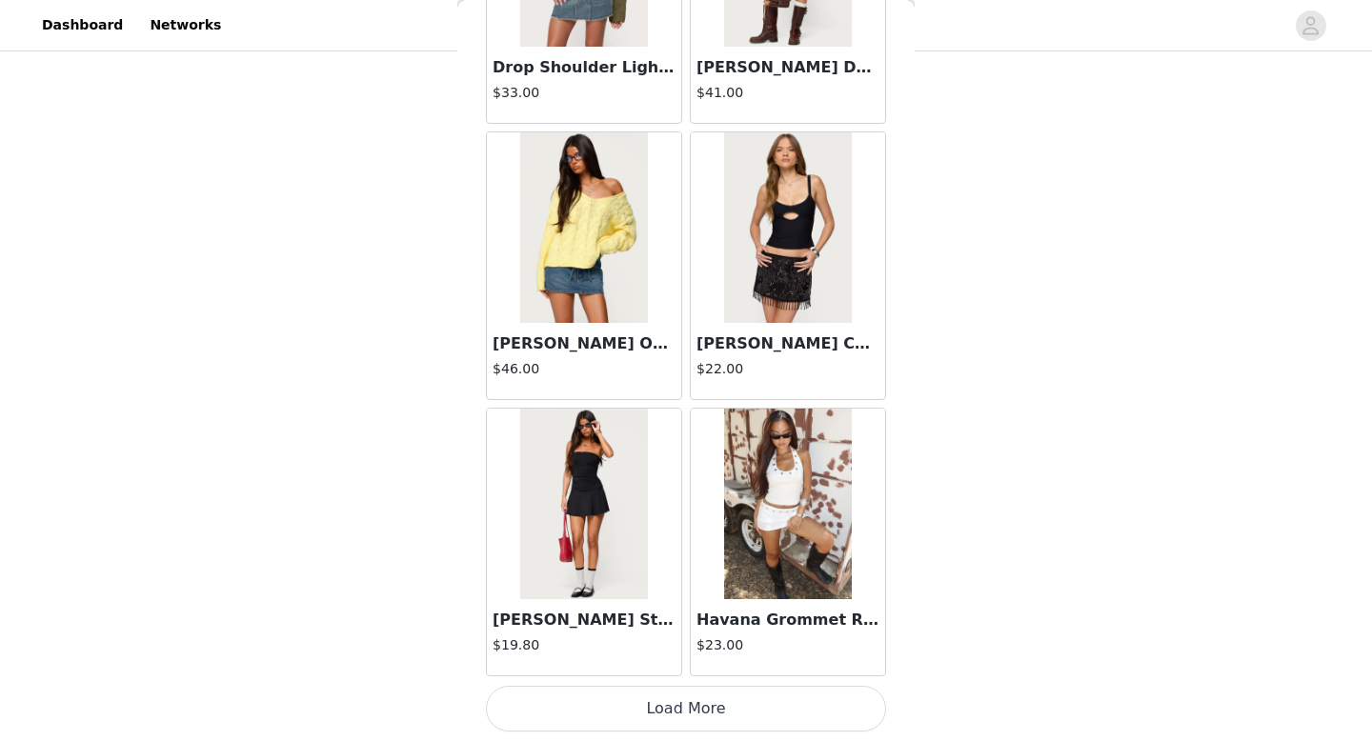
click at [671, 703] on button "Load More" at bounding box center [686, 709] width 400 height 46
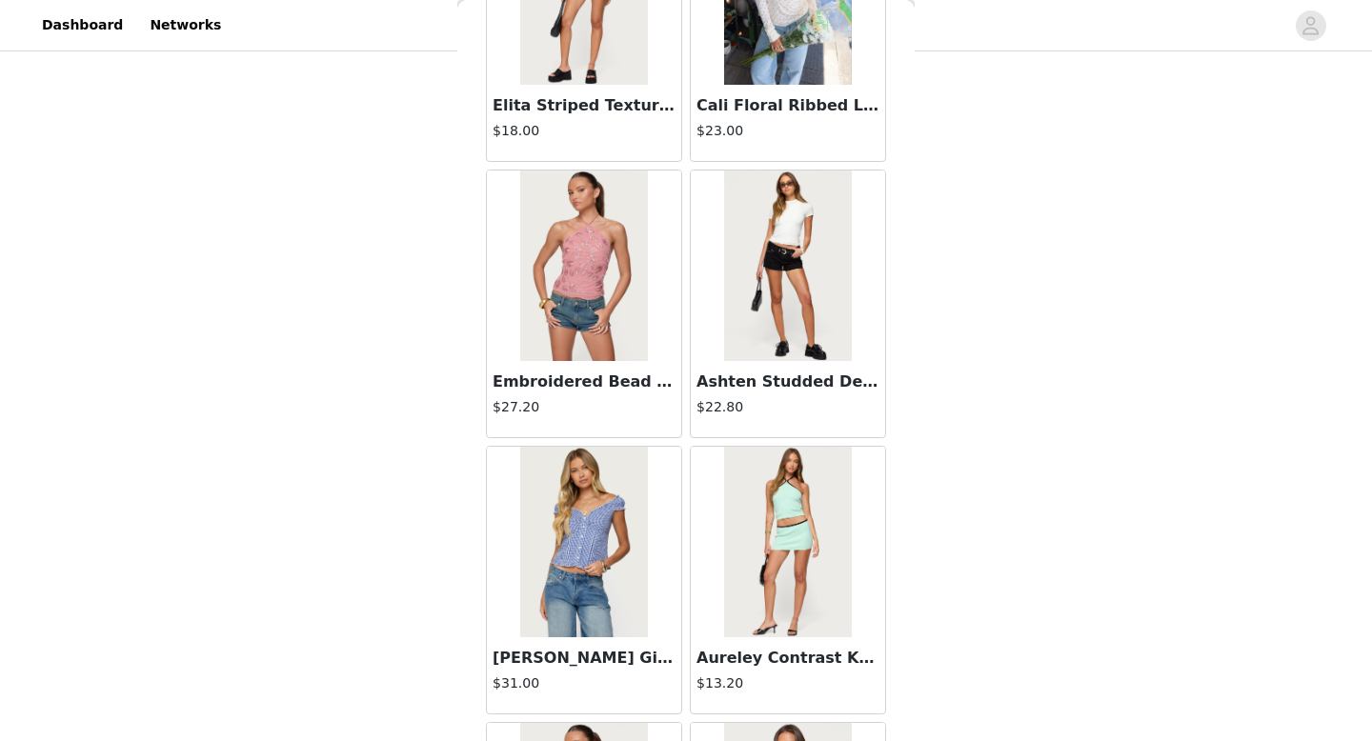
scroll to position [7698, 0]
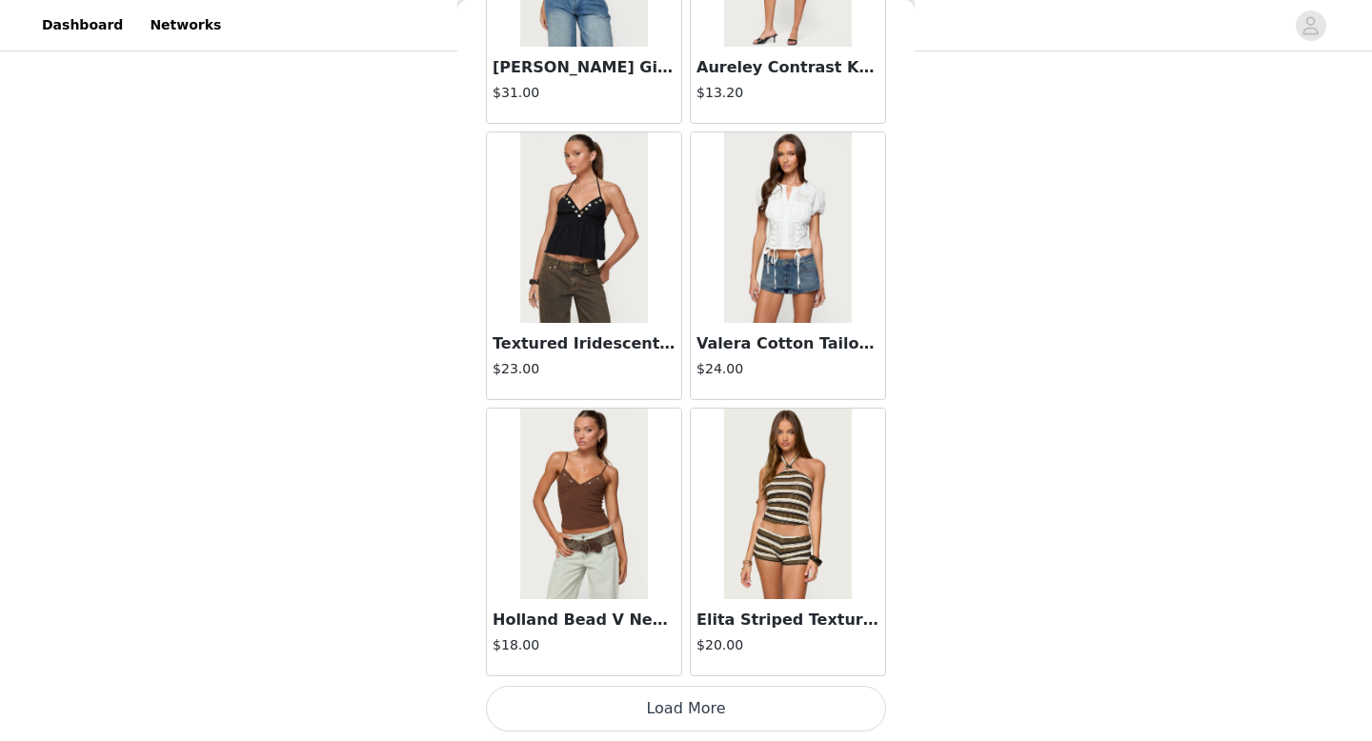
click at [660, 712] on button "Load More" at bounding box center [686, 709] width 400 height 46
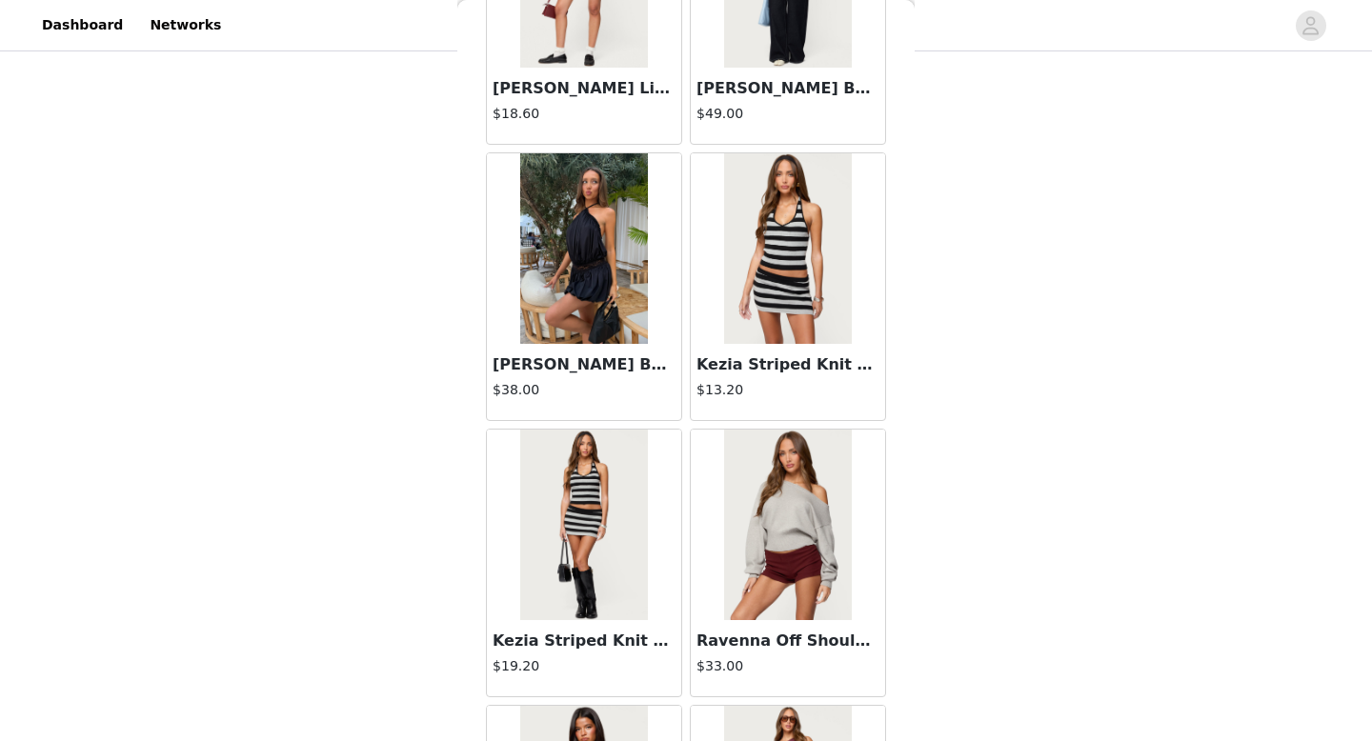
scroll to position [10460, 0]
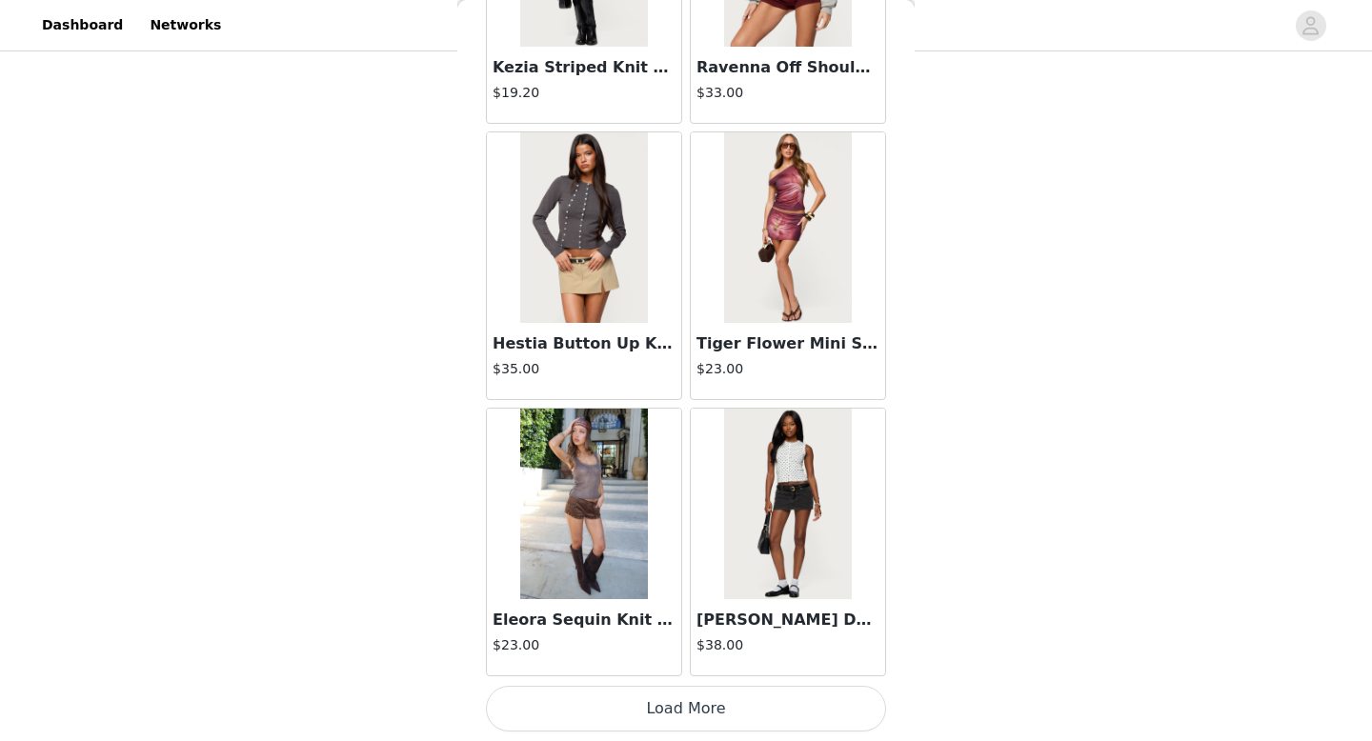
click at [683, 705] on button "Load More" at bounding box center [686, 709] width 400 height 46
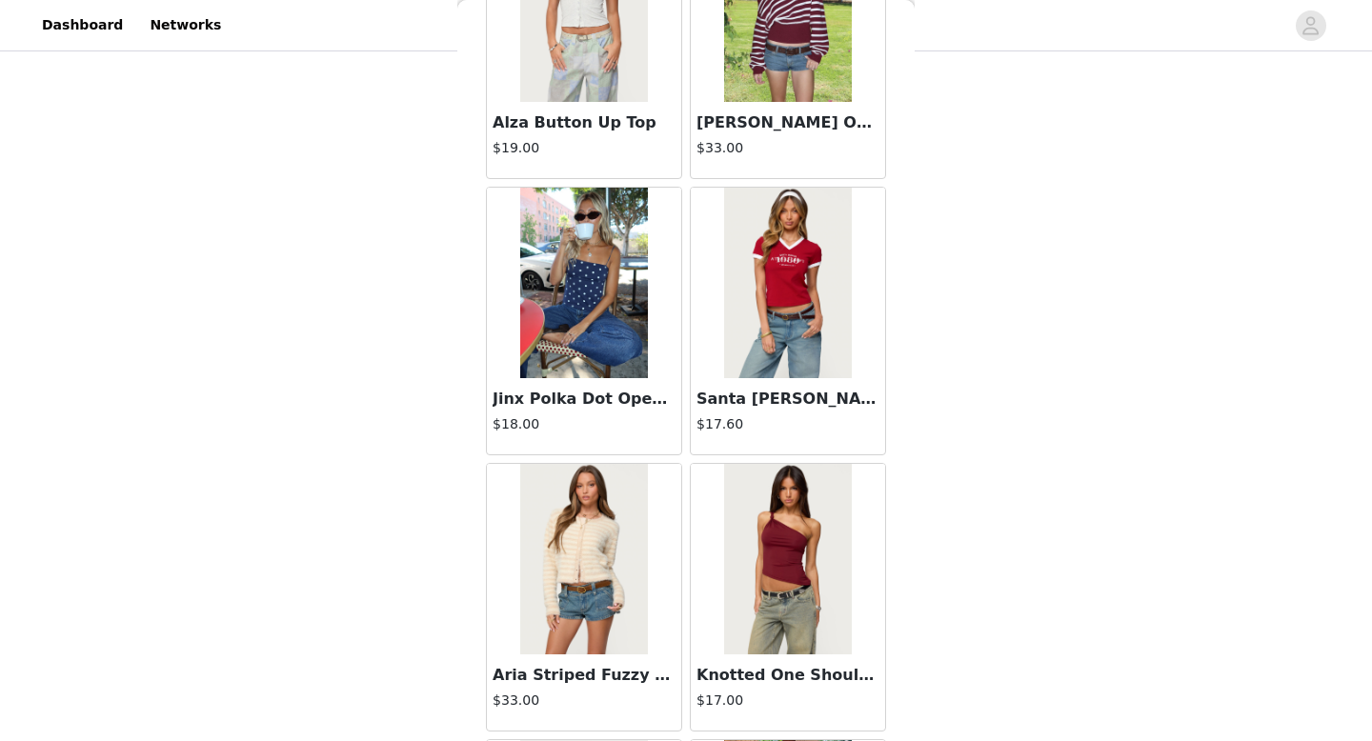
scroll to position [13223, 0]
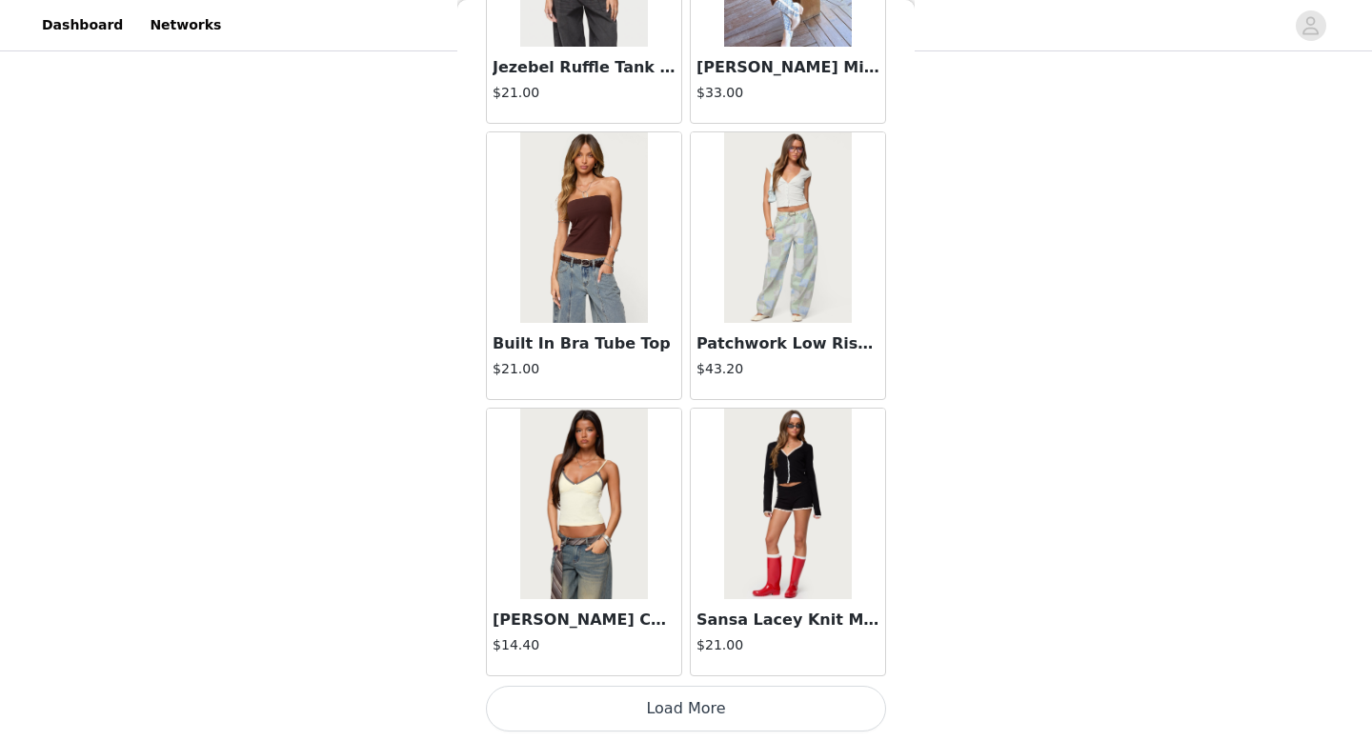
click at [653, 720] on button "Load More" at bounding box center [686, 709] width 400 height 46
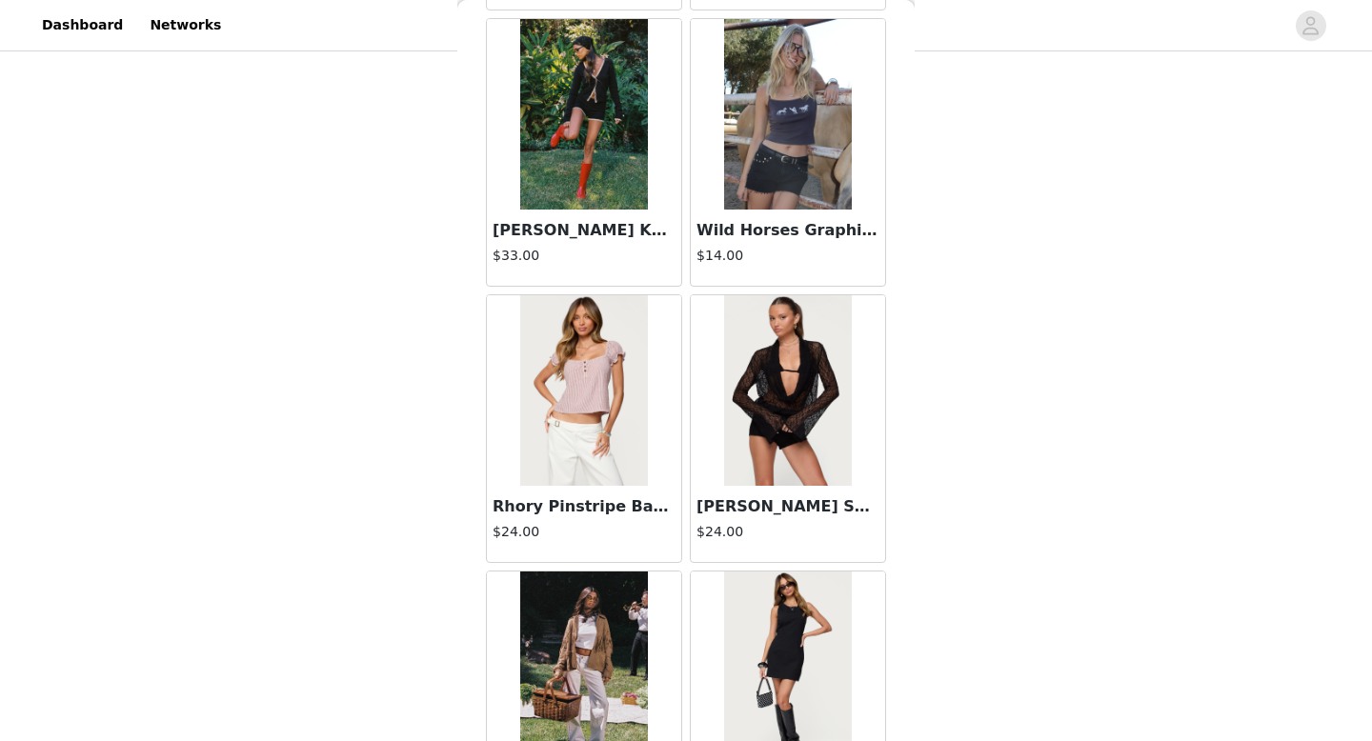
scroll to position [15985, 0]
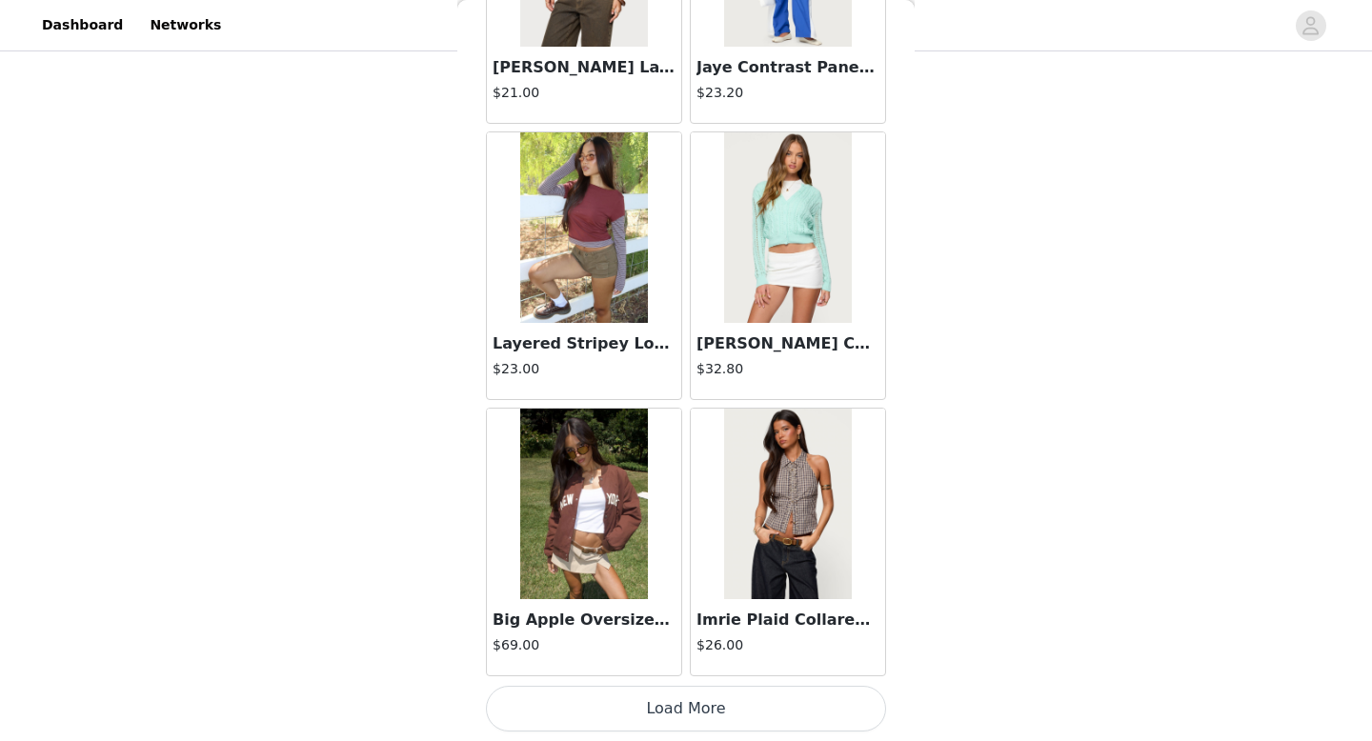
click at [659, 713] on button "Load More" at bounding box center [686, 709] width 400 height 46
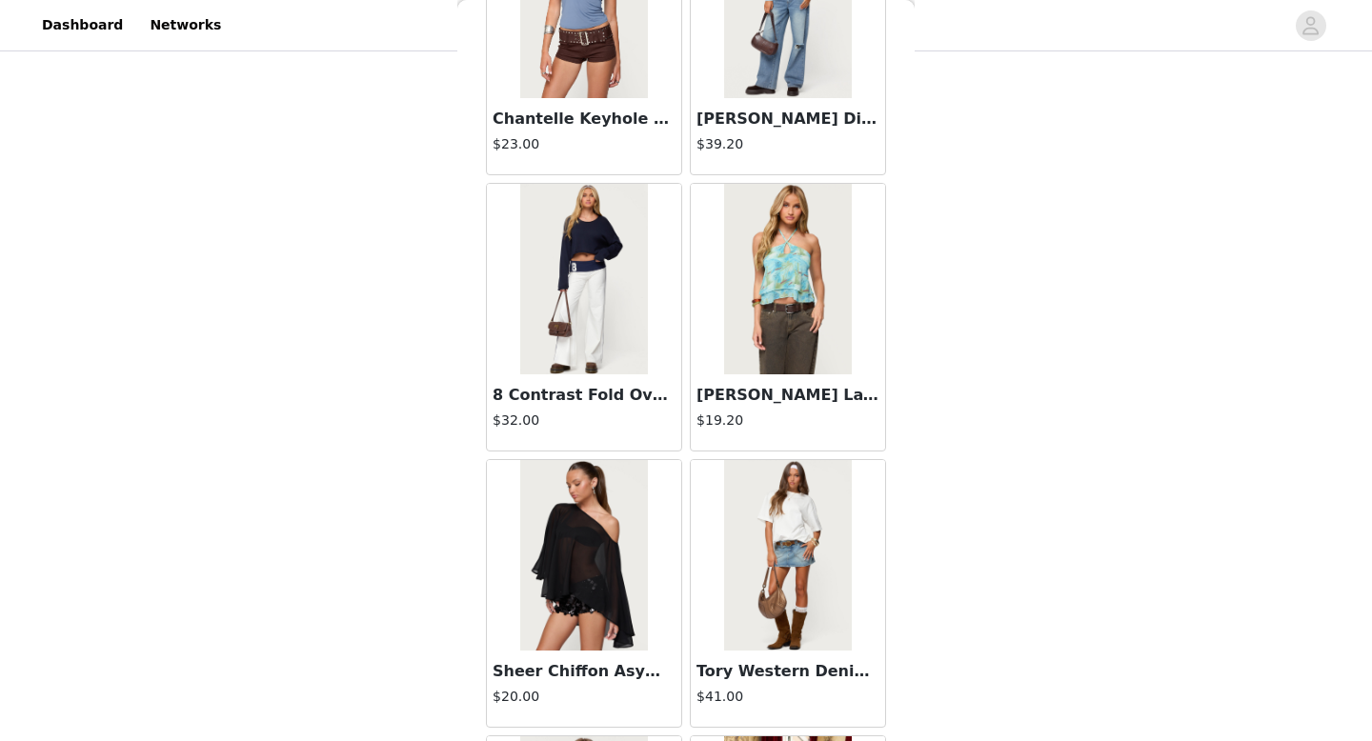
scroll to position [18747, 0]
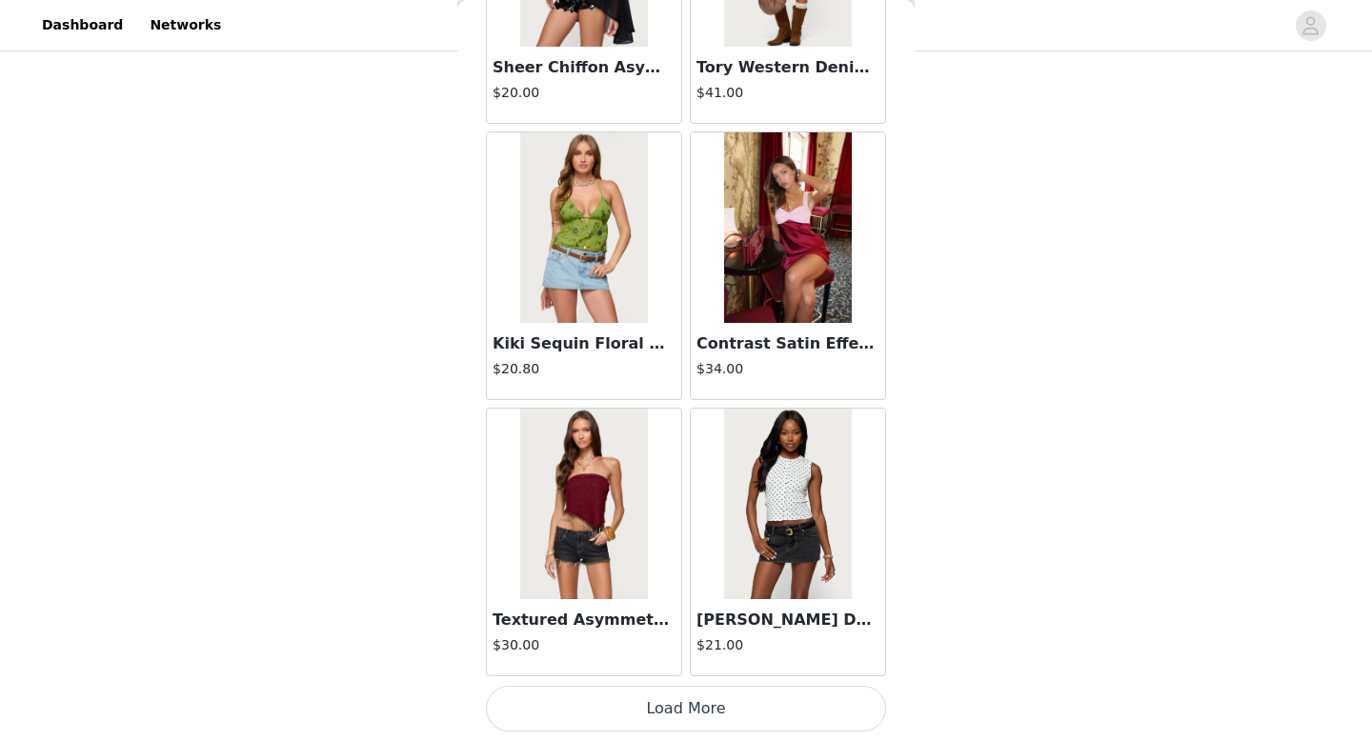
click at [689, 703] on button "Load More" at bounding box center [686, 709] width 400 height 46
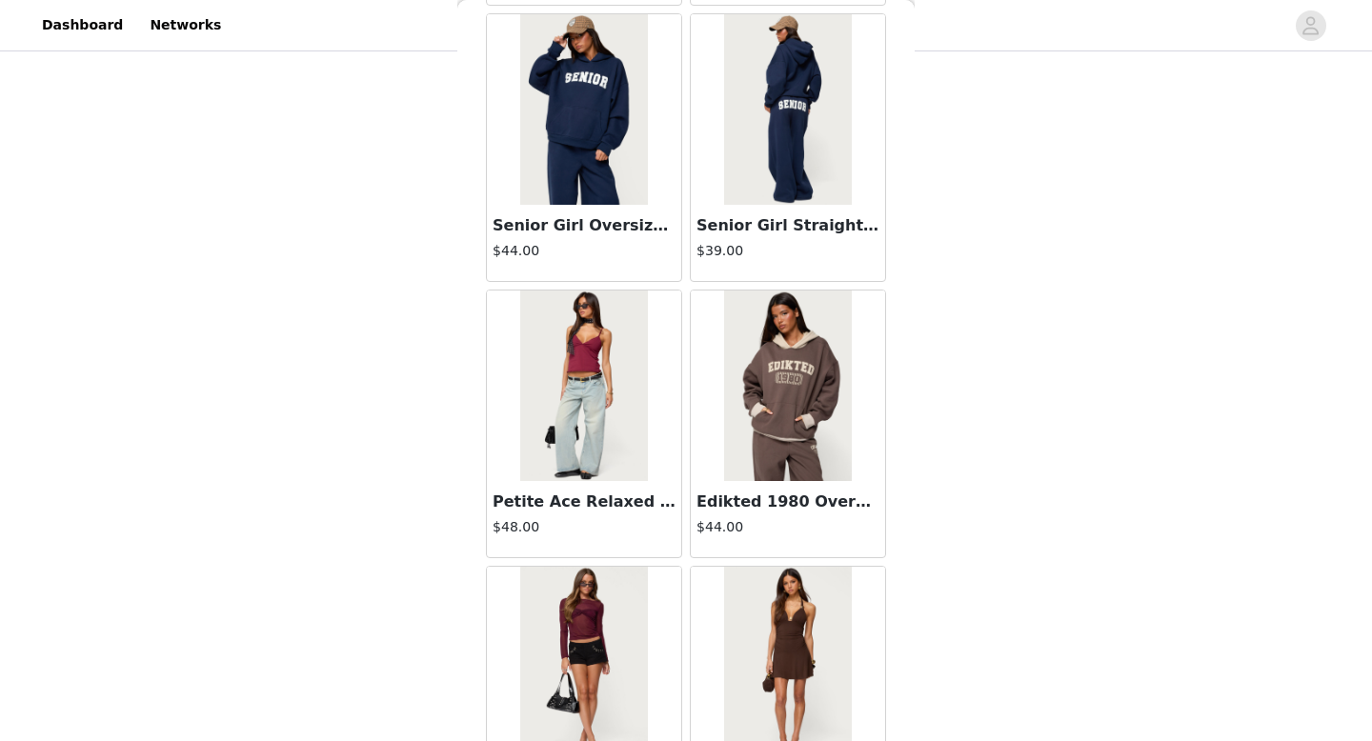
scroll to position [21510, 0]
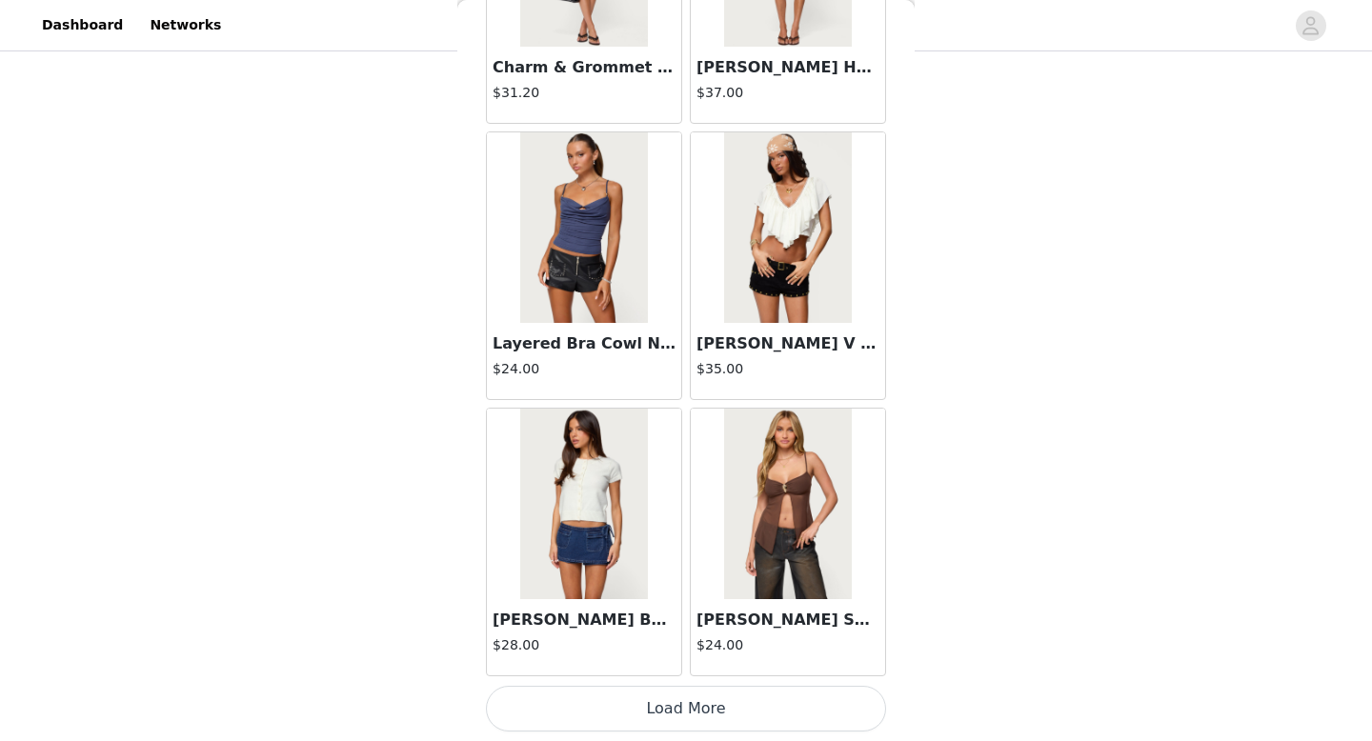
click at [691, 703] on button "Load More" at bounding box center [686, 709] width 400 height 46
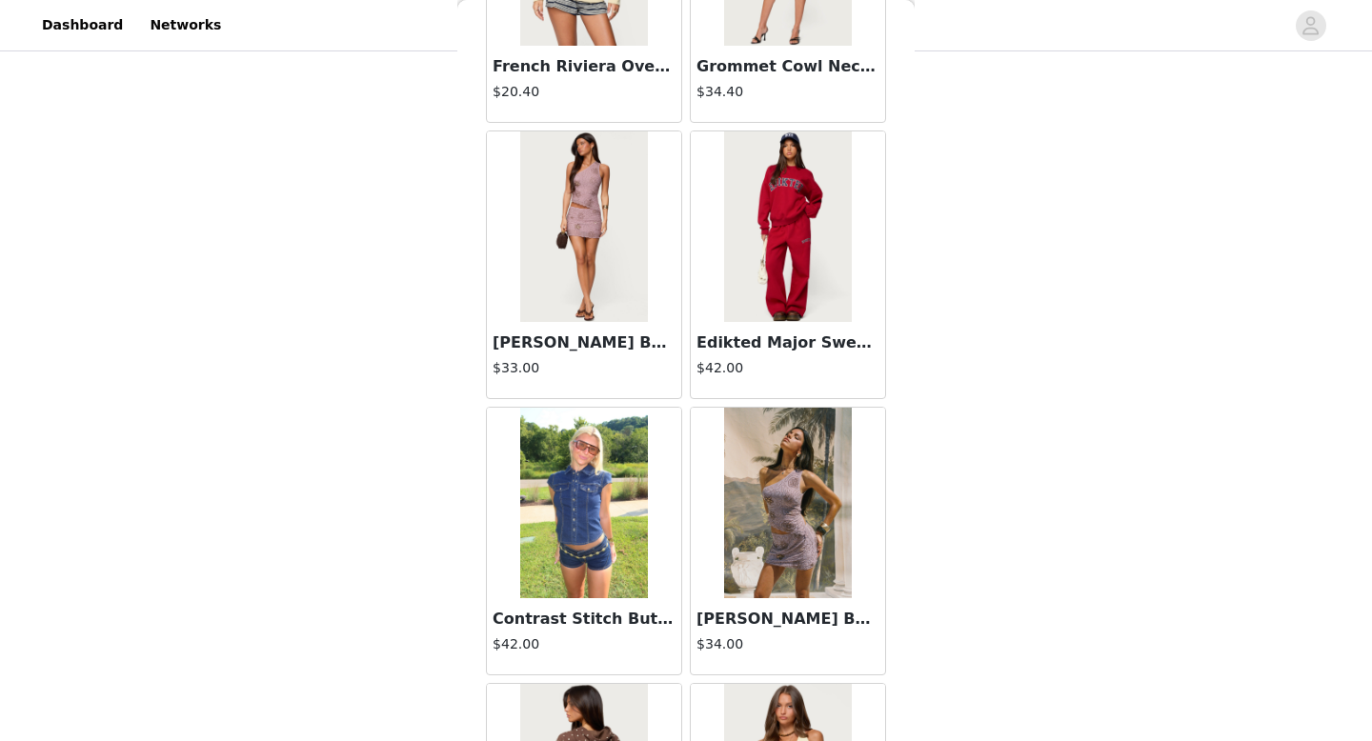
scroll to position [24272, 0]
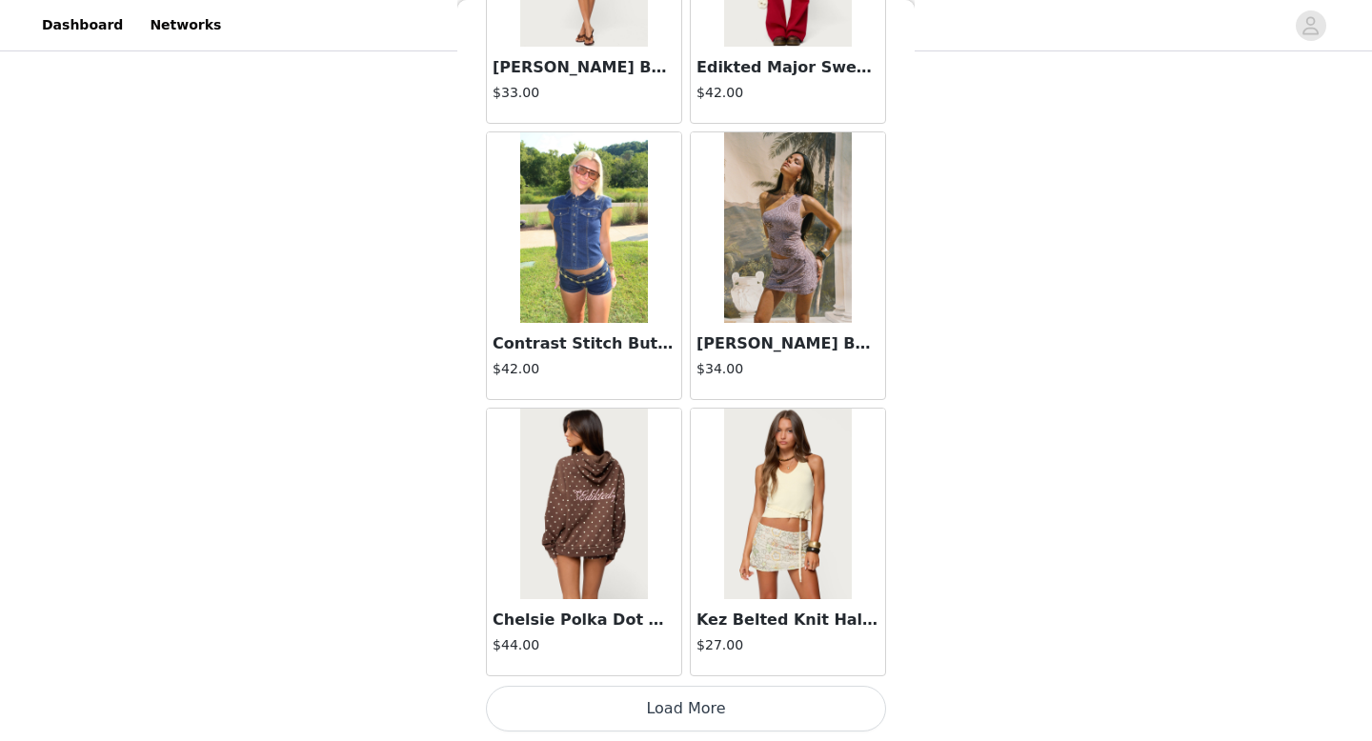
click at [671, 705] on button "Load More" at bounding box center [686, 709] width 400 height 46
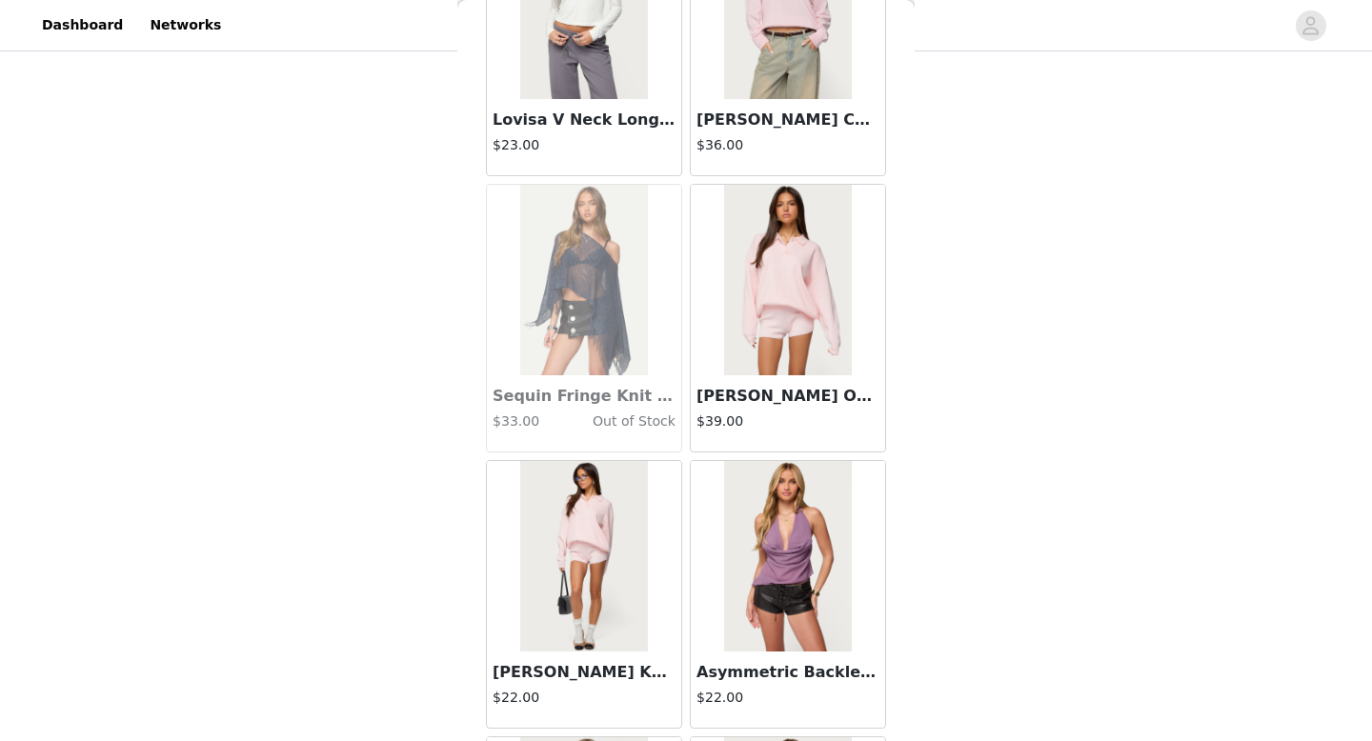
scroll to position [27034, 0]
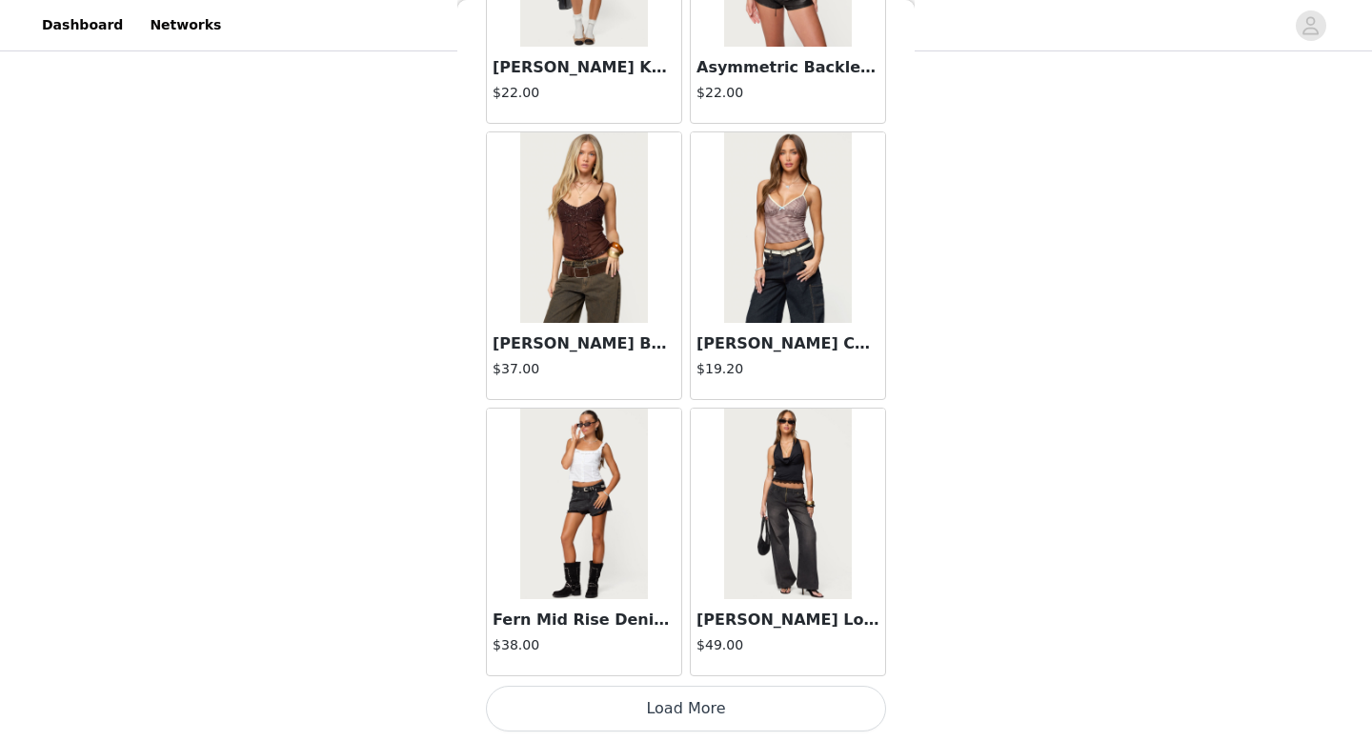
click at [705, 728] on button "Load More" at bounding box center [686, 709] width 400 height 46
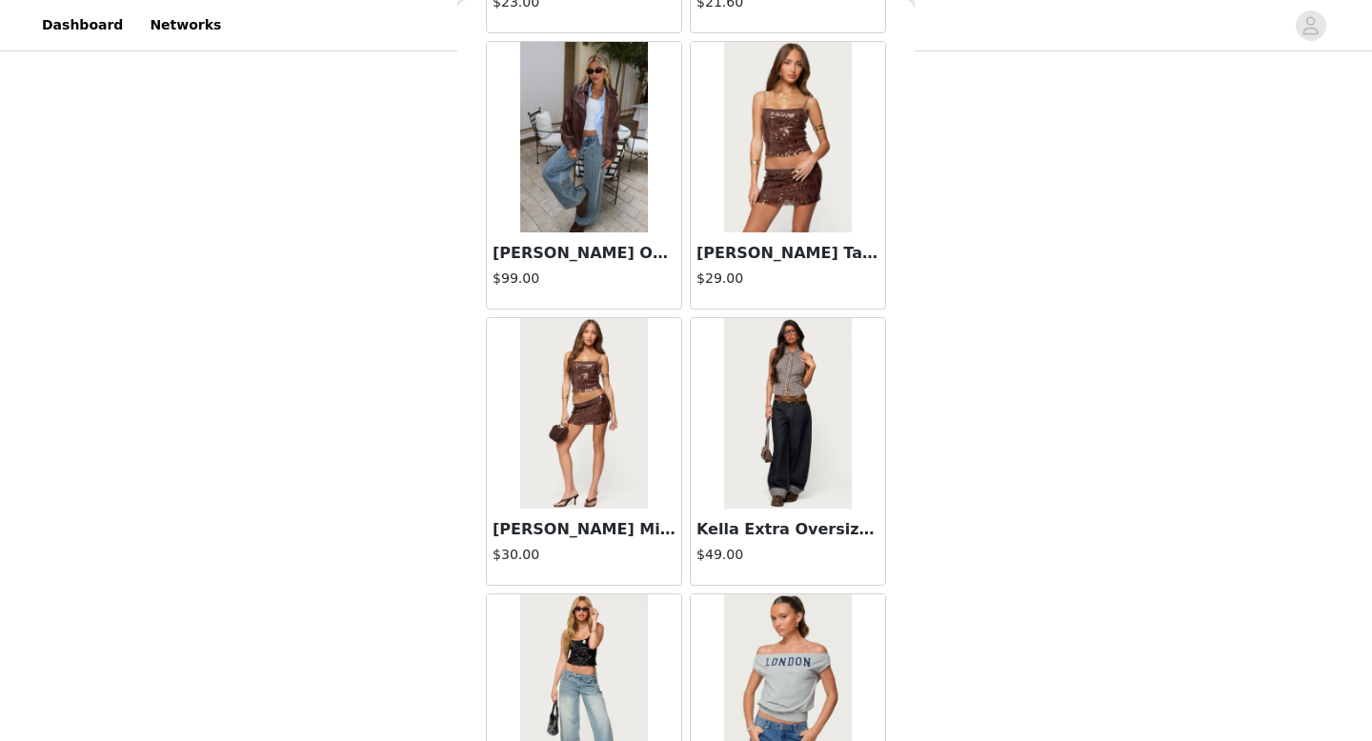
scroll to position [29796, 0]
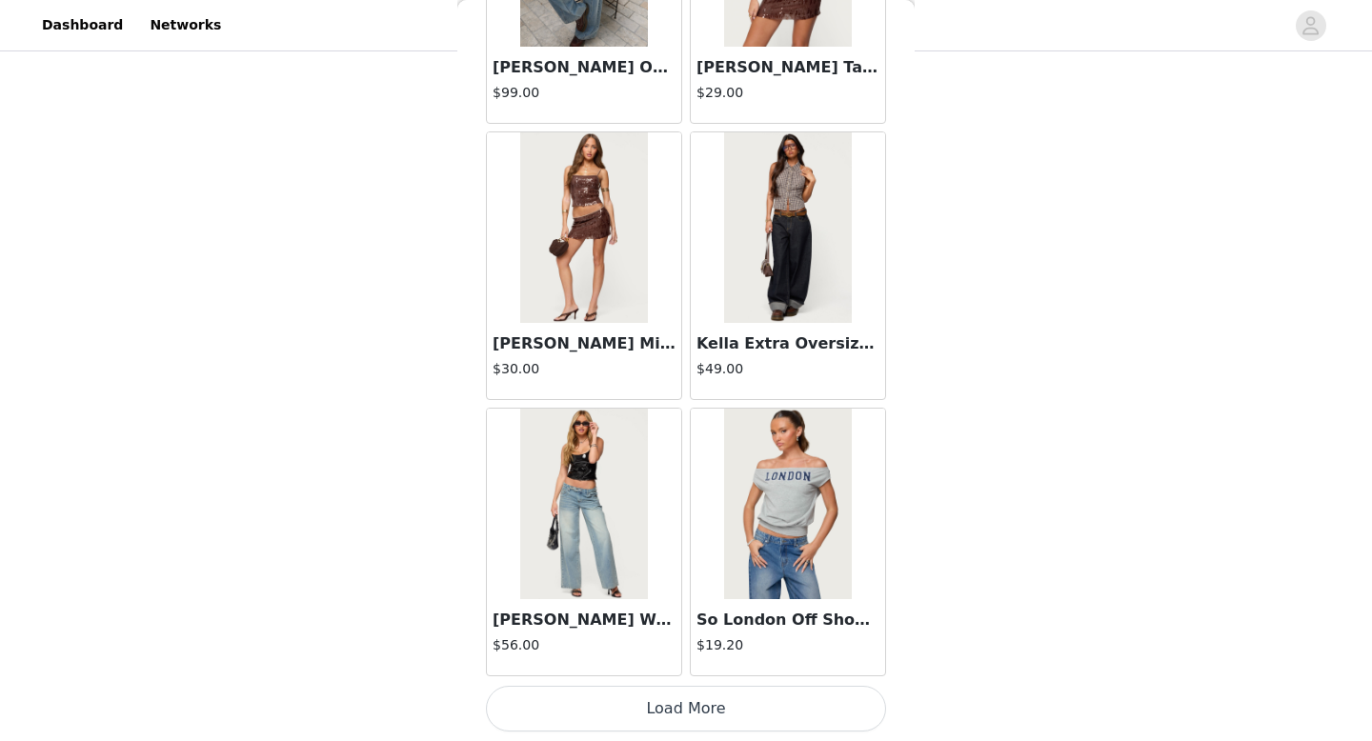
click at [666, 715] on button "Load More" at bounding box center [686, 709] width 400 height 46
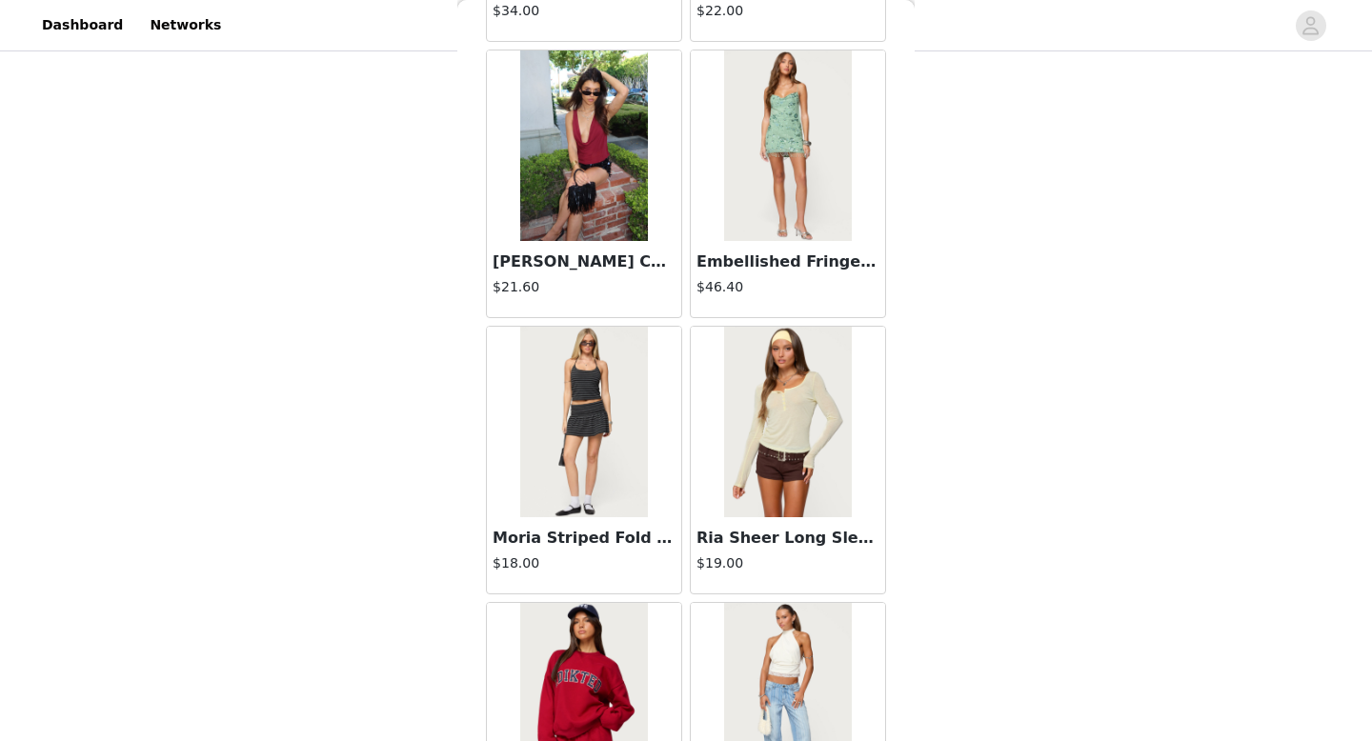
scroll to position [32559, 0]
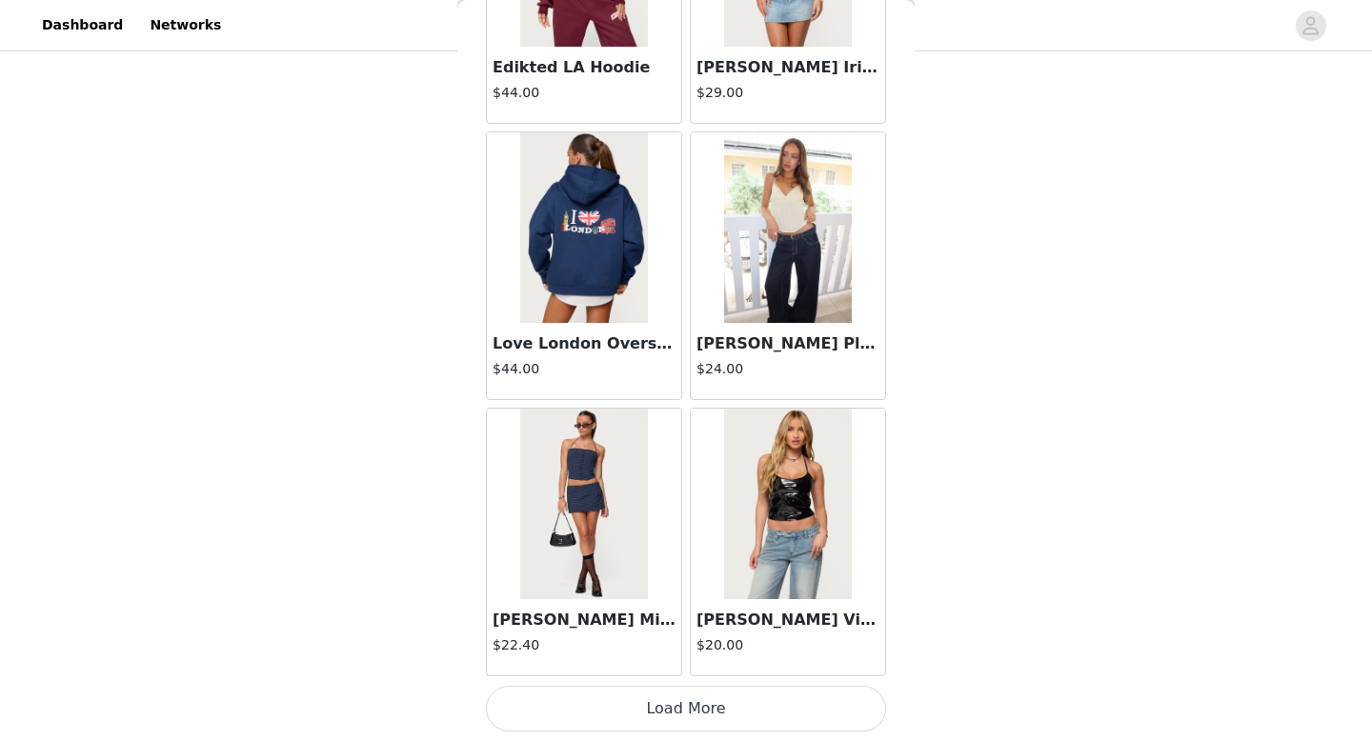
click at [690, 714] on button "Load More" at bounding box center [686, 709] width 400 height 46
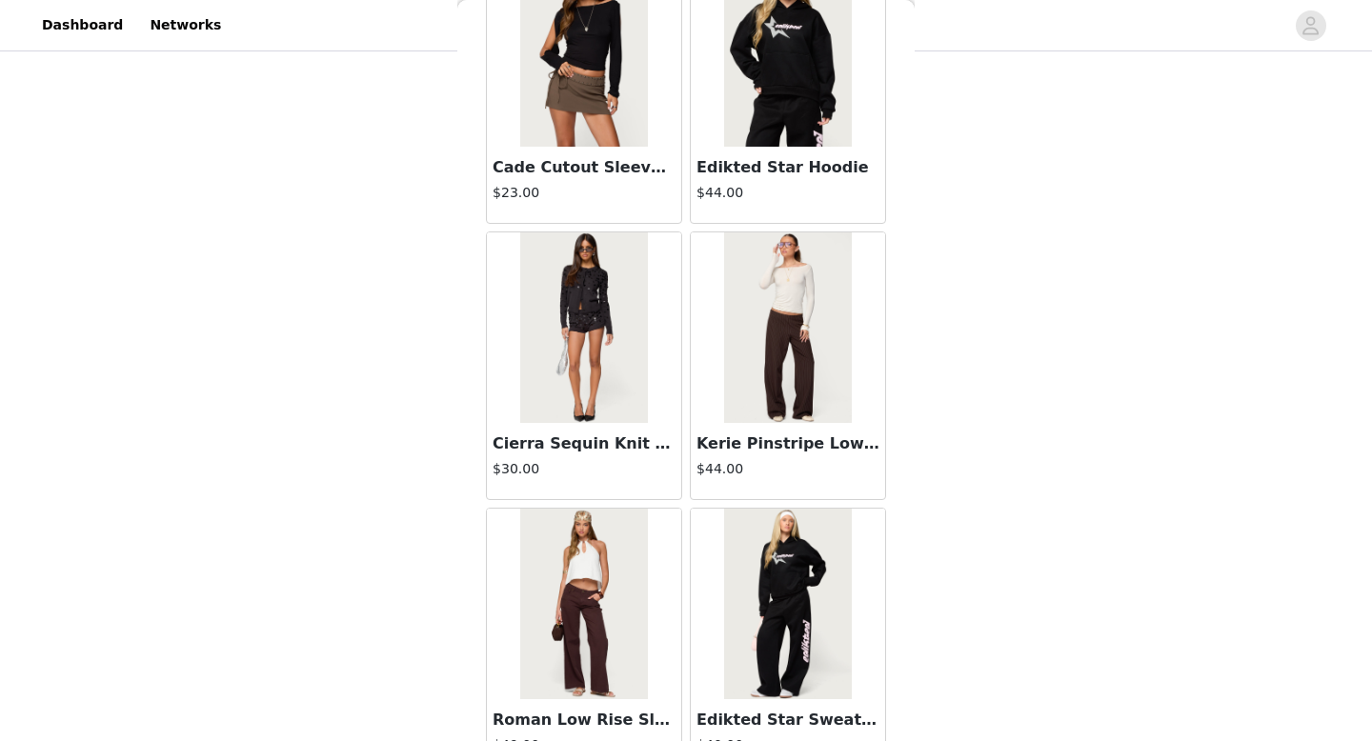
scroll to position [35321, 0]
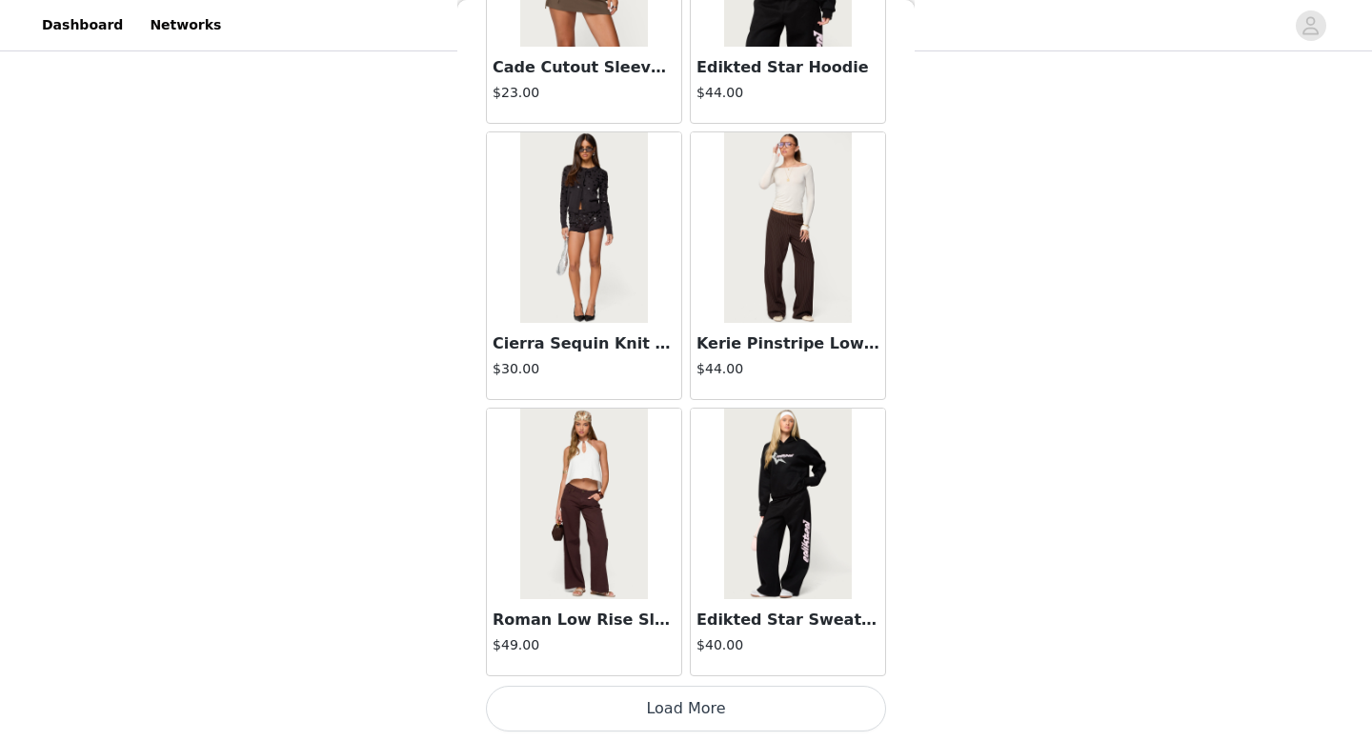
click at [686, 713] on button "Load More" at bounding box center [686, 709] width 400 height 46
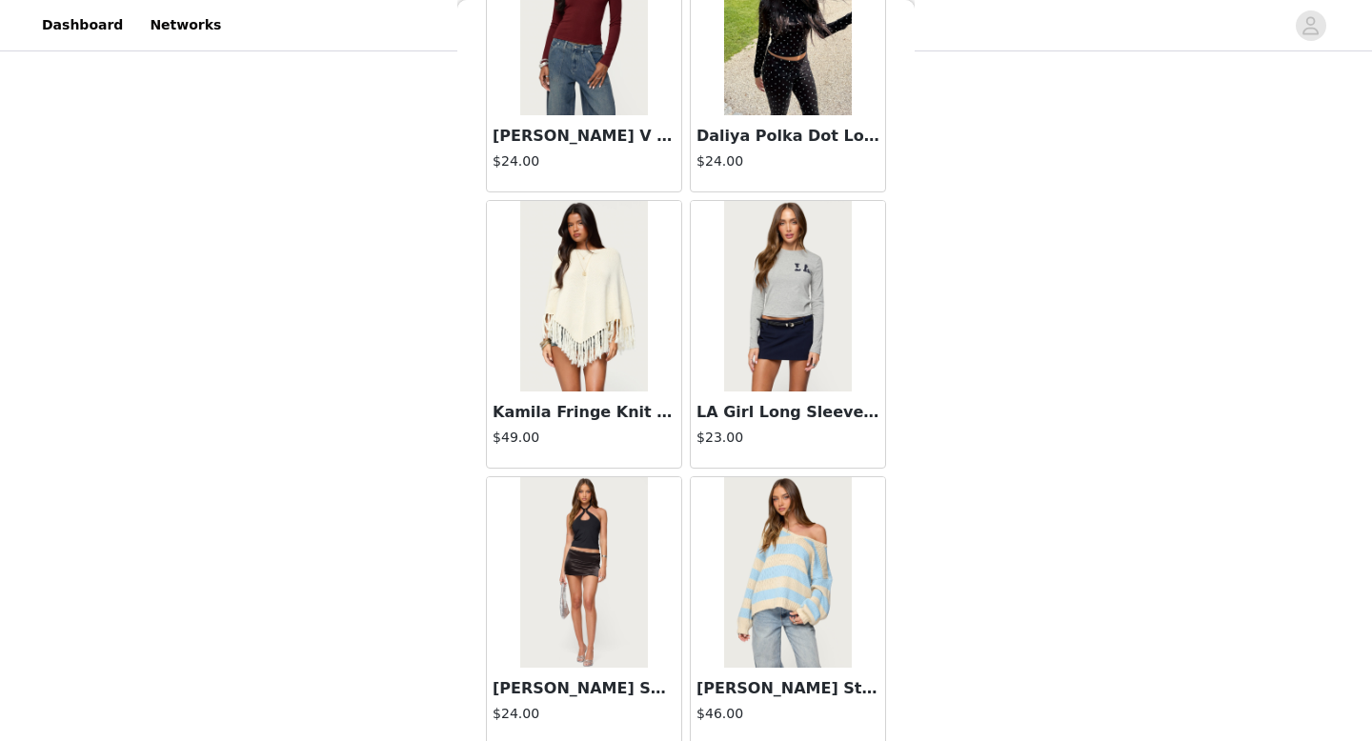
scroll to position [38083, 0]
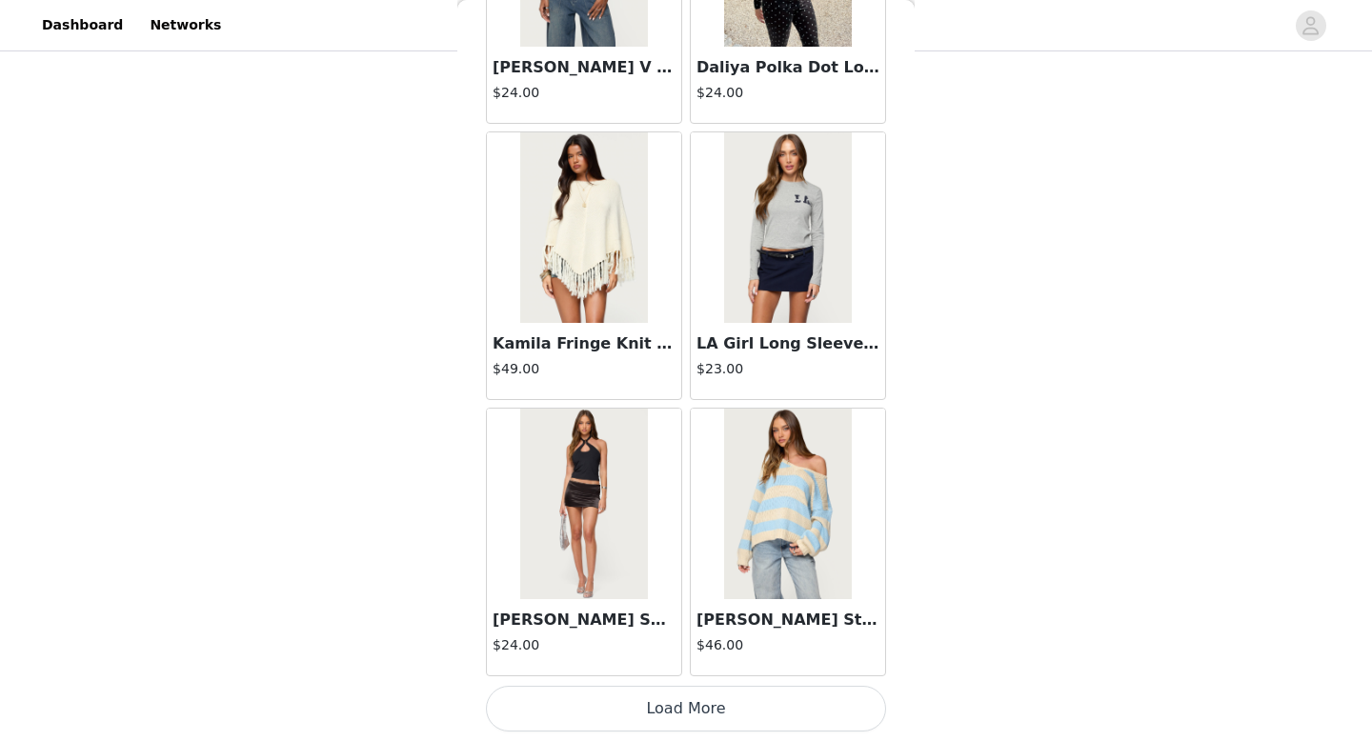
click at [652, 711] on button "Load More" at bounding box center [686, 709] width 400 height 46
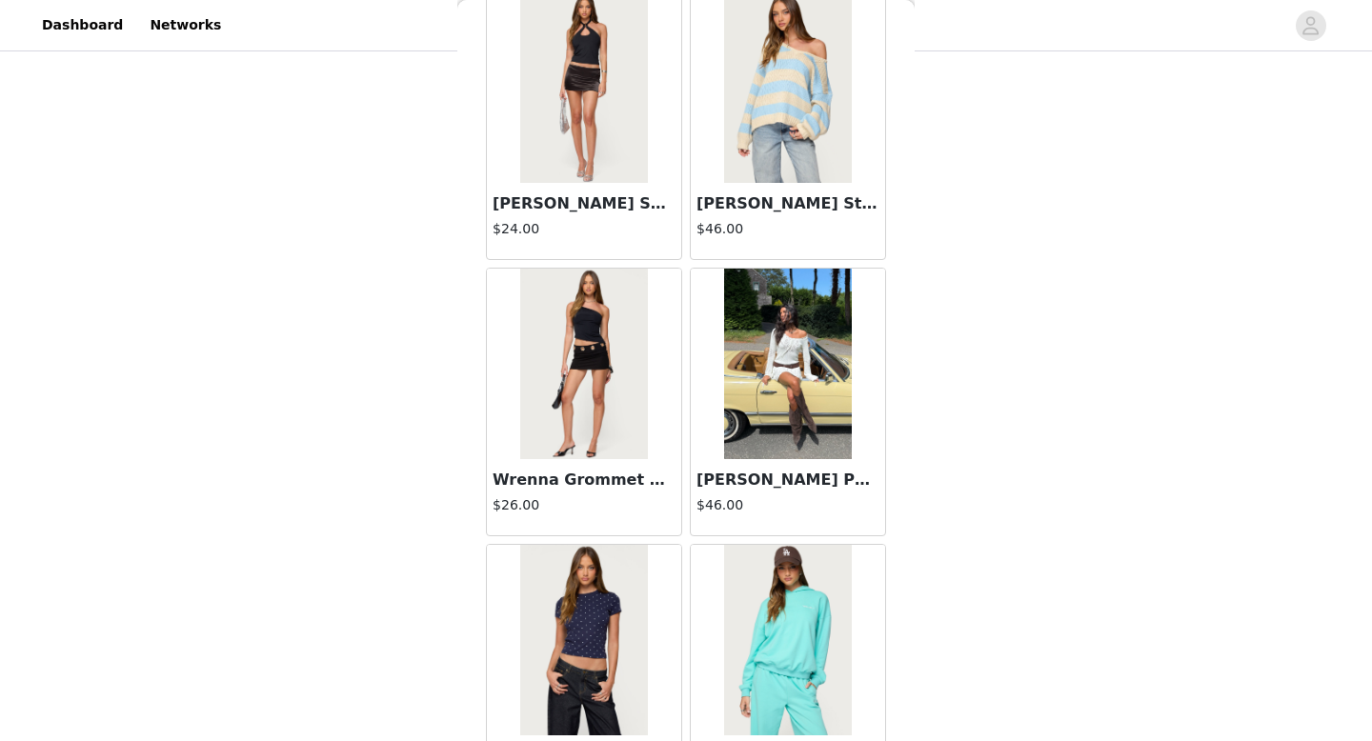
scroll to position [38609, 0]
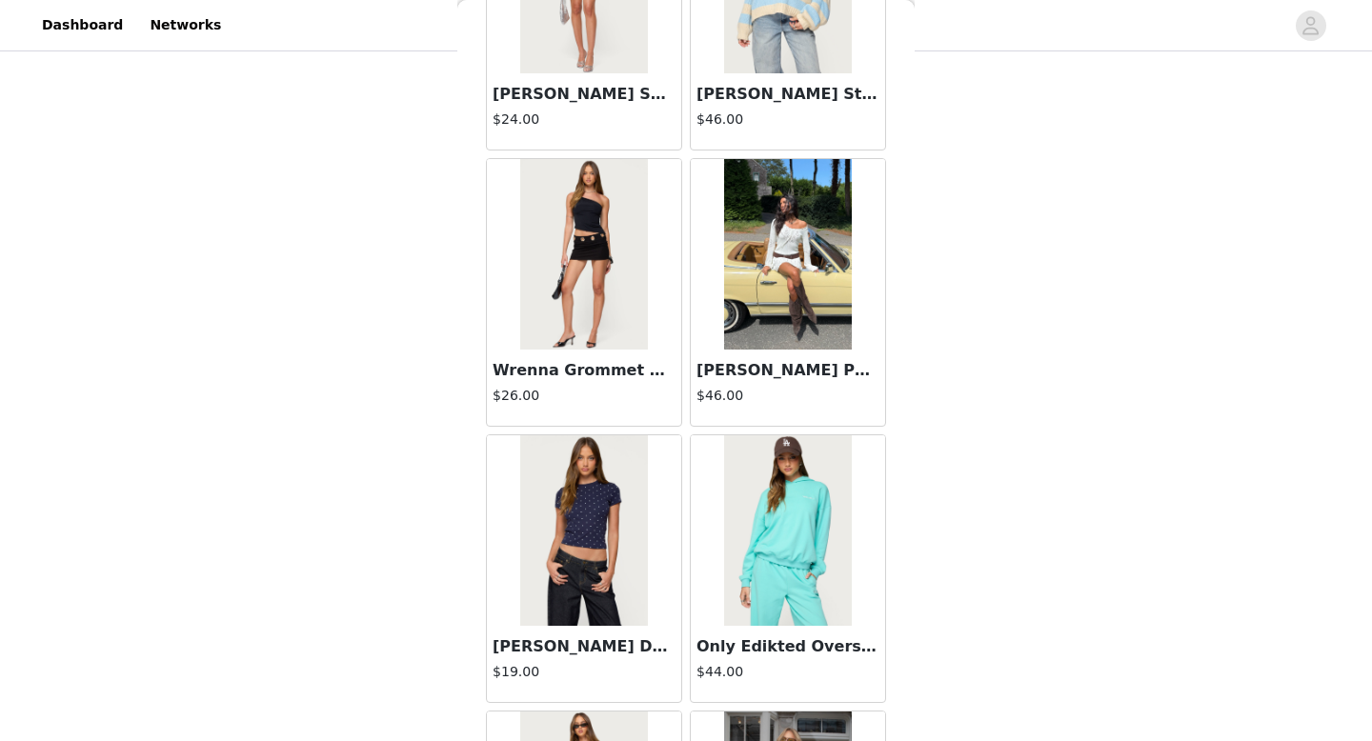
click at [739, 351] on div "[PERSON_NAME] Pointelle Knit Mini Dress $46.00" at bounding box center [788, 388] width 194 height 76
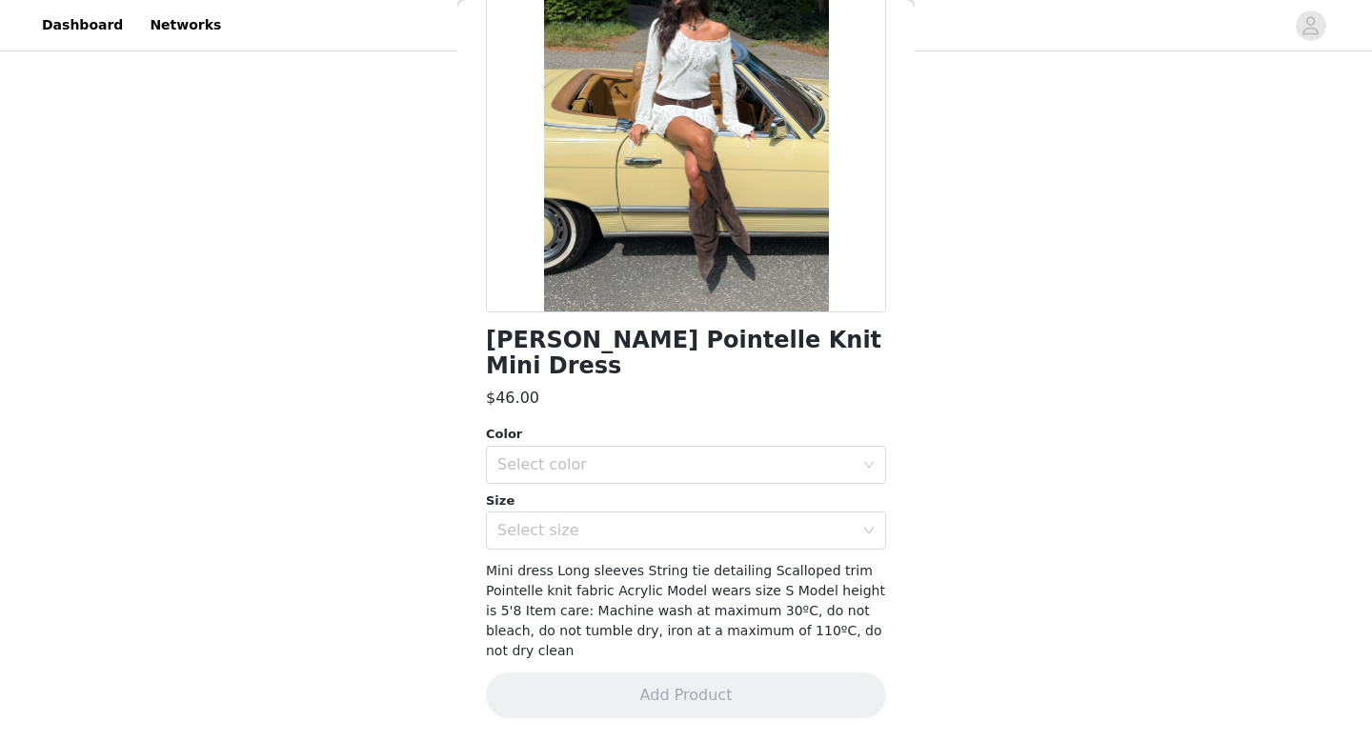
scroll to position [166, 0]
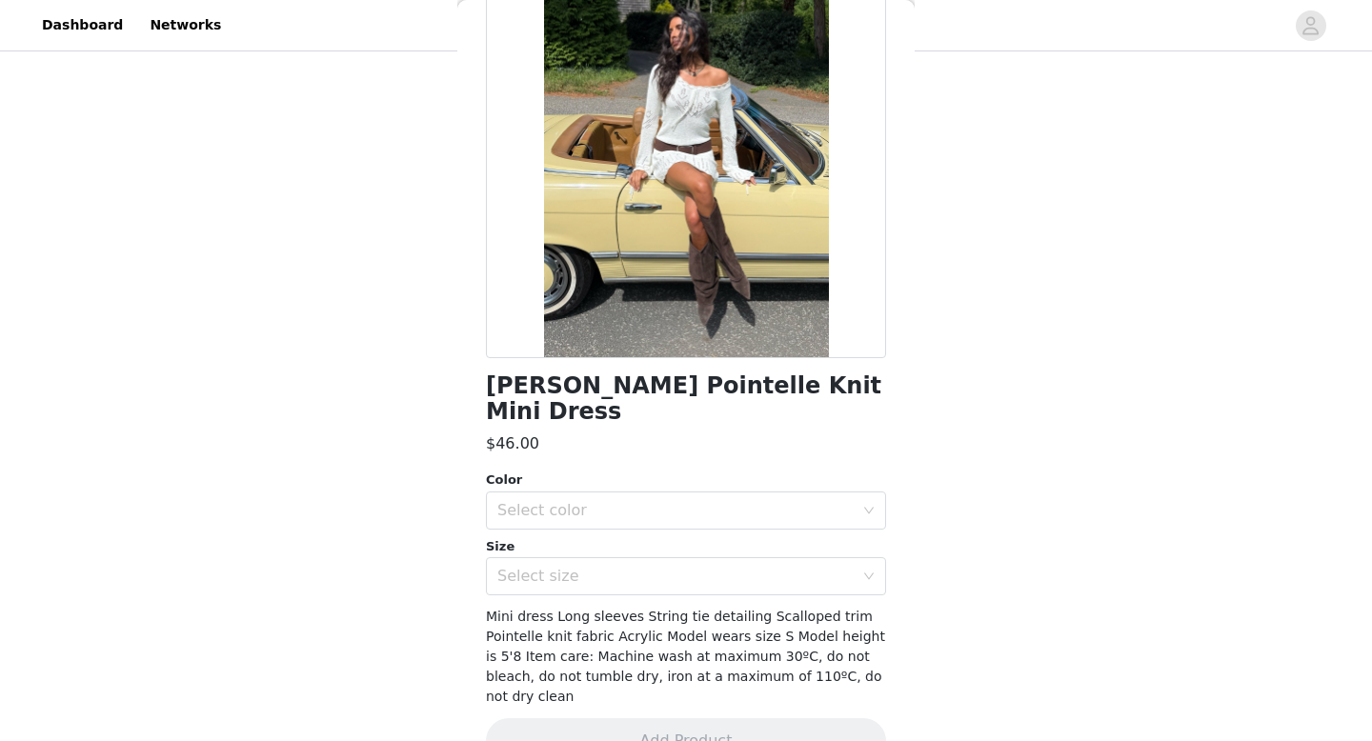
click at [810, 229] on div at bounding box center [686, 144] width 400 height 429
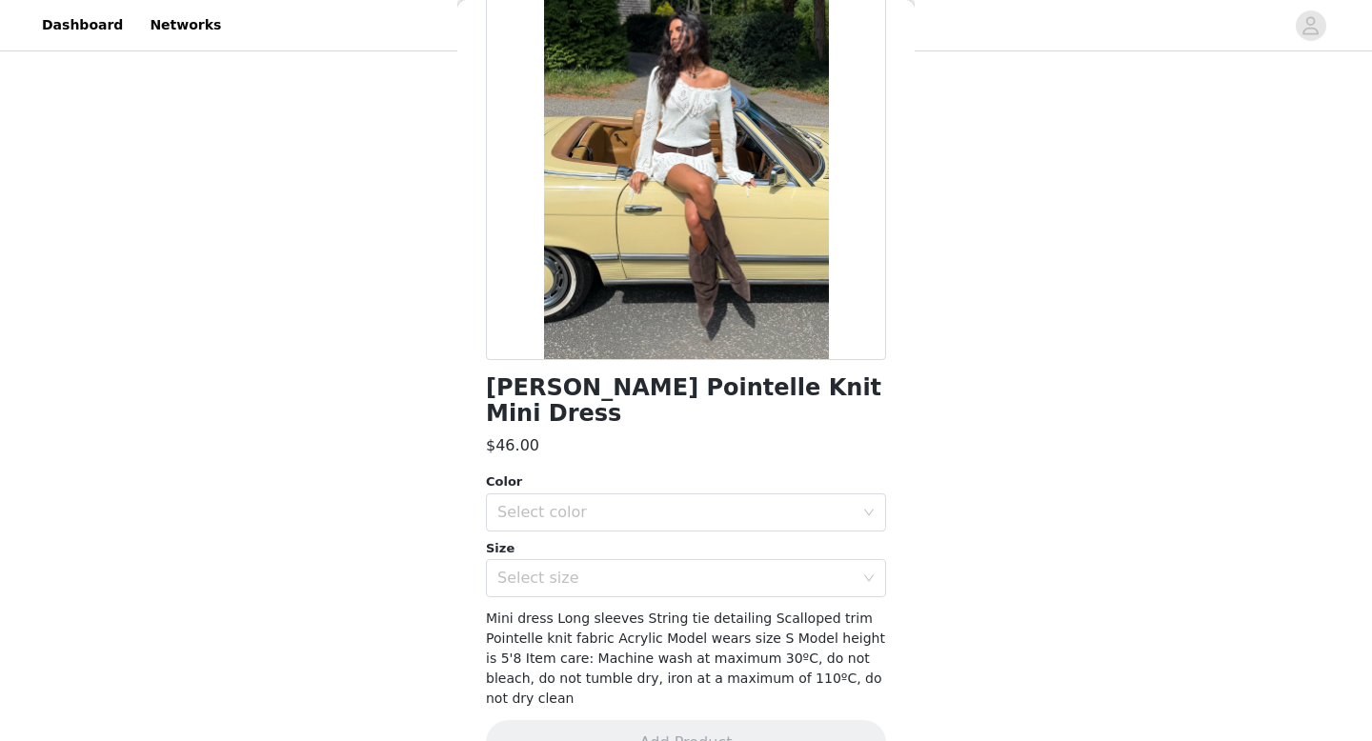
scroll to position [363, 0]
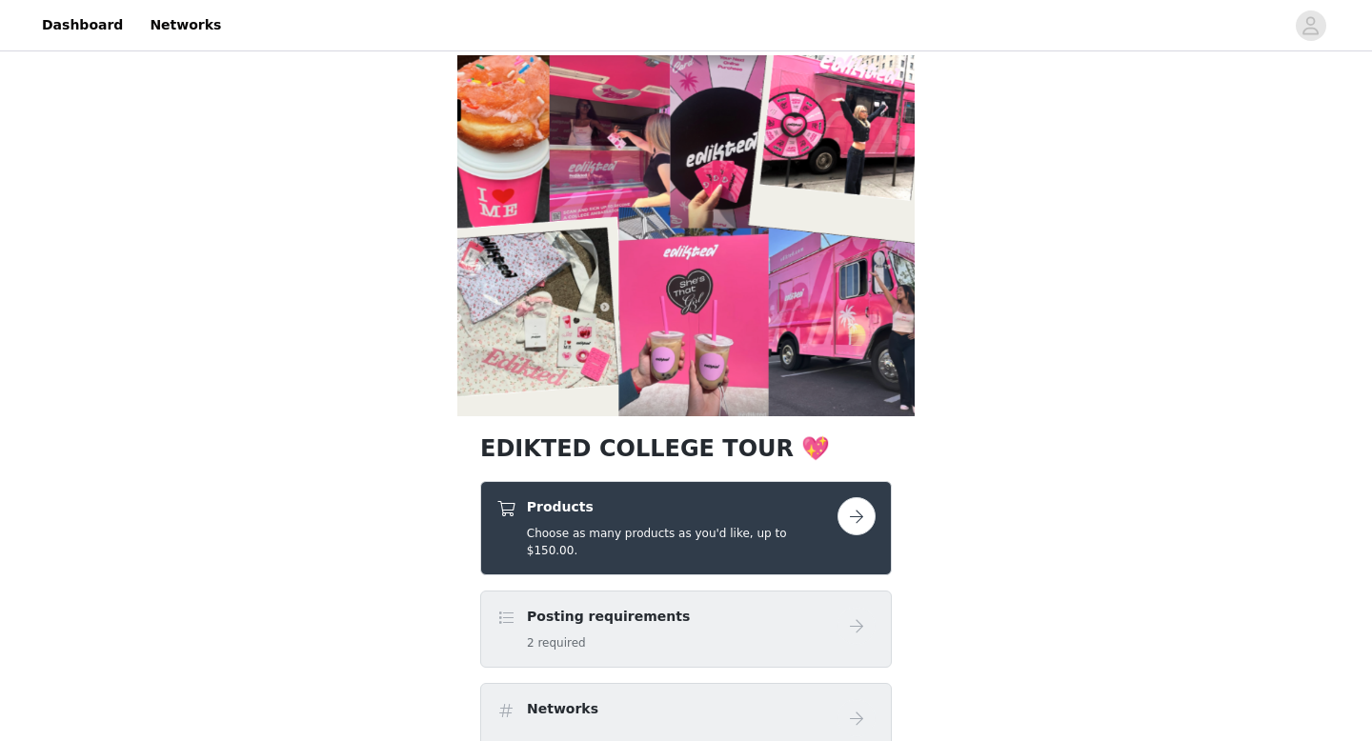
scroll to position [280, 0]
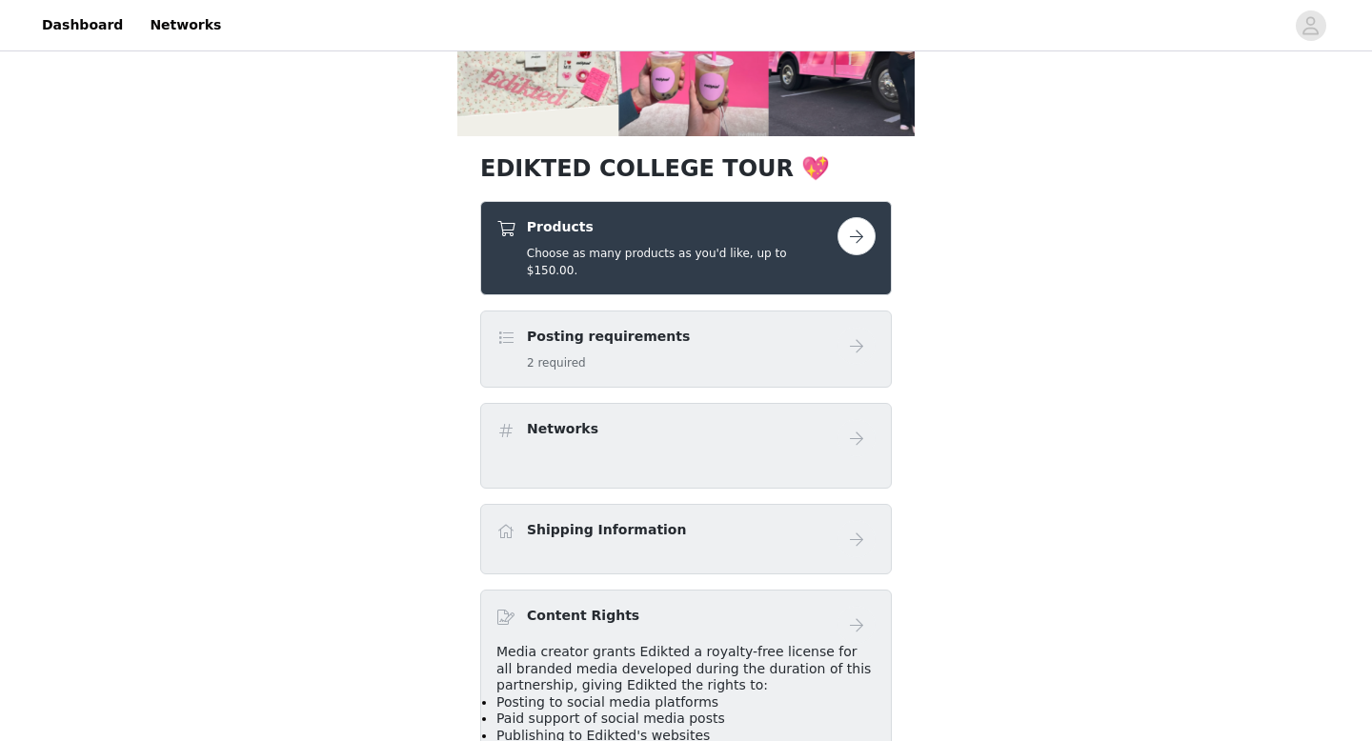
click at [656, 275] on div "Products Choose as many products as you'd like, up to $150.00." at bounding box center [685, 248] width 411 height 94
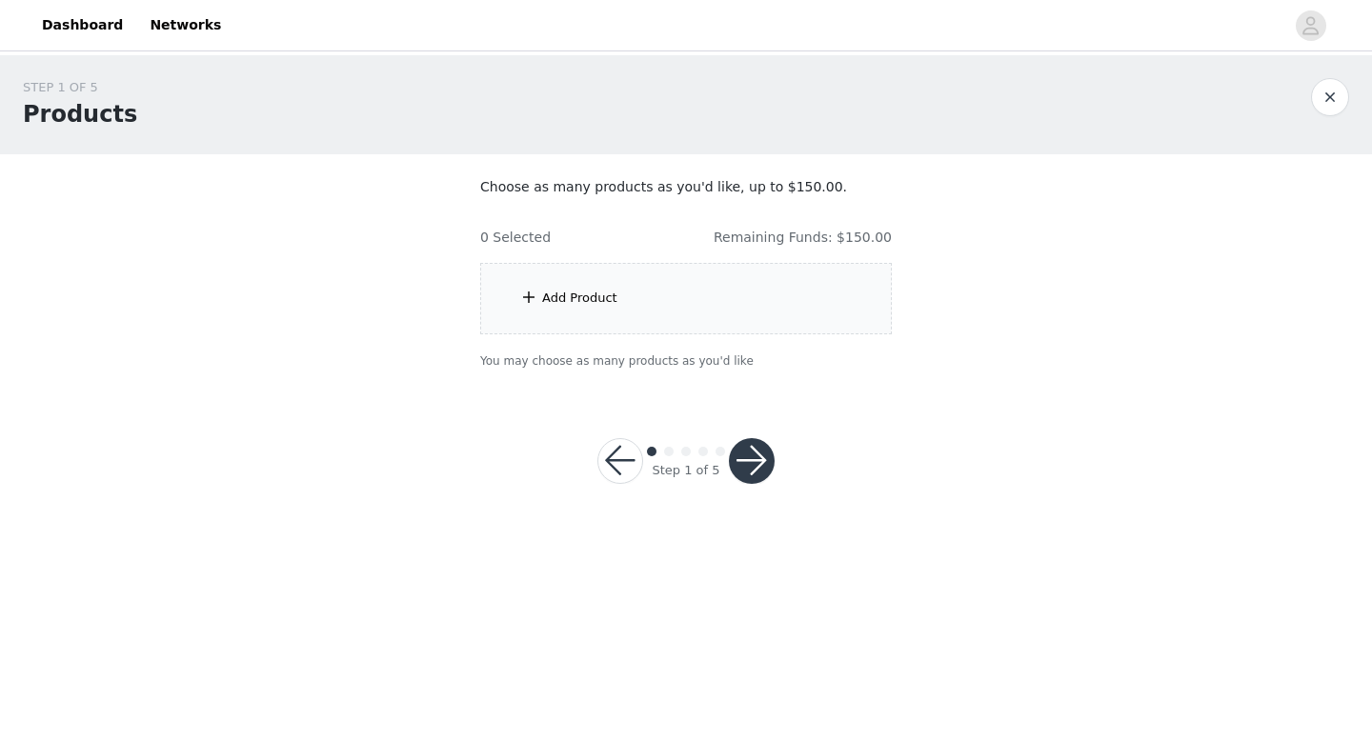
click at [658, 308] on div "Add Product" at bounding box center [685, 298] width 411 height 71
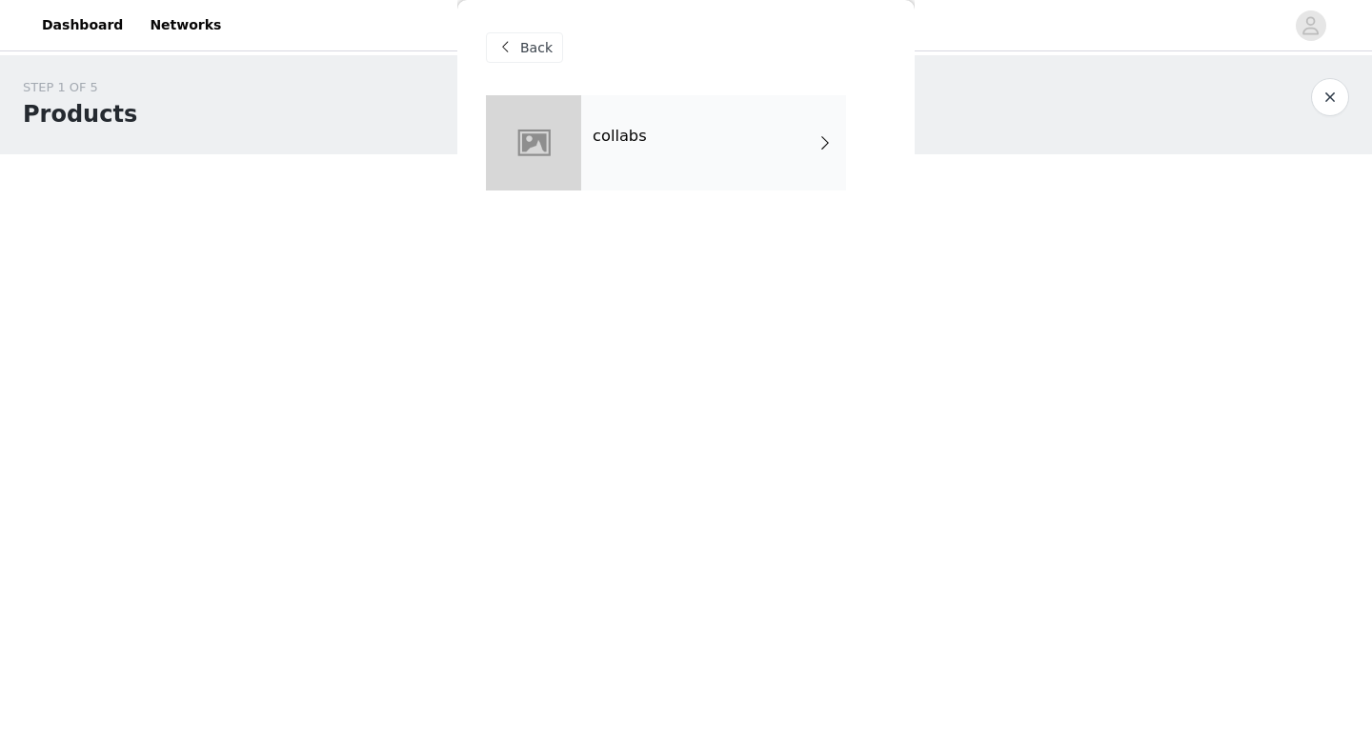
click at [638, 146] on div "collabs" at bounding box center [713, 142] width 265 height 95
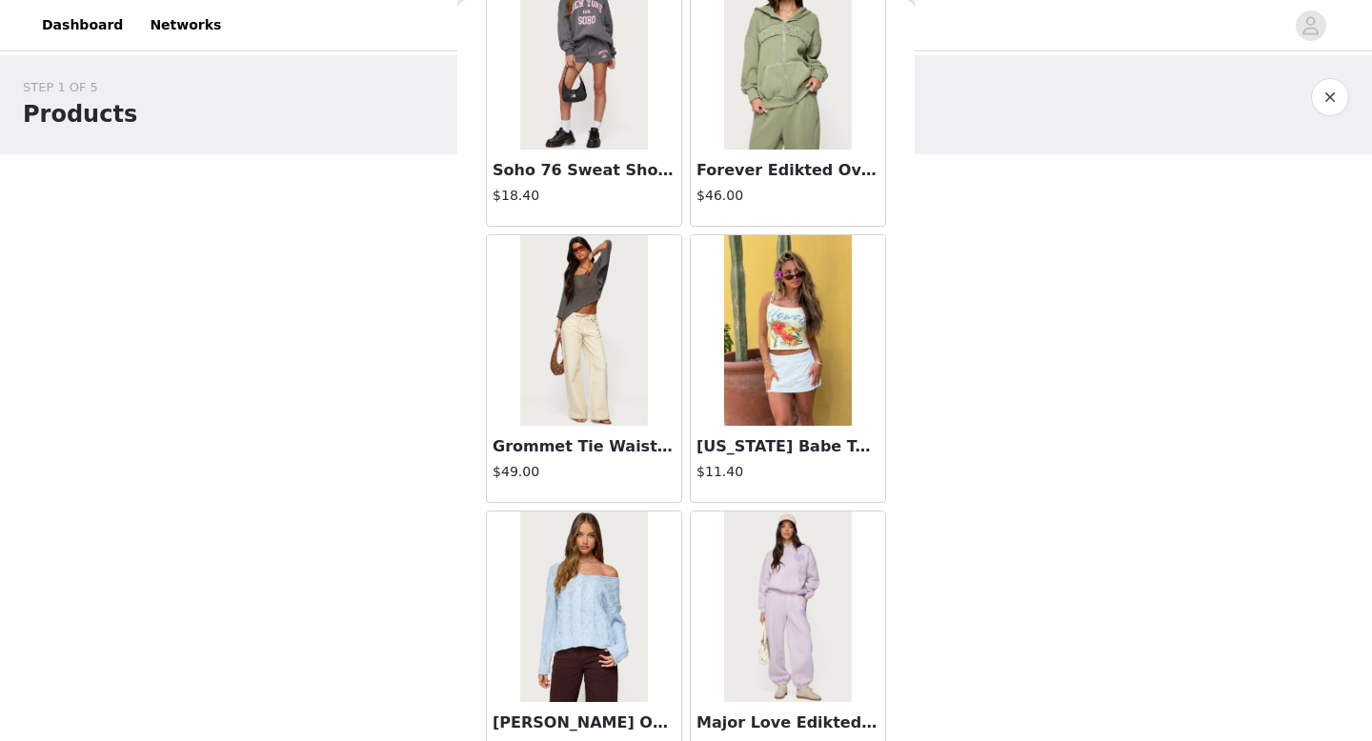
scroll to position [2174, 0]
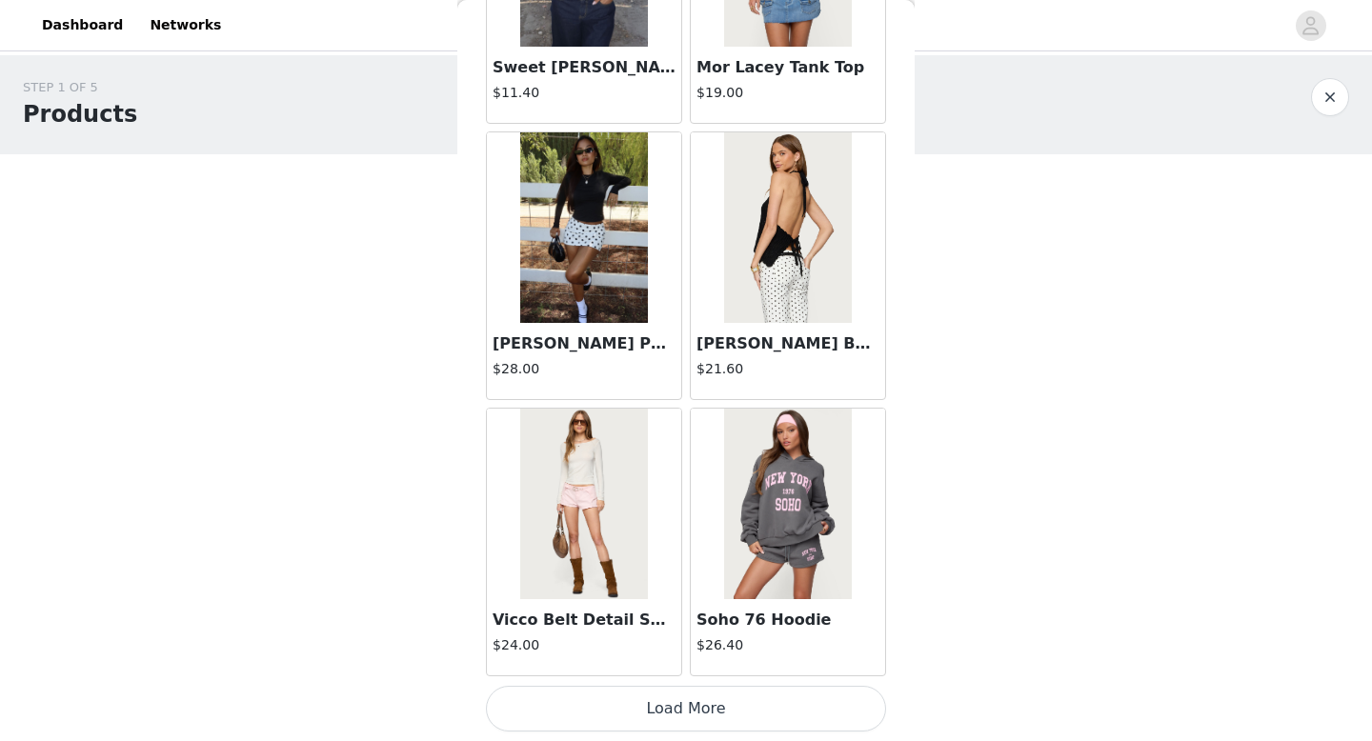
click at [695, 721] on button "Load More" at bounding box center [686, 709] width 400 height 46
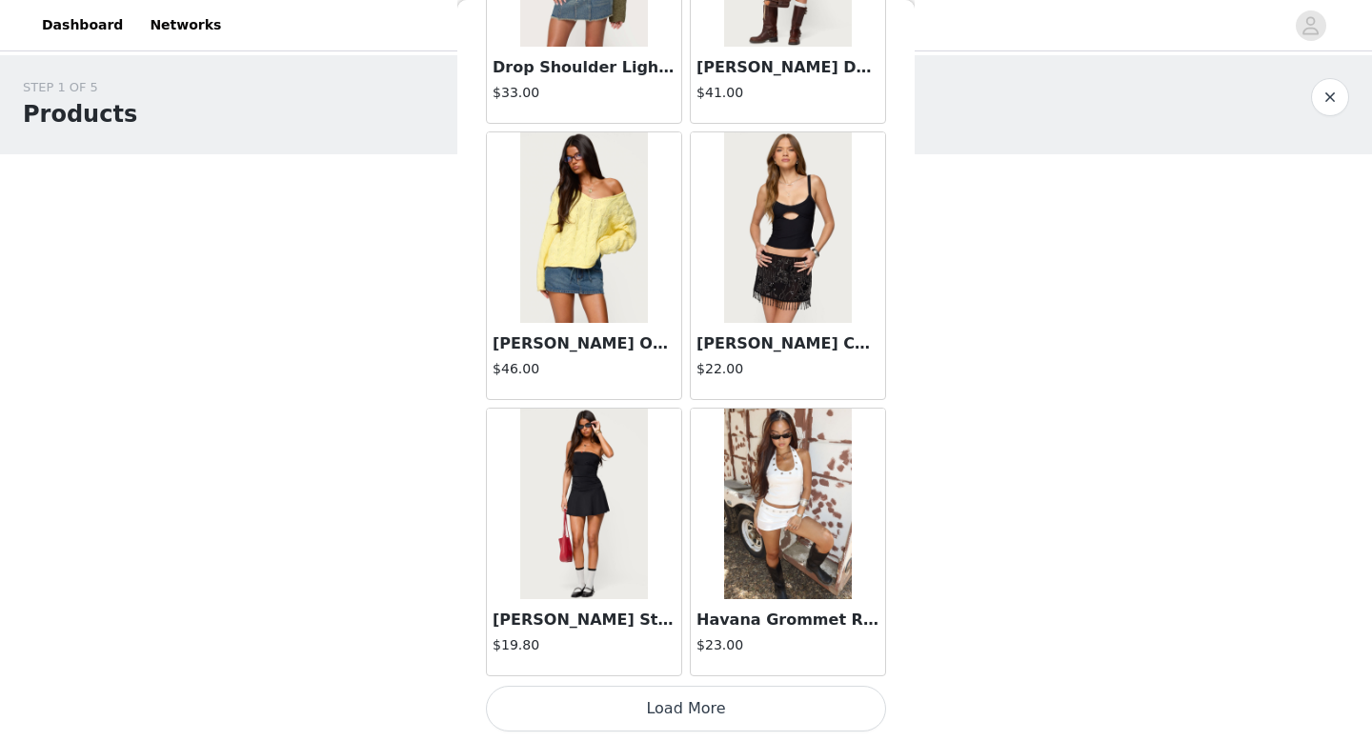
click at [676, 718] on button "Load More" at bounding box center [686, 709] width 400 height 46
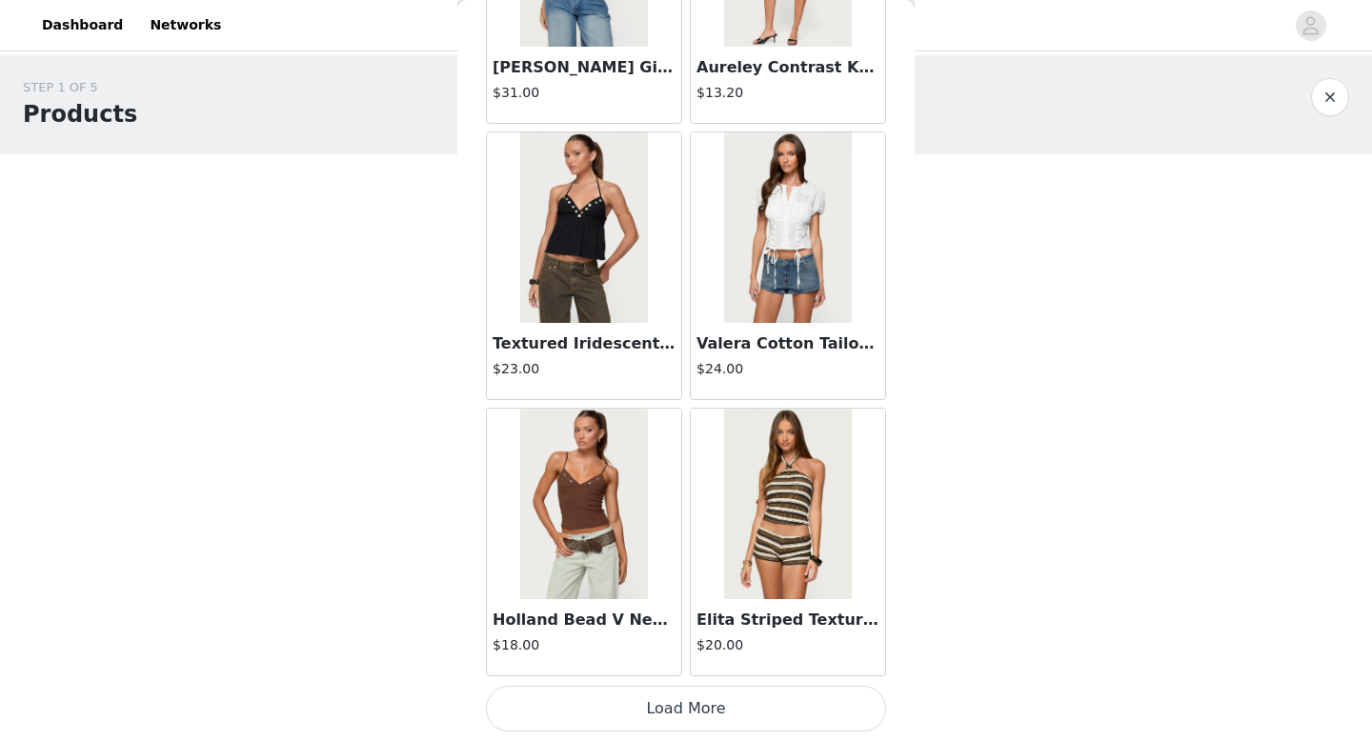
click at [691, 726] on button "Load More" at bounding box center [686, 709] width 400 height 46
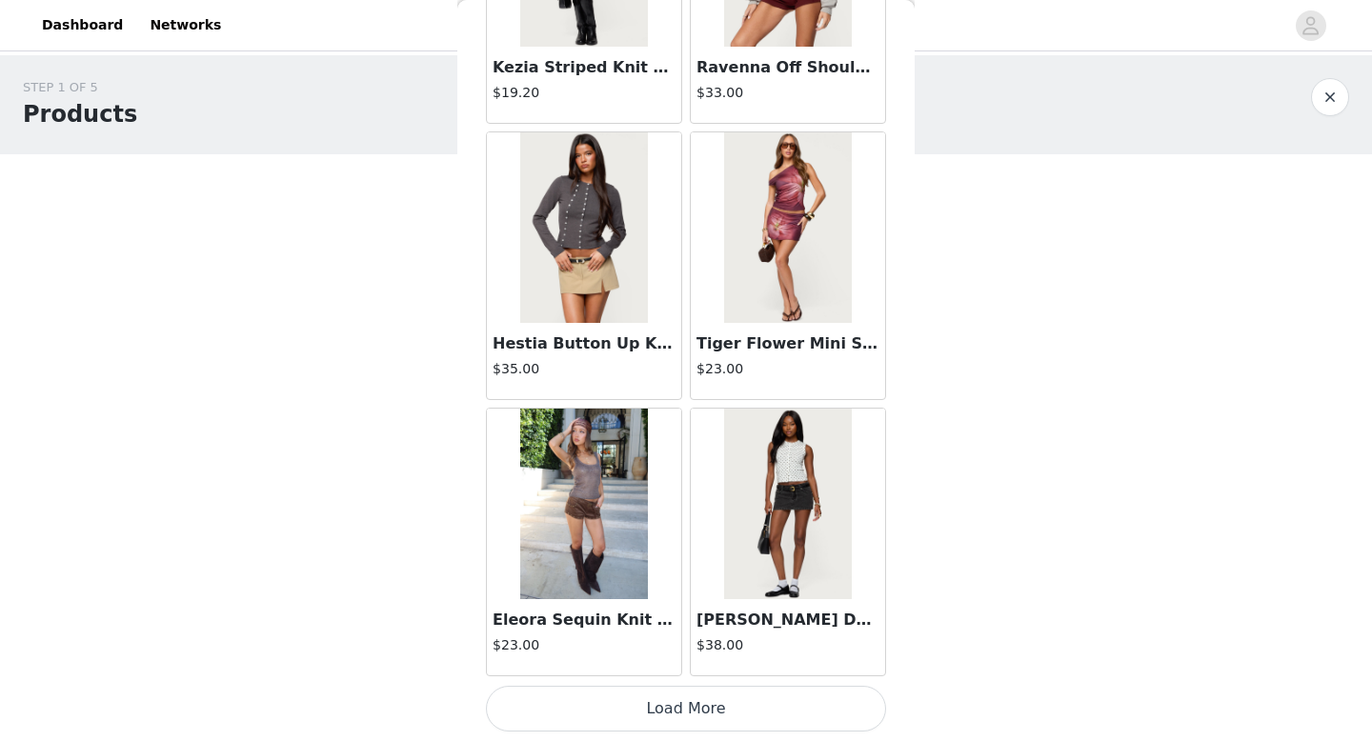
click at [669, 719] on button "Load More" at bounding box center [686, 709] width 400 height 46
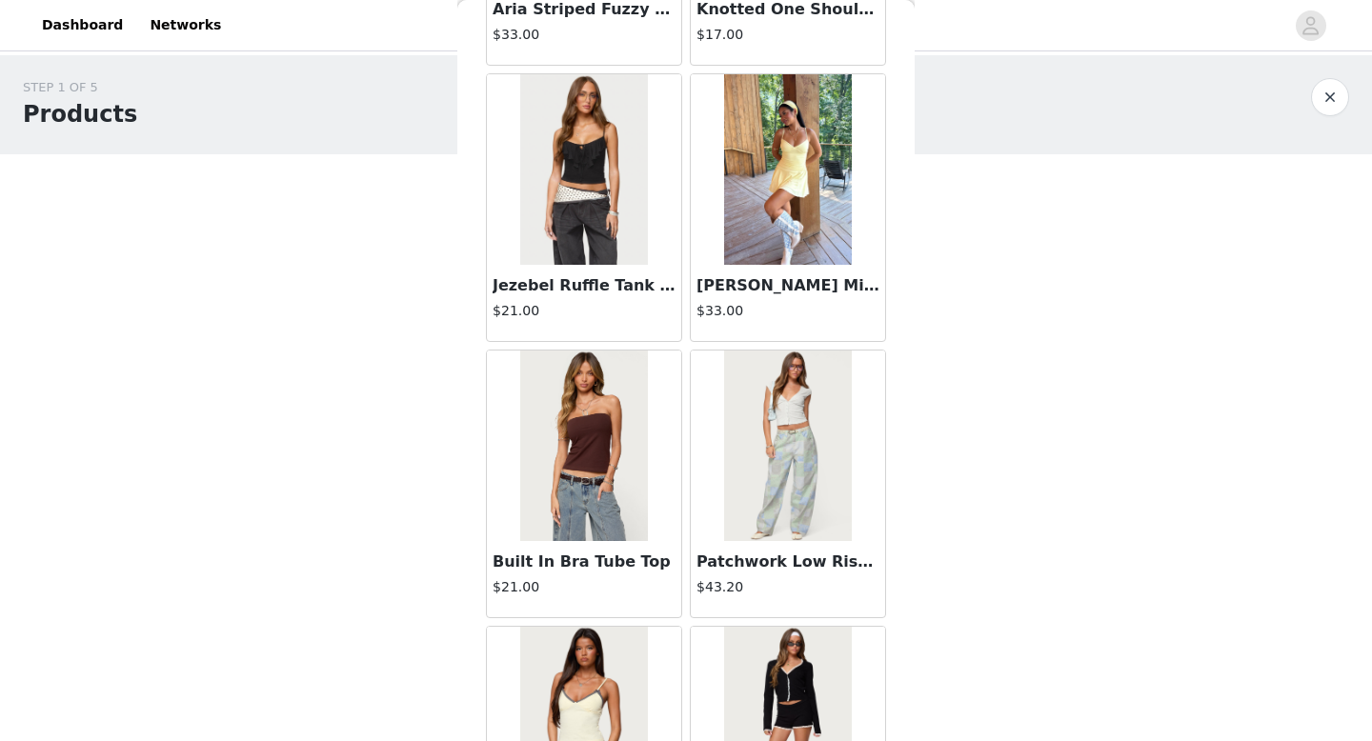
scroll to position [13223, 0]
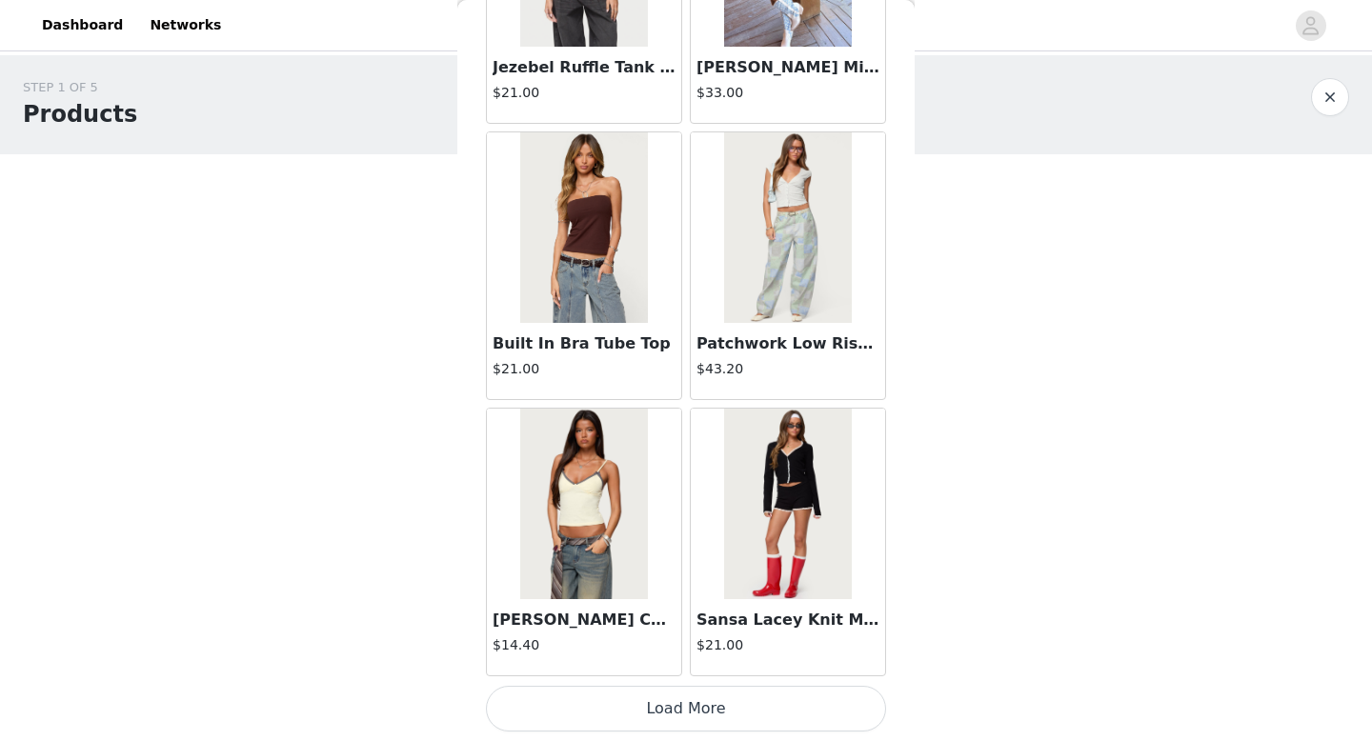
click at [681, 714] on button "Load More" at bounding box center [686, 709] width 400 height 46
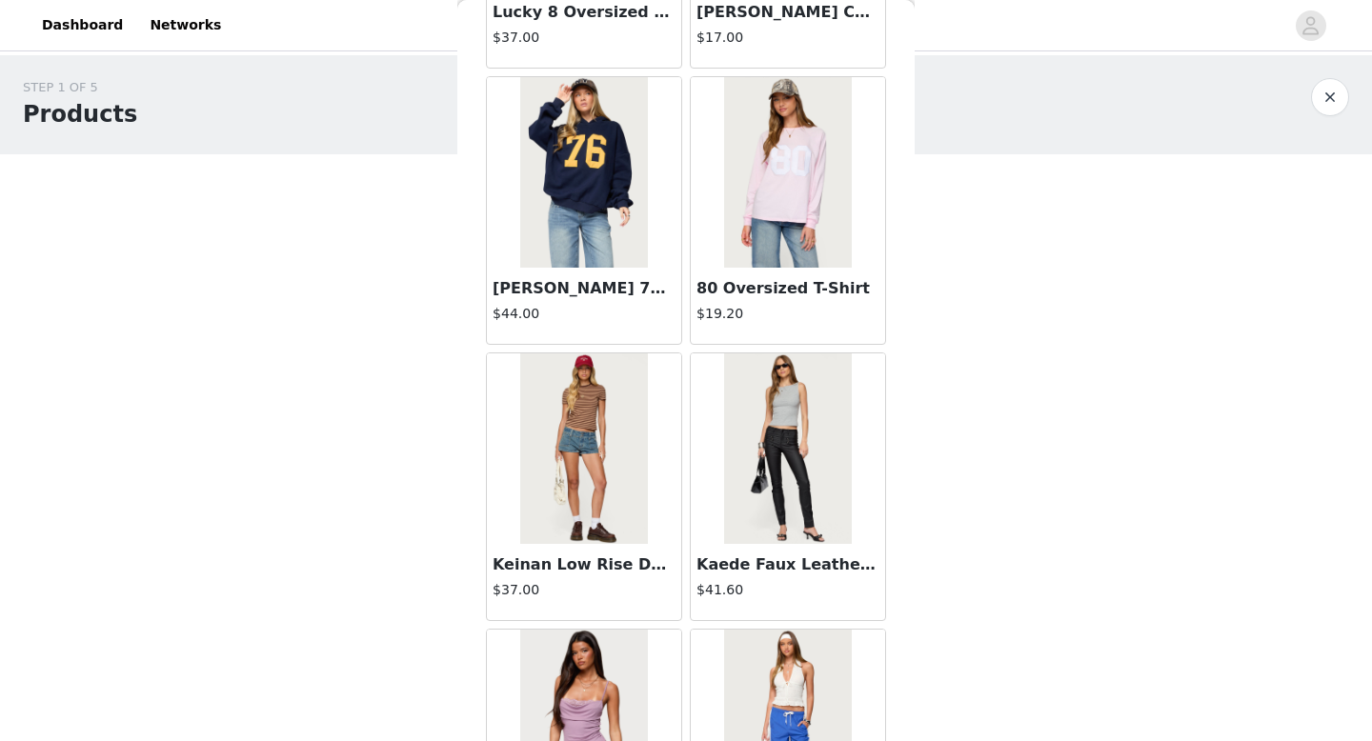
scroll to position [15985, 0]
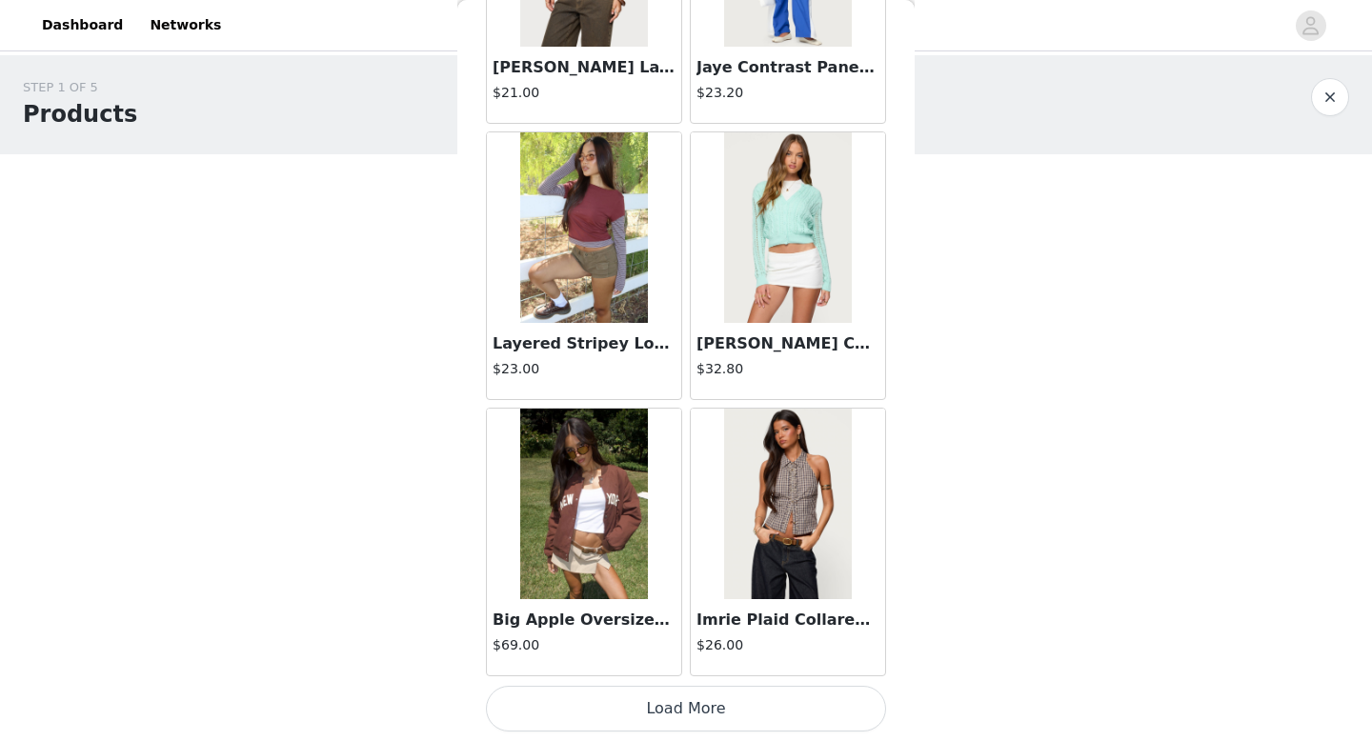
click at [715, 708] on button "Load More" at bounding box center [686, 709] width 400 height 46
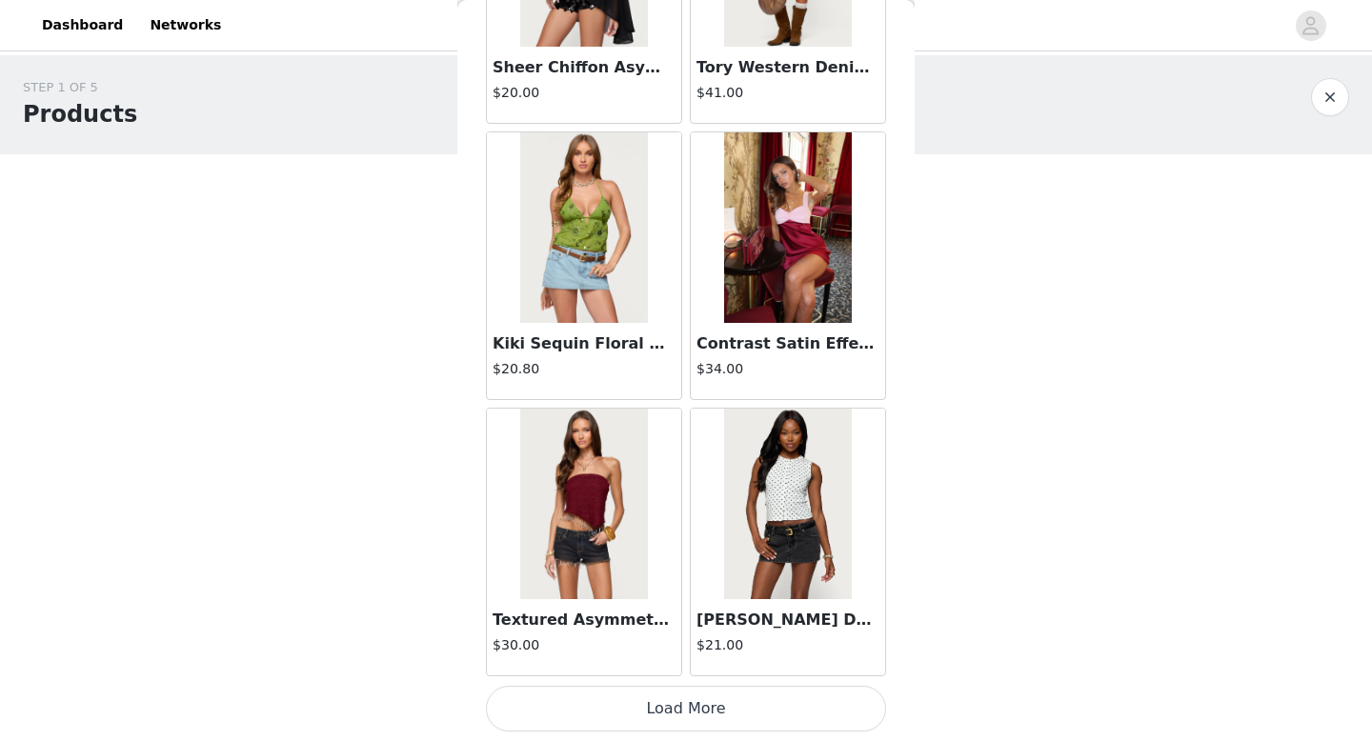
click at [710, 715] on button "Load More" at bounding box center [686, 709] width 400 height 46
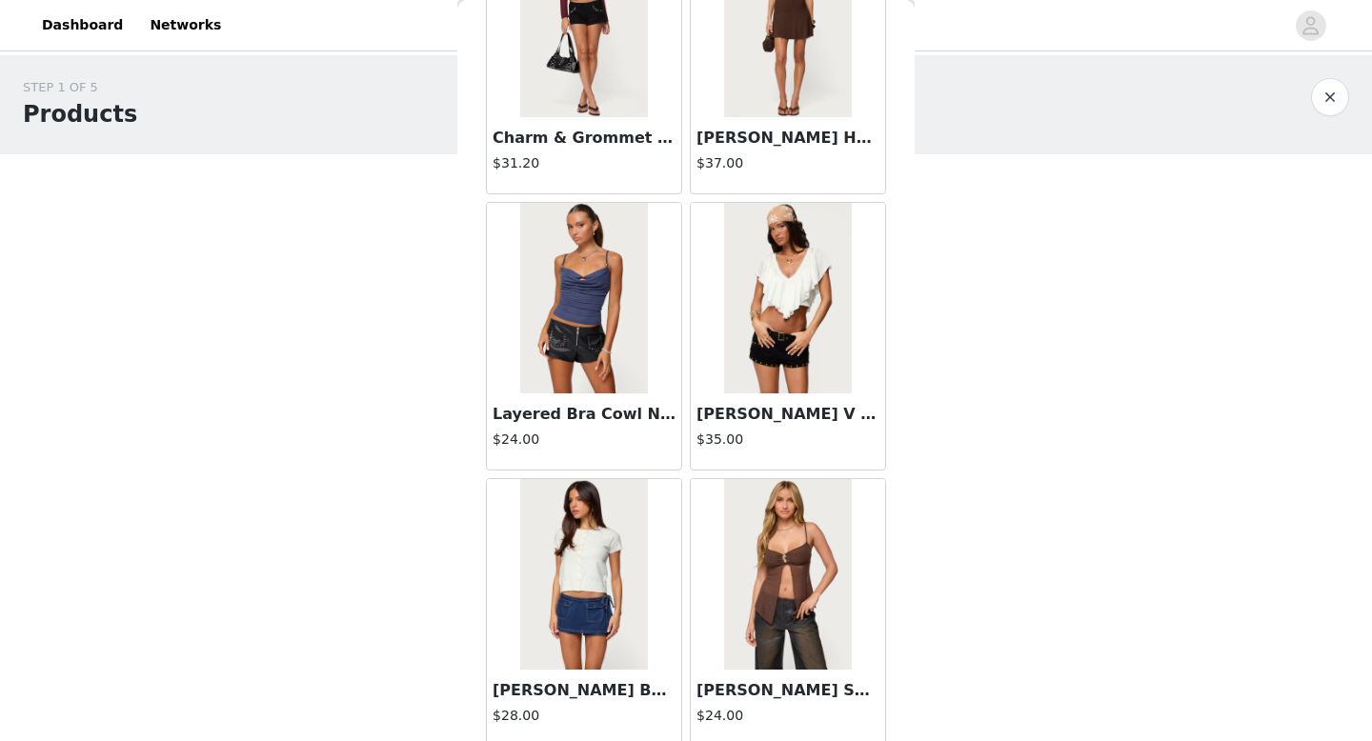
scroll to position [21510, 0]
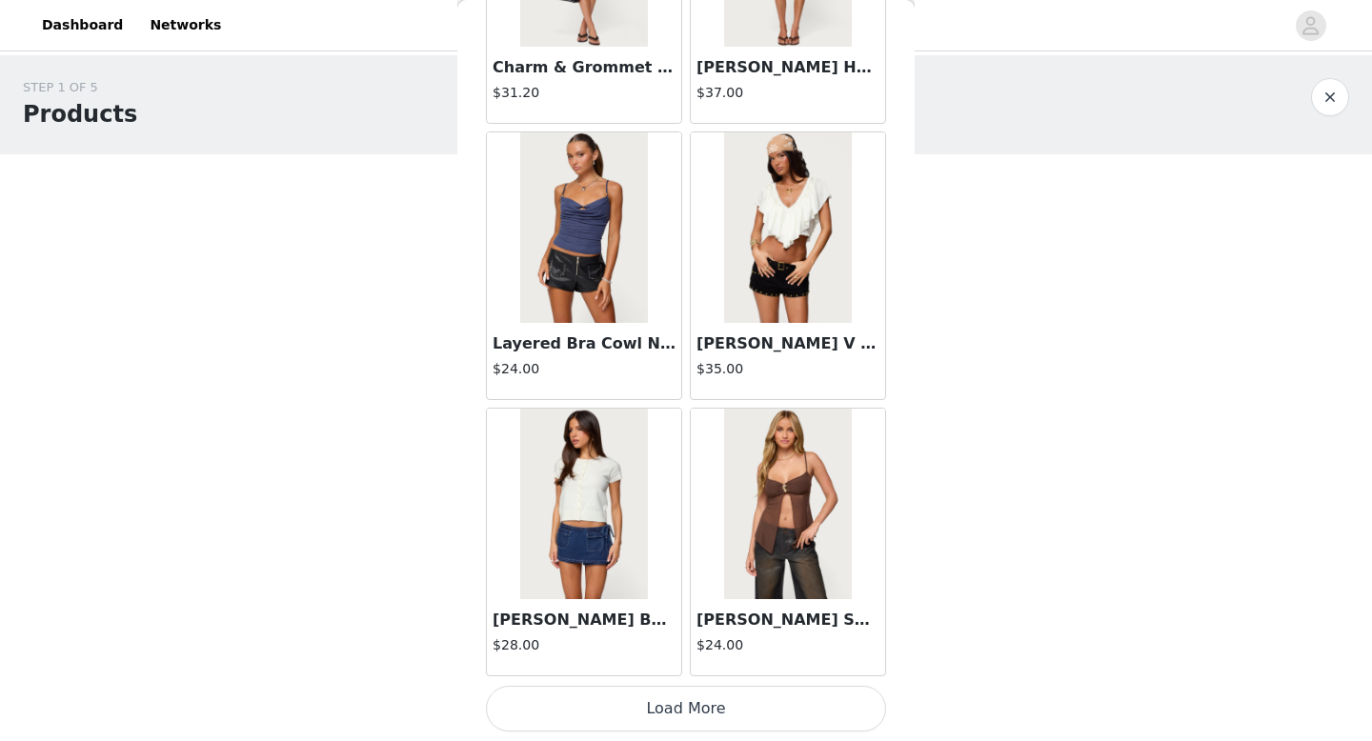
click at [691, 715] on button "Load More" at bounding box center [686, 709] width 400 height 46
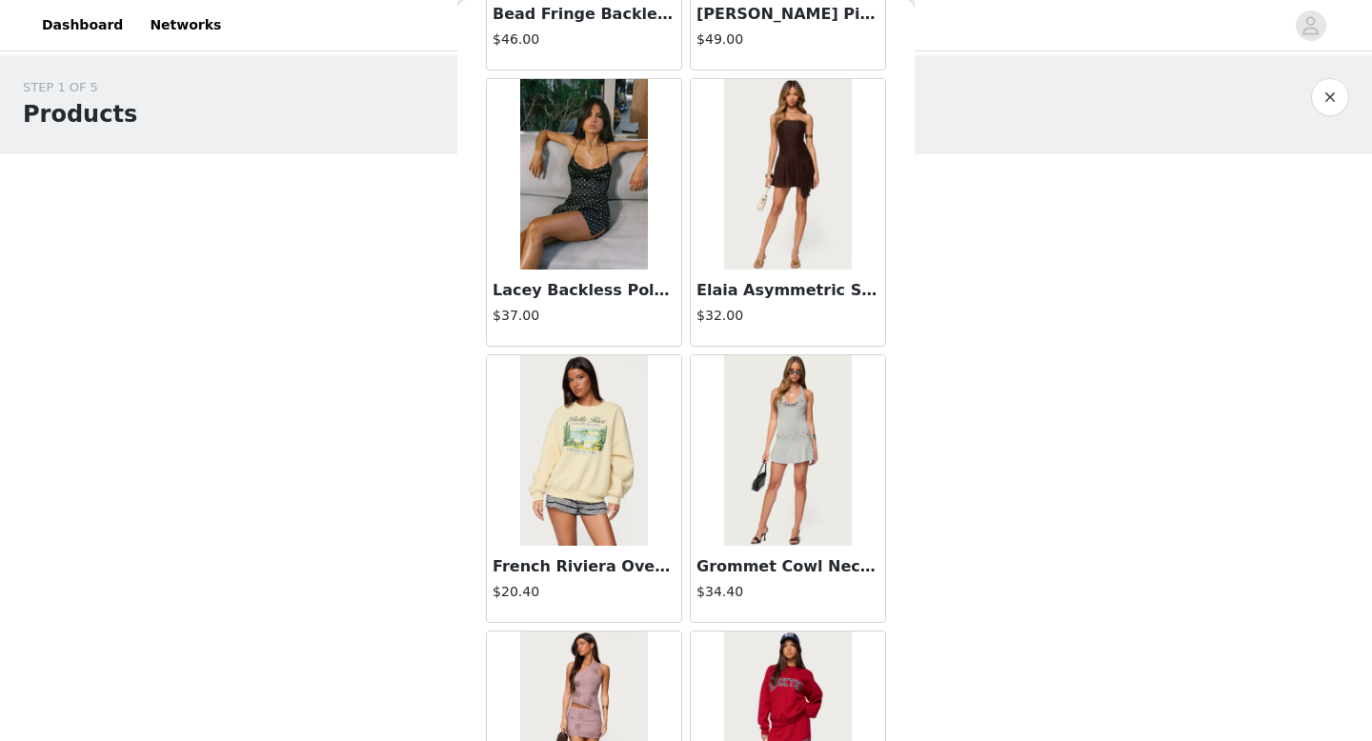
scroll to position [24272, 0]
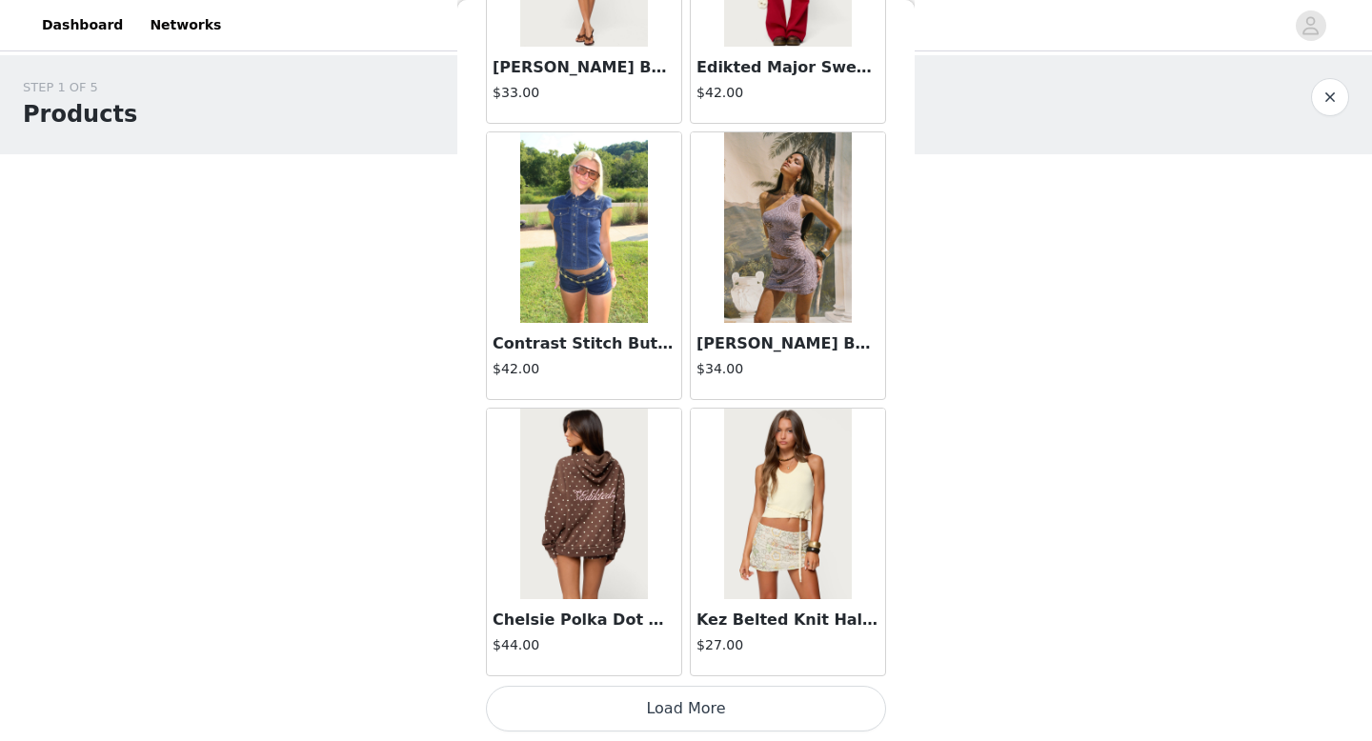
click at [687, 720] on button "Load More" at bounding box center [686, 709] width 400 height 46
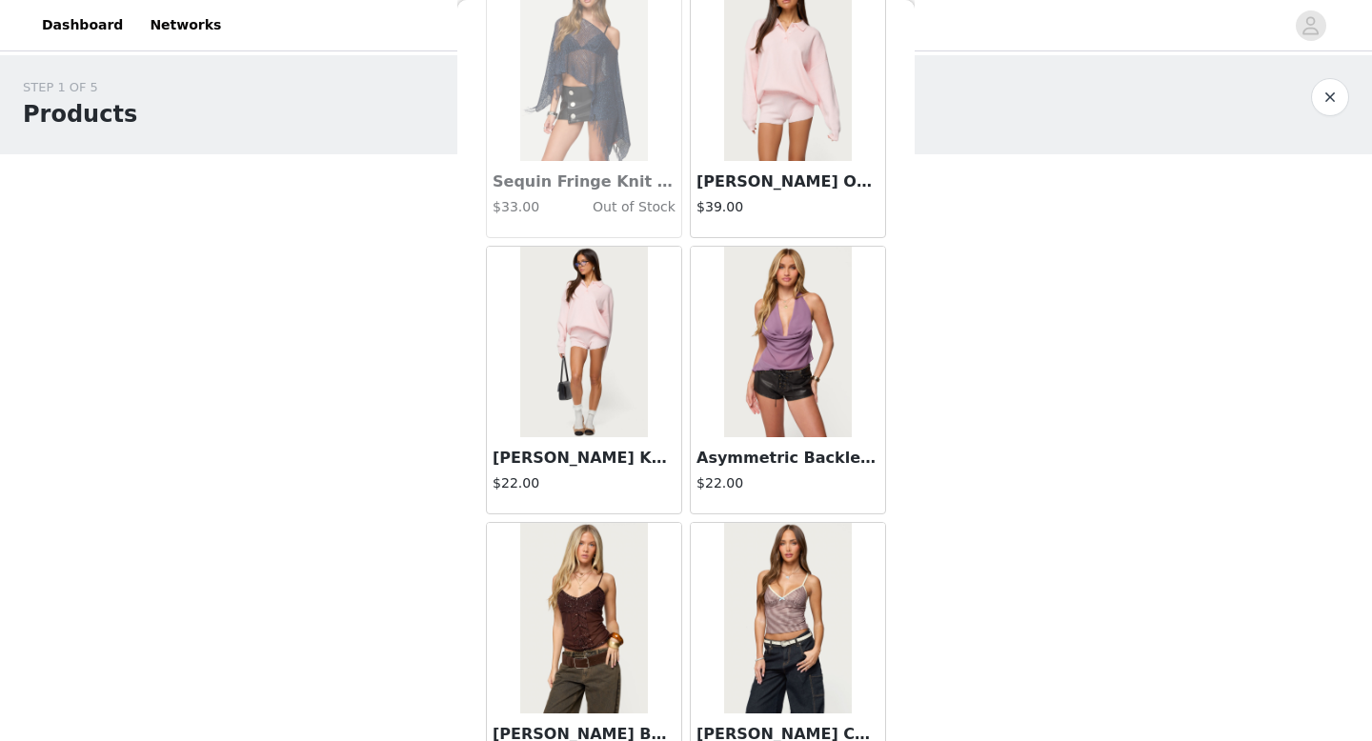
scroll to position [27034, 0]
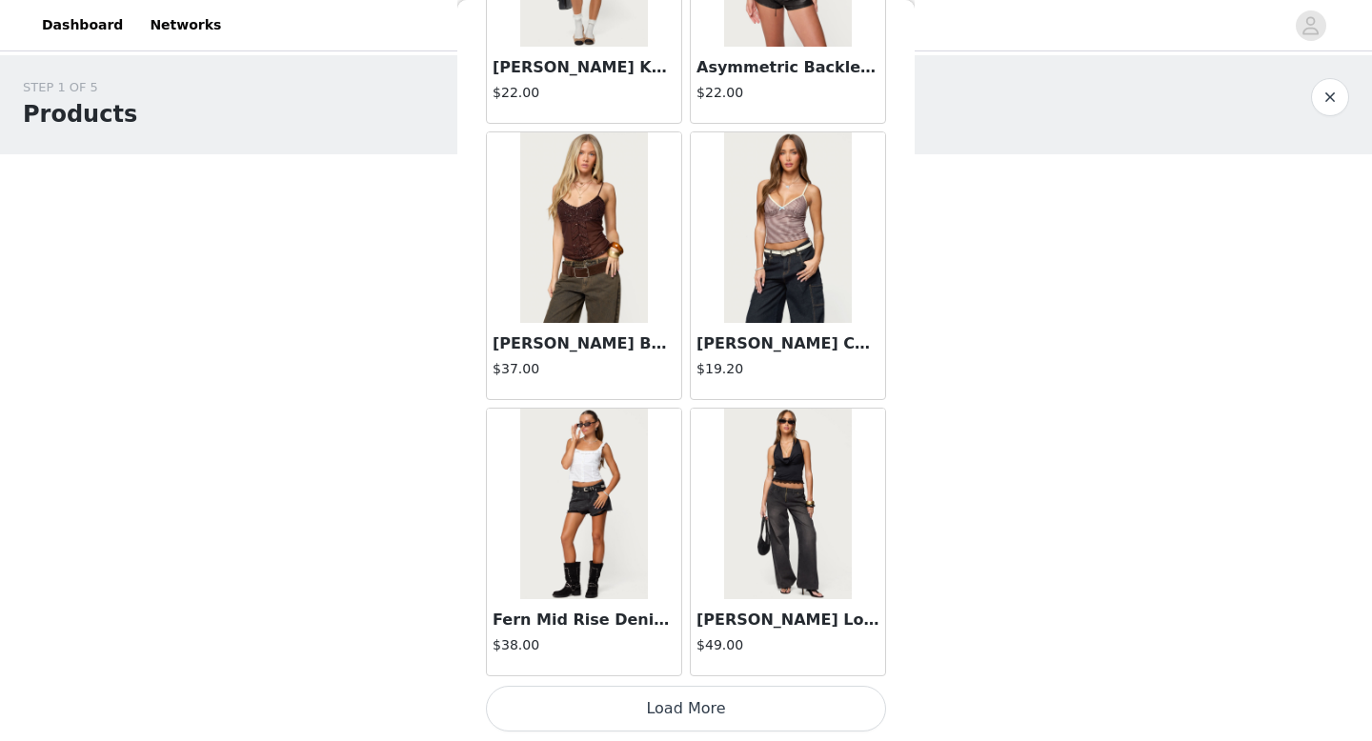
click at [682, 710] on button "Load More" at bounding box center [686, 709] width 400 height 46
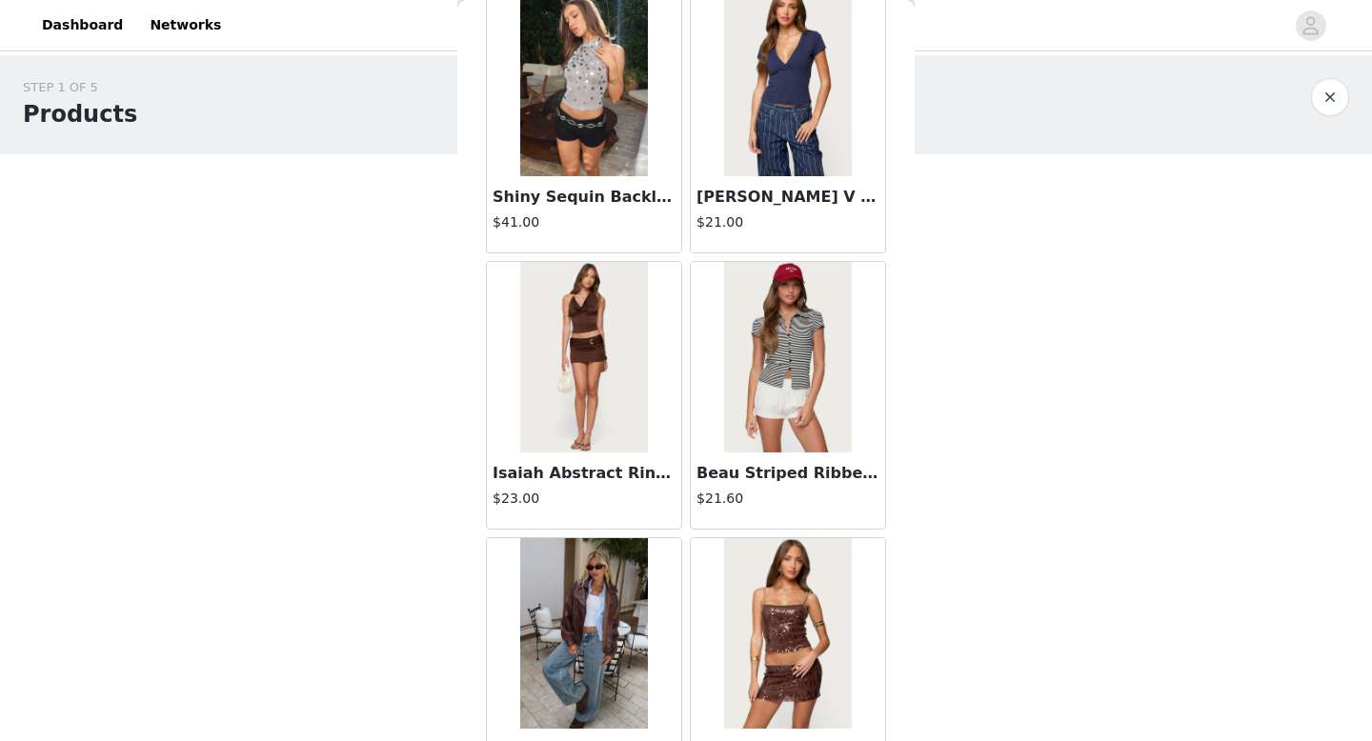
scroll to position [29796, 0]
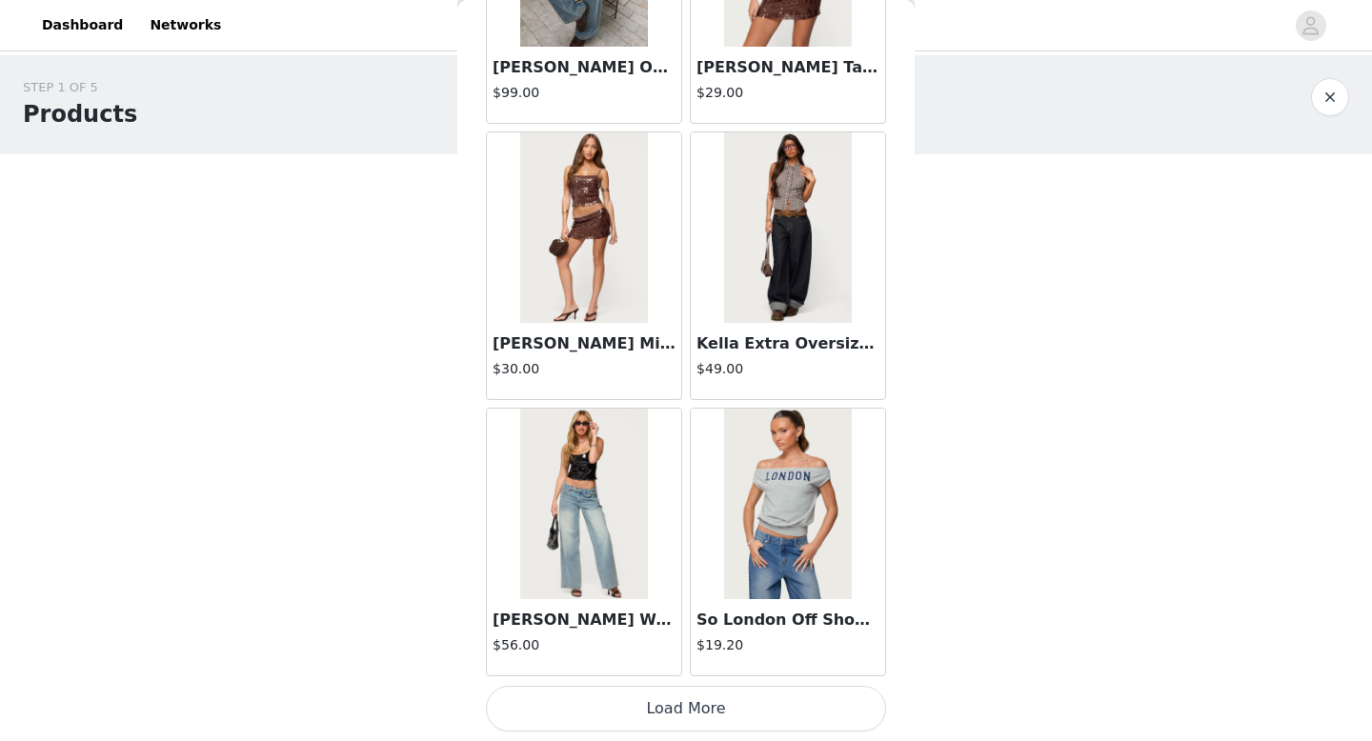
click at [687, 704] on button "Load More" at bounding box center [686, 709] width 400 height 46
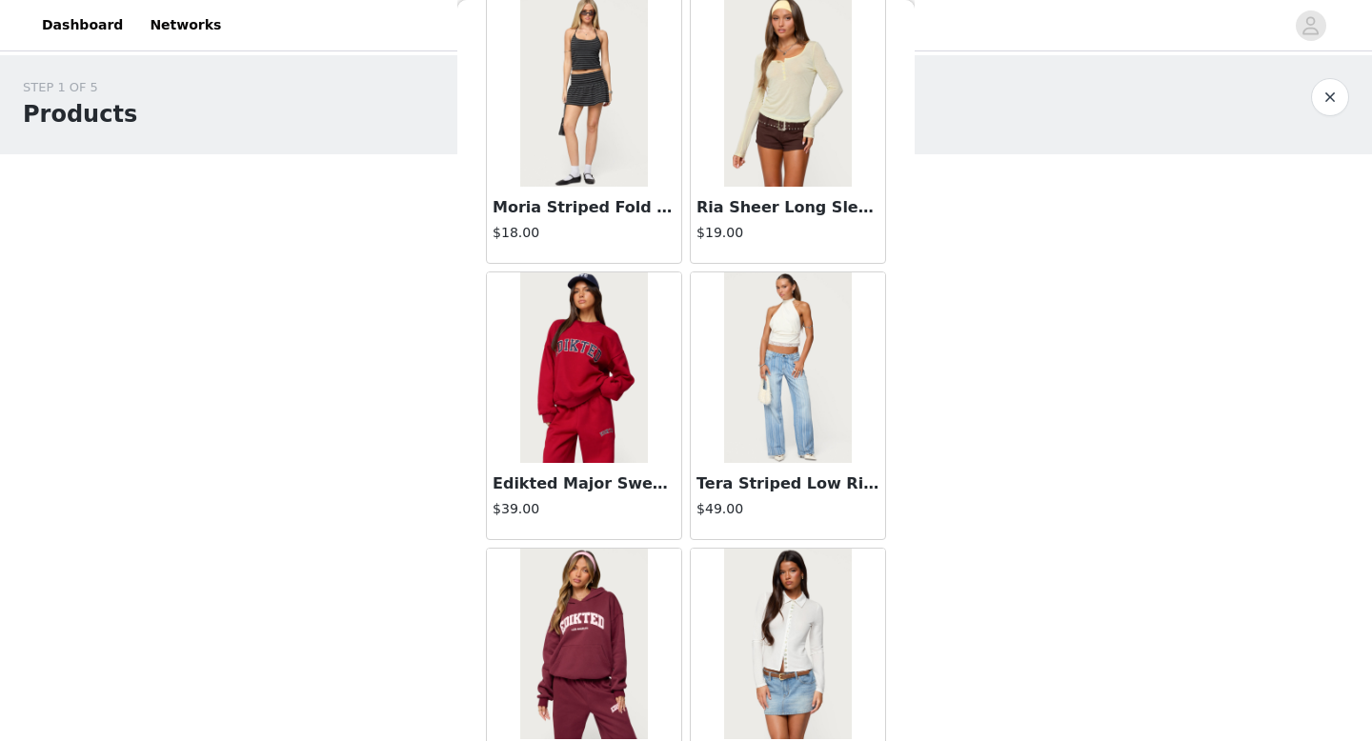
scroll to position [32559, 0]
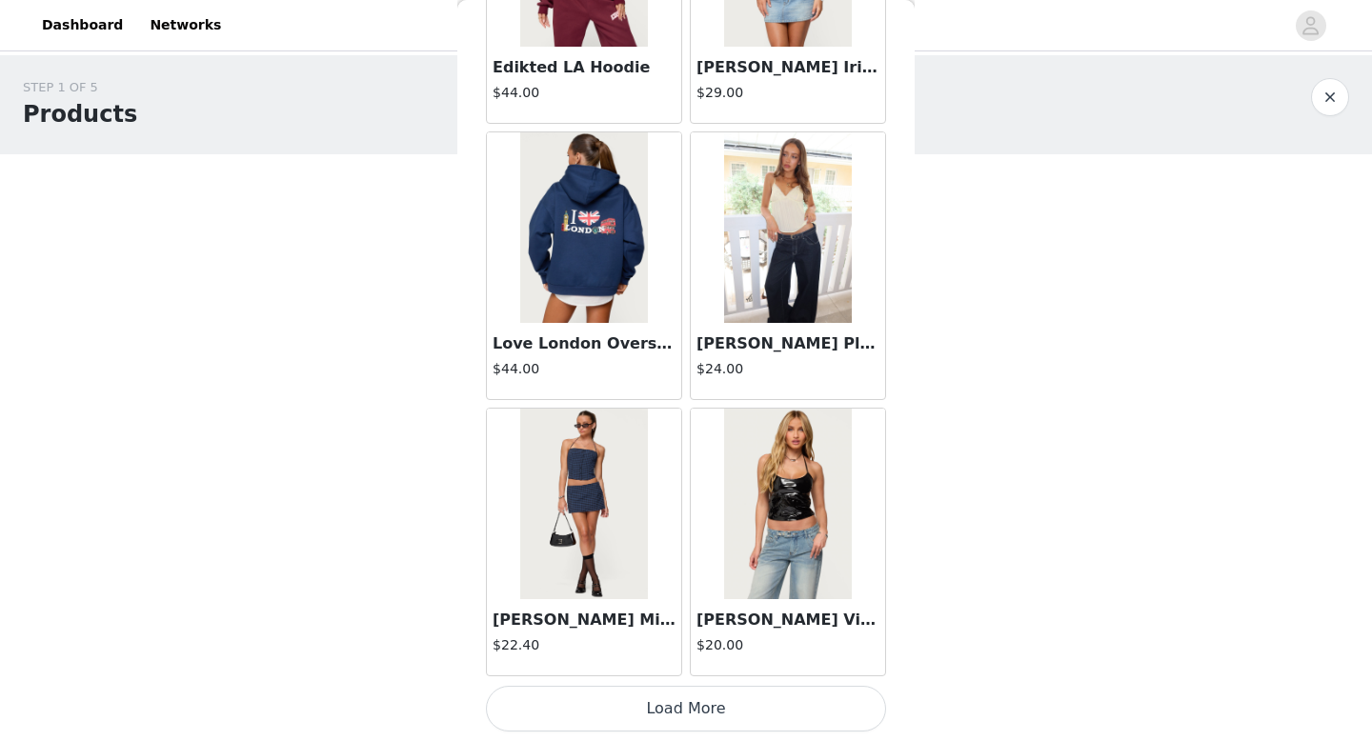
click at [683, 712] on button "Load More" at bounding box center [686, 709] width 400 height 46
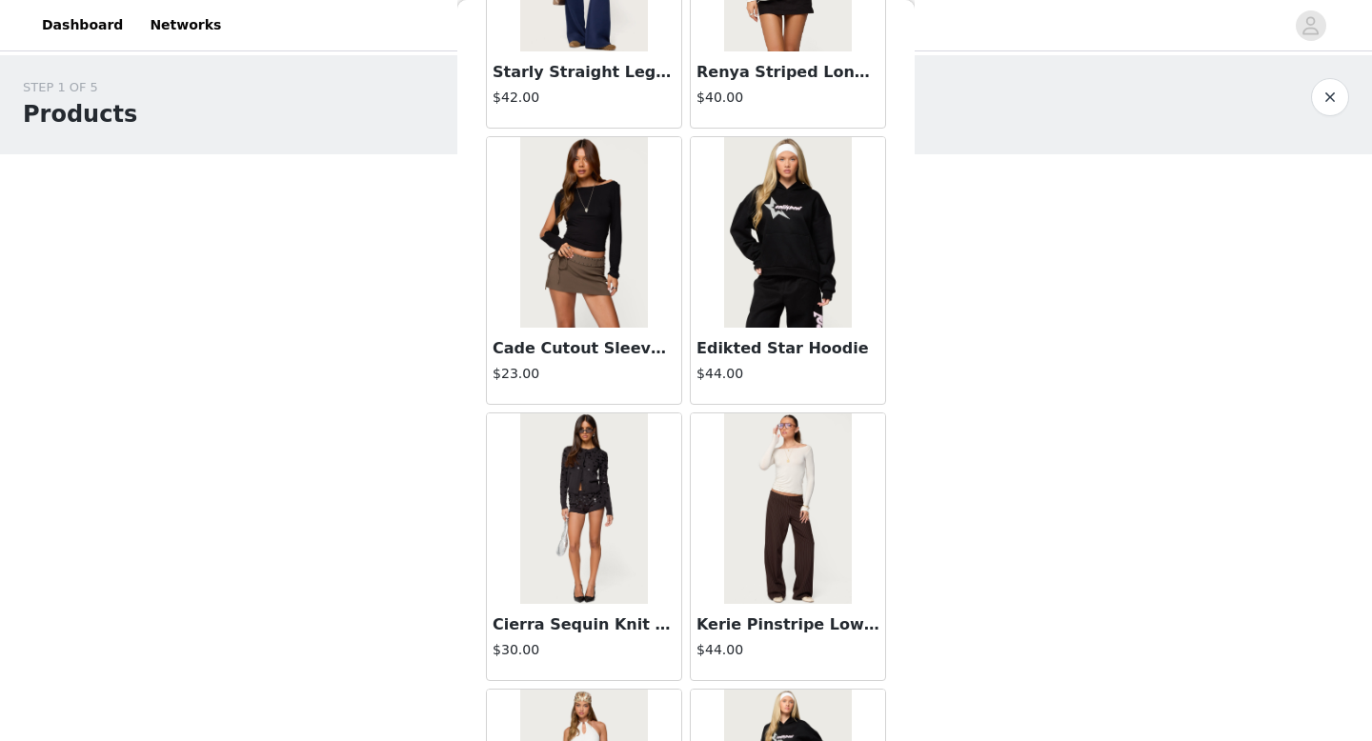
scroll to position [35321, 0]
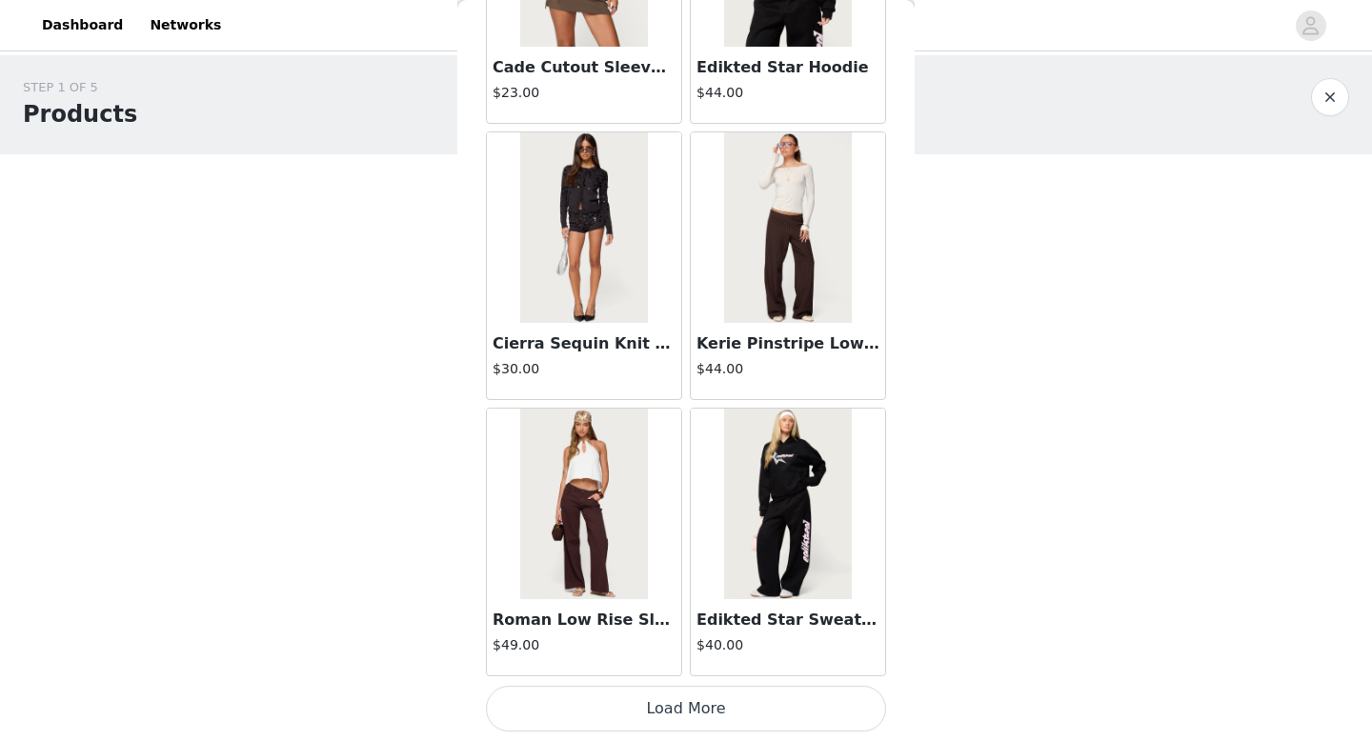
click at [687, 695] on button "Load More" at bounding box center [686, 709] width 400 height 46
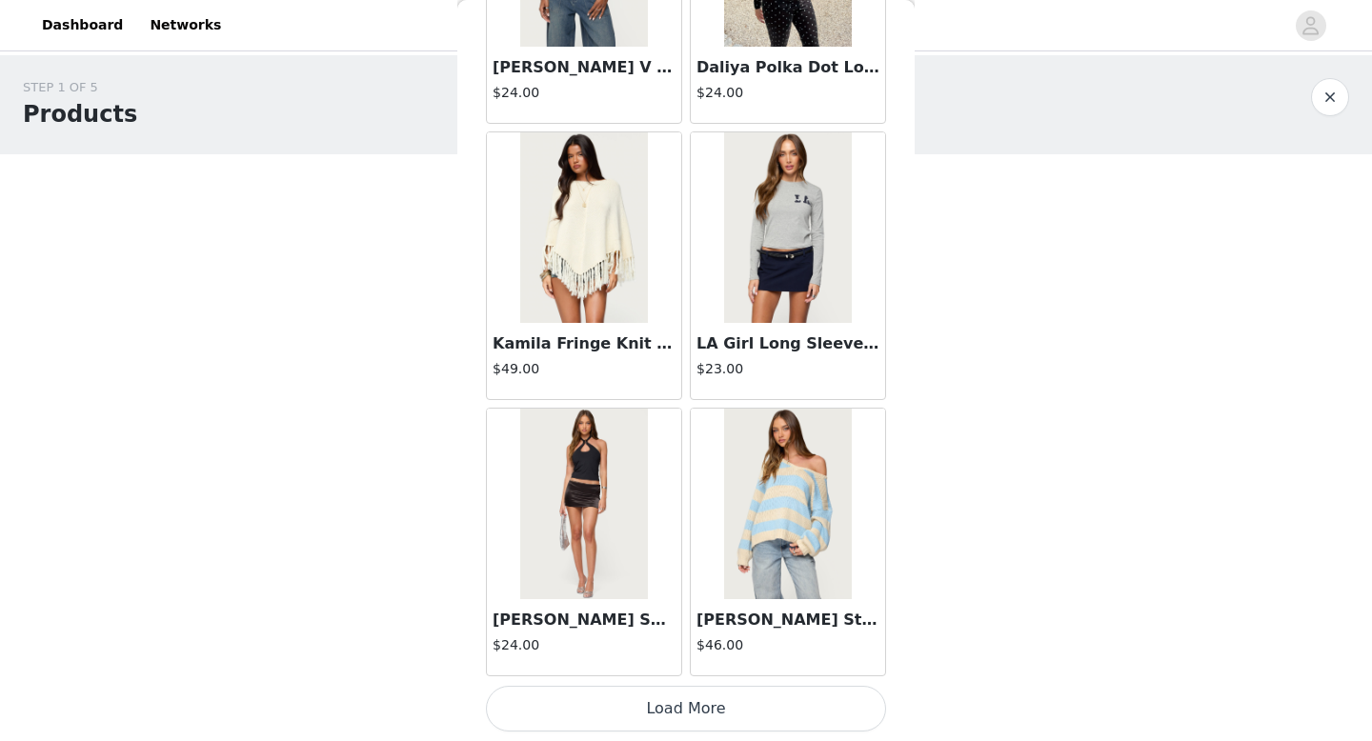
click at [687, 695] on button "Load More" at bounding box center [686, 709] width 400 height 46
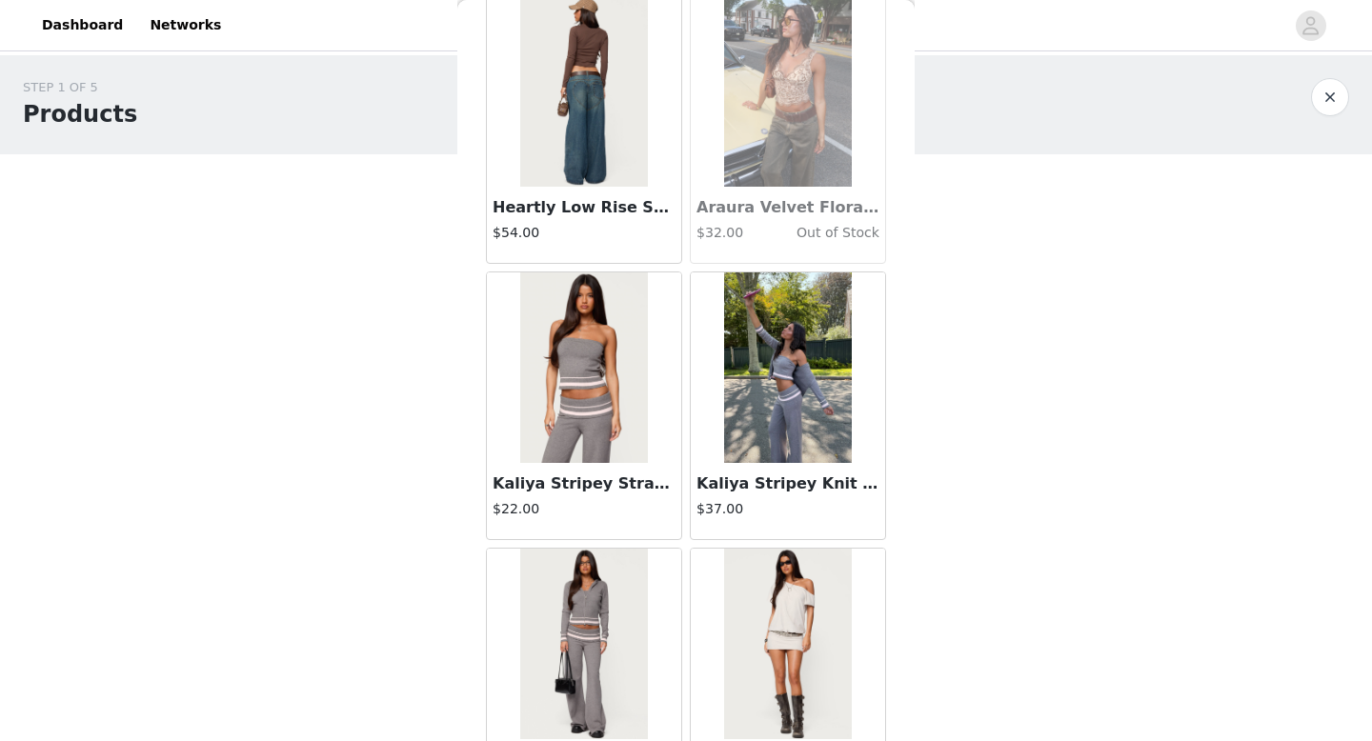
scroll to position [40846, 0]
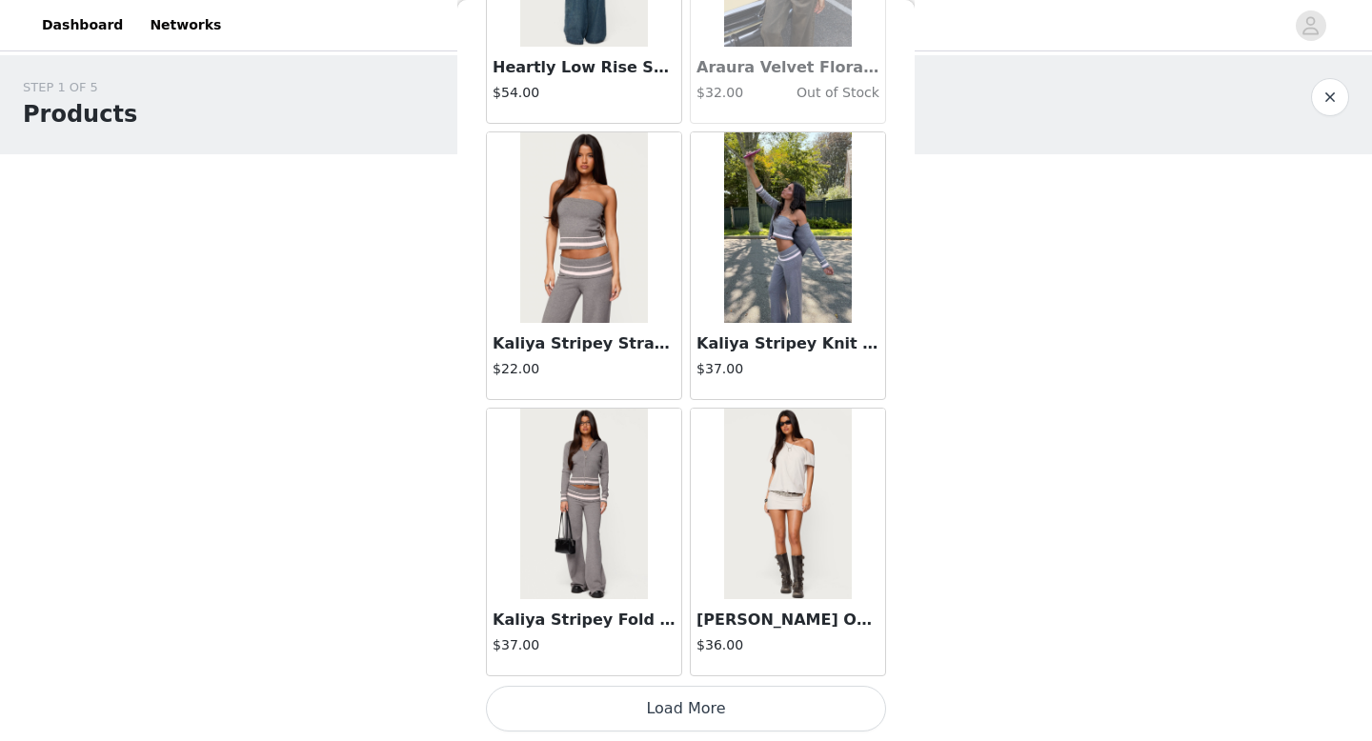
click at [668, 701] on button "Load More" at bounding box center [686, 709] width 400 height 46
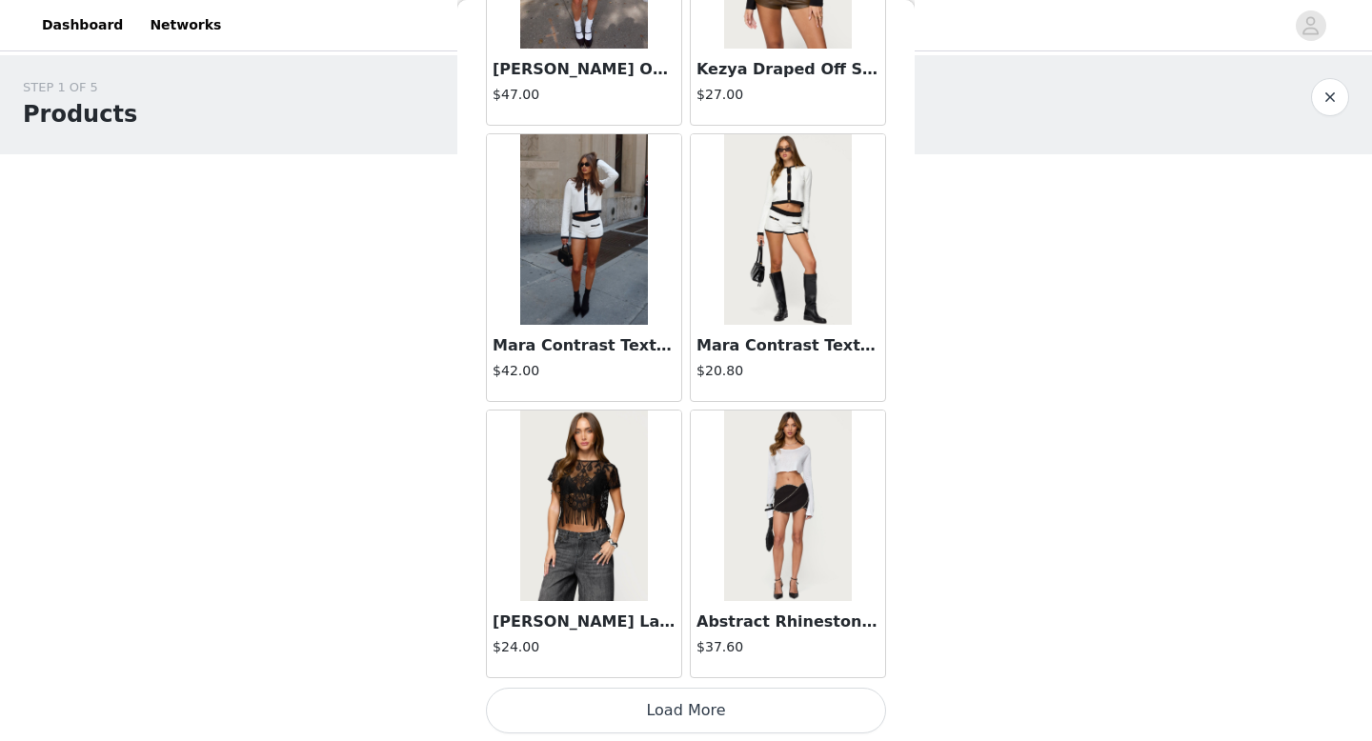
click at [650, 699] on button "Load More" at bounding box center [686, 711] width 400 height 46
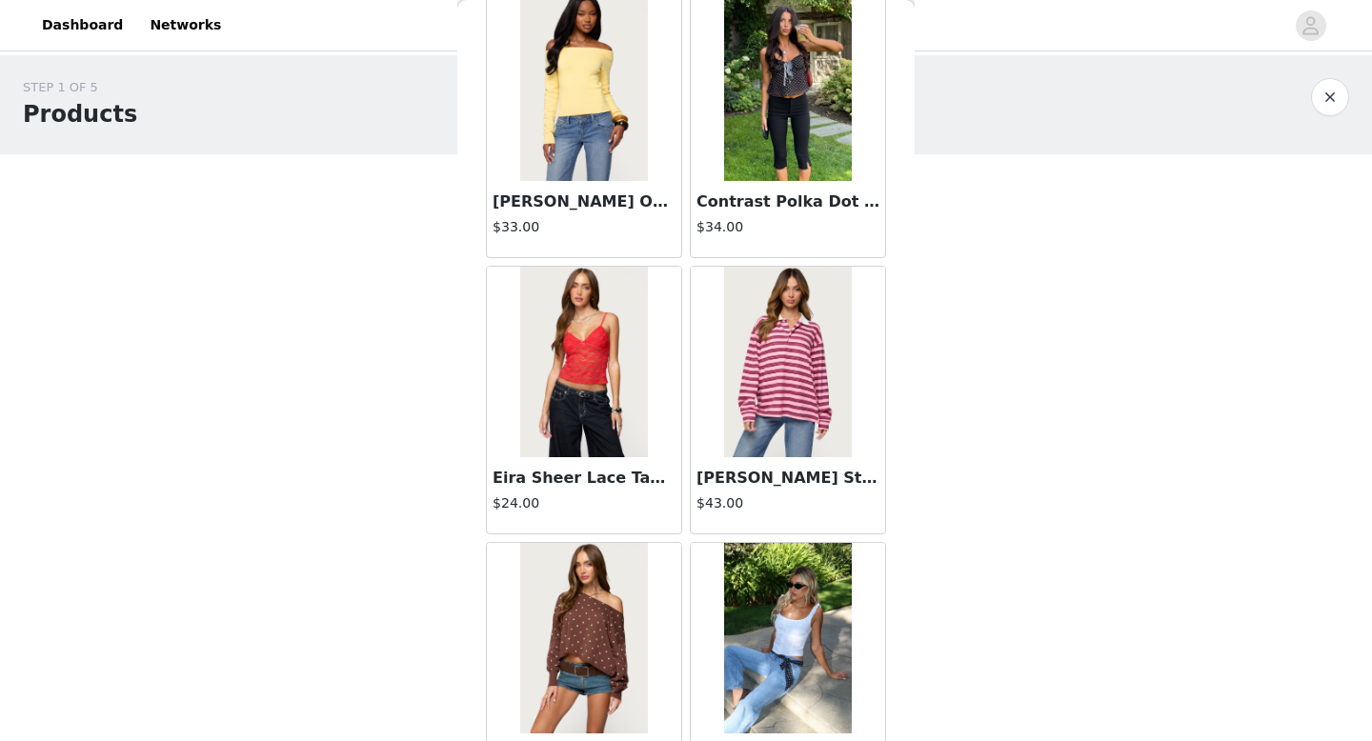
scroll to position [45408, 0]
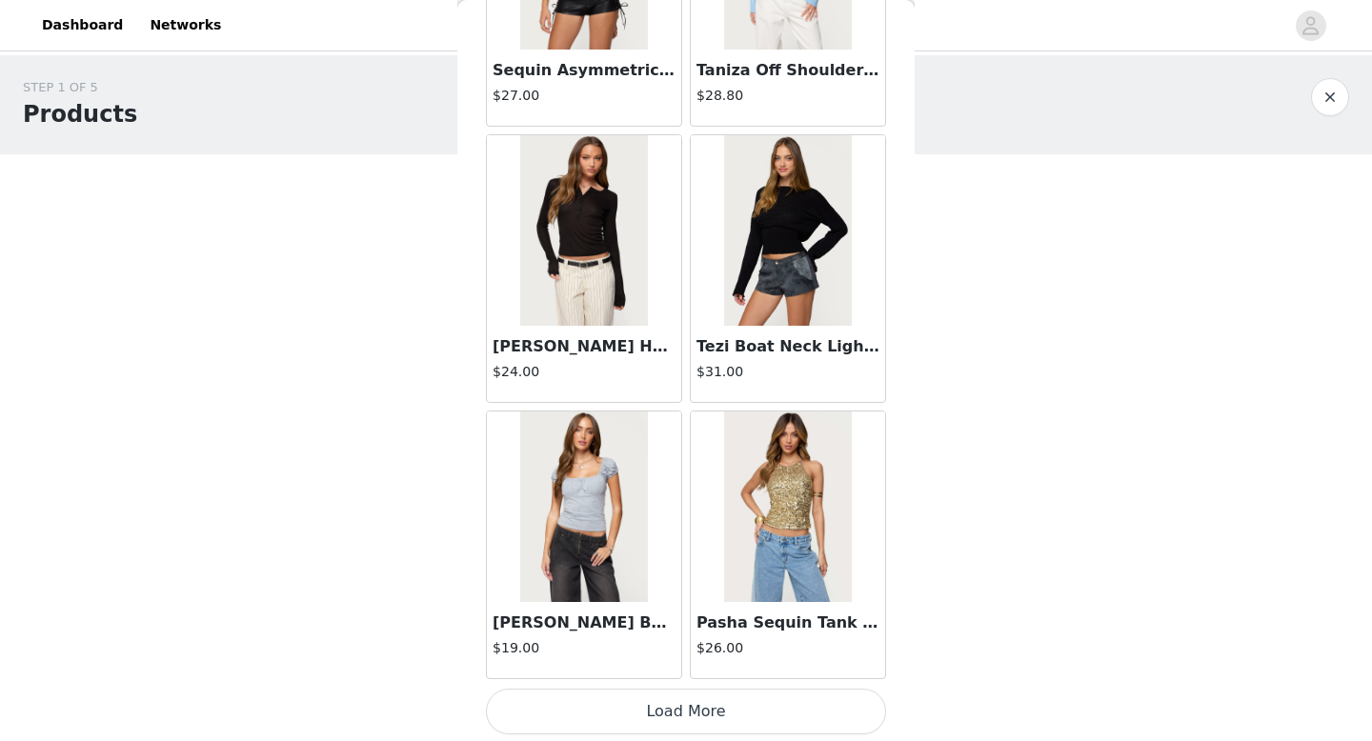
click at [661, 710] on button "Load More" at bounding box center [686, 712] width 400 height 46
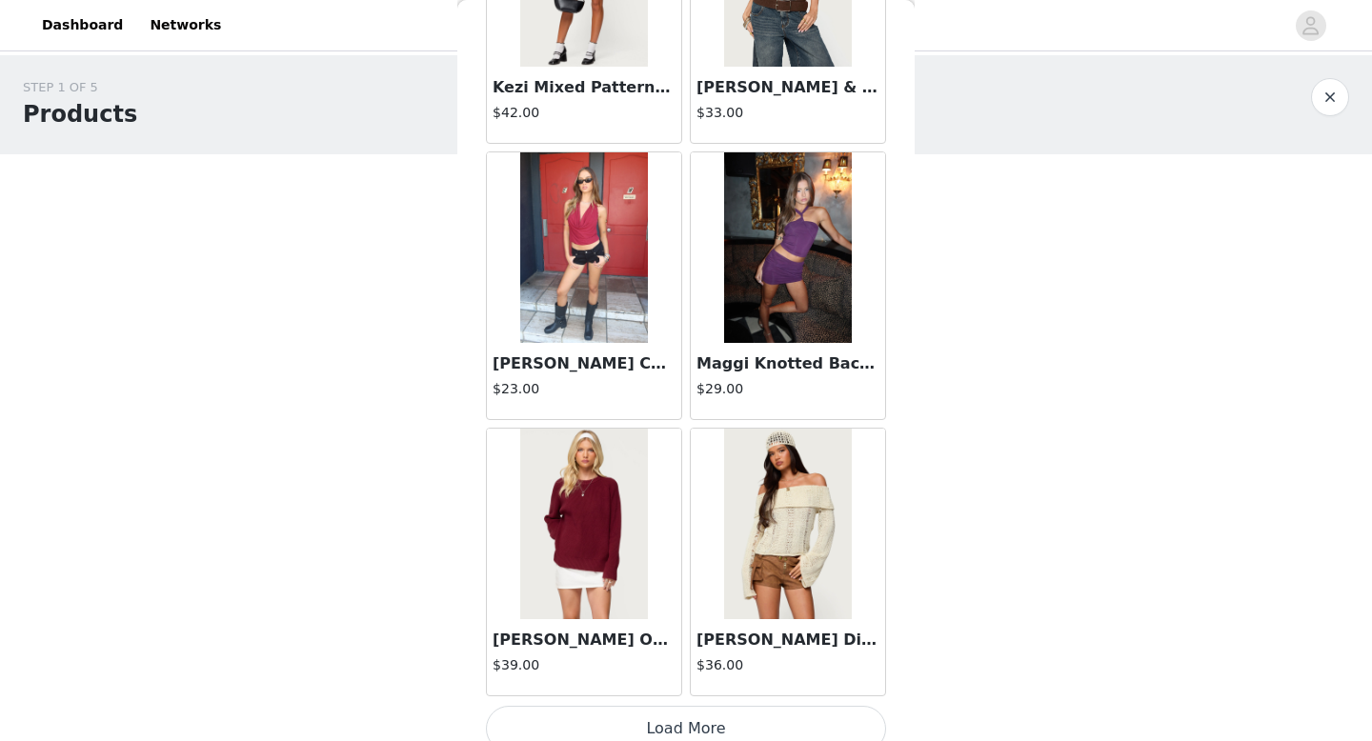
scroll to position [49132, 0]
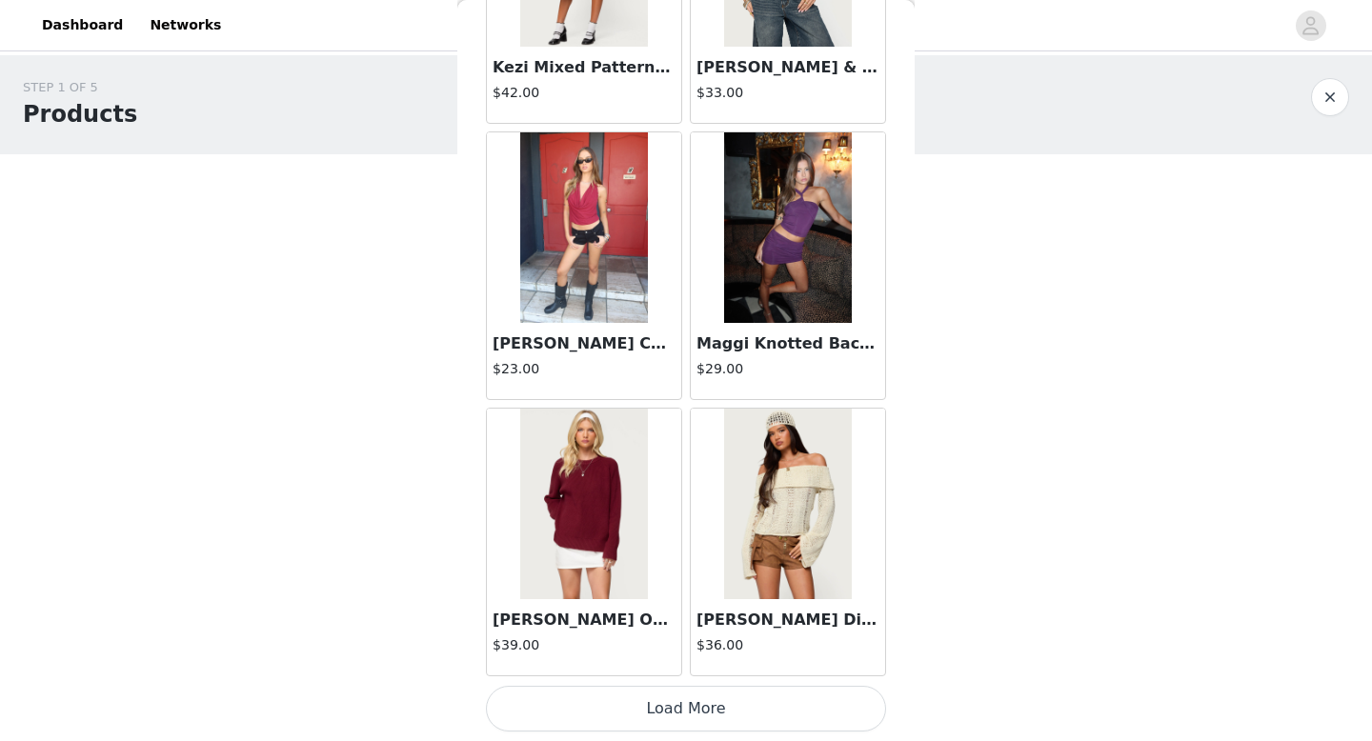
click at [675, 703] on button "Load More" at bounding box center [686, 709] width 400 height 46
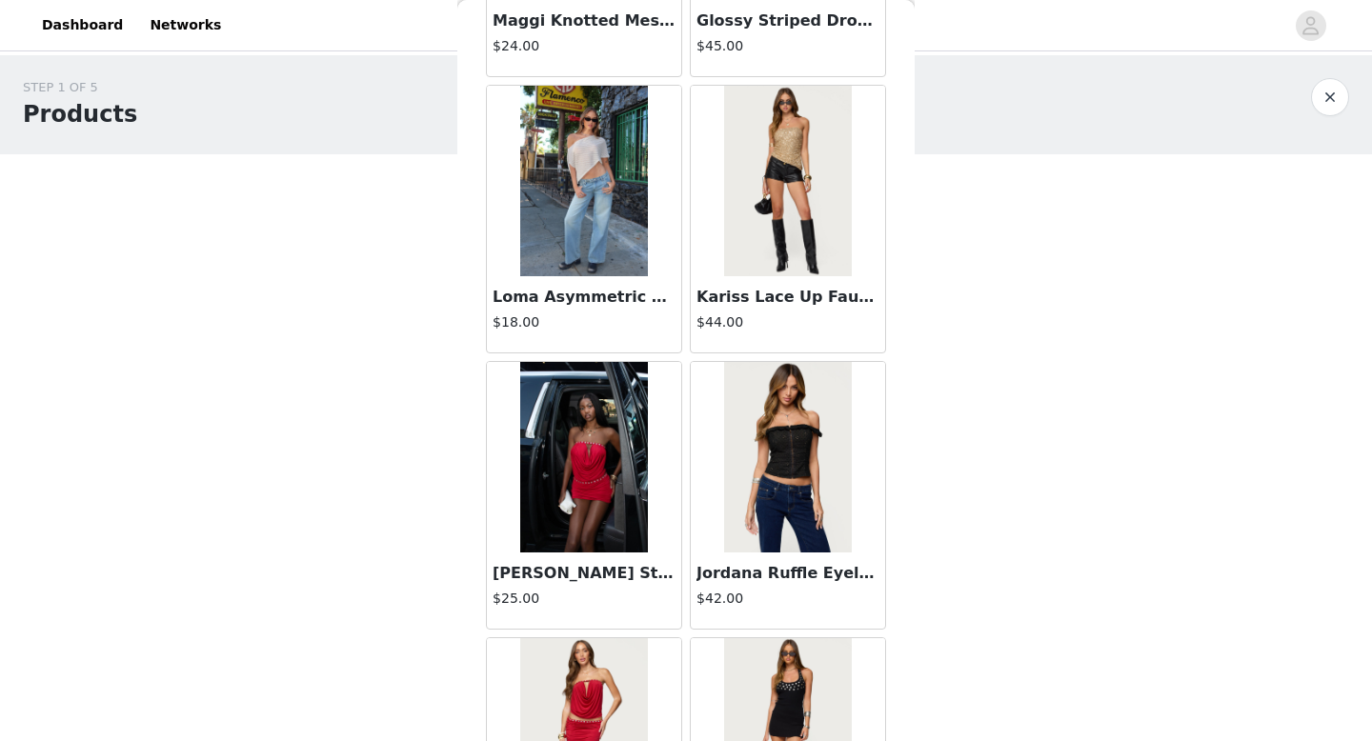
scroll to position [51895, 0]
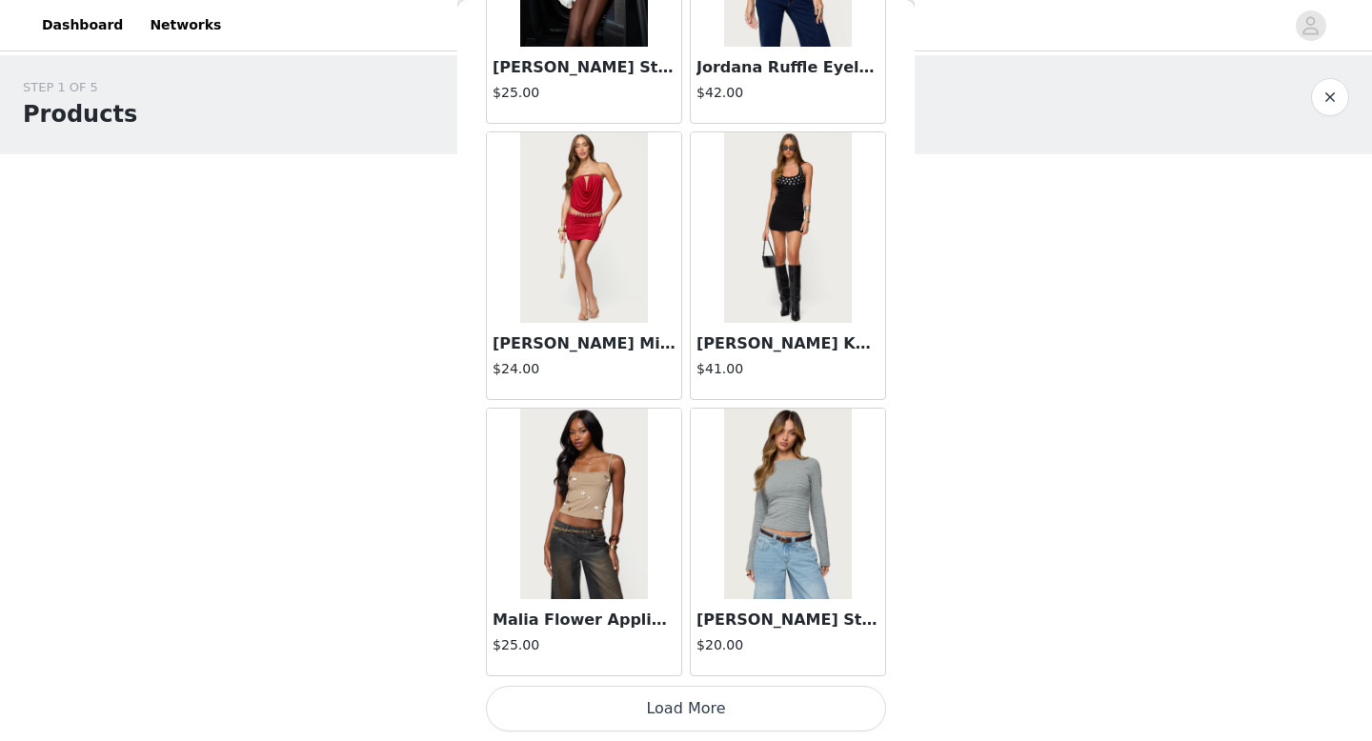
click at [653, 707] on button "Load More" at bounding box center [686, 709] width 400 height 46
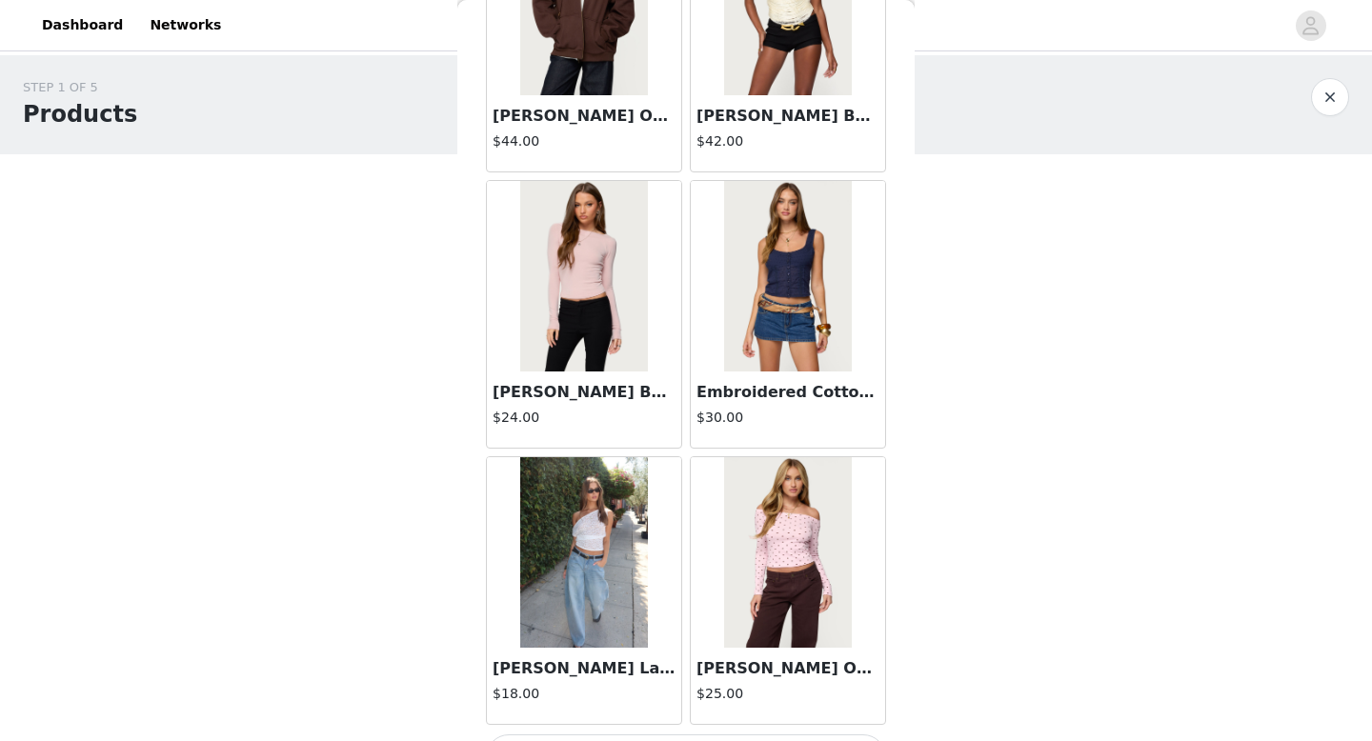
scroll to position [54657, 0]
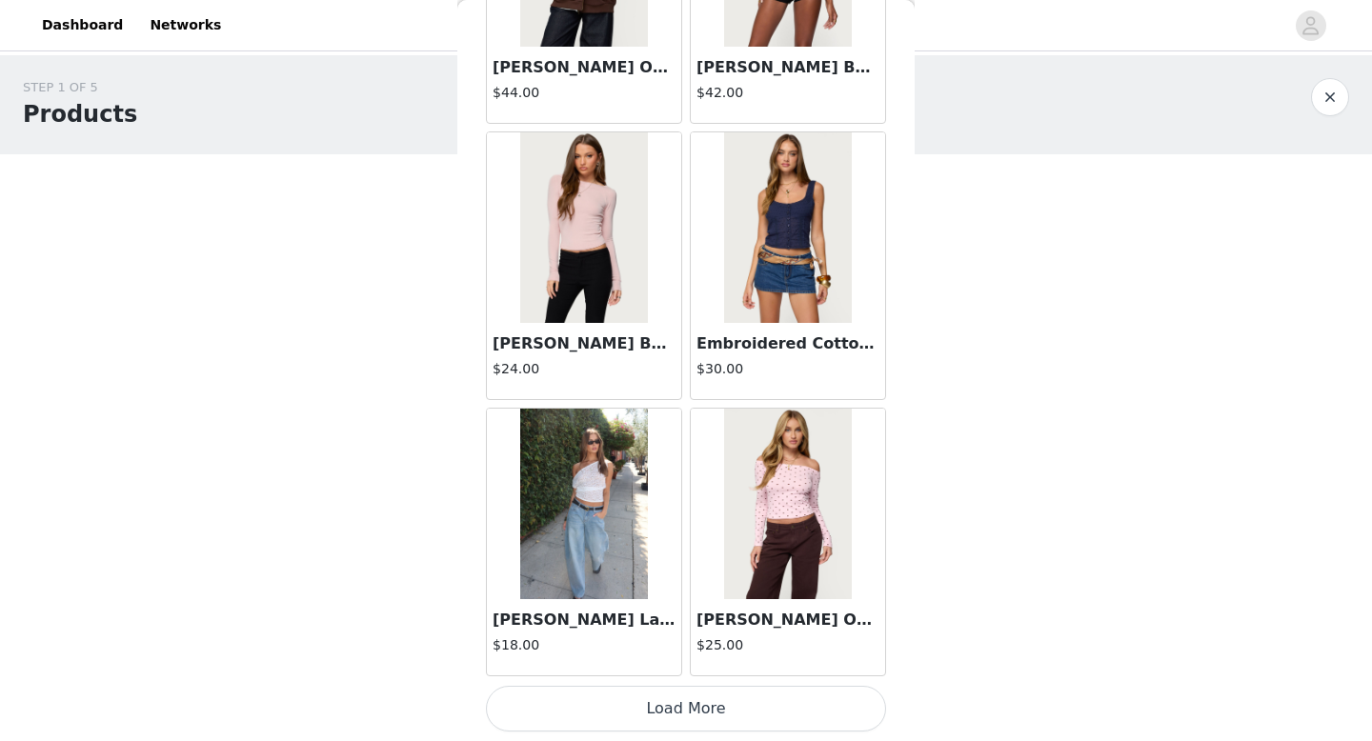
click at [677, 725] on button "Load More" at bounding box center [686, 709] width 400 height 46
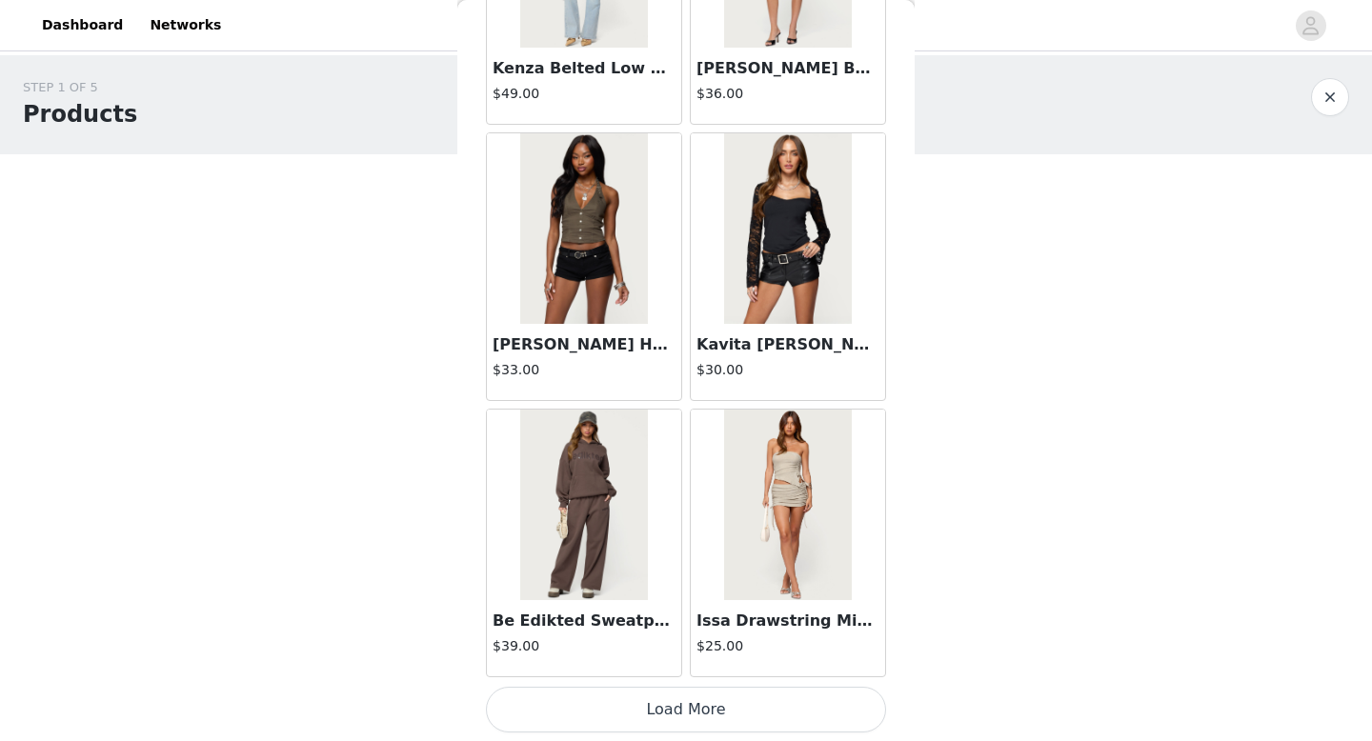
click at [669, 707] on button "Load More" at bounding box center [686, 710] width 400 height 46
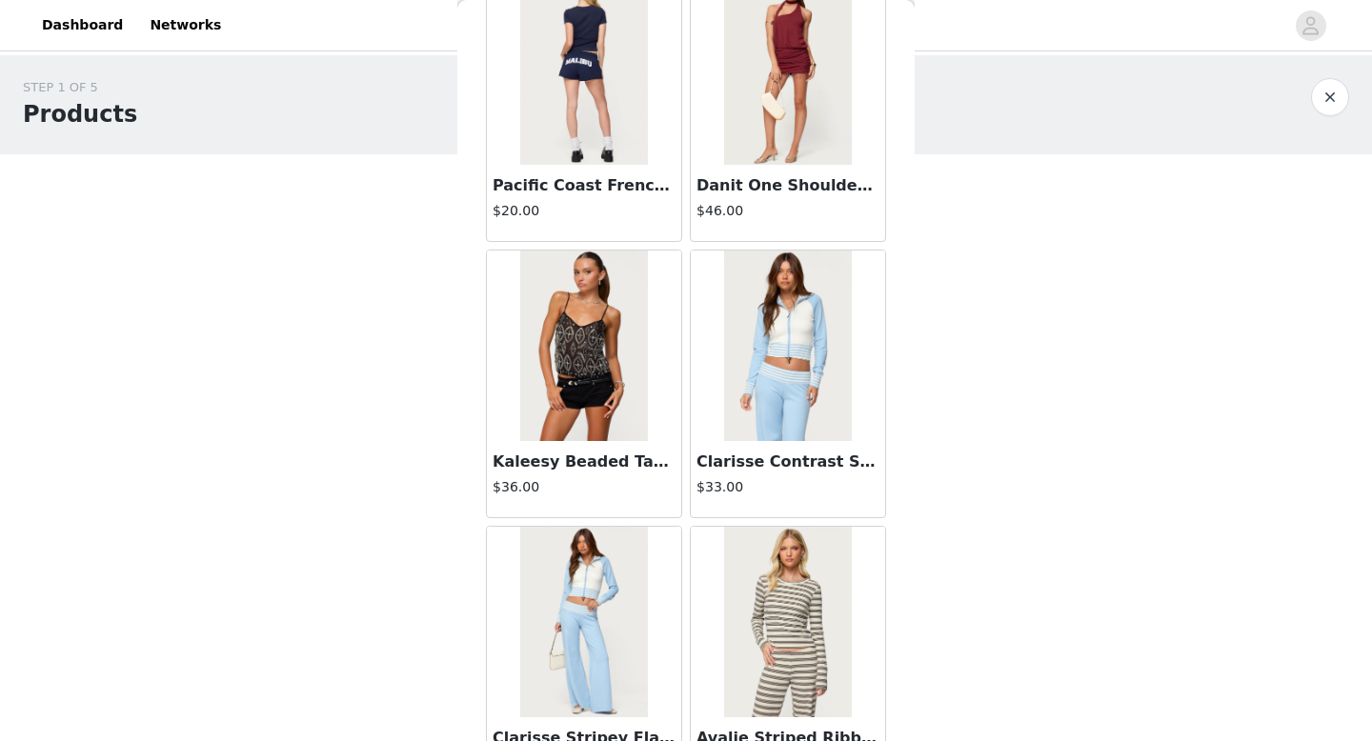
scroll to position [60181, 0]
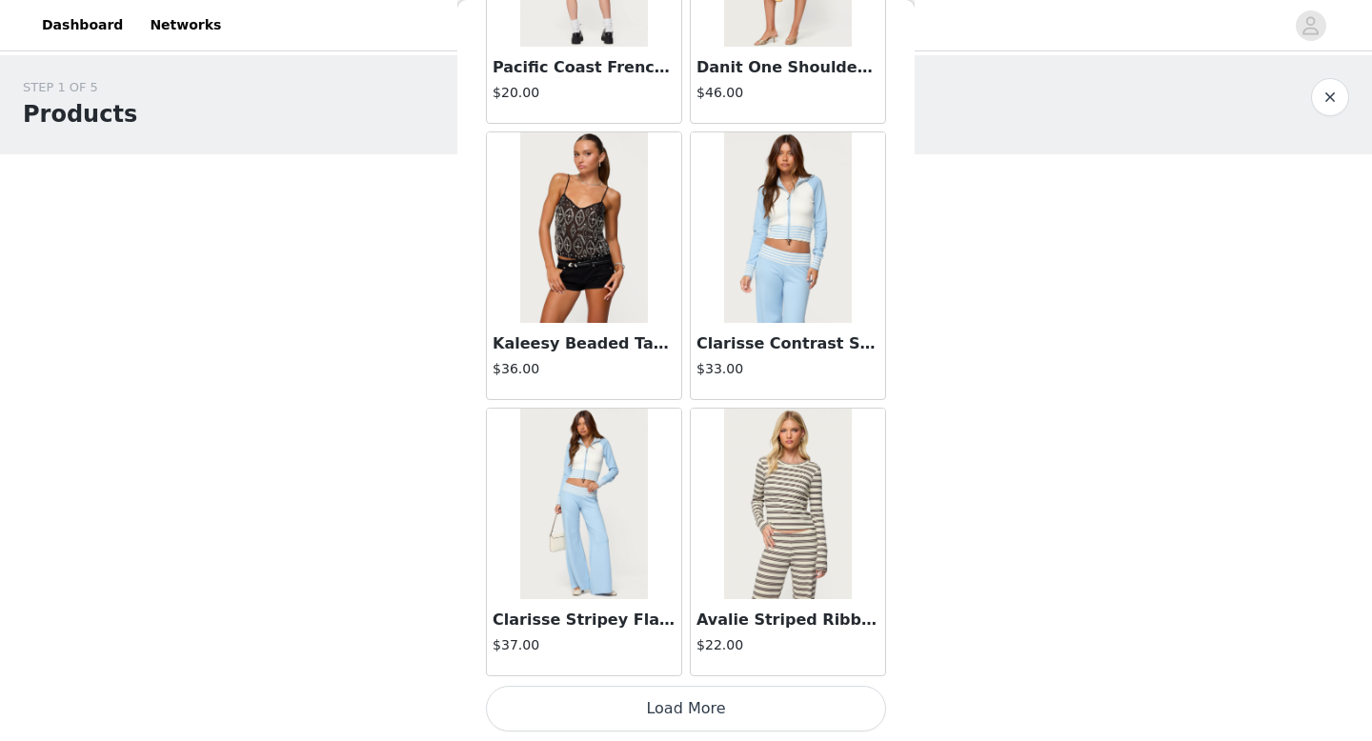
click at [682, 712] on button "Load More" at bounding box center [686, 709] width 400 height 46
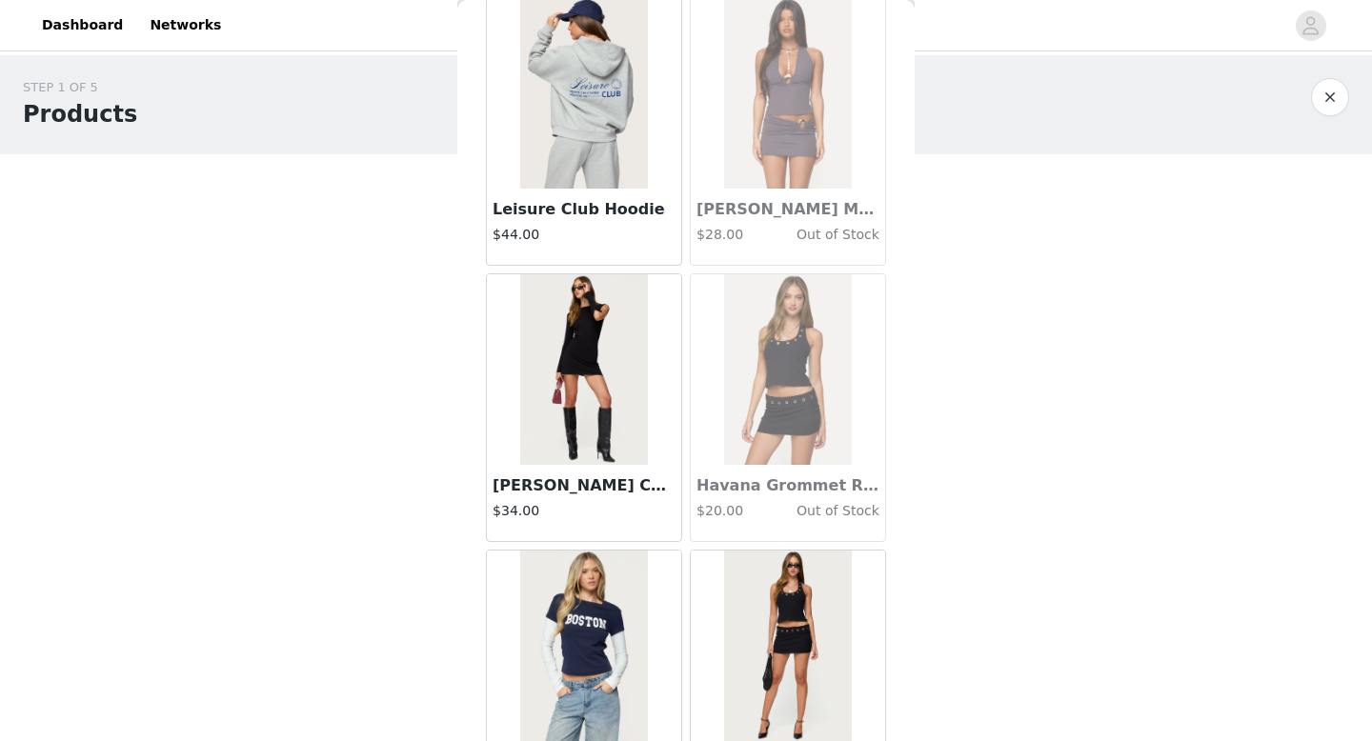
scroll to position [62944, 0]
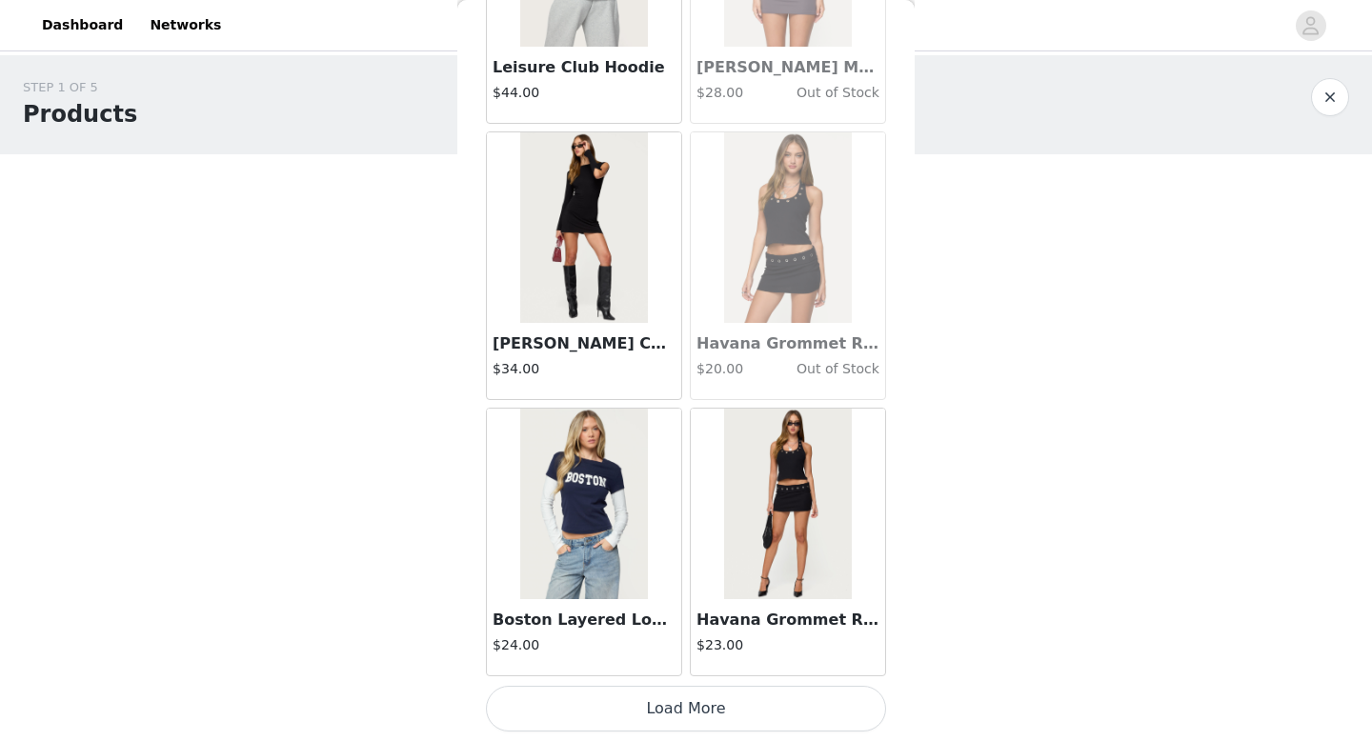
click at [669, 702] on button "Load More" at bounding box center [686, 709] width 400 height 46
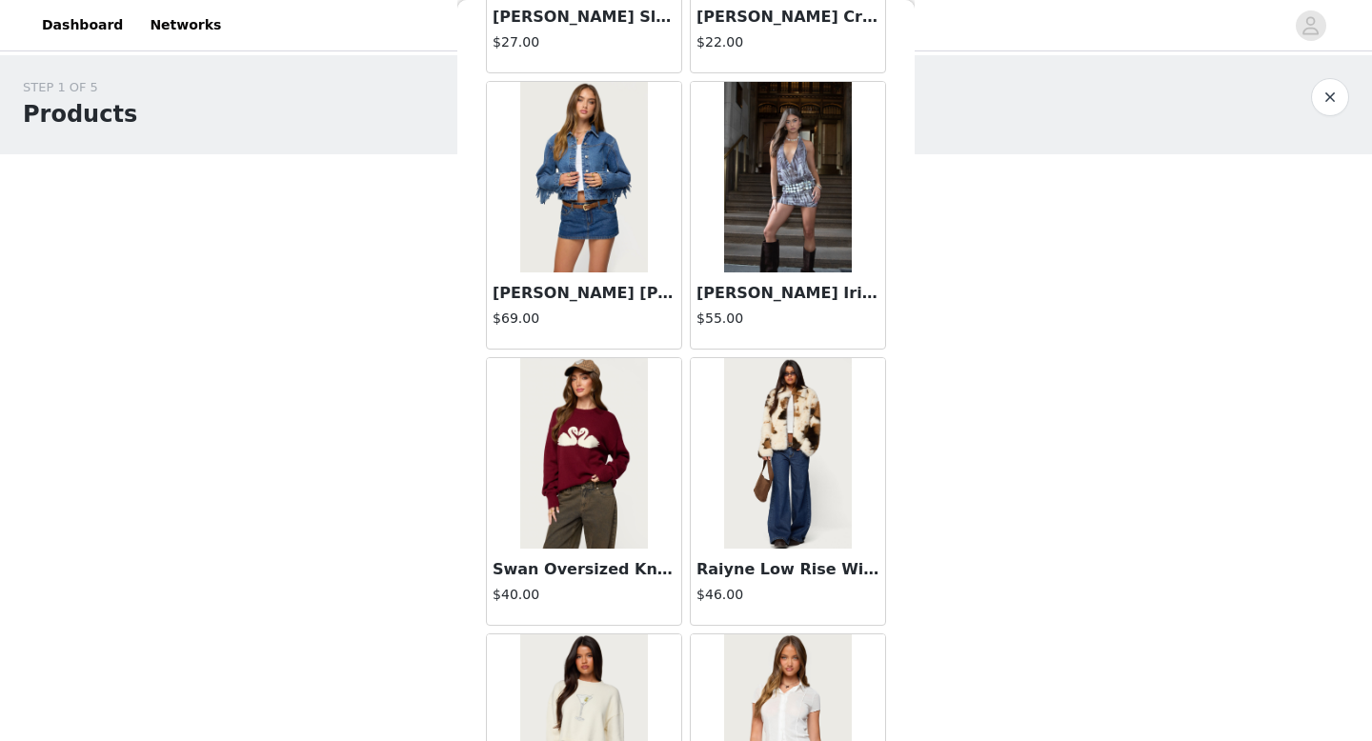
scroll to position [56361, 0]
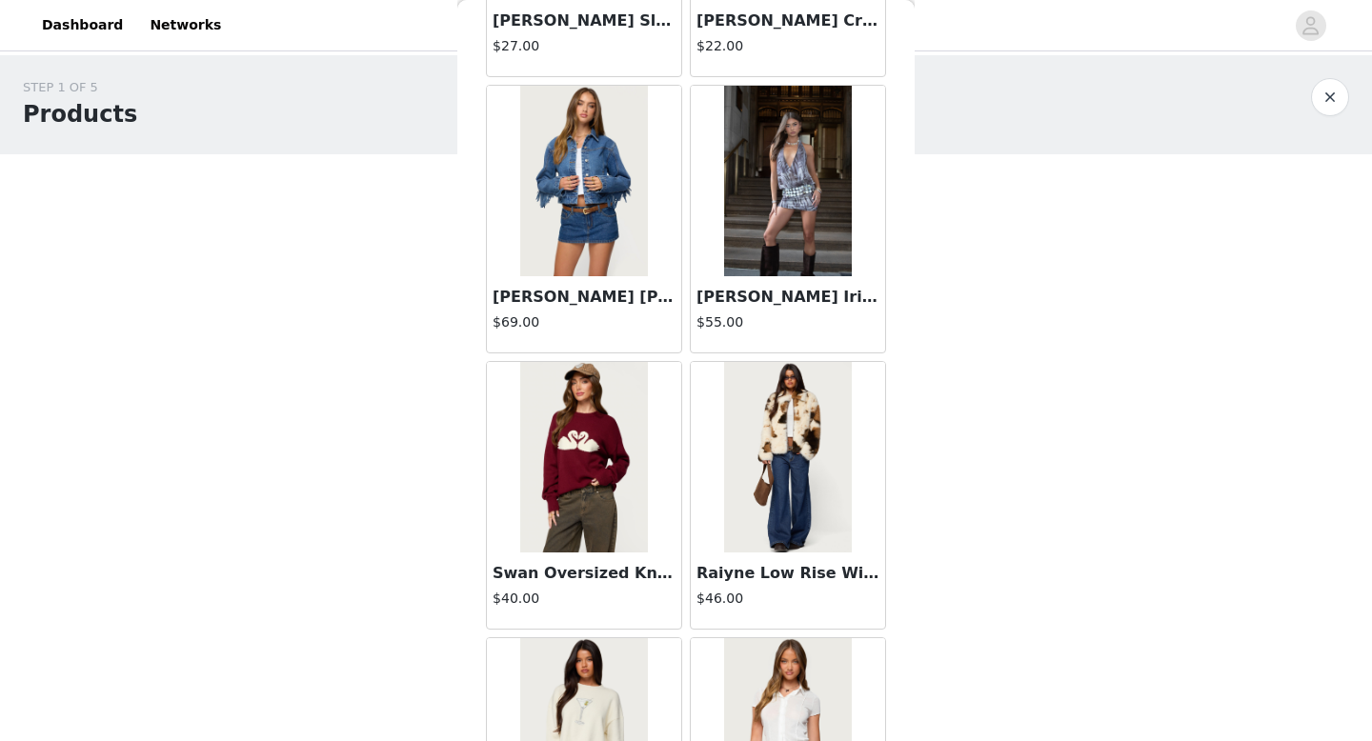
click at [538, 151] on img at bounding box center [583, 181] width 127 height 191
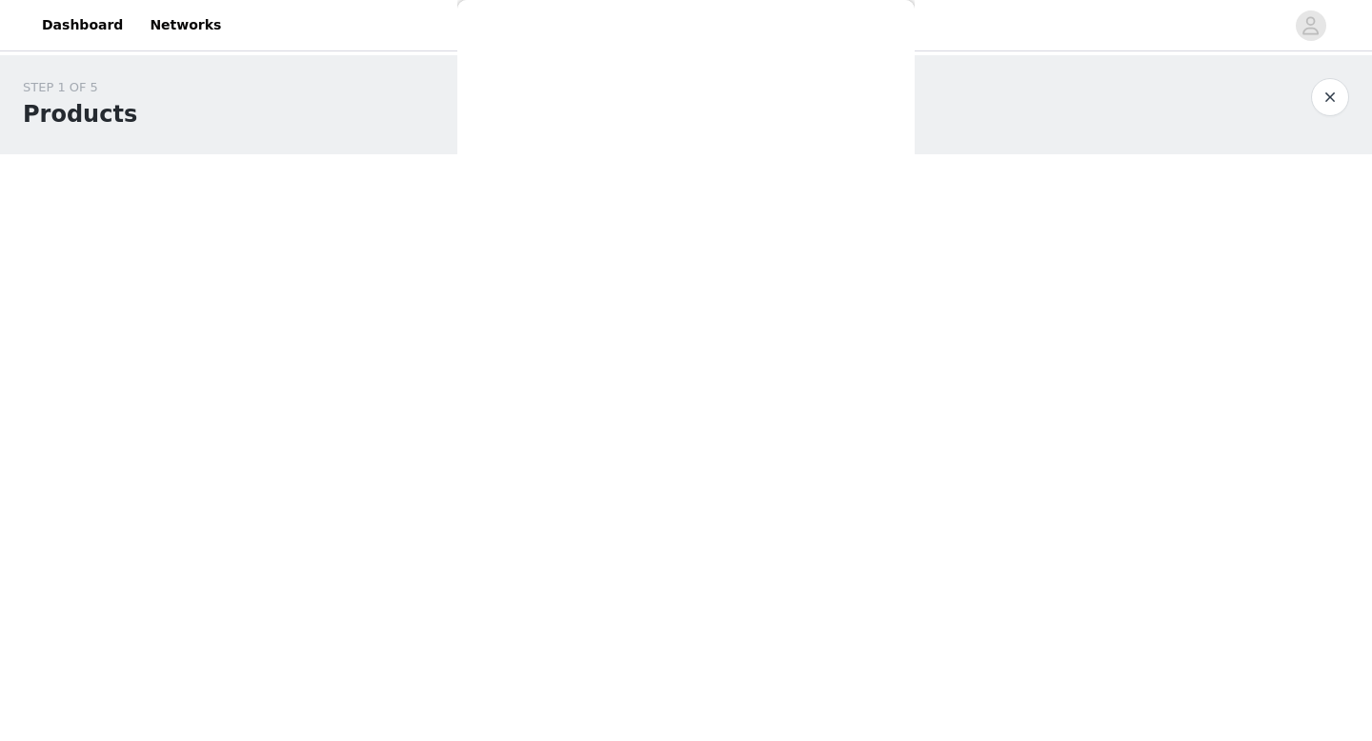
scroll to position [0, 0]
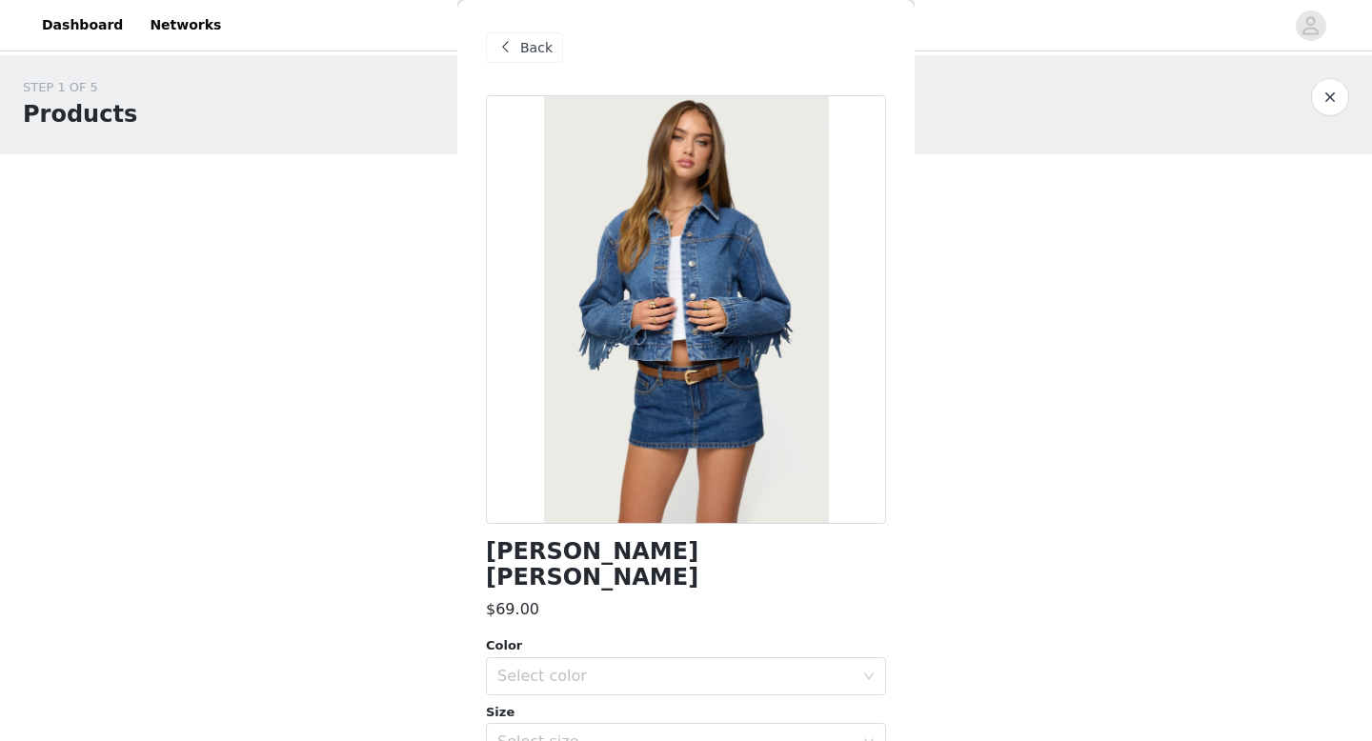
click at [538, 36] on div "Back" at bounding box center [524, 47] width 77 height 30
